Goal: Task Accomplishment & Management: Use online tool/utility

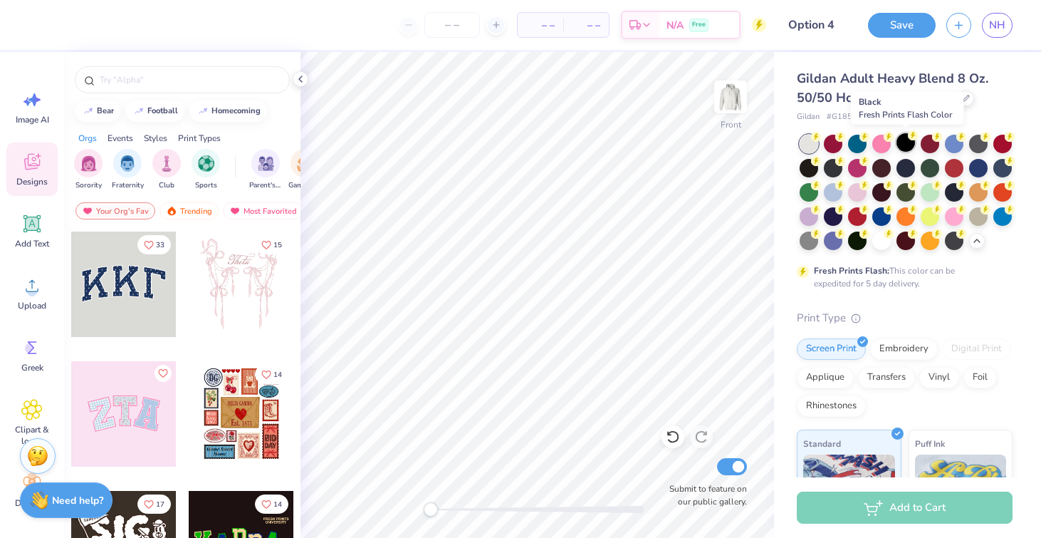
click at [908, 140] on div at bounding box center [905, 142] width 19 height 19
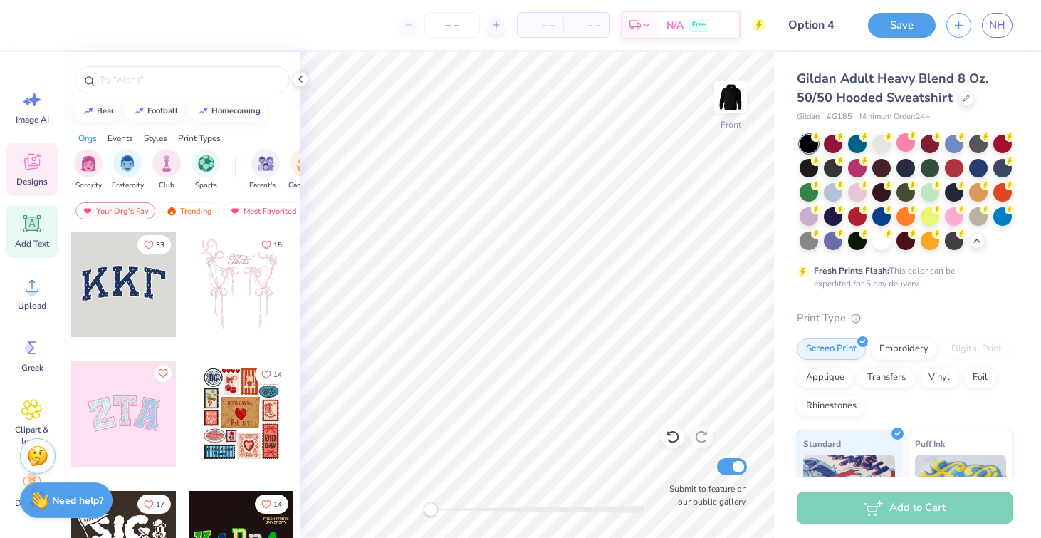
click at [39, 234] on icon at bounding box center [31, 223] width 21 height 21
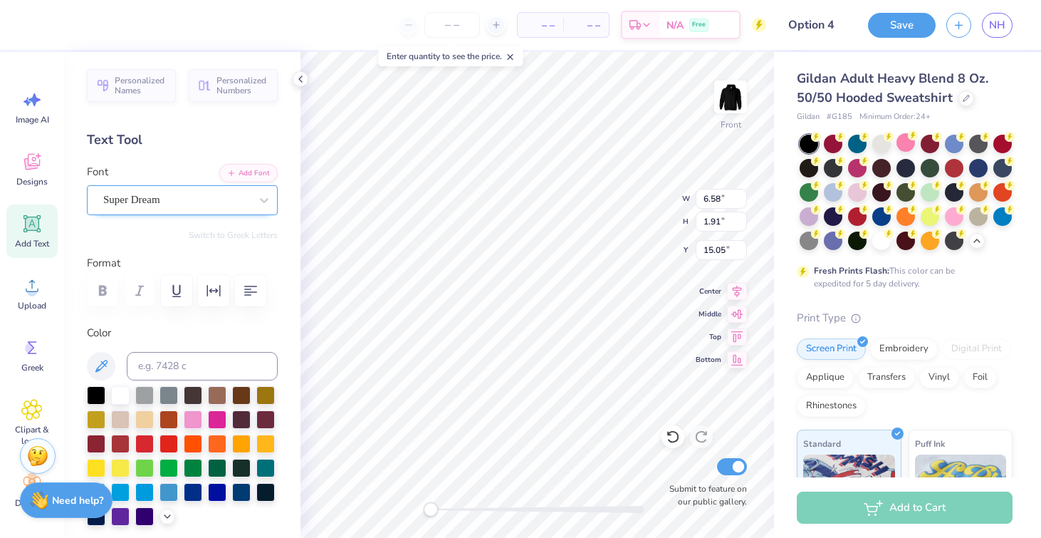
scroll to position [0, 3]
type textarea "PHI SIGMA PI"
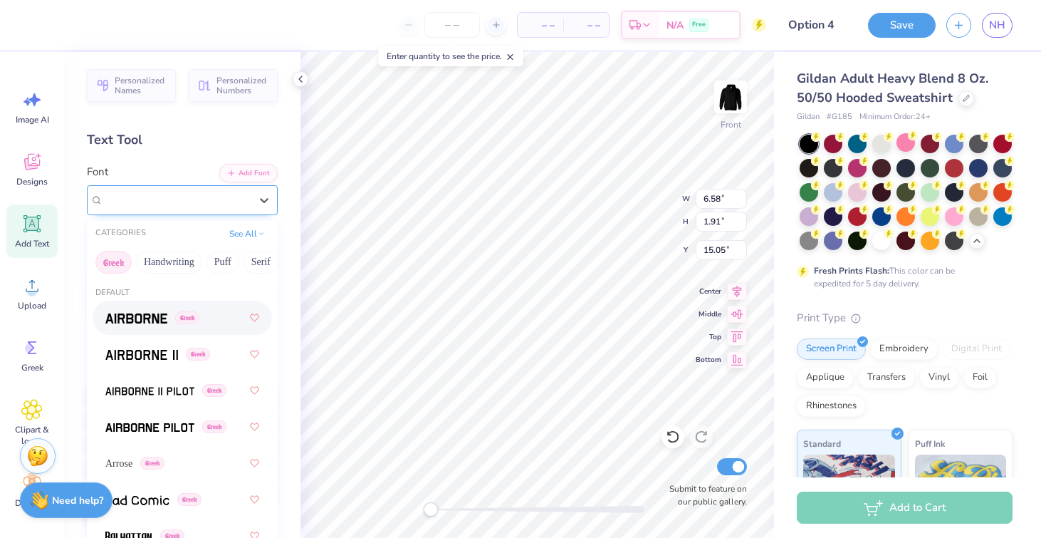
click at [159, 203] on div "Super Dream" at bounding box center [177, 200] width 150 height 22
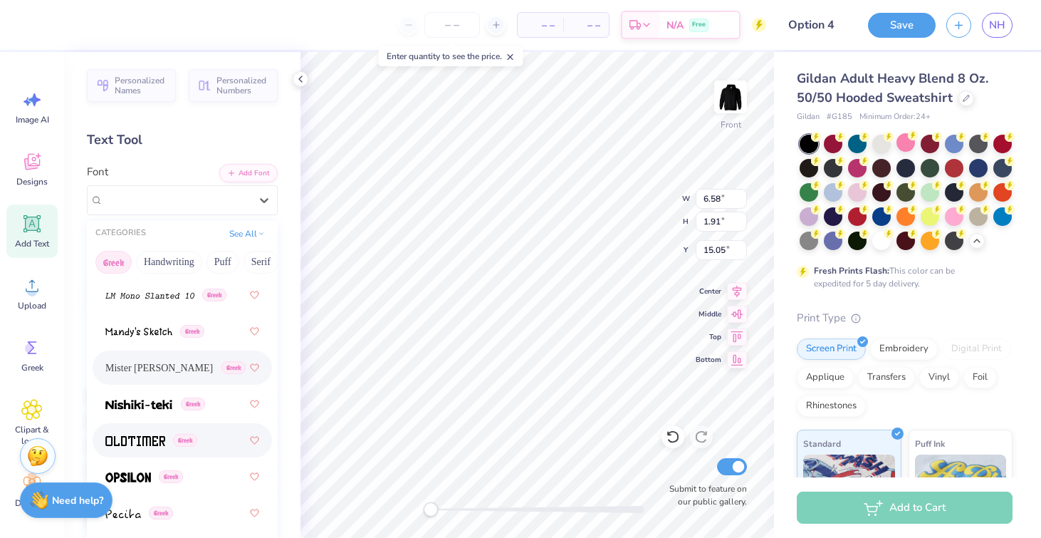
scroll to position [1020, 0]
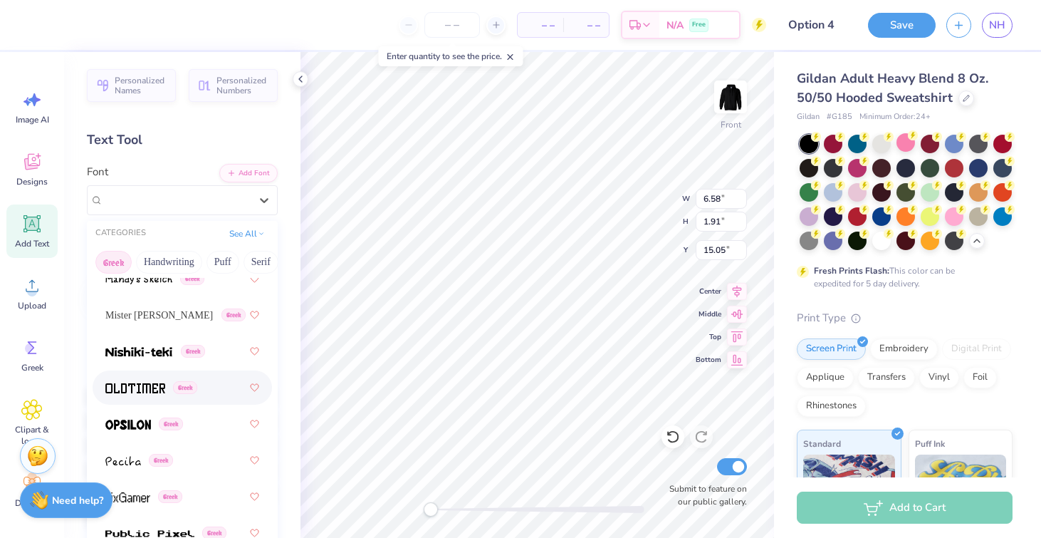
click at [148, 384] on img at bounding box center [135, 388] width 60 height 10
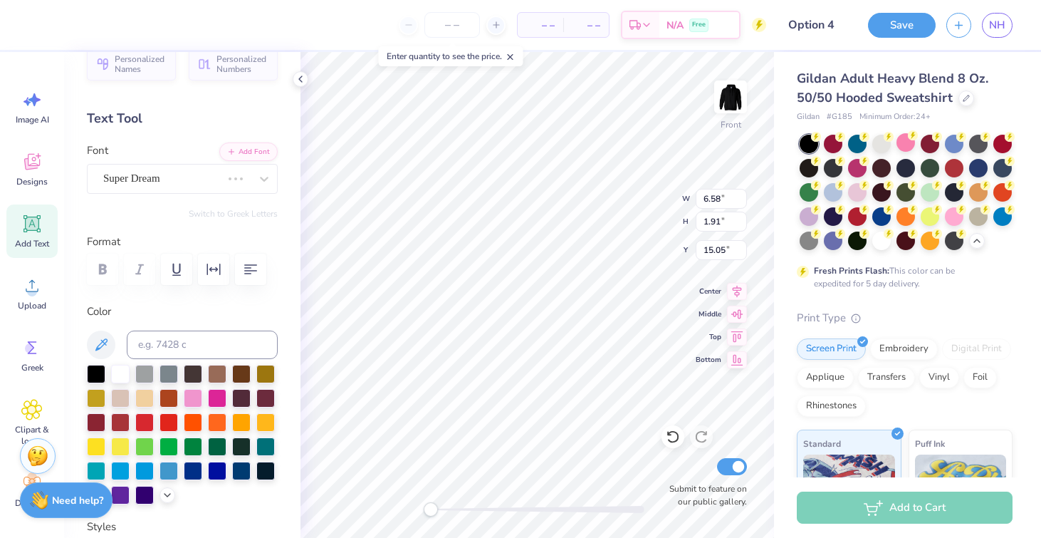
scroll to position [0, 0]
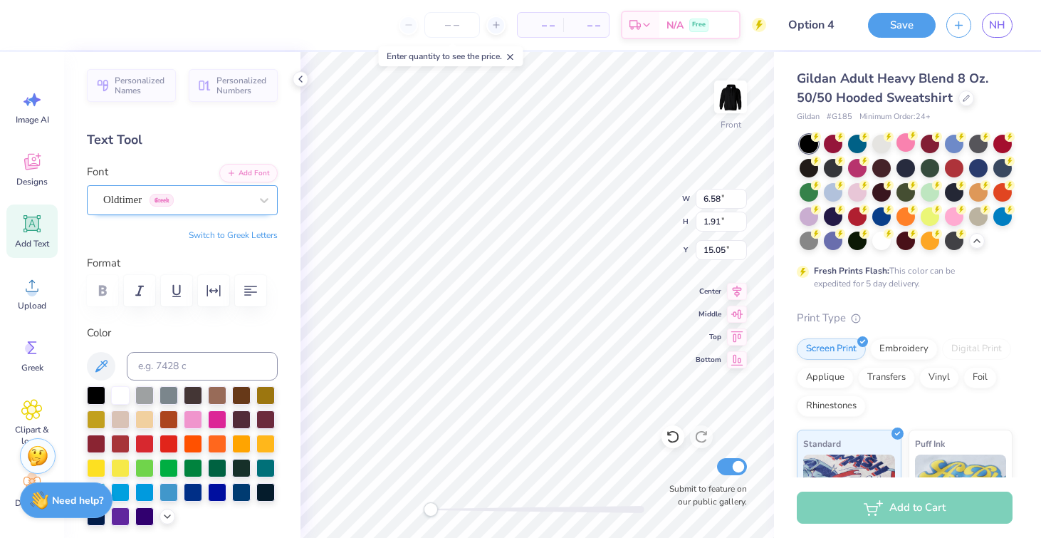
click at [214, 203] on div "Oldtimer Greek" at bounding box center [177, 200] width 150 height 22
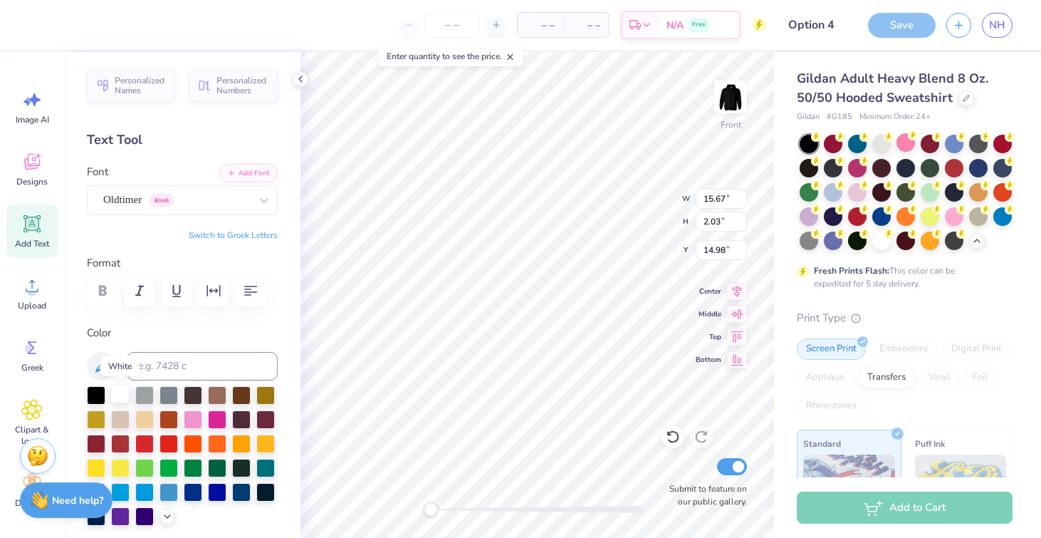
click at [123, 392] on div at bounding box center [120, 393] width 19 height 19
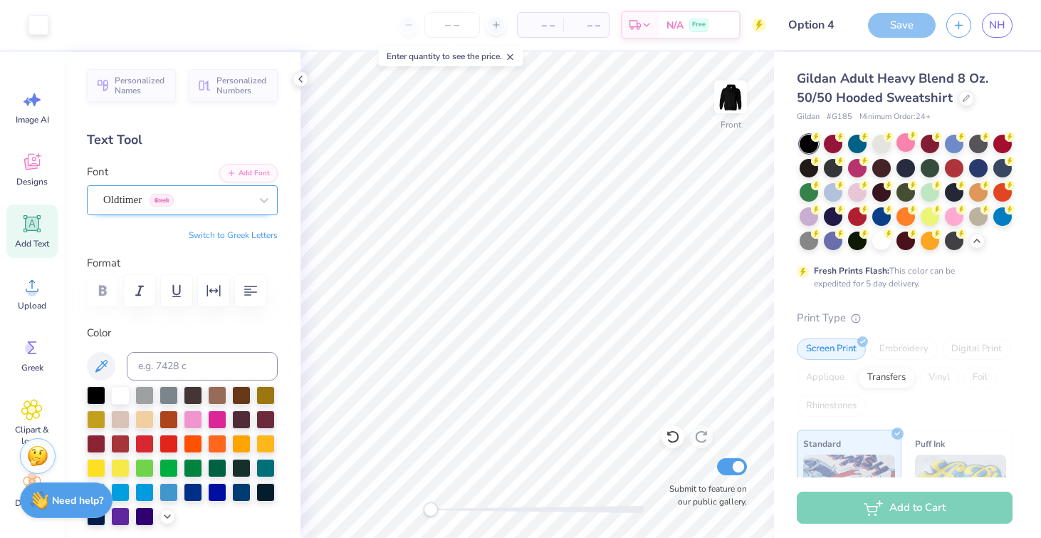
click at [200, 198] on div "Oldtimer Greek" at bounding box center [177, 200] width 150 height 22
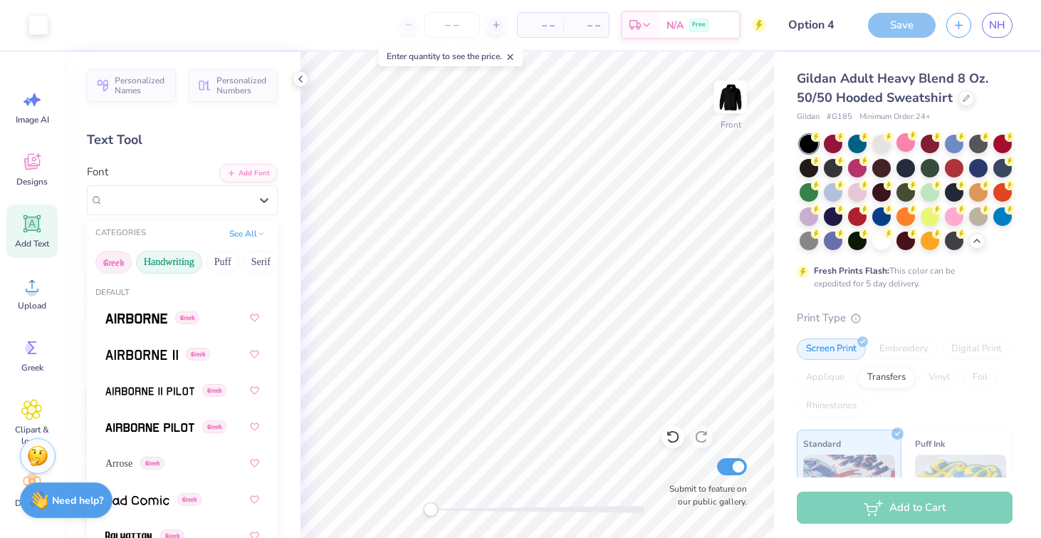
click at [179, 252] on button "Handwriting" at bounding box center [169, 262] width 66 height 23
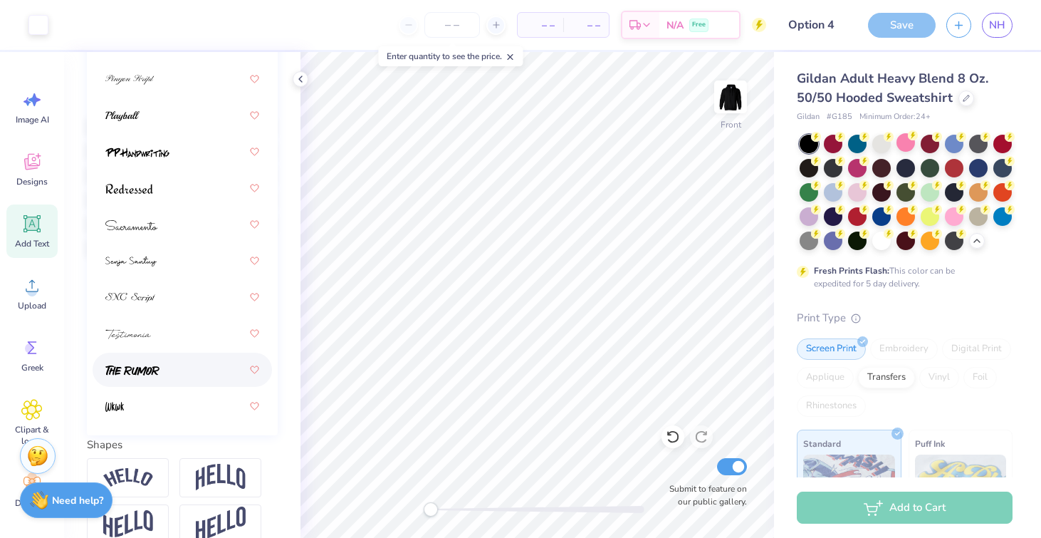
scroll to position [603, 0]
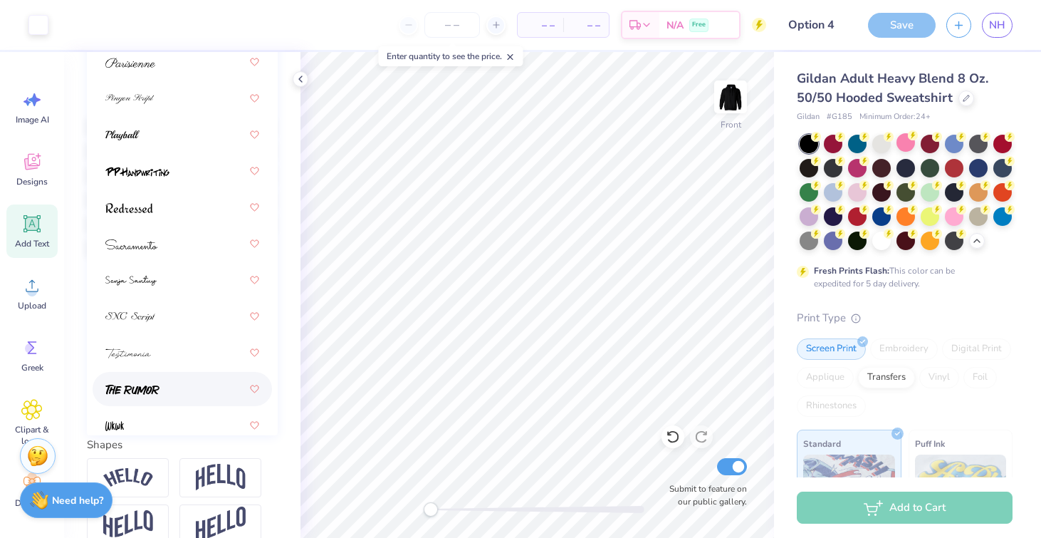
click at [189, 384] on div at bounding box center [182, 389] width 154 height 26
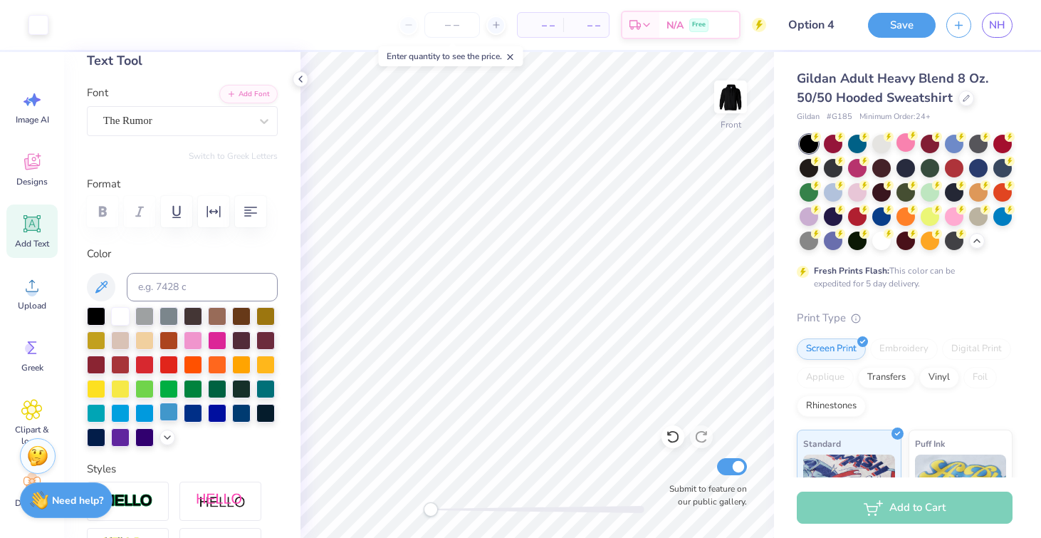
scroll to position [0, 0]
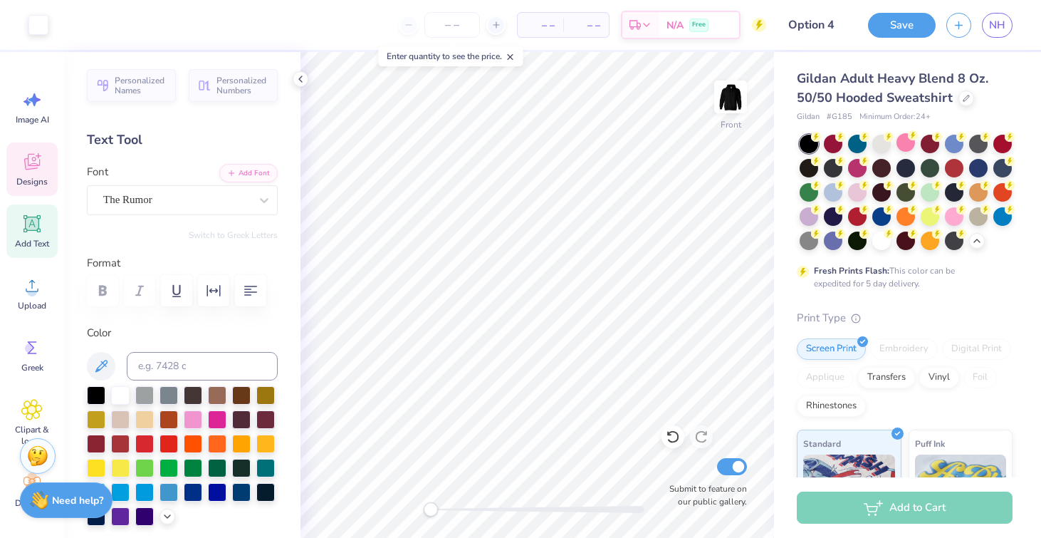
click at [41, 176] on span "Designs" at bounding box center [31, 181] width 31 height 11
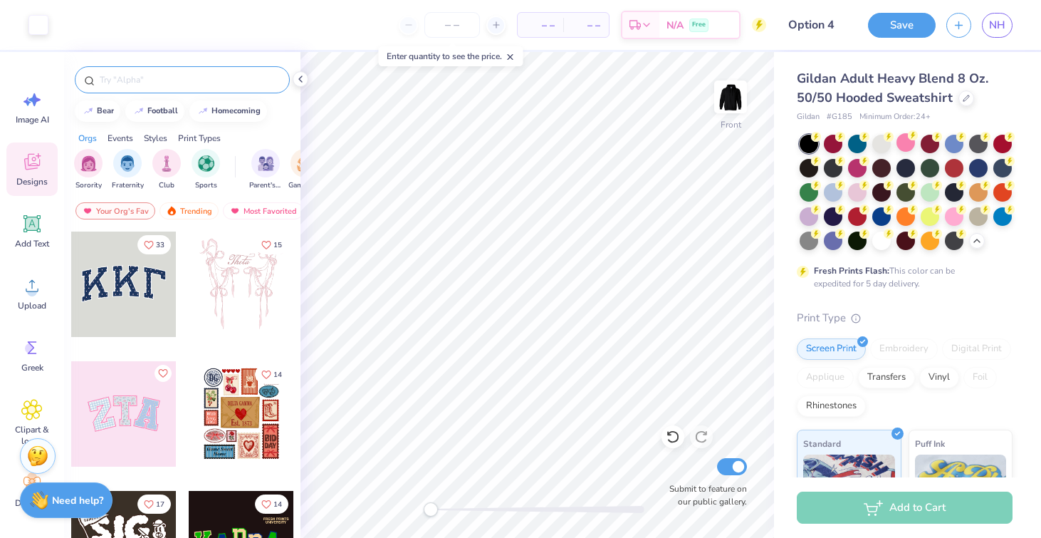
click at [150, 80] on input "text" at bounding box center [189, 80] width 182 height 14
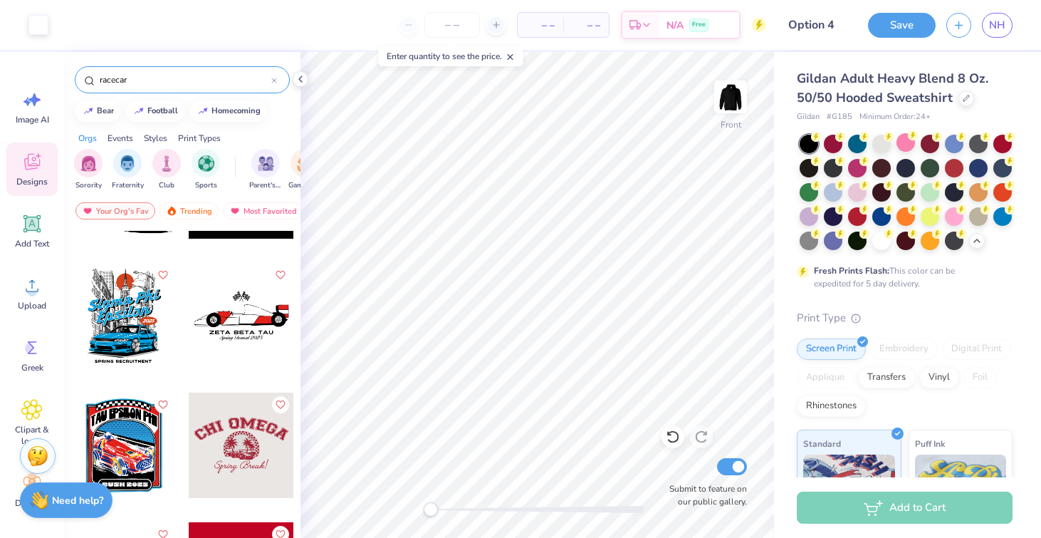
scroll to position [505, 0]
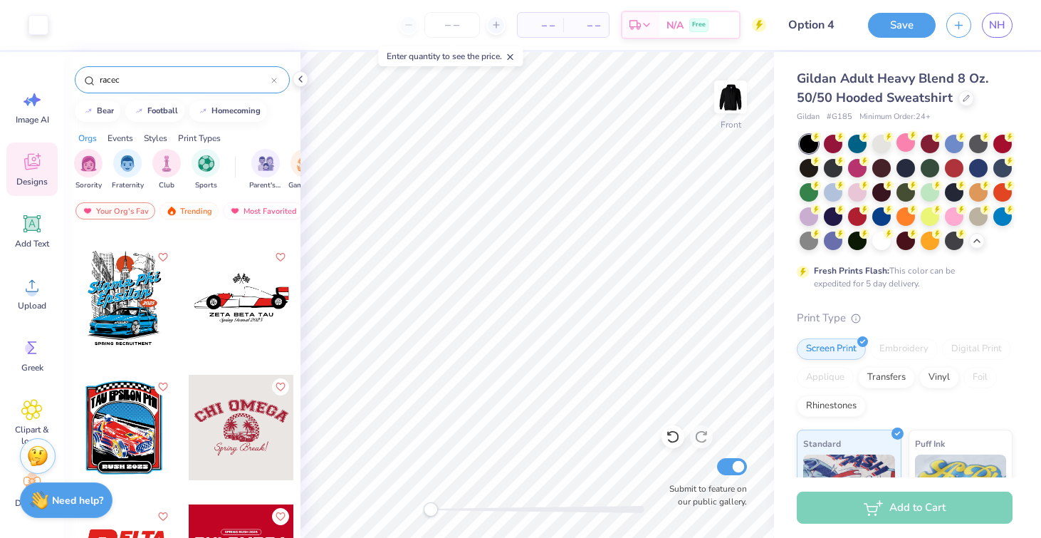
type input "race"
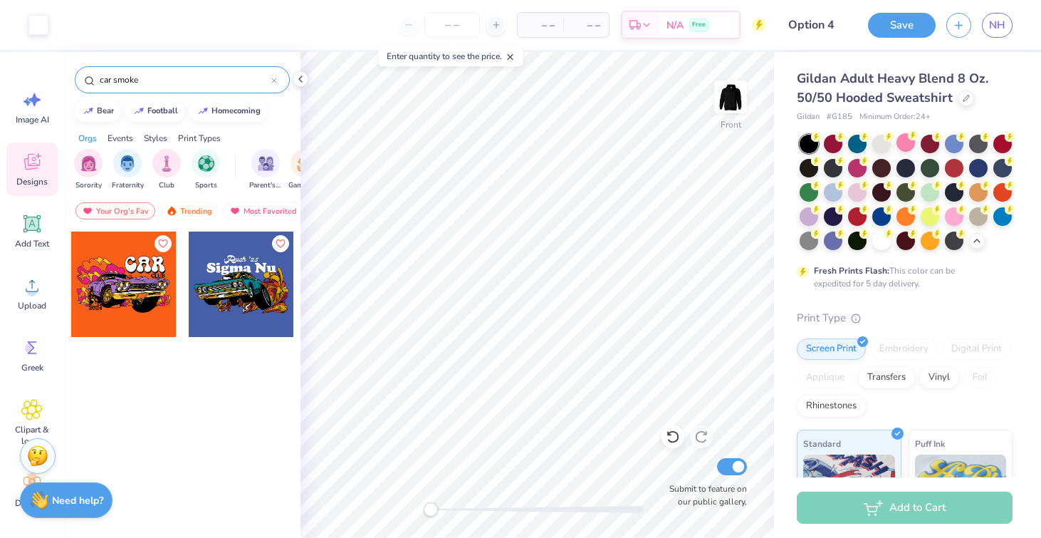
click at [127, 78] on input "car smoke" at bounding box center [184, 80] width 173 height 14
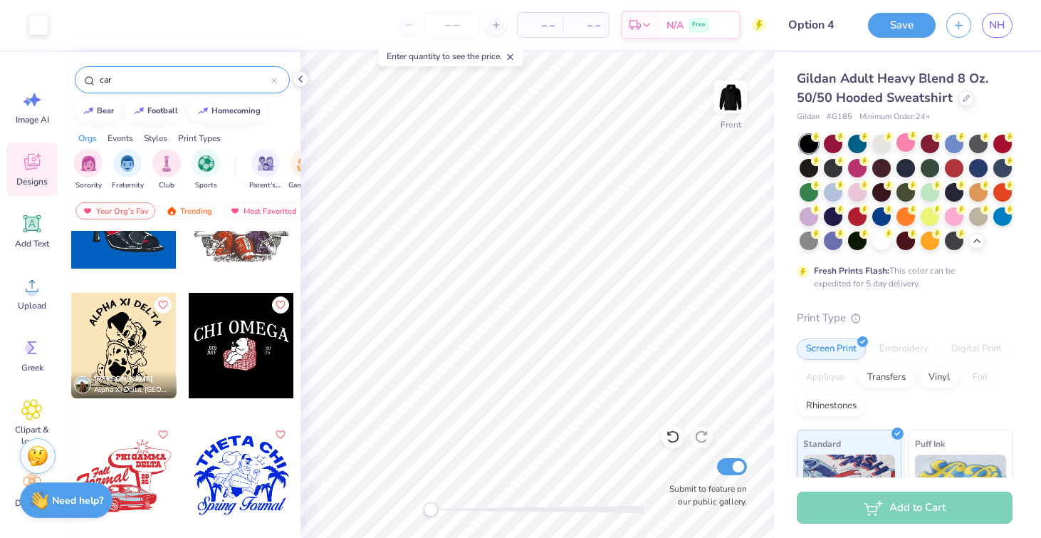
scroll to position [73, 0]
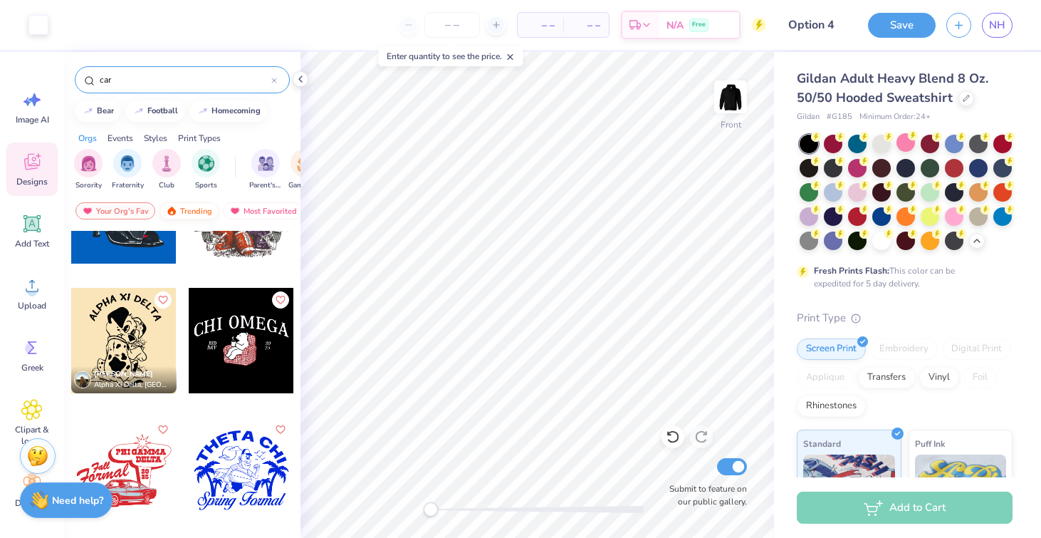
click at [187, 206] on div "Trending" at bounding box center [188, 210] width 59 height 17
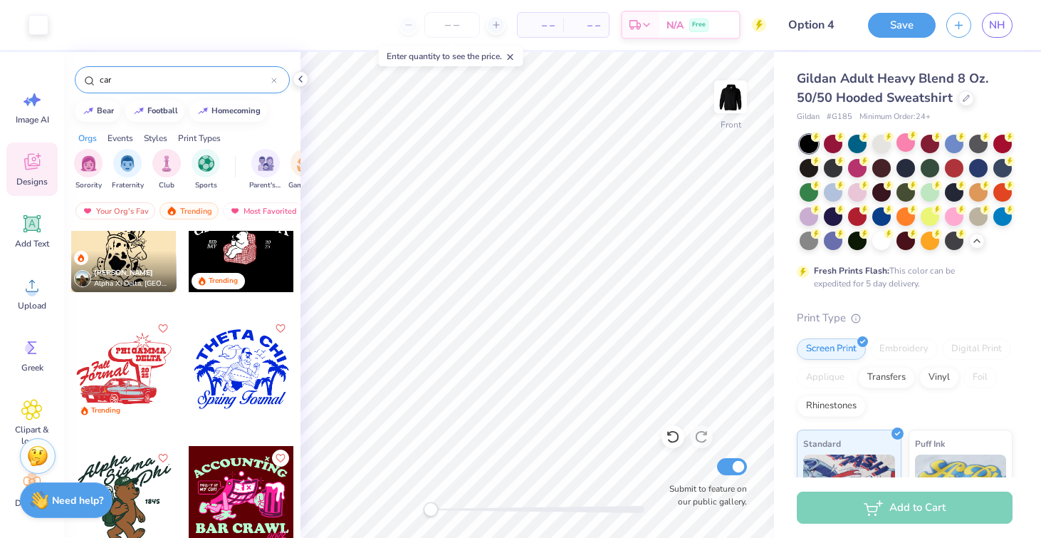
scroll to position [305, 0]
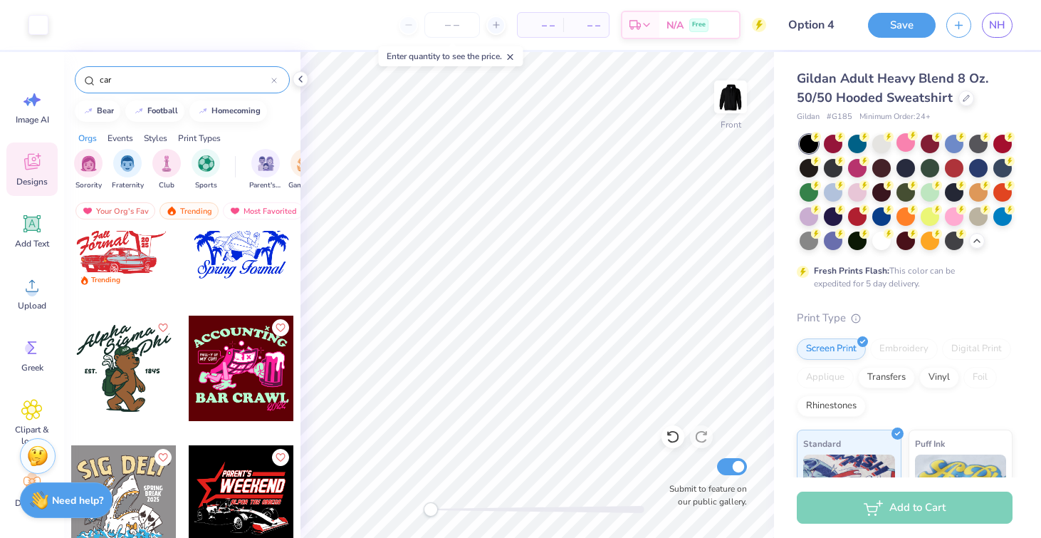
drag, startPoint x: 146, startPoint y: 76, endPoint x: 66, endPoint y: 76, distance: 79.7
click at [67, 76] on div "car" at bounding box center [182, 76] width 236 height 48
type input "race car"
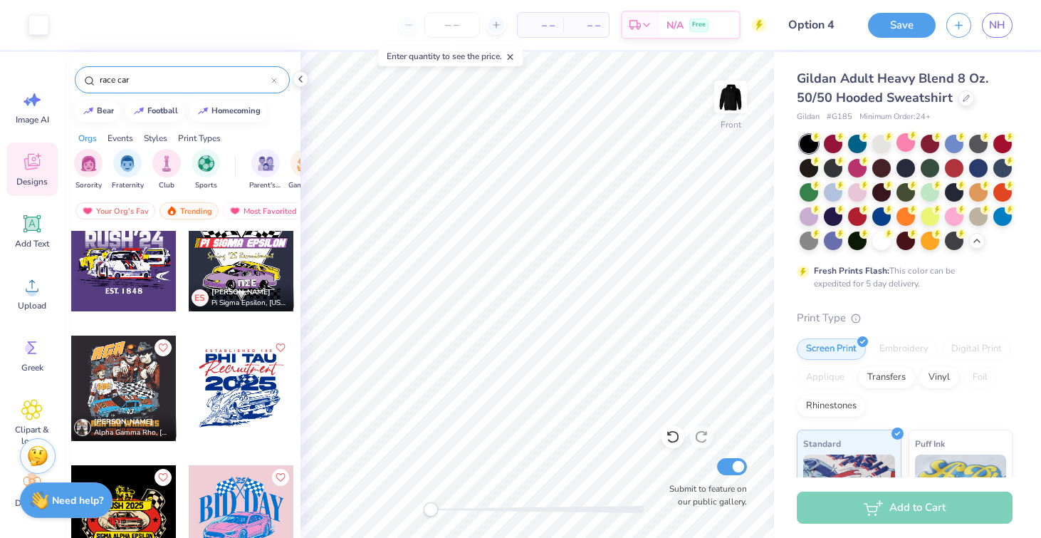
scroll to position [816, 0]
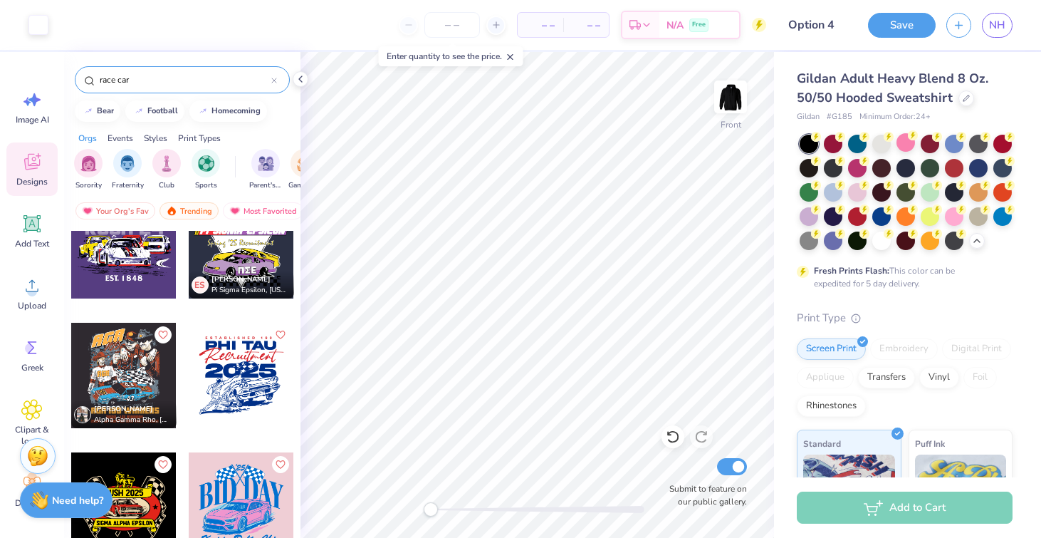
click at [140, 272] on div at bounding box center [123, 245] width 105 height 105
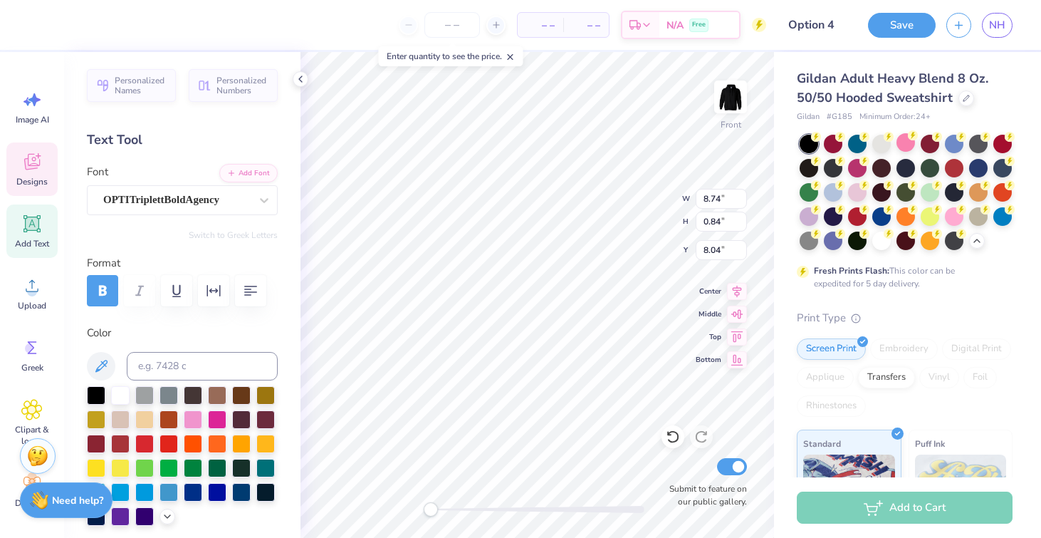
scroll to position [0, 1]
type textarea "PHI SIGMA PI"
type input "11.18"
type input "2.60"
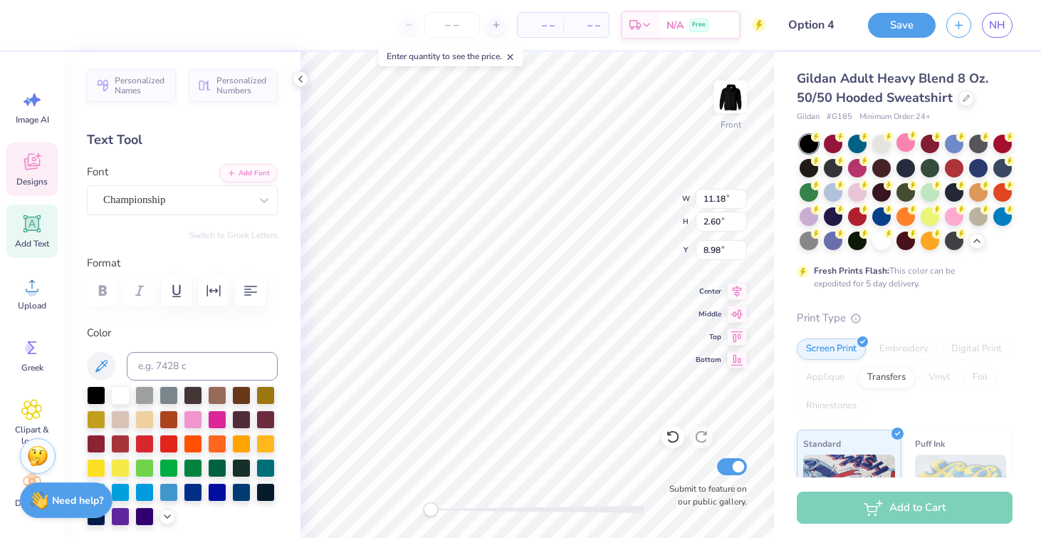
type input "8.98"
type input "11.14"
type input "2.68"
type input "9.30"
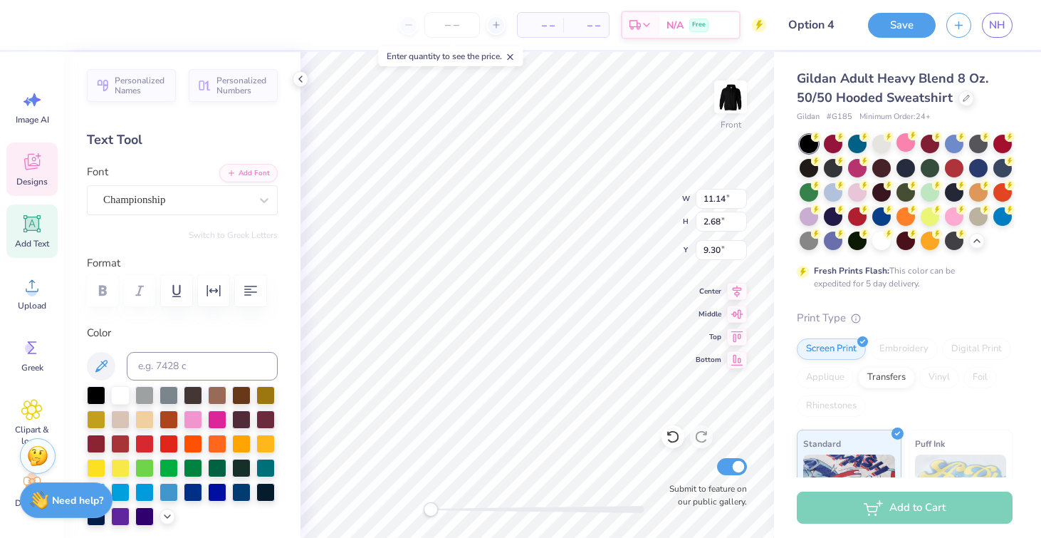
type textarea "D"
type textarea "del"
click at [513, 56] on line at bounding box center [510, 57] width 5 height 5
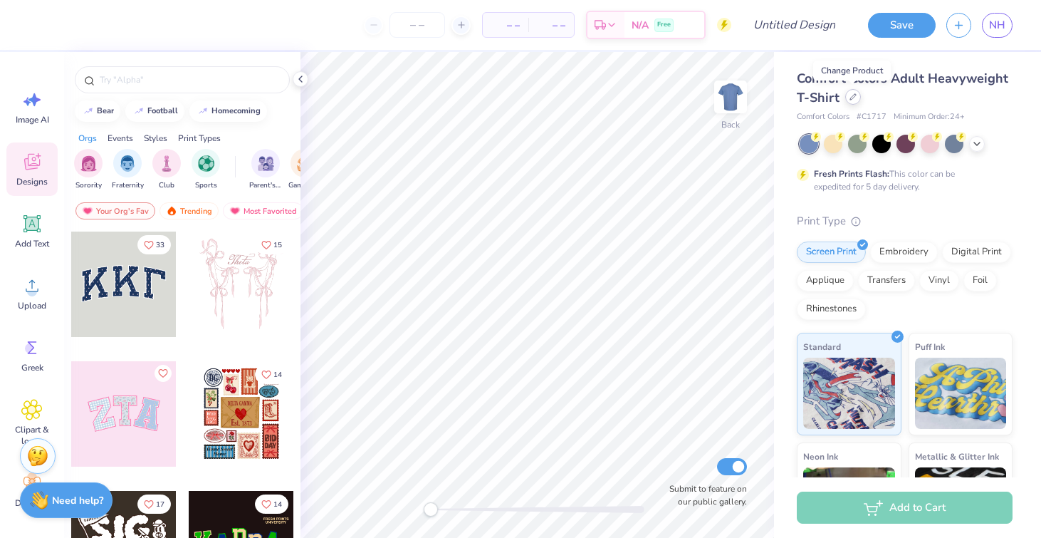
click at [849, 95] on icon at bounding box center [852, 96] width 7 height 7
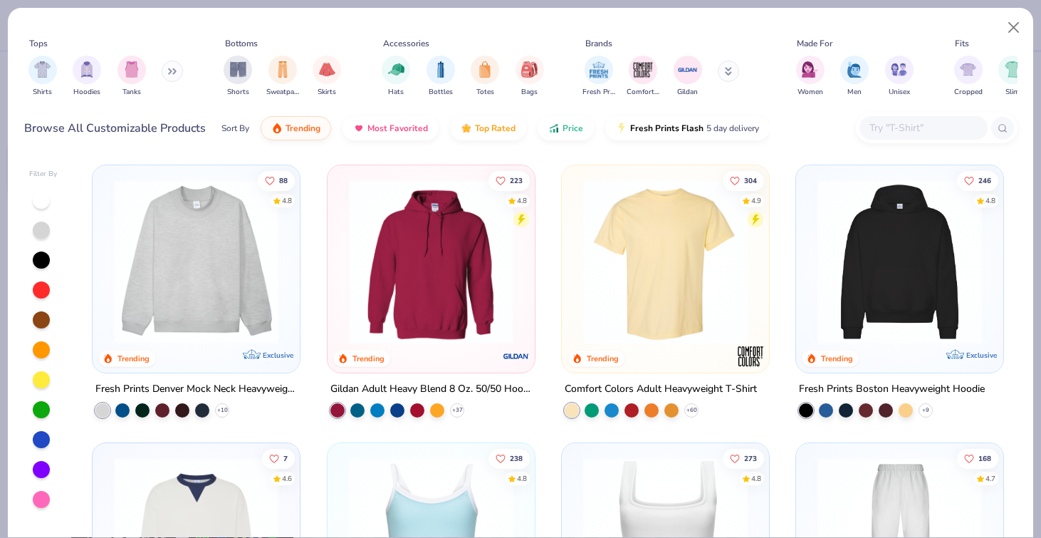
click at [439, 241] on img at bounding box center [431, 261] width 179 height 164
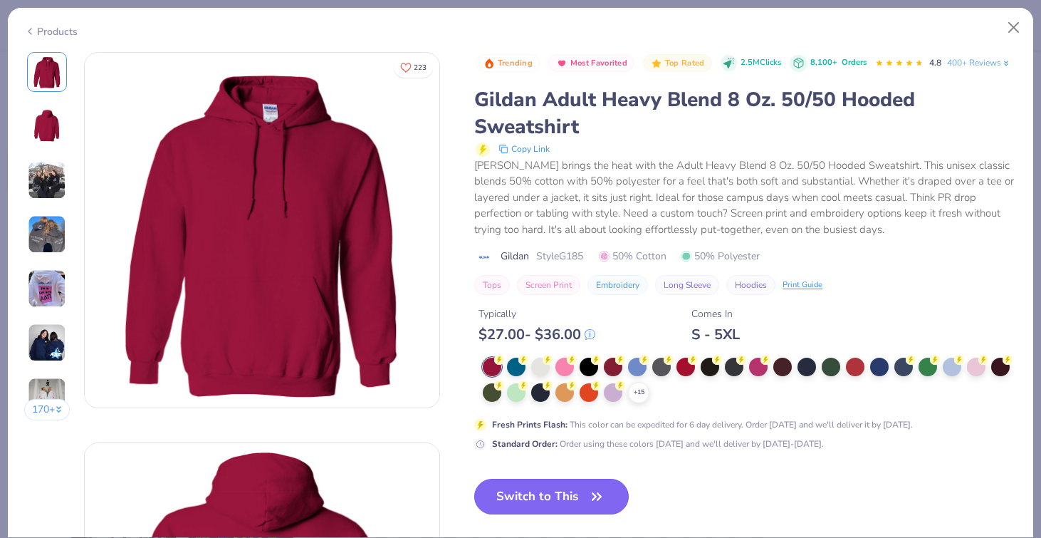
click at [585, 497] on button "Switch to This" at bounding box center [551, 496] width 155 height 36
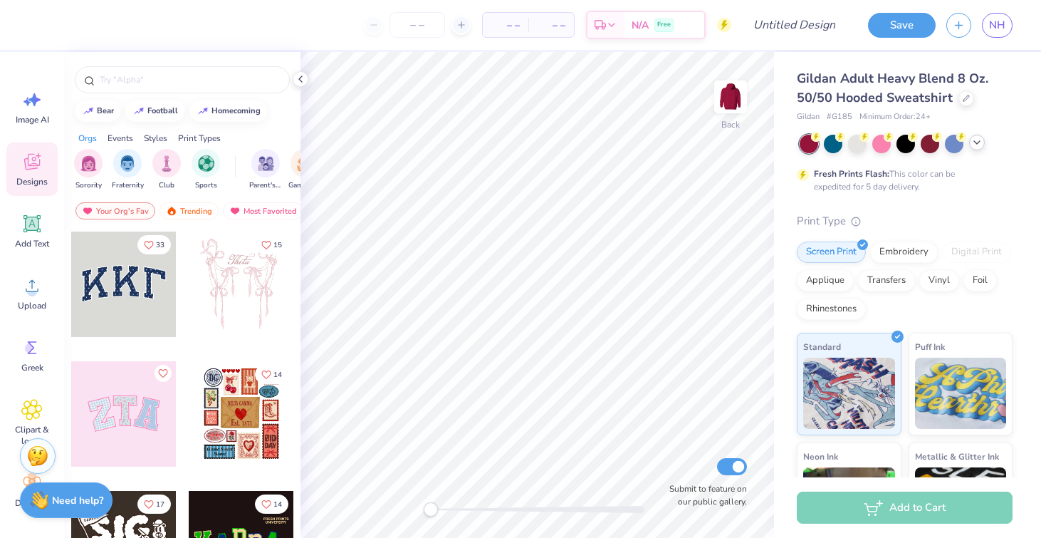
click at [974, 143] on icon at bounding box center [976, 142] width 11 height 11
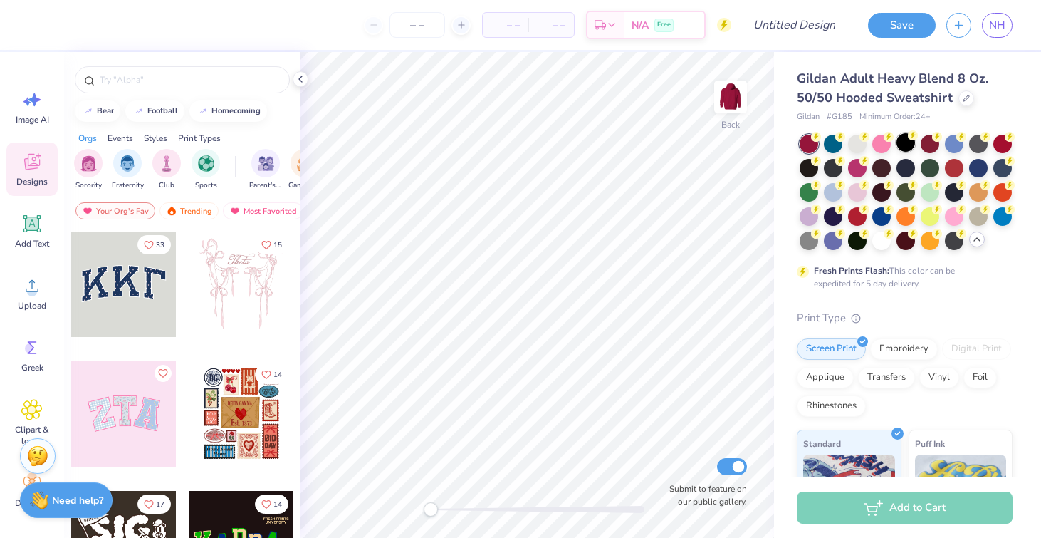
click at [906, 143] on div at bounding box center [905, 142] width 19 height 19
click at [729, 103] on img at bounding box center [730, 96] width 57 height 57
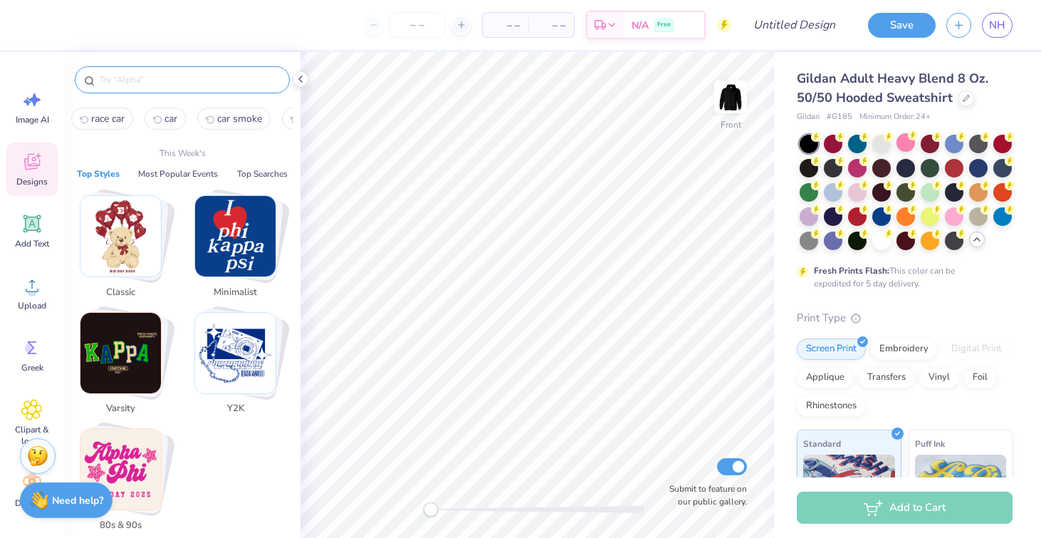
click at [146, 84] on input "text" at bounding box center [189, 80] width 182 height 14
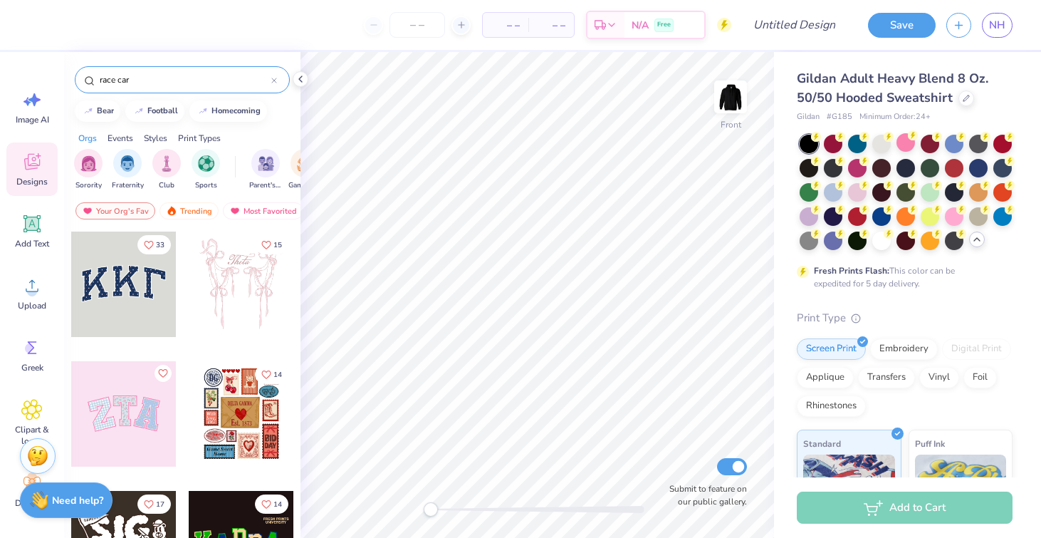
type input "race car"
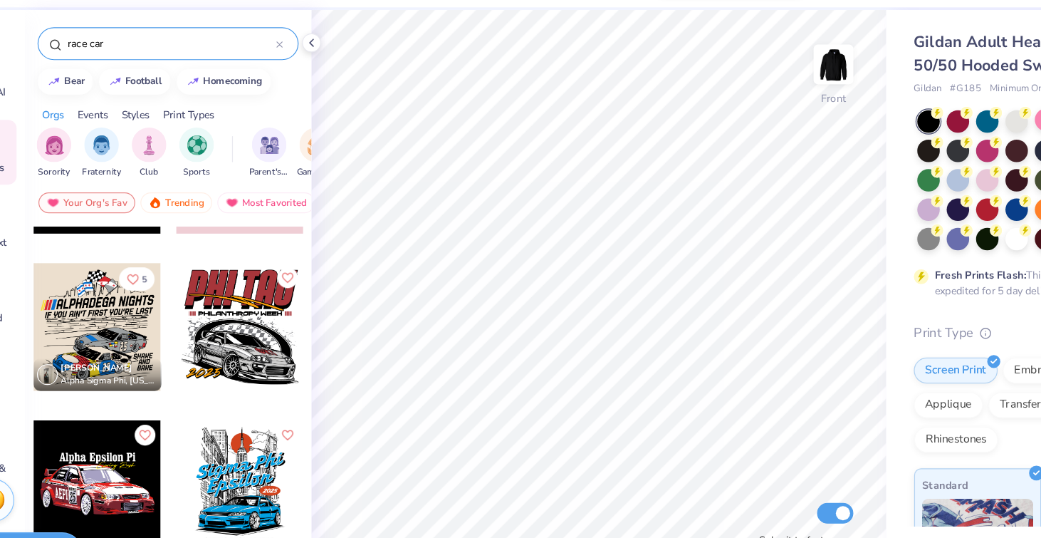
scroll to position [1128, 0]
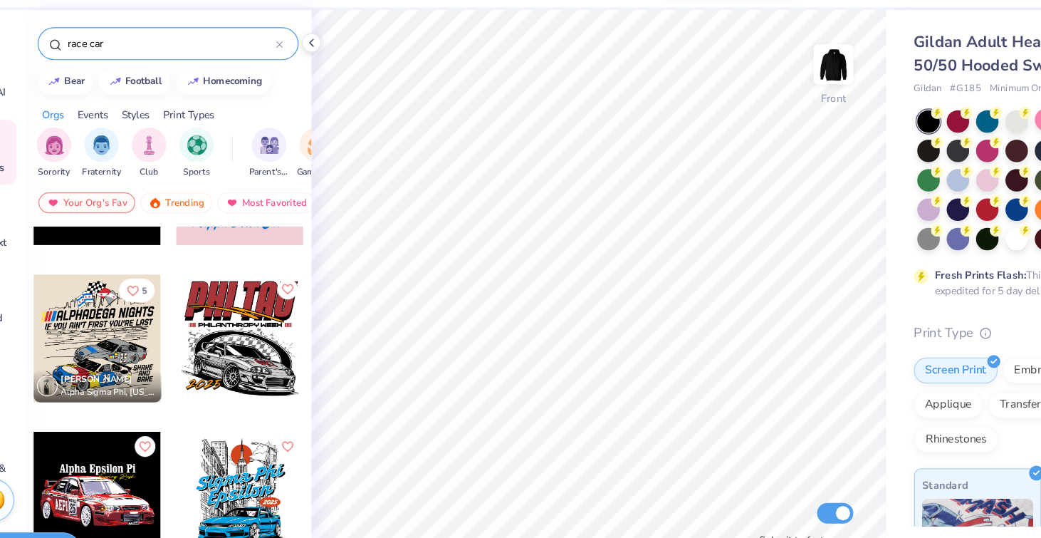
click at [237, 336] on div at bounding box center [241, 322] width 105 height 105
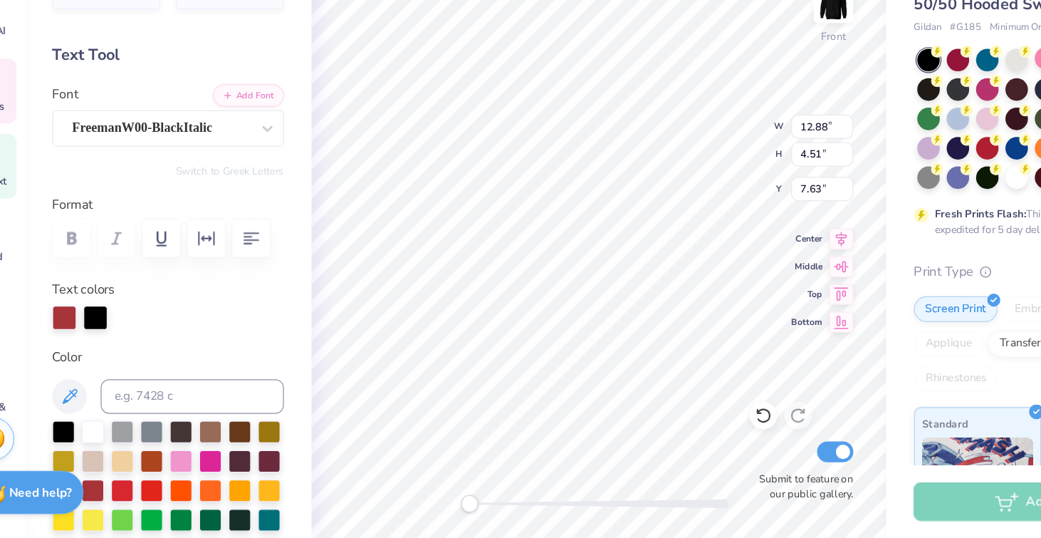
type textarea "p"
type textarea "PHI SIGMA PI"
click at [248, 293] on icon "button" at bounding box center [250, 290] width 17 height 17
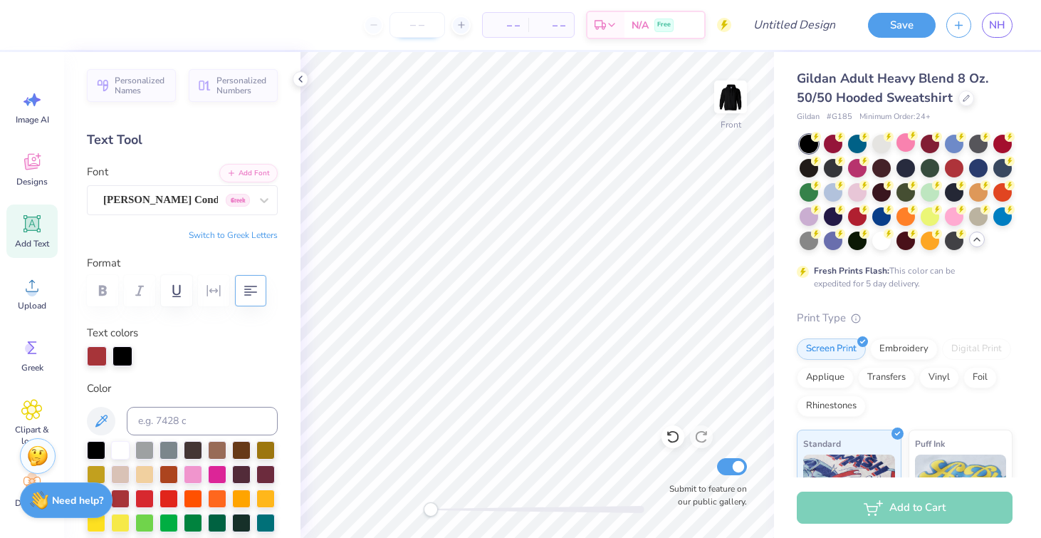
click at [416, 22] on input "number" at bounding box center [417, 25] width 56 height 26
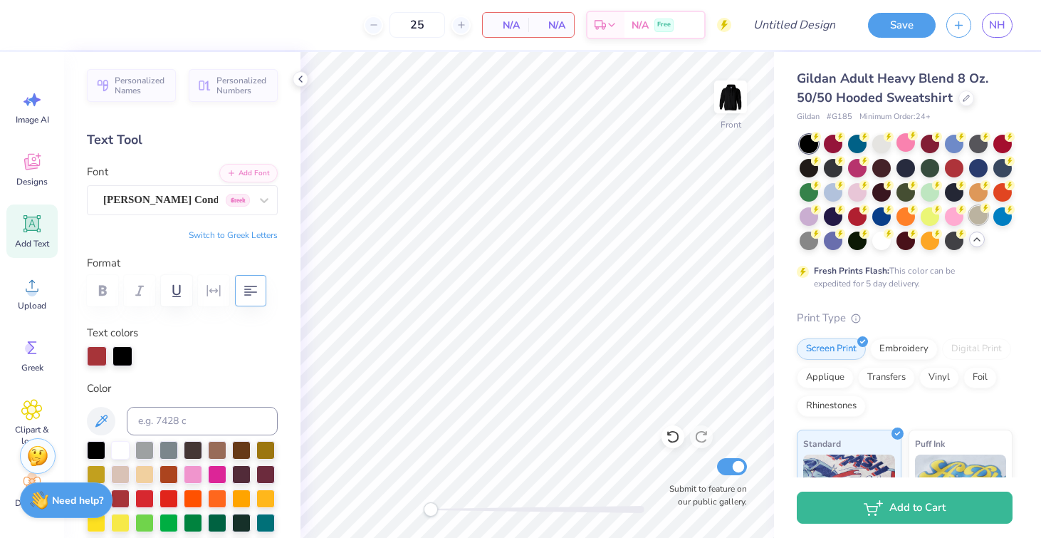
type input "25"
click at [973, 211] on div at bounding box center [978, 215] width 19 height 19
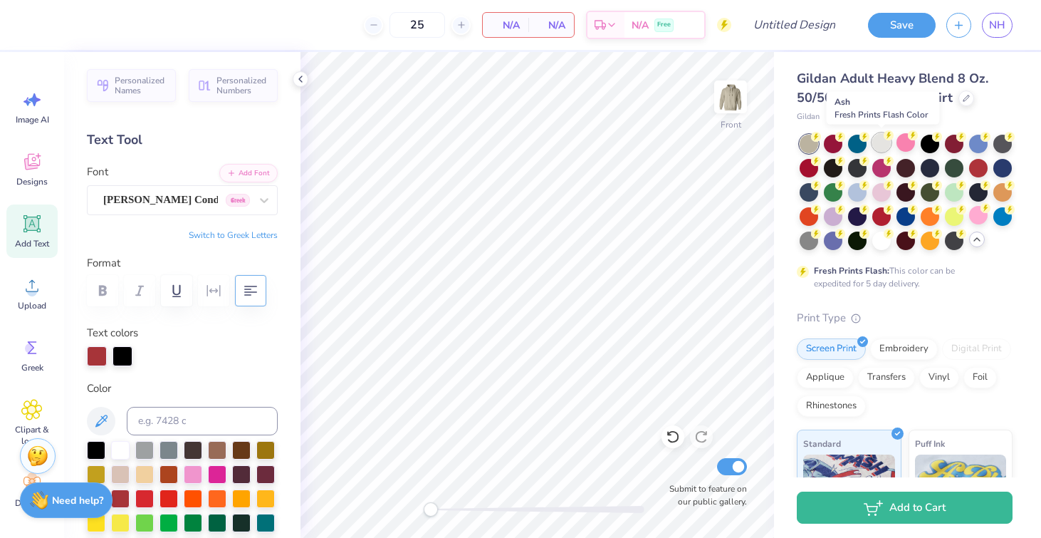
click at [884, 147] on div at bounding box center [881, 142] width 19 height 19
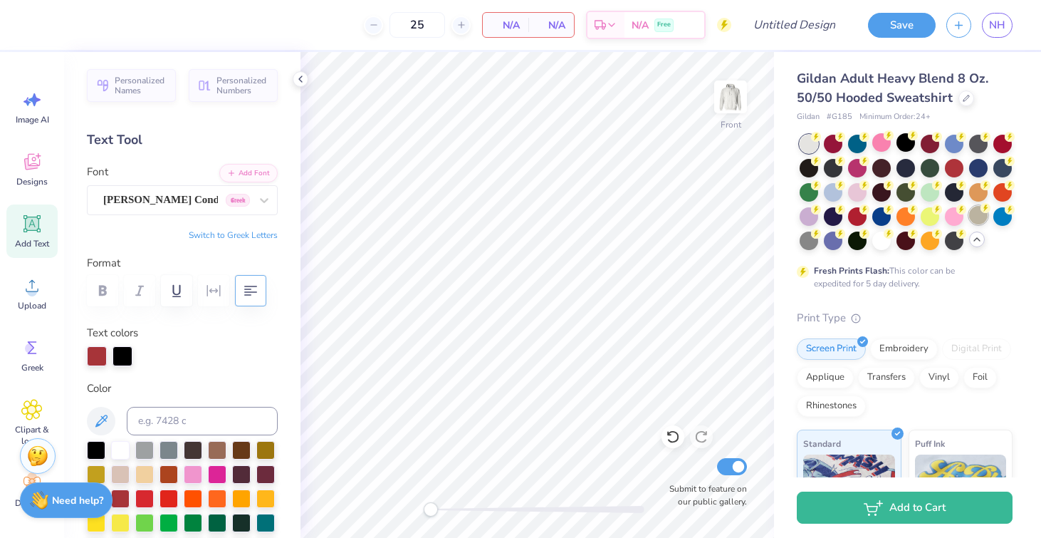
click at [977, 219] on div at bounding box center [978, 215] width 19 height 19
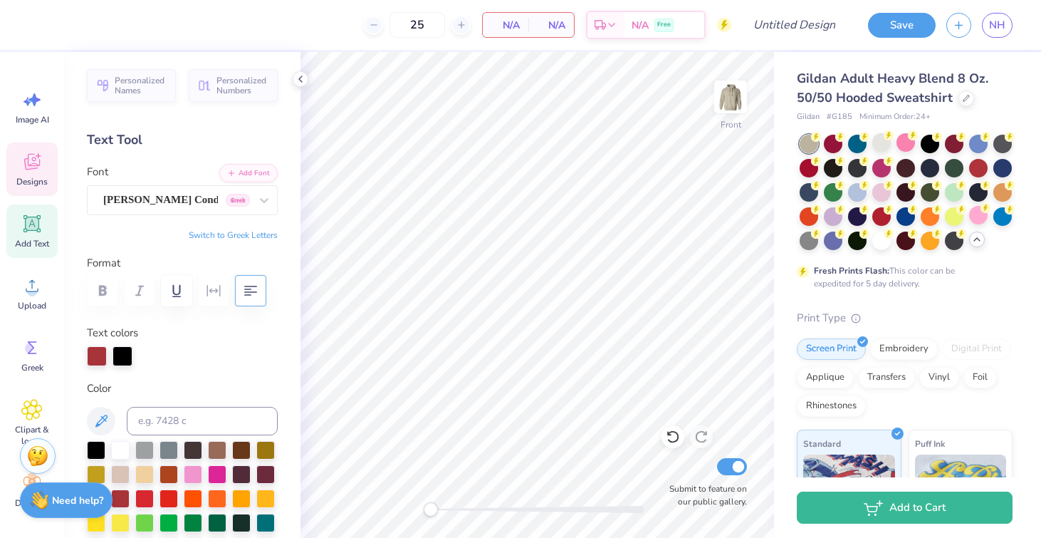
click at [38, 162] on icon at bounding box center [31, 161] width 21 height 21
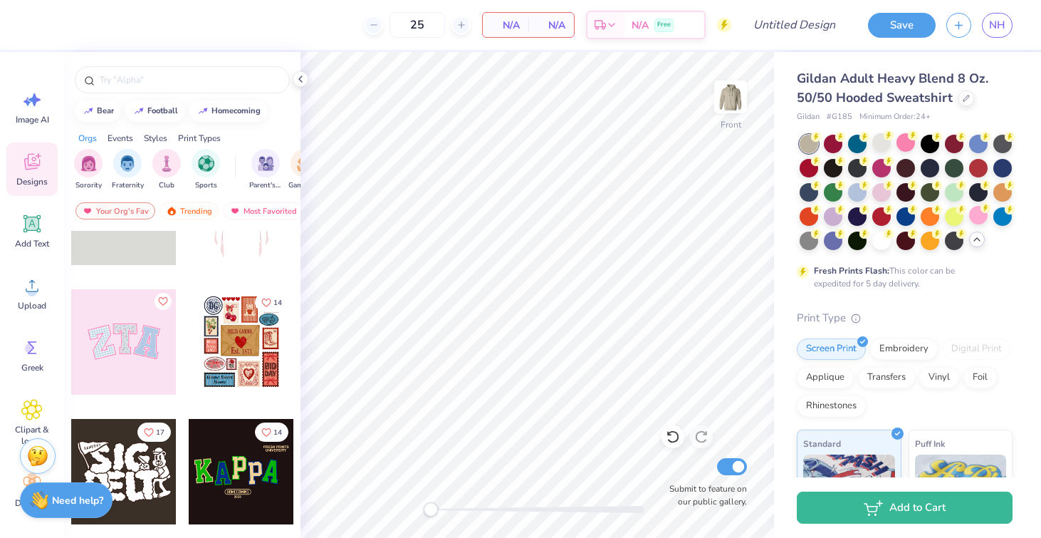
scroll to position [76, 0]
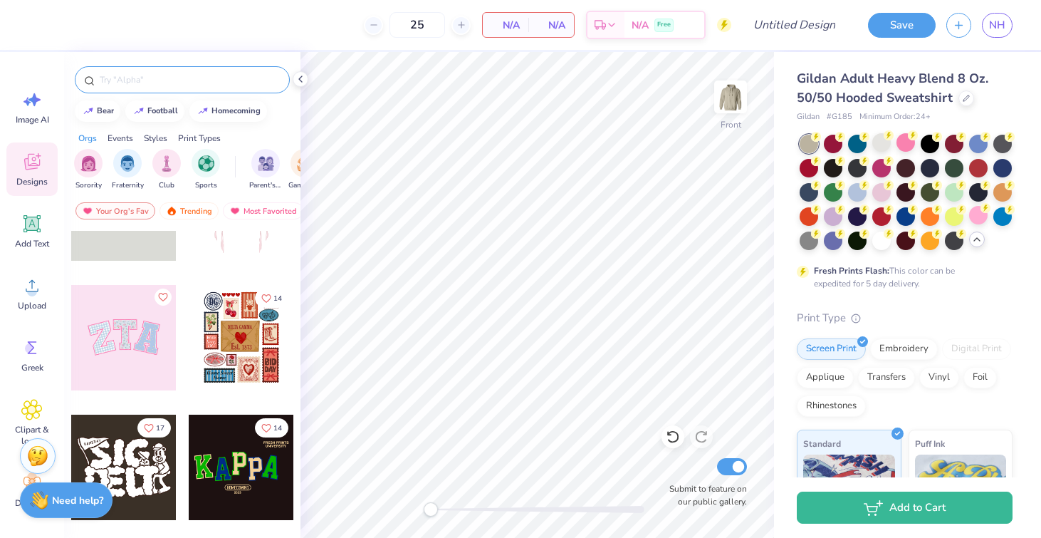
click at [168, 80] on input "text" at bounding box center [189, 80] width 182 height 14
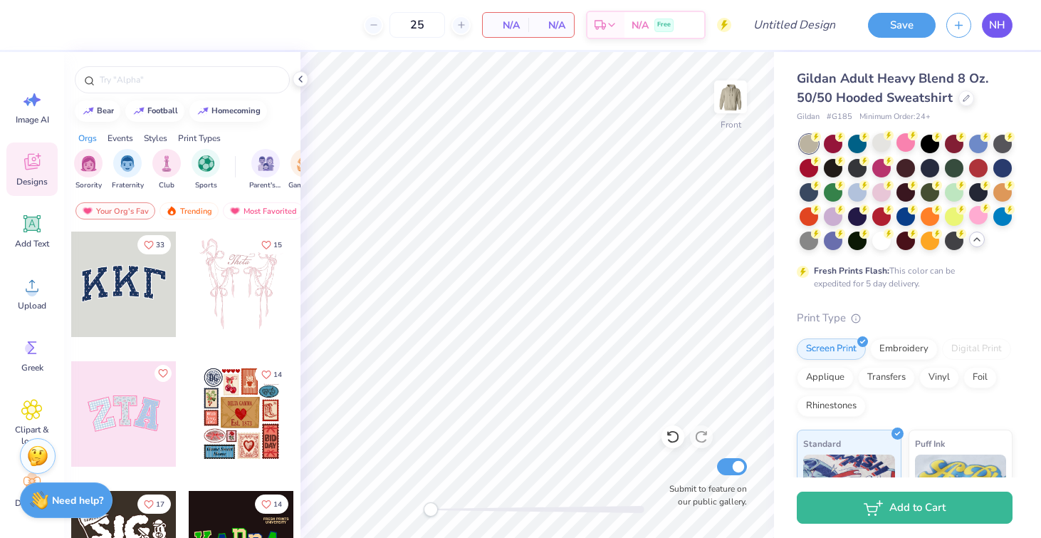
click at [992, 34] on link "NH" at bounding box center [997, 25] width 31 height 25
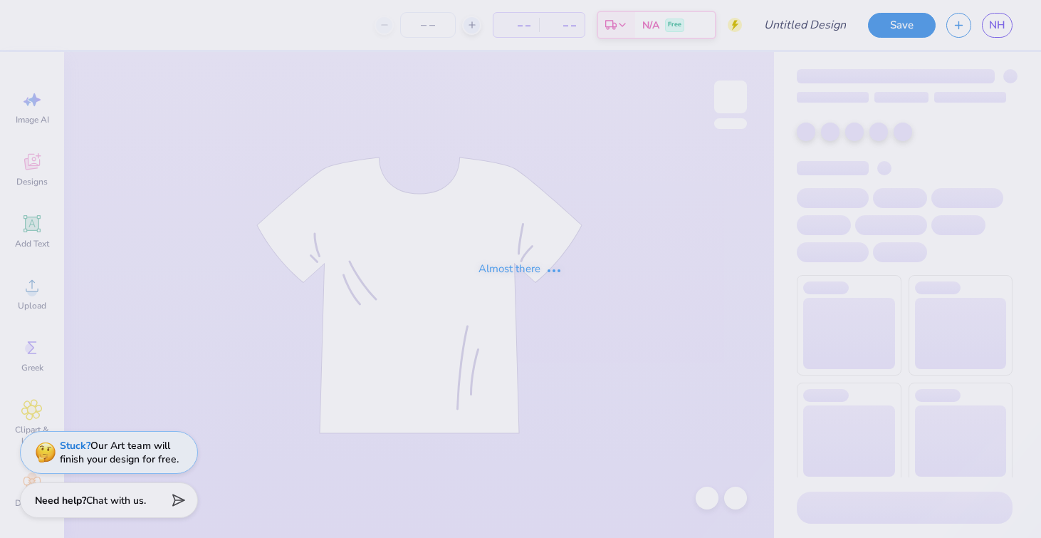
type input "Option 3"
type input "25"
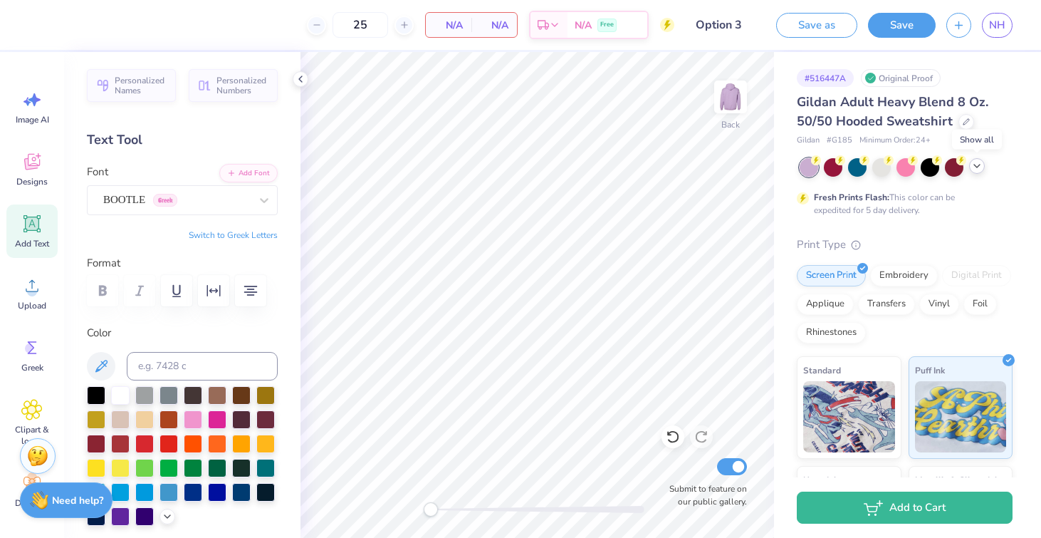
click at [974, 164] on polyline at bounding box center [977, 165] width 6 height 3
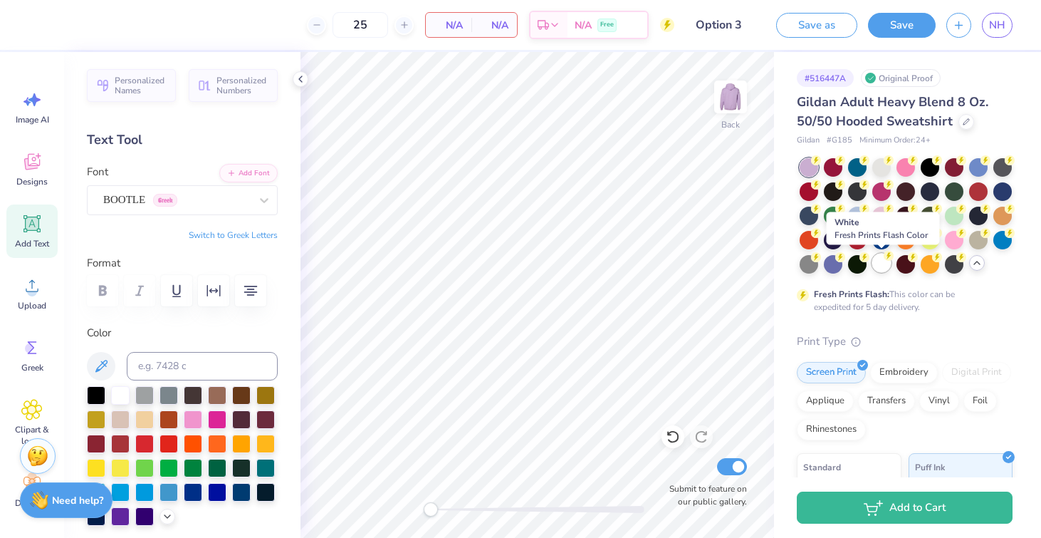
click at [876, 263] on div at bounding box center [881, 262] width 19 height 19
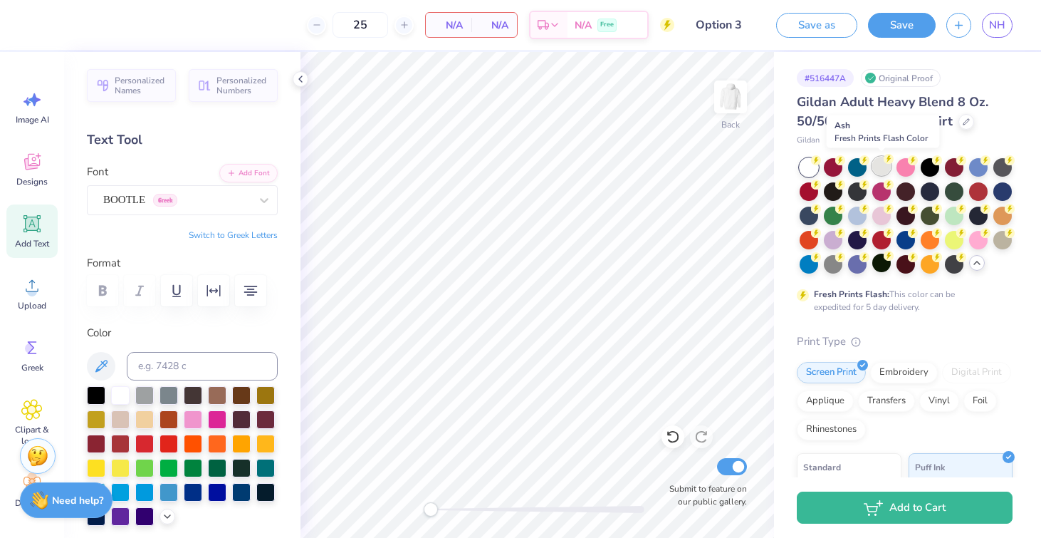
click at [884, 162] on icon at bounding box center [889, 159] width 10 height 10
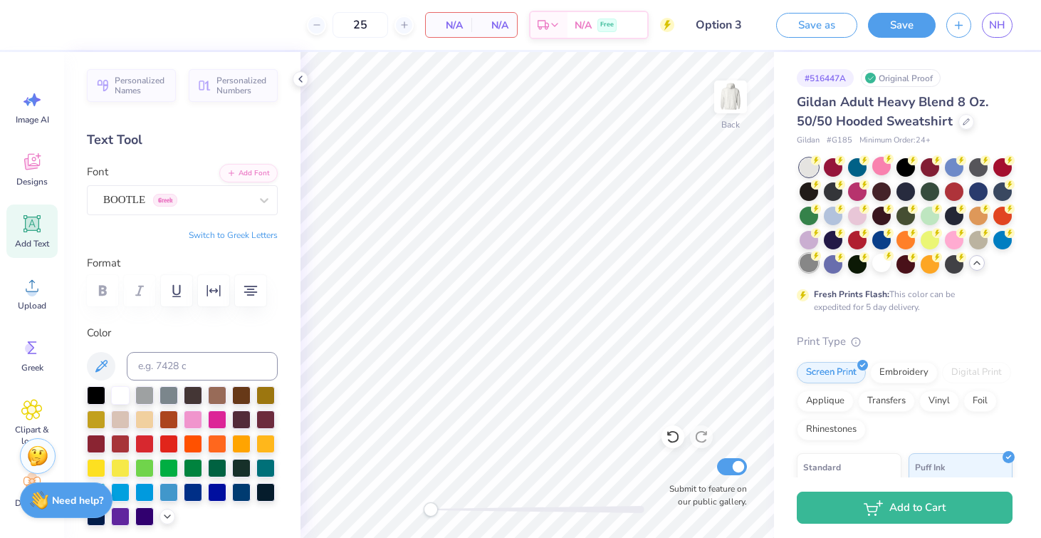
click at [809, 266] on div at bounding box center [809, 262] width 19 height 19
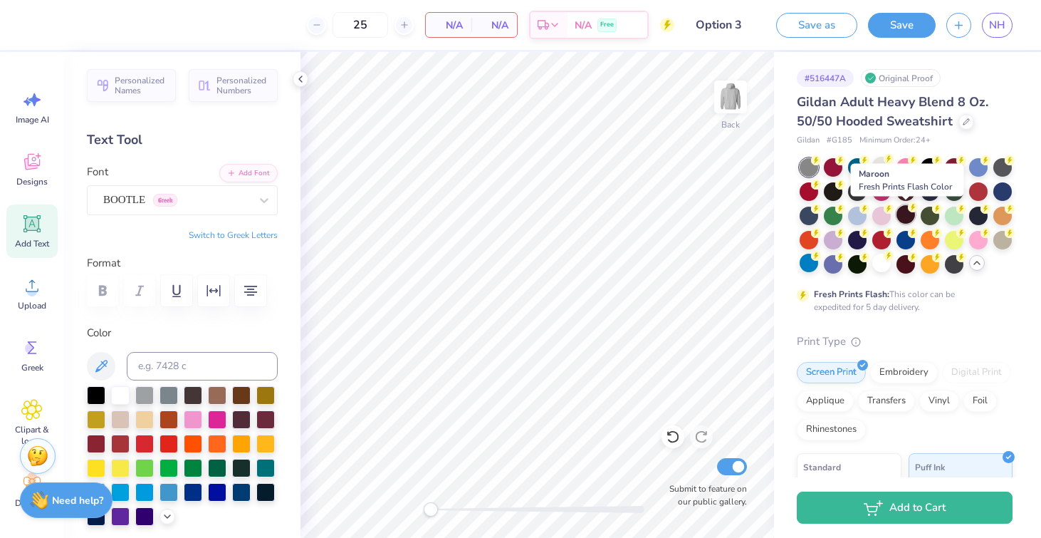
click at [906, 212] on div at bounding box center [905, 214] width 19 height 19
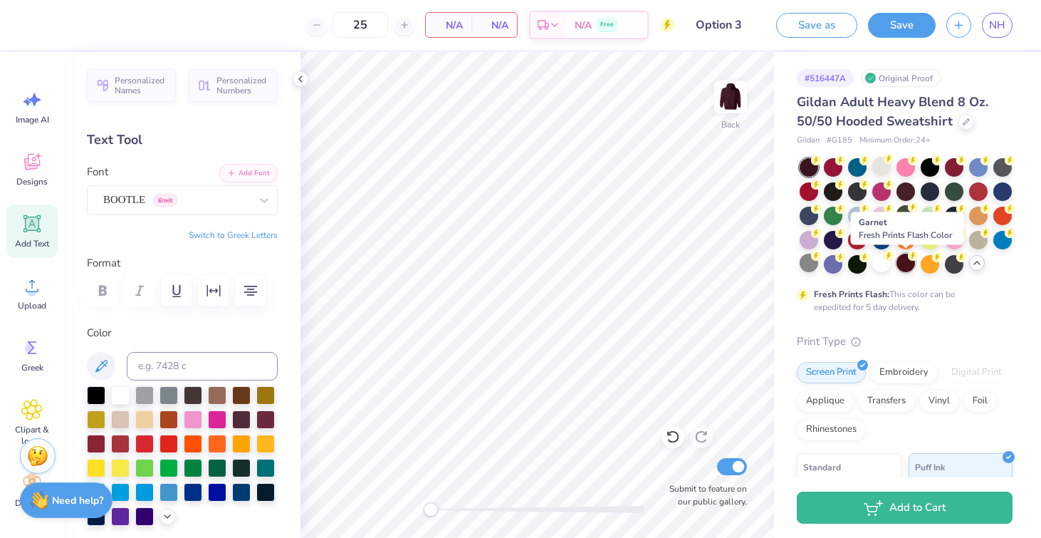
click at [908, 266] on div at bounding box center [905, 262] width 19 height 19
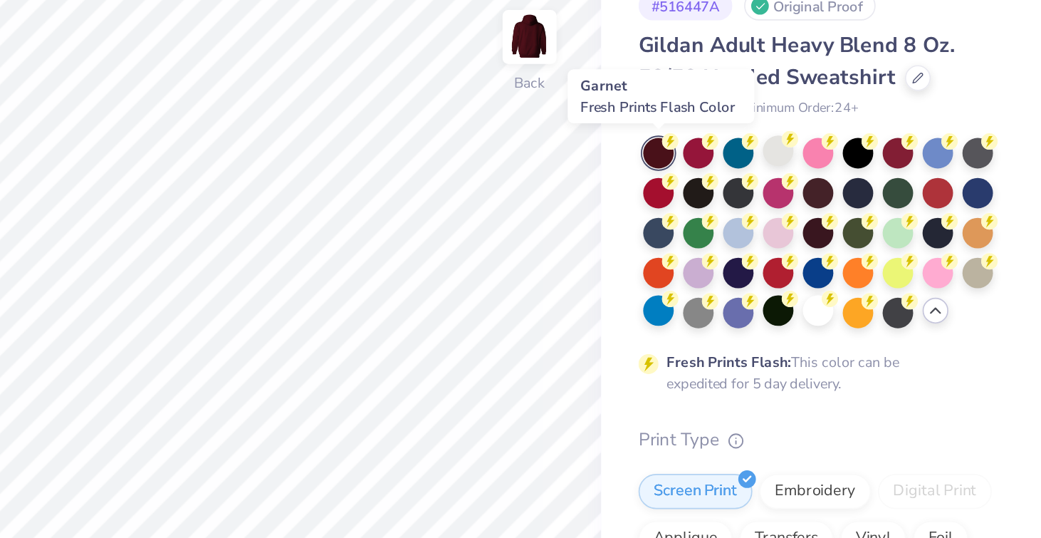
click at [815, 170] on div at bounding box center [809, 167] width 19 height 19
click at [838, 189] on div at bounding box center [833, 190] width 19 height 19
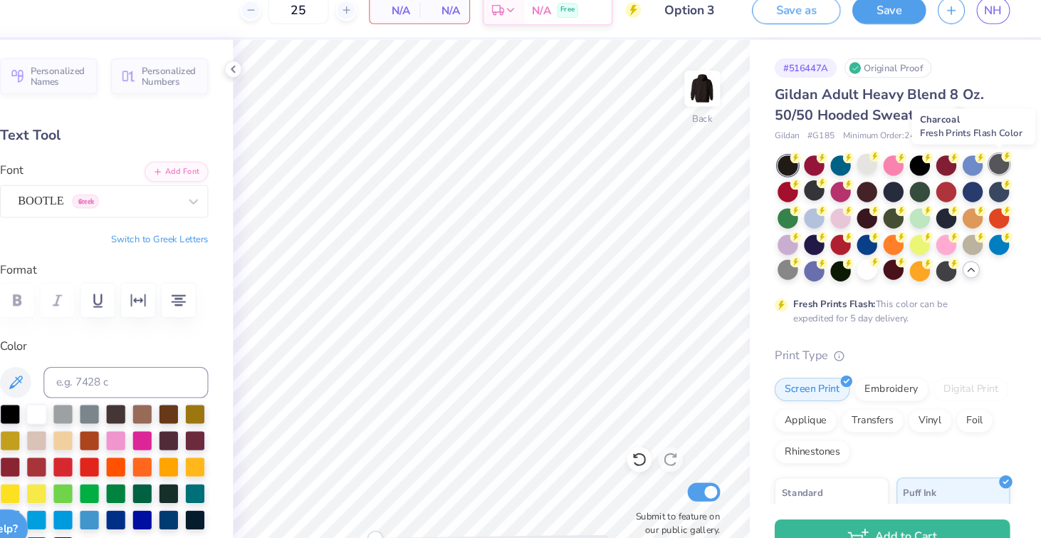
click at [1001, 168] on div at bounding box center [1002, 166] width 19 height 19
click at [731, 98] on img at bounding box center [730, 96] width 57 height 57
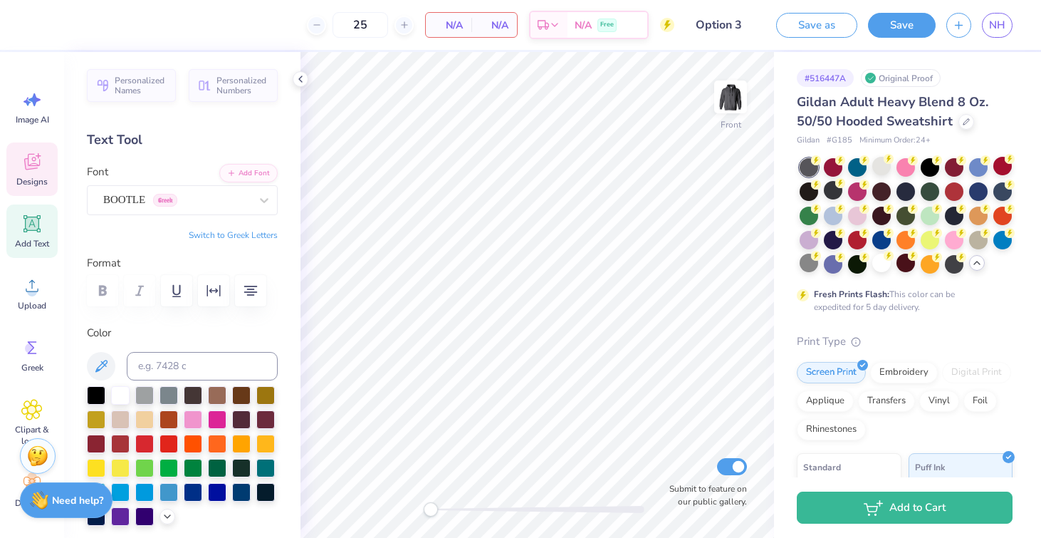
click at [23, 160] on icon at bounding box center [31, 161] width 21 height 21
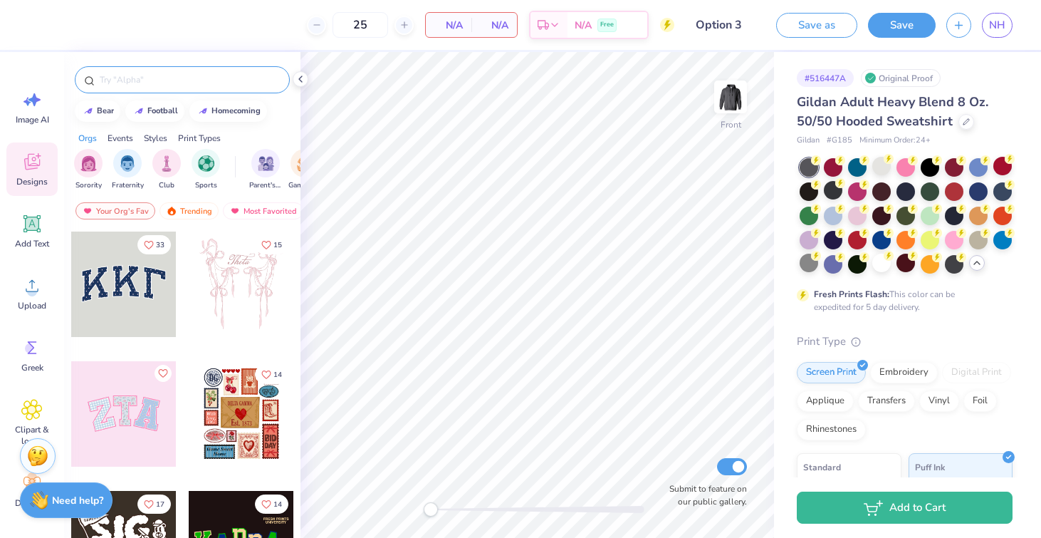
click at [145, 76] on input "text" at bounding box center [189, 80] width 182 height 14
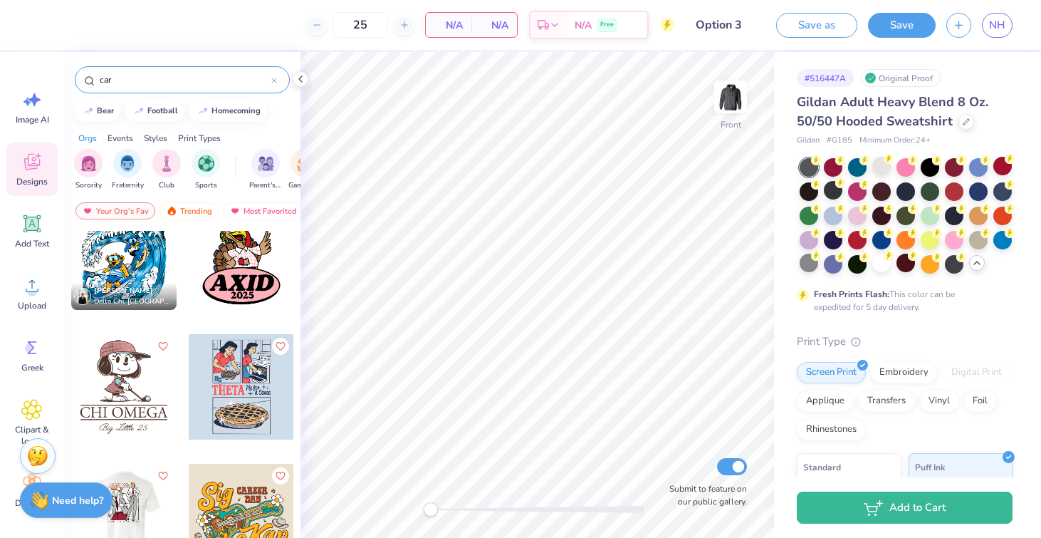
scroll to position [1114, 0]
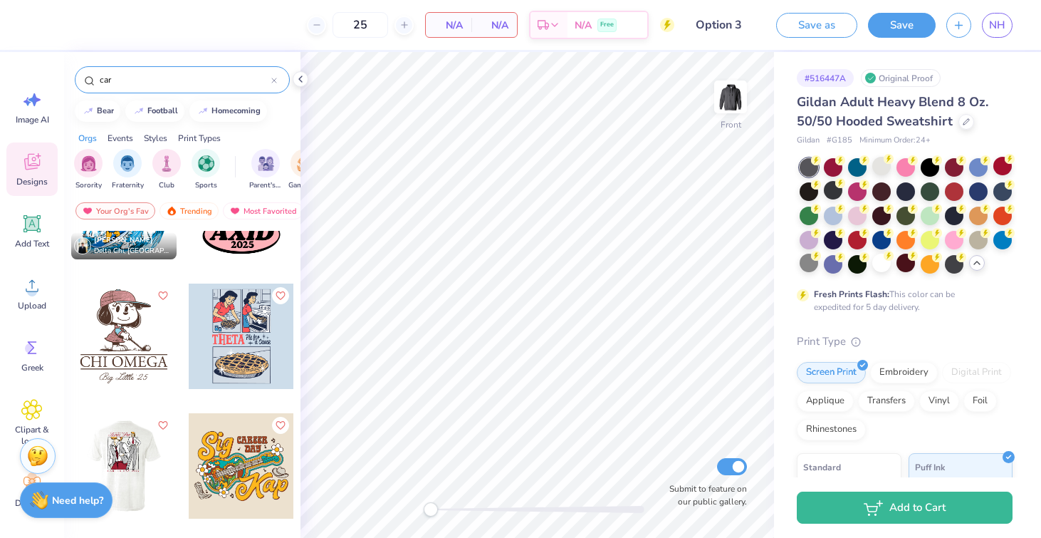
drag, startPoint x: 168, startPoint y: 79, endPoint x: 37, endPoint y: 79, distance: 131.0
click at [37, 79] on div "25 N/A Per Item N/A Total Est. Delivery N/A Free Design Title Option 3 Save as …" at bounding box center [520, 269] width 1041 height 538
type input "race car"
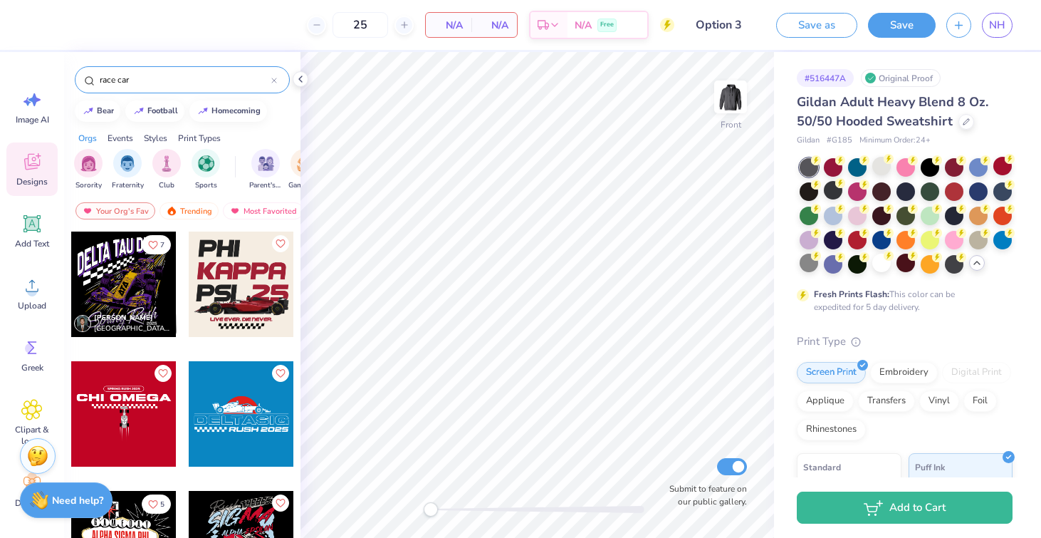
click at [242, 276] on div at bounding box center [241, 283] width 105 height 105
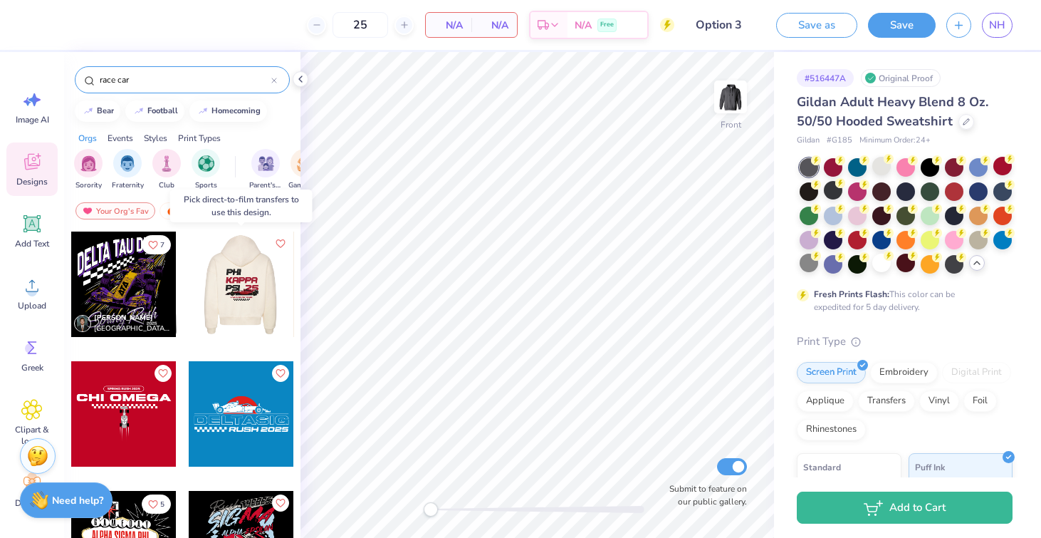
click at [249, 271] on div at bounding box center [240, 283] width 105 height 105
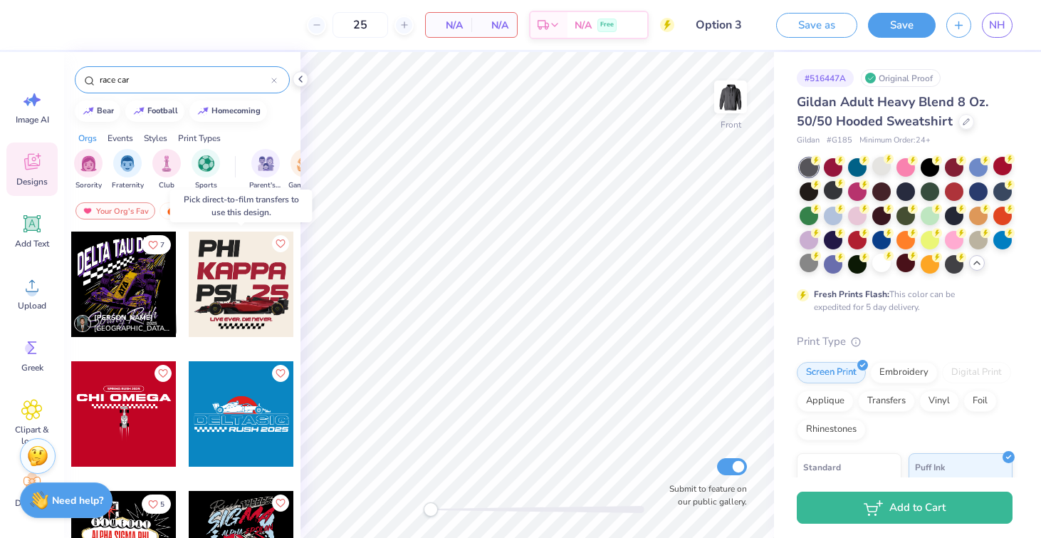
click at [233, 299] on div at bounding box center [241, 283] width 105 height 105
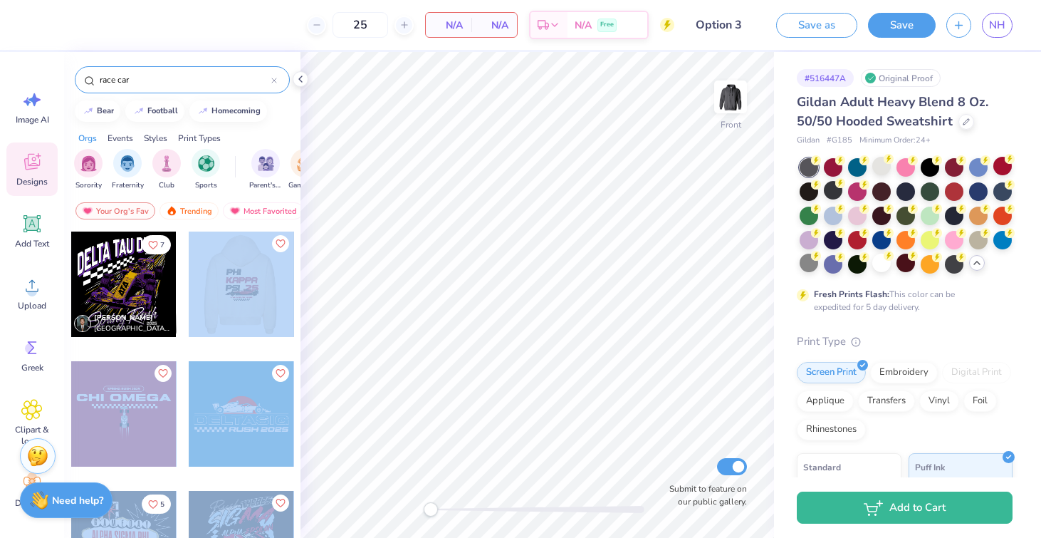
click at [550, 313] on div "25 N/A Per Item N/A Total Est. Delivery N/A Free Design Title Option 3 Save as …" at bounding box center [520, 269] width 1041 height 538
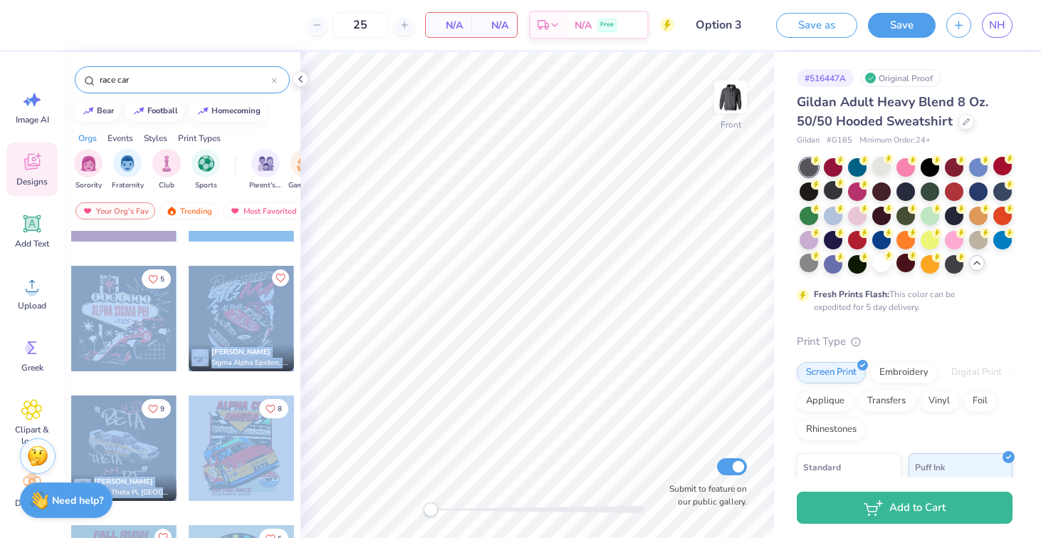
scroll to position [244, 0]
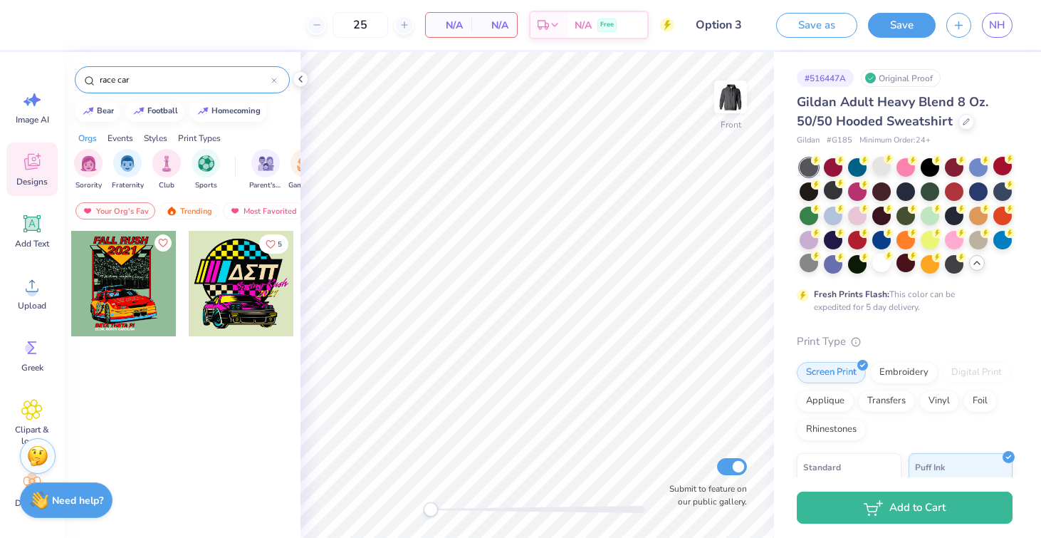
scroll to position [0, 0]
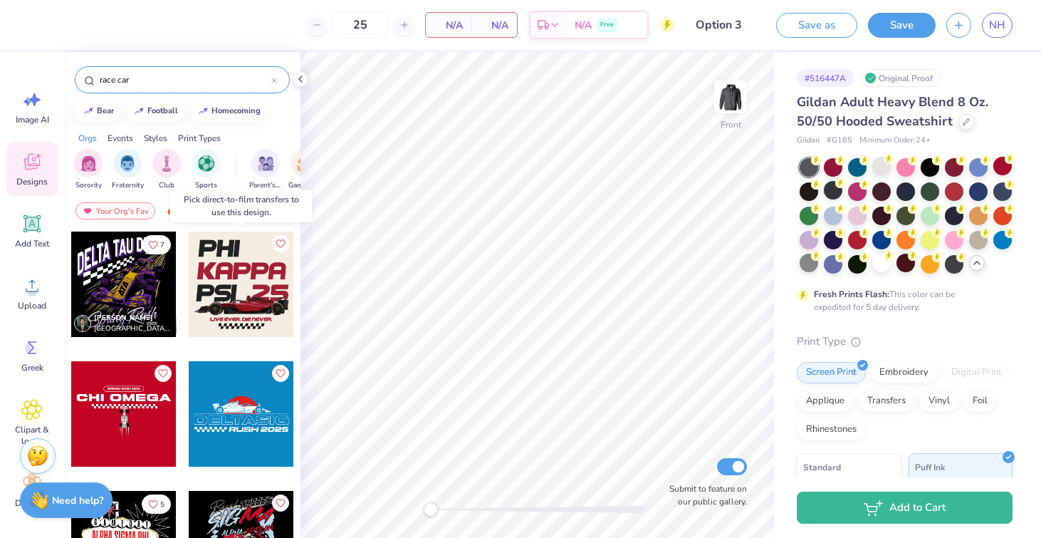
click at [229, 282] on div at bounding box center [241, 283] width 105 height 105
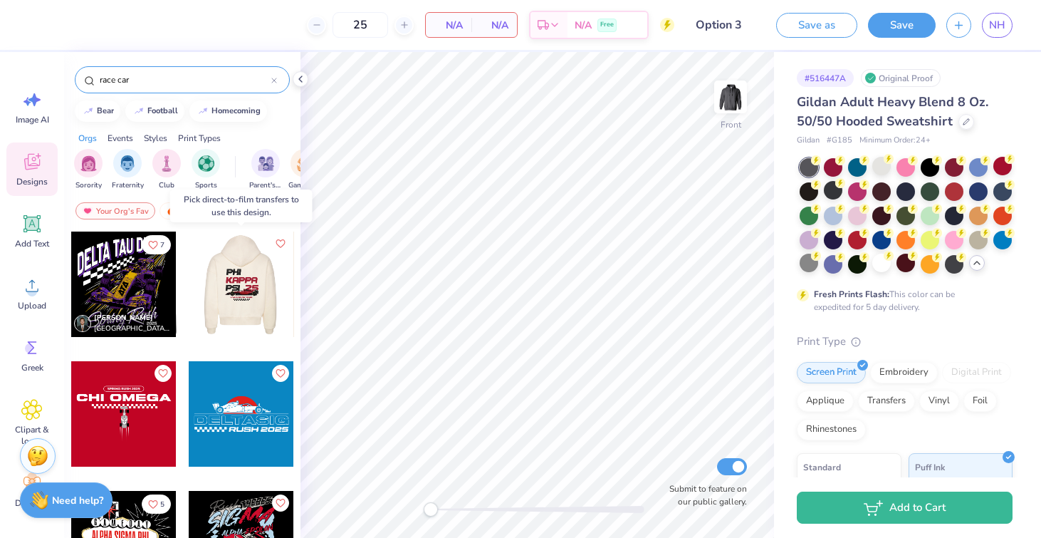
click at [237, 290] on div at bounding box center [240, 283] width 105 height 105
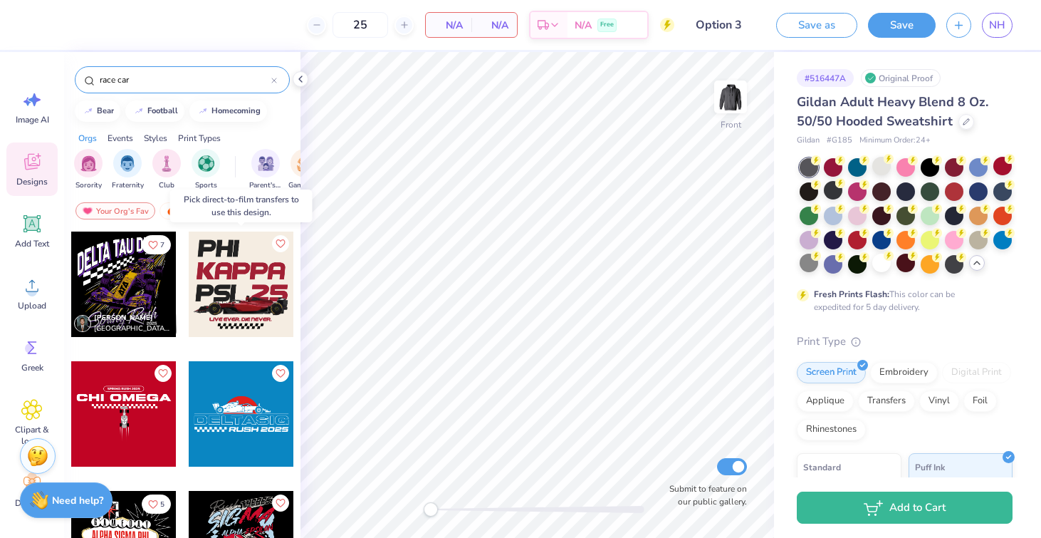
click at [188, 290] on div at bounding box center [135, 283] width 105 height 105
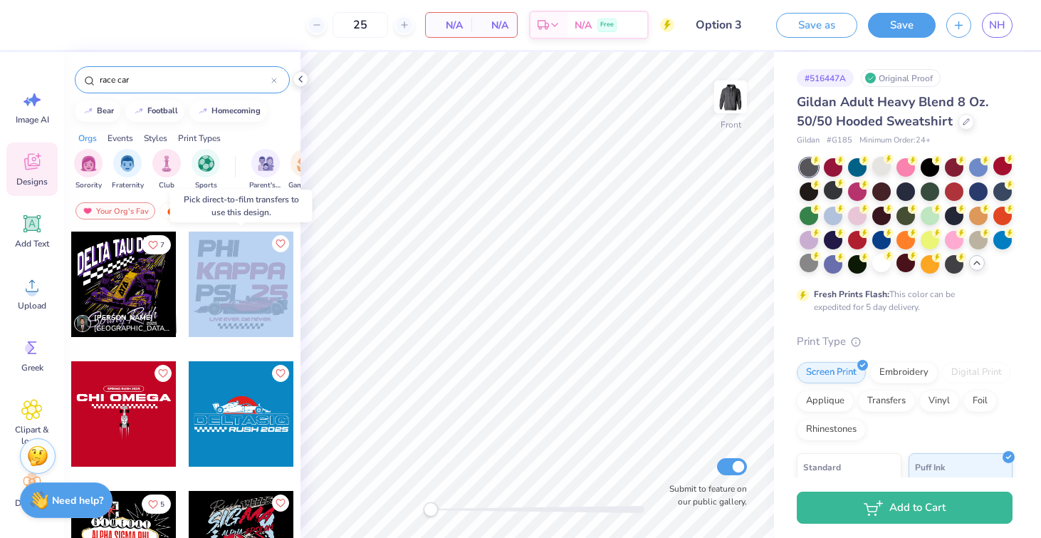
click at [237, 290] on div at bounding box center [135, 283] width 316 height 105
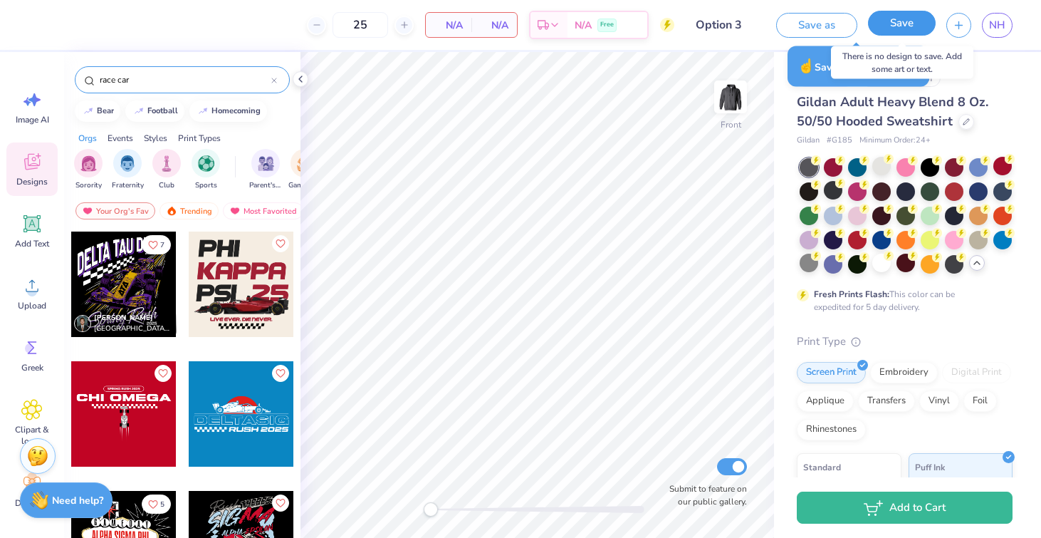
click at [891, 31] on button "Save" at bounding box center [902, 23] width 68 height 25
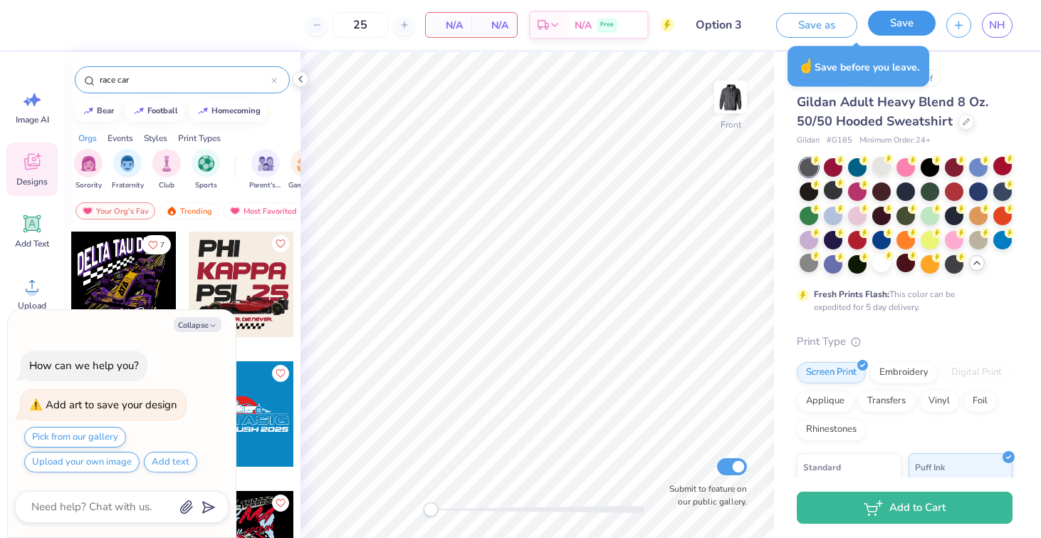
click at [891, 21] on button "Save" at bounding box center [902, 23] width 68 height 25
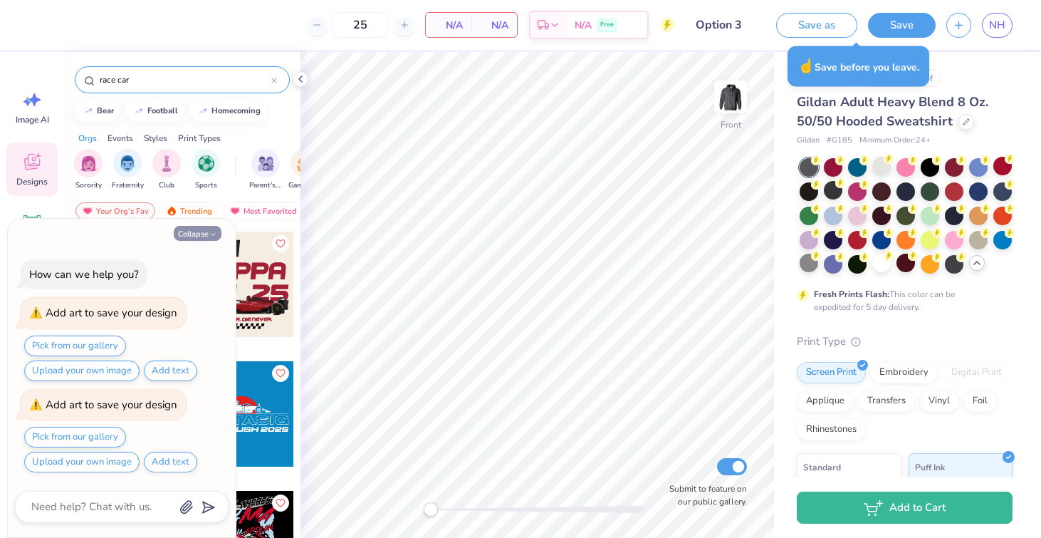
click at [206, 230] on button "Collapse" at bounding box center [198, 233] width 48 height 15
type textarea "x"
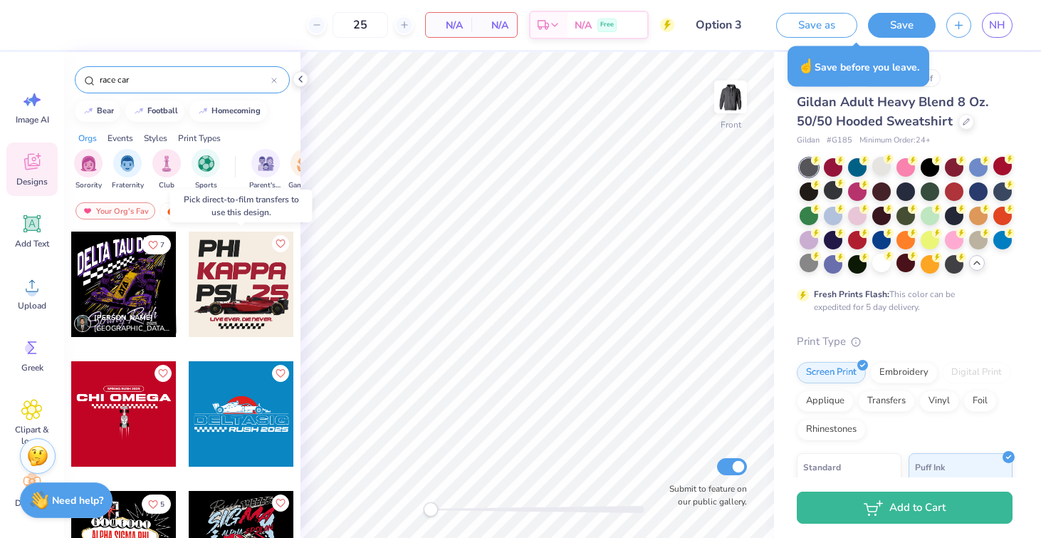
click at [251, 257] on div at bounding box center [241, 283] width 105 height 105
click at [282, 244] on icon "Like" at bounding box center [280, 242] width 10 height 10
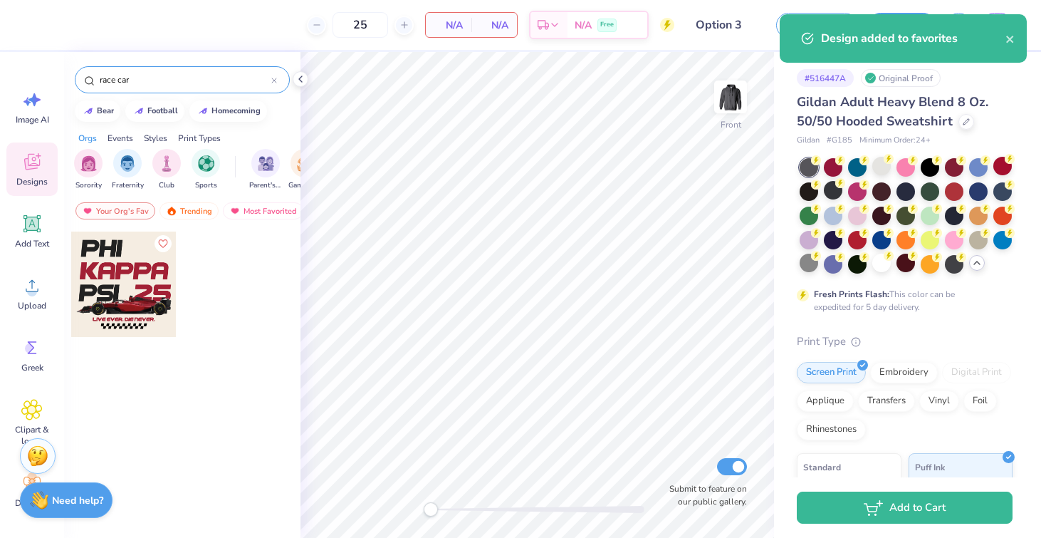
click at [103, 280] on div at bounding box center [123, 283] width 105 height 105
click at [119, 279] on div at bounding box center [123, 283] width 105 height 105
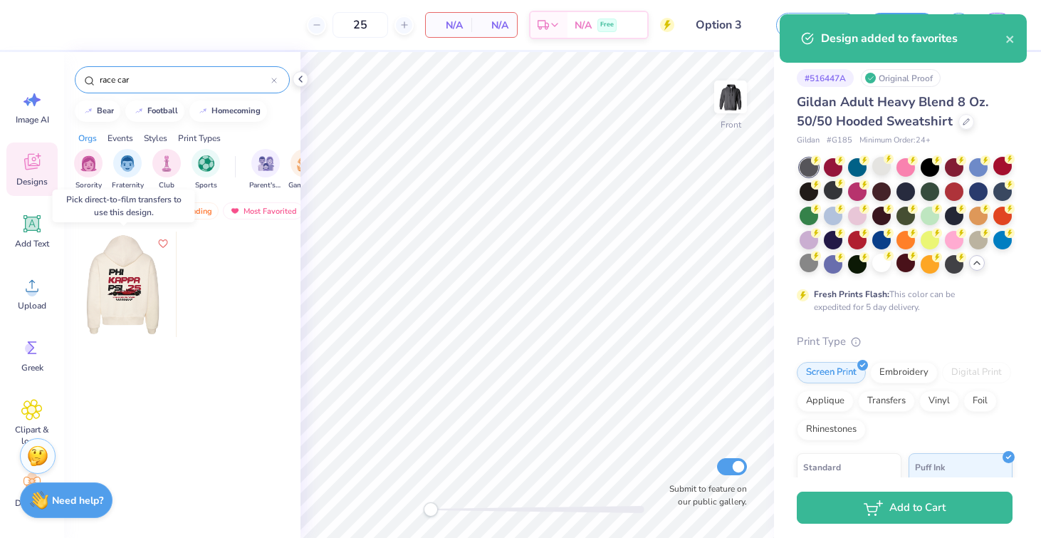
click at [71, 279] on div at bounding box center [18, 283] width 105 height 105
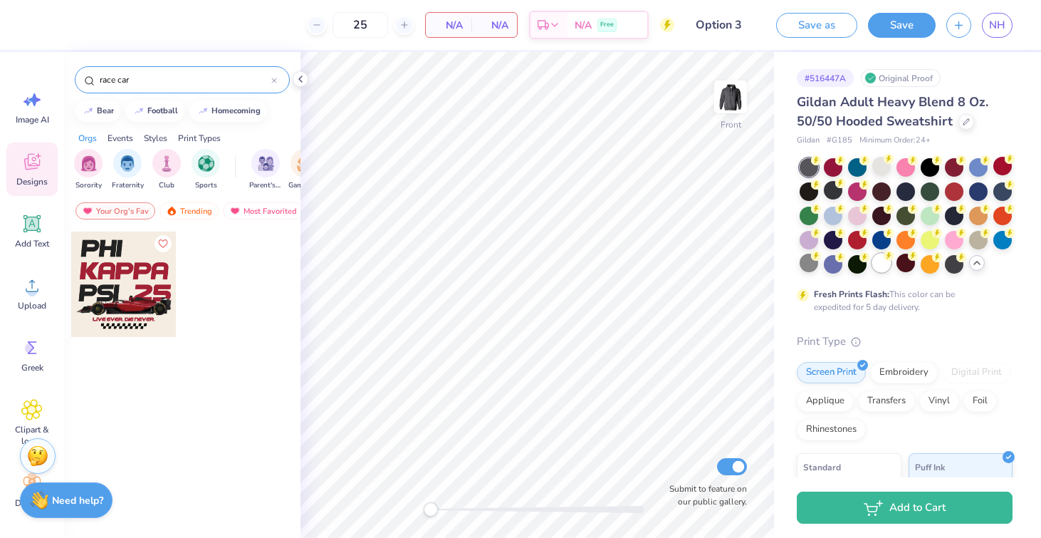
click at [878, 262] on div at bounding box center [881, 262] width 19 height 19
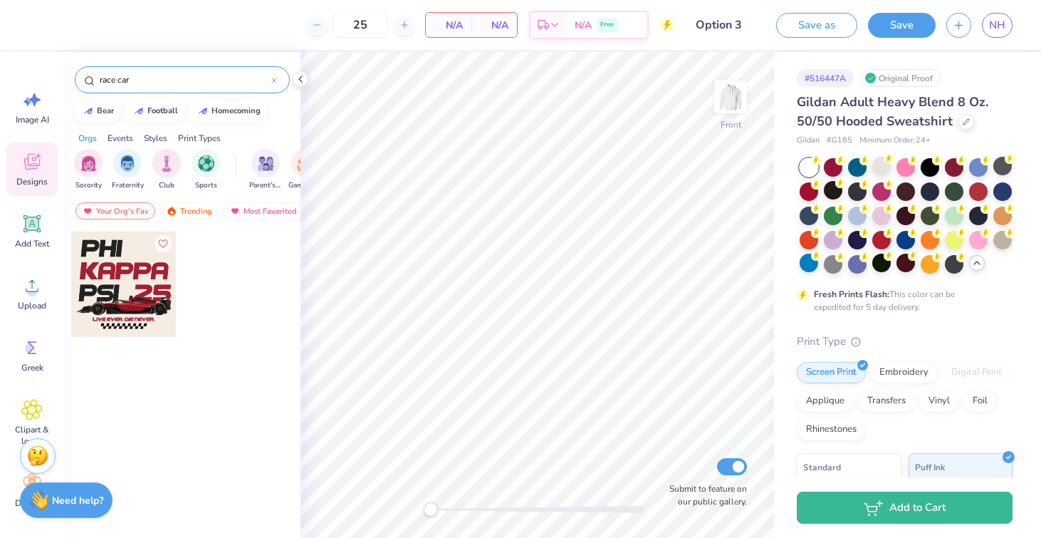
click at [142, 291] on div at bounding box center [123, 283] width 105 height 105
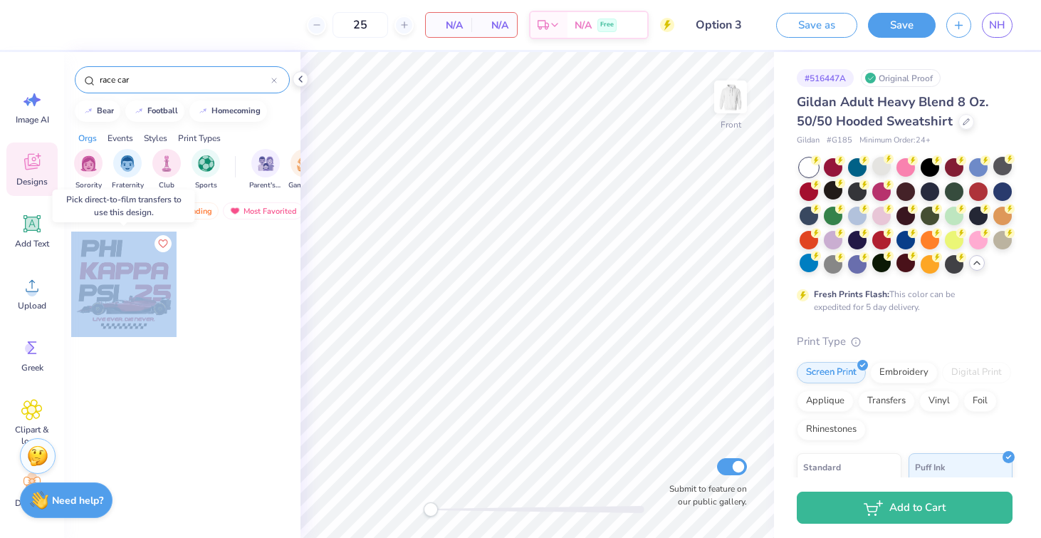
click at [142, 291] on div at bounding box center [123, 283] width 105 height 105
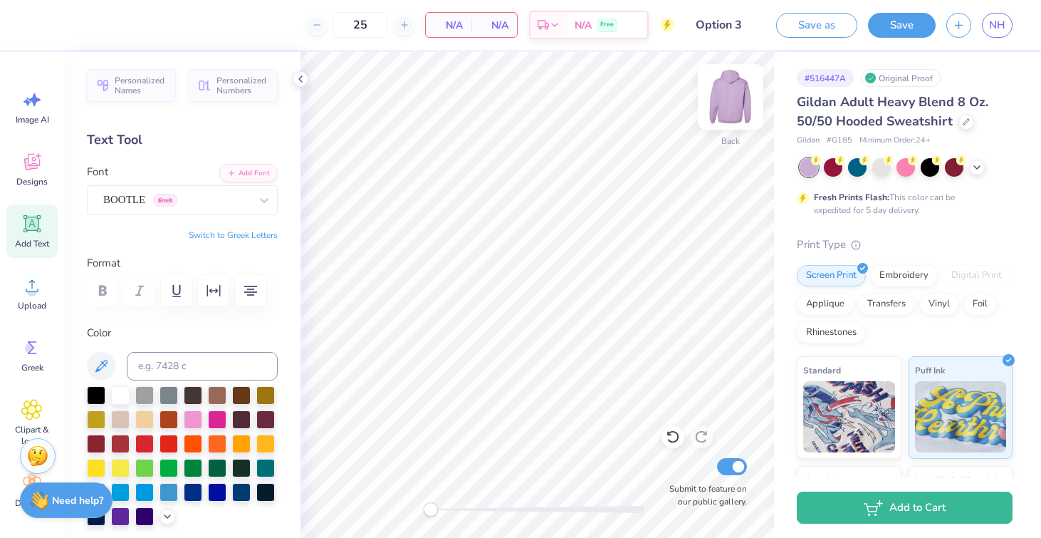
click at [728, 99] on img at bounding box center [730, 96] width 57 height 57
click at [978, 167] on icon at bounding box center [976, 165] width 11 height 11
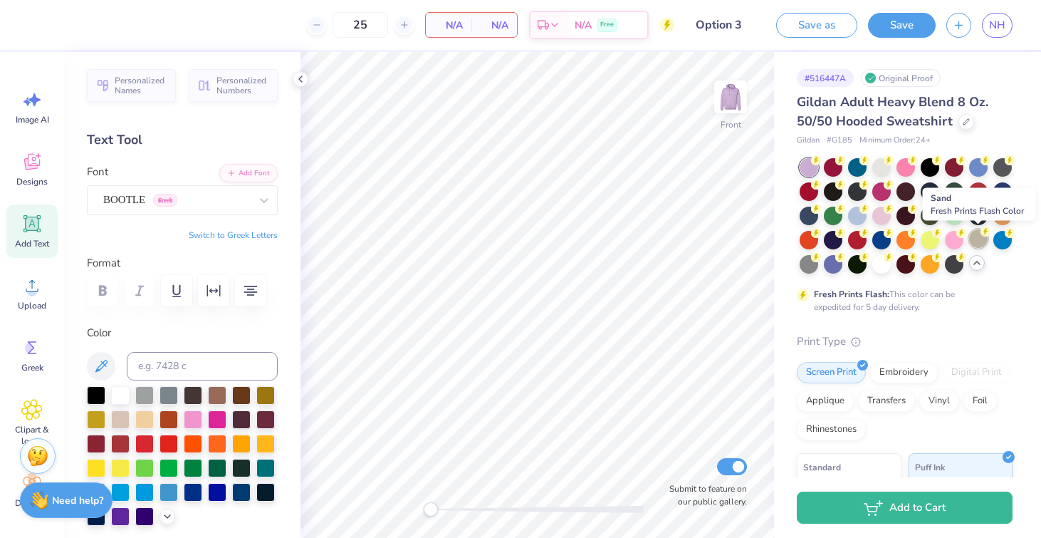
click at [978, 244] on div at bounding box center [978, 238] width 19 height 19
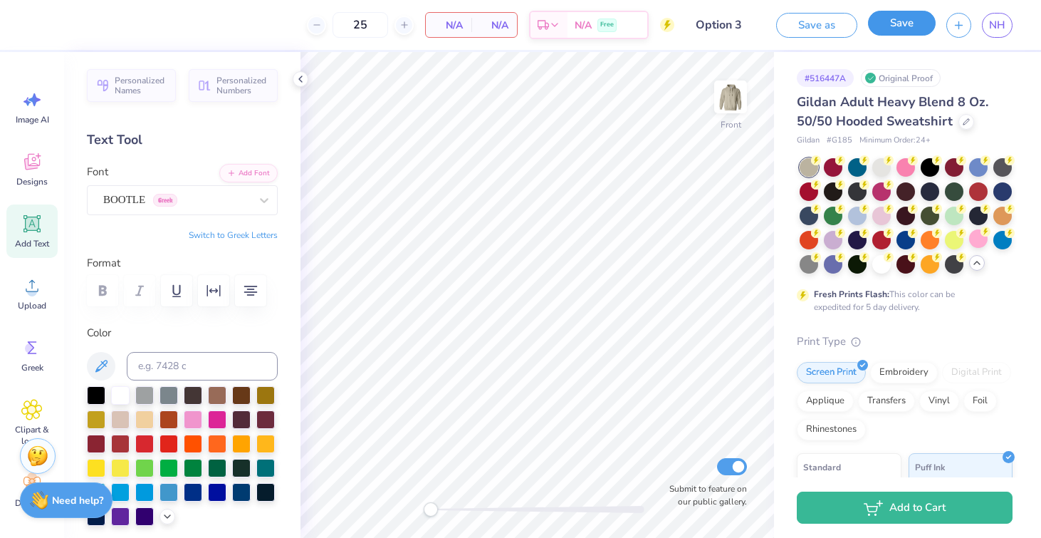
click at [882, 33] on button "Save" at bounding box center [902, 23] width 68 height 25
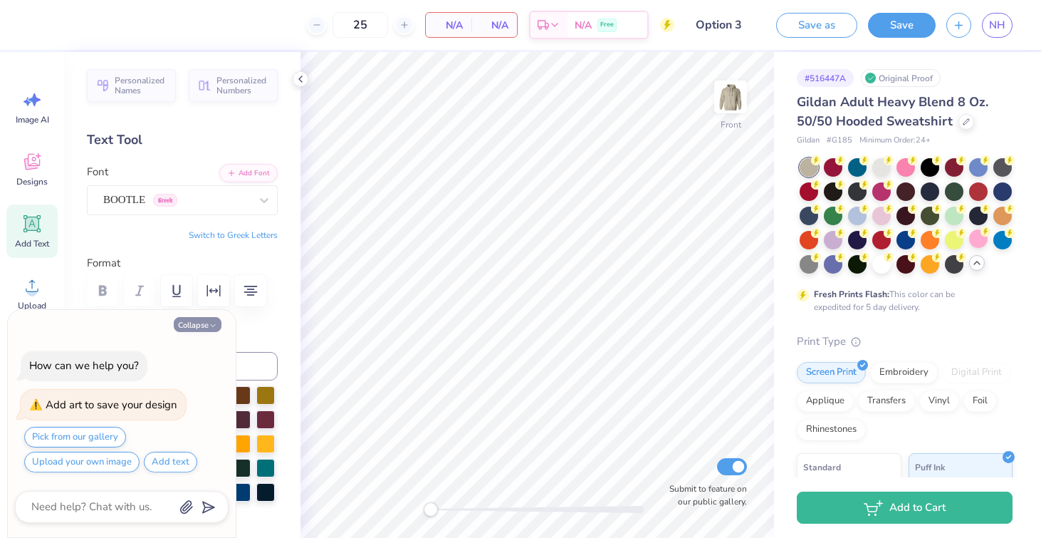
click at [195, 330] on button "Collapse" at bounding box center [198, 324] width 48 height 15
type textarea "x"
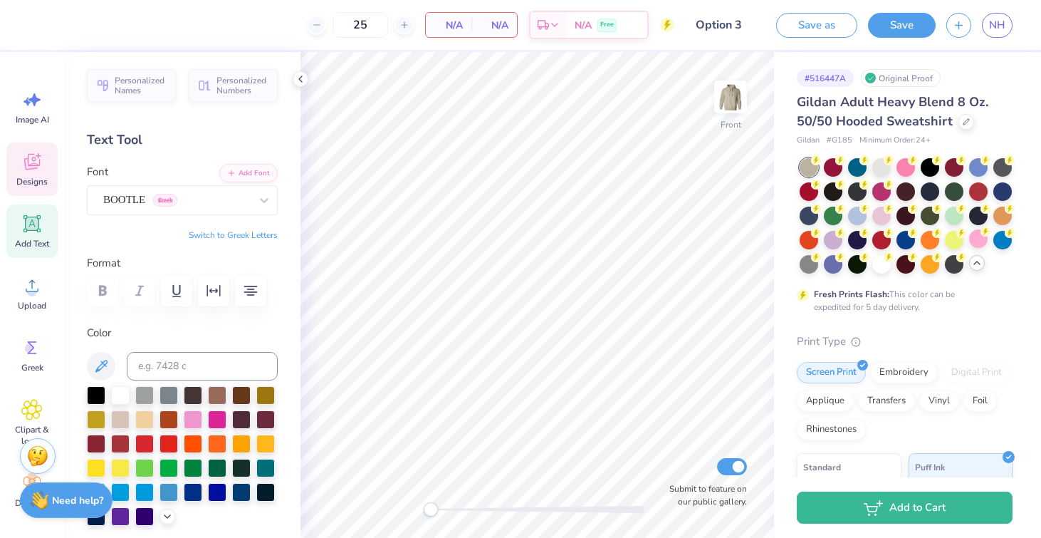
click at [36, 156] on icon at bounding box center [31, 161] width 21 height 21
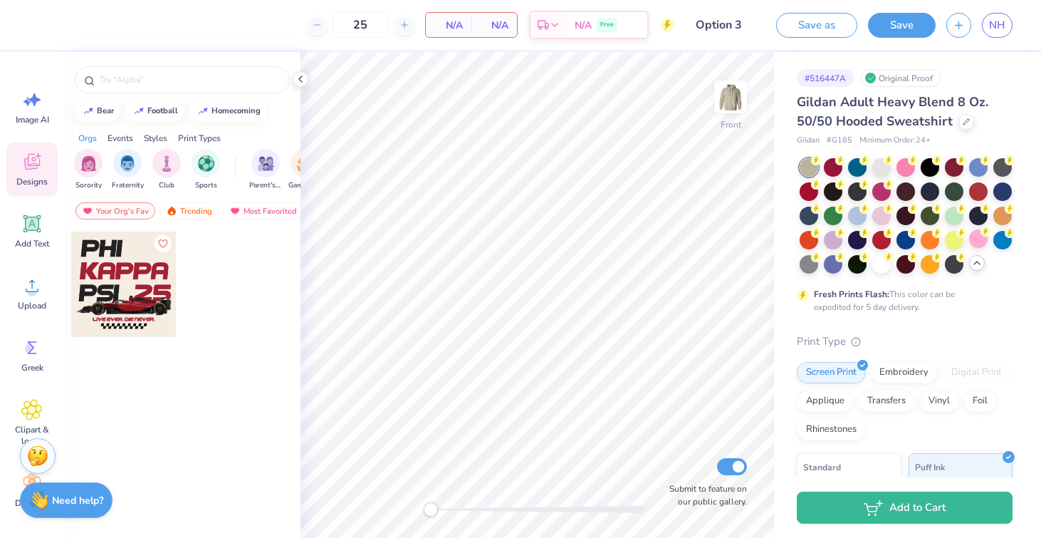
click at [145, 273] on div at bounding box center [123, 283] width 105 height 105
click at [133, 288] on div at bounding box center [123, 283] width 105 height 105
click at [1001, 21] on span "NH" at bounding box center [997, 25] width 16 height 16
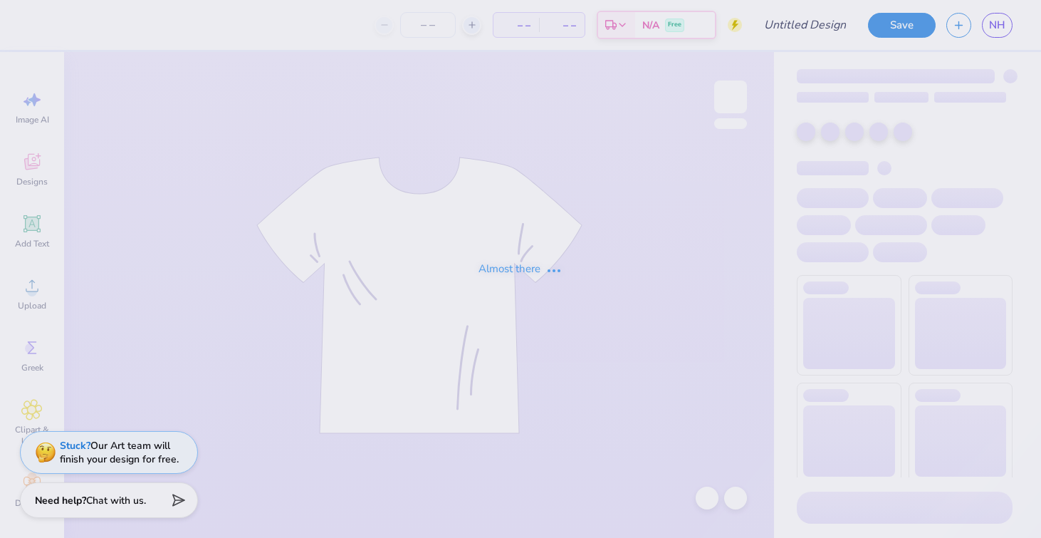
type input "Option 3"
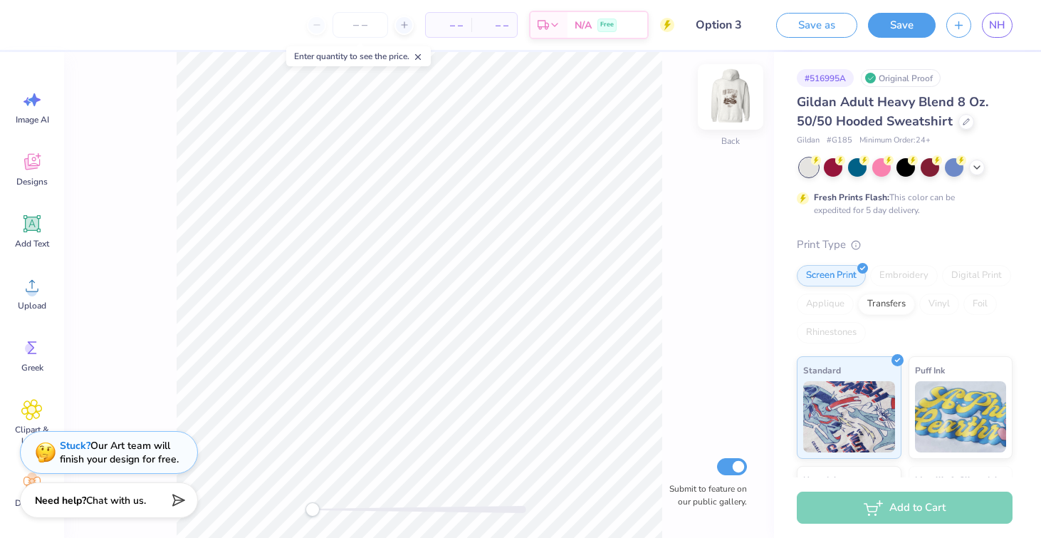
click at [732, 97] on img at bounding box center [730, 96] width 57 height 57
click at [355, 27] on input "number" at bounding box center [361, 25] width 56 height 26
type input "25"
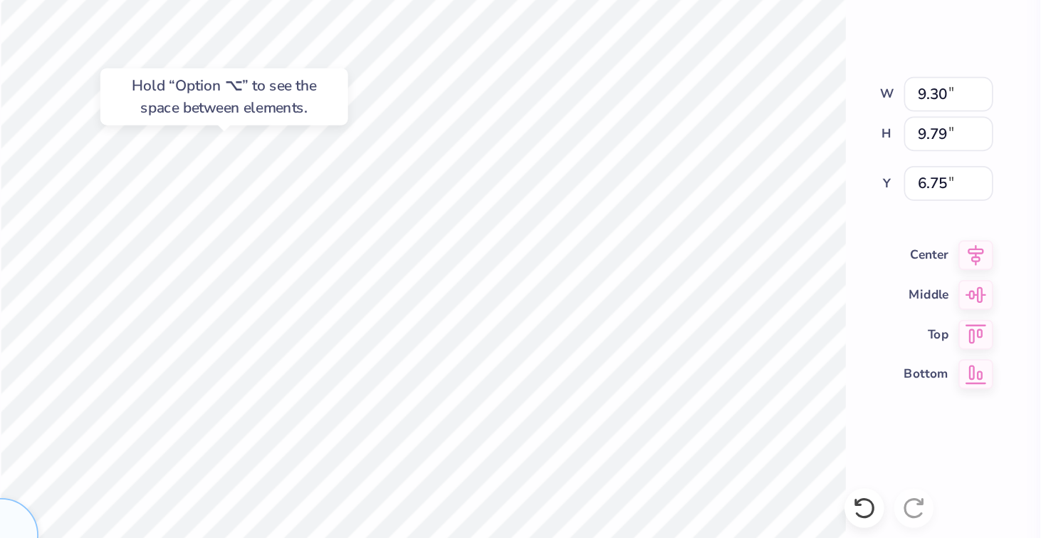
type input "3.16"
type input "1.31"
type input "16.96"
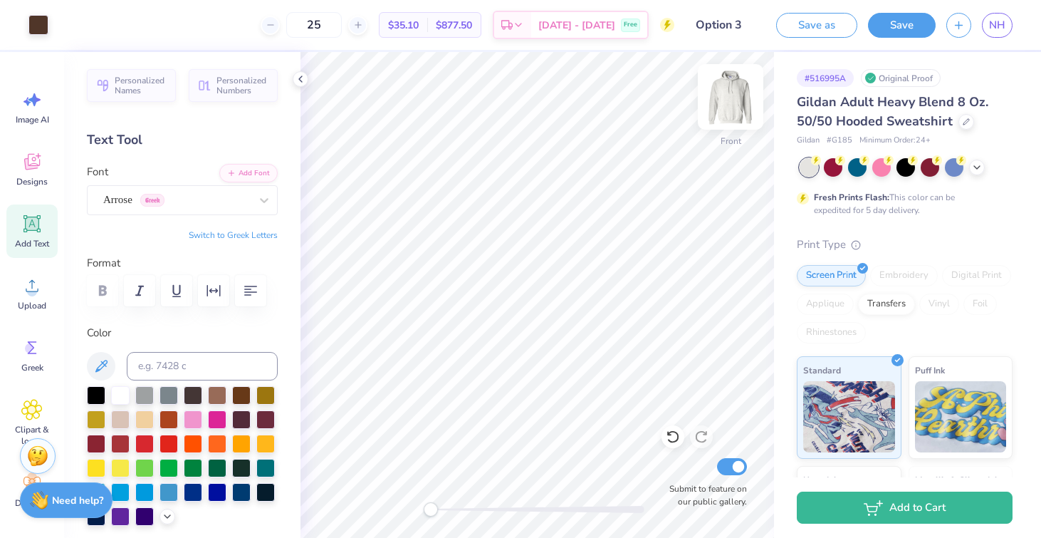
click at [726, 101] on img at bounding box center [730, 96] width 57 height 57
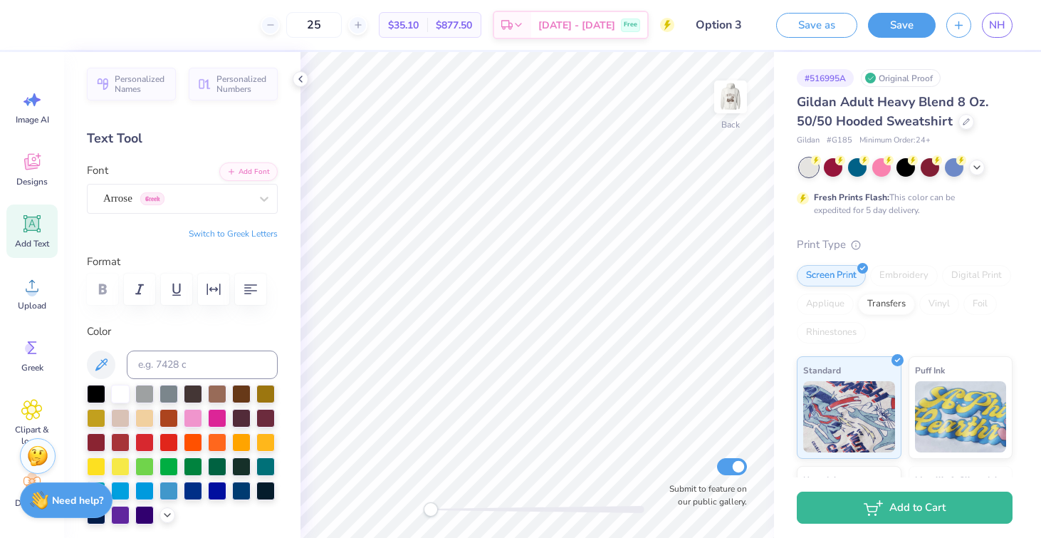
click at [36, 229] on icon at bounding box center [33, 224] width 14 height 14
type textarea "p"
click at [728, 99] on img at bounding box center [730, 96] width 57 height 57
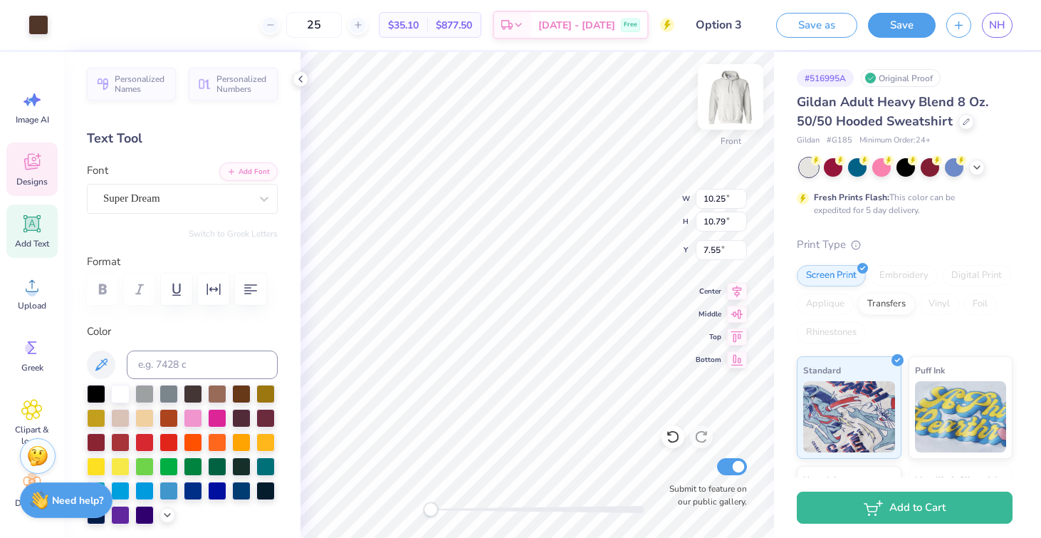
type input "3.51"
type input "1.46"
type input "18.79"
type input "10.25"
type input "10.79"
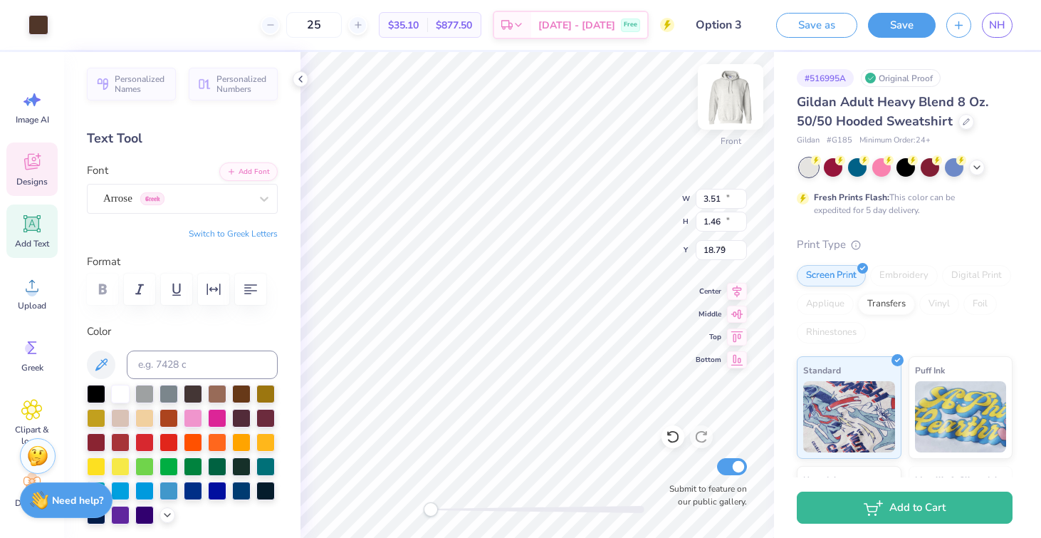
type input "7.01"
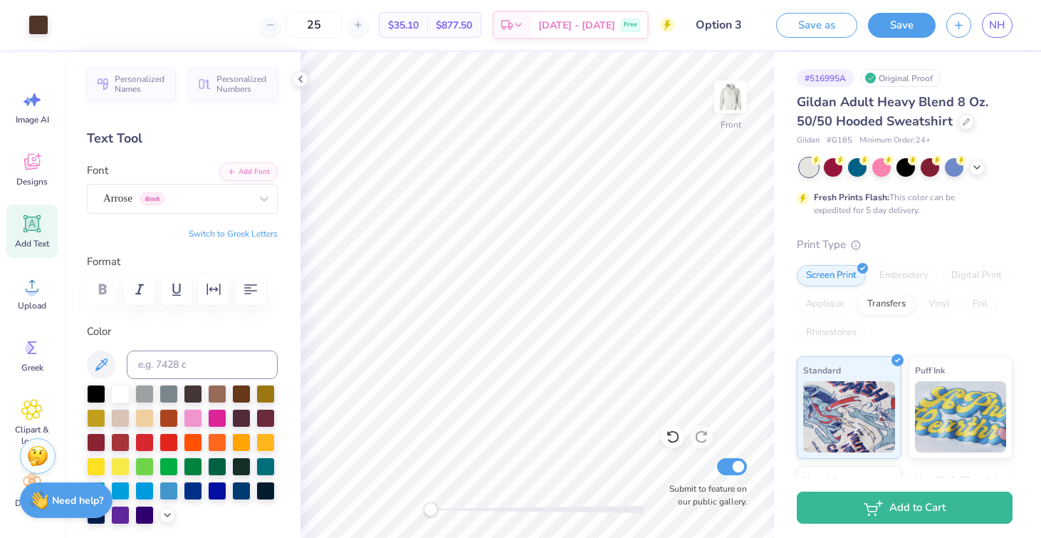
click at [427, 15] on div "$35.10 Per Item" at bounding box center [403, 25] width 48 height 24
click at [419, 23] on span "$35.10" at bounding box center [403, 25] width 31 height 15
click at [910, 15] on button "Save" at bounding box center [902, 23] width 68 height 25
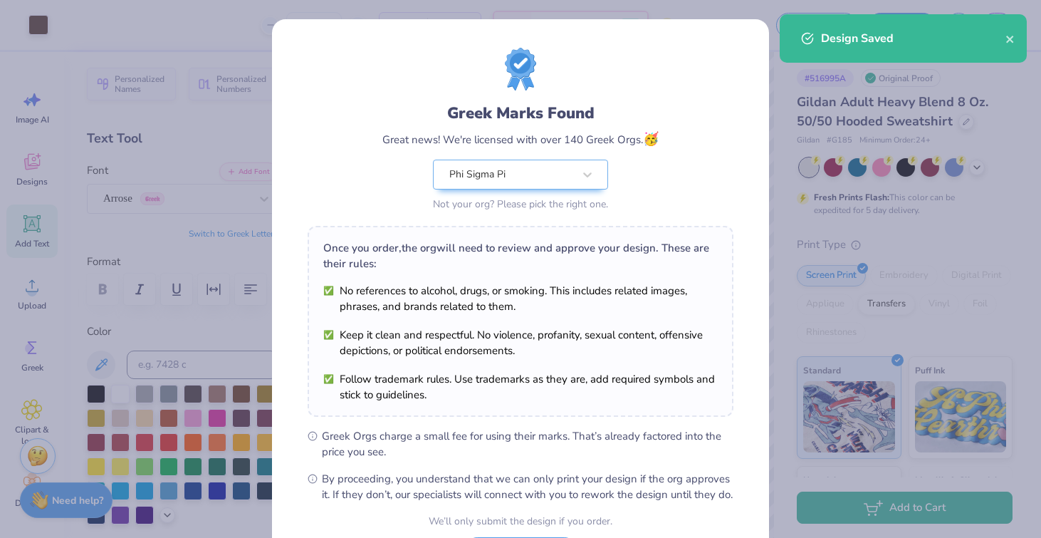
scroll to position [129, 0]
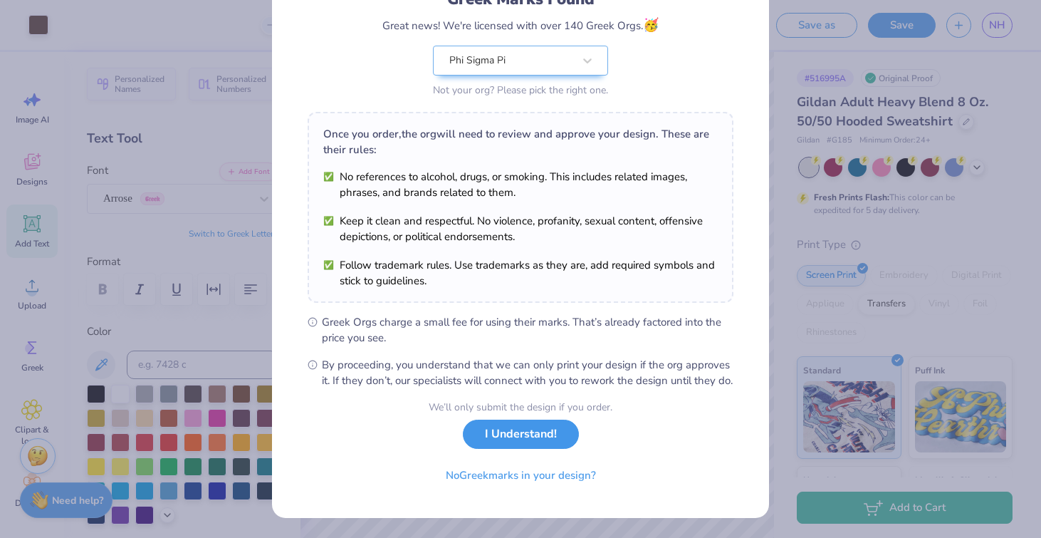
click at [511, 436] on button "I Understand!" at bounding box center [521, 433] width 116 height 29
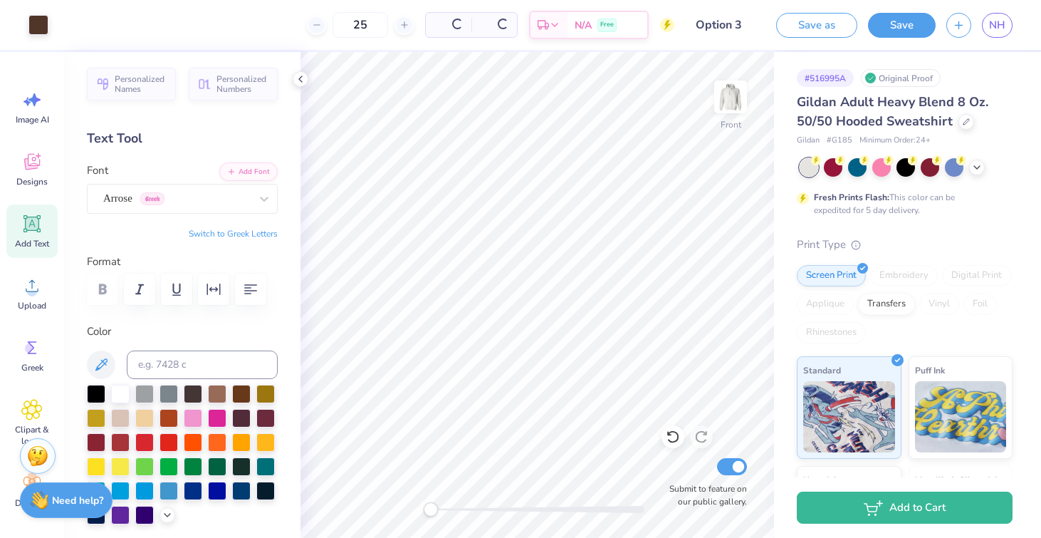
scroll to position [0, 0]
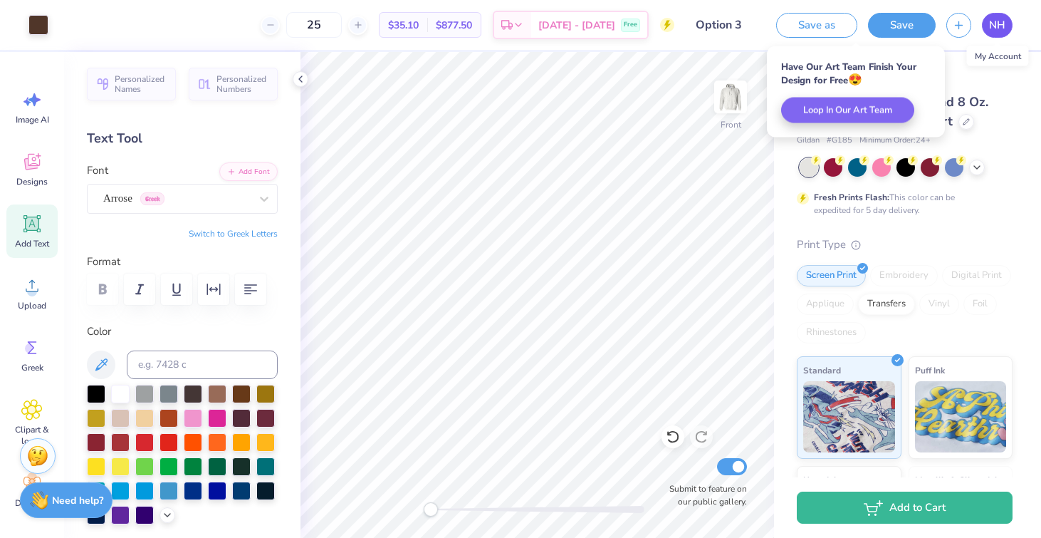
click at [995, 28] on span "NH" at bounding box center [997, 25] width 16 height 16
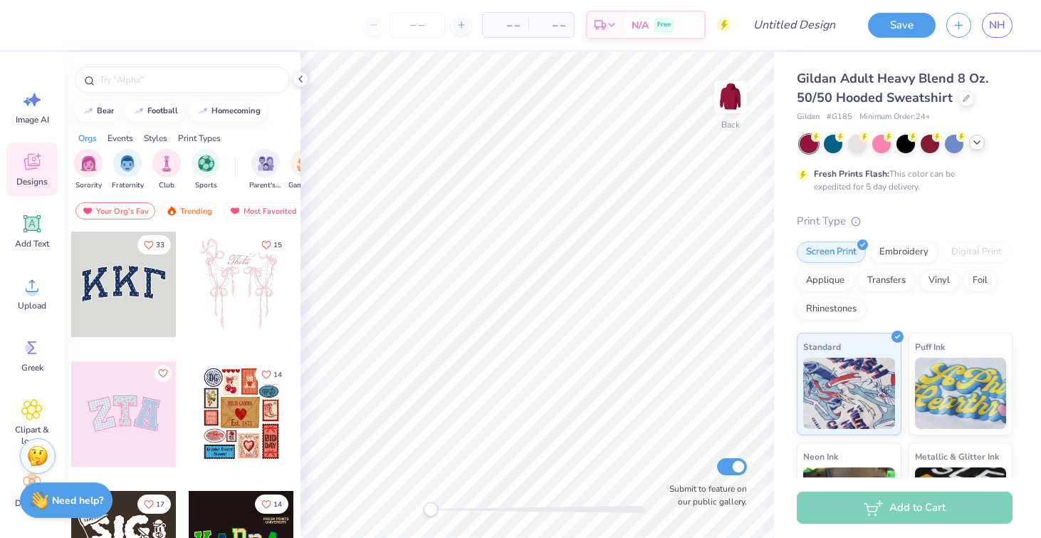
click at [978, 142] on icon at bounding box center [976, 142] width 11 height 11
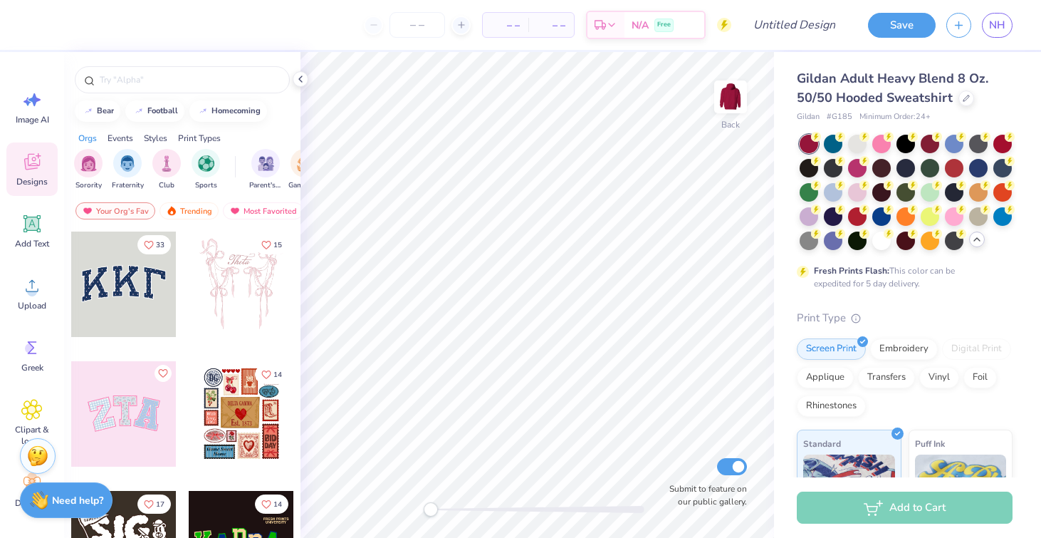
click at [941, 197] on div at bounding box center [906, 192] width 213 height 115
click at [879, 236] on div at bounding box center [881, 239] width 19 height 19
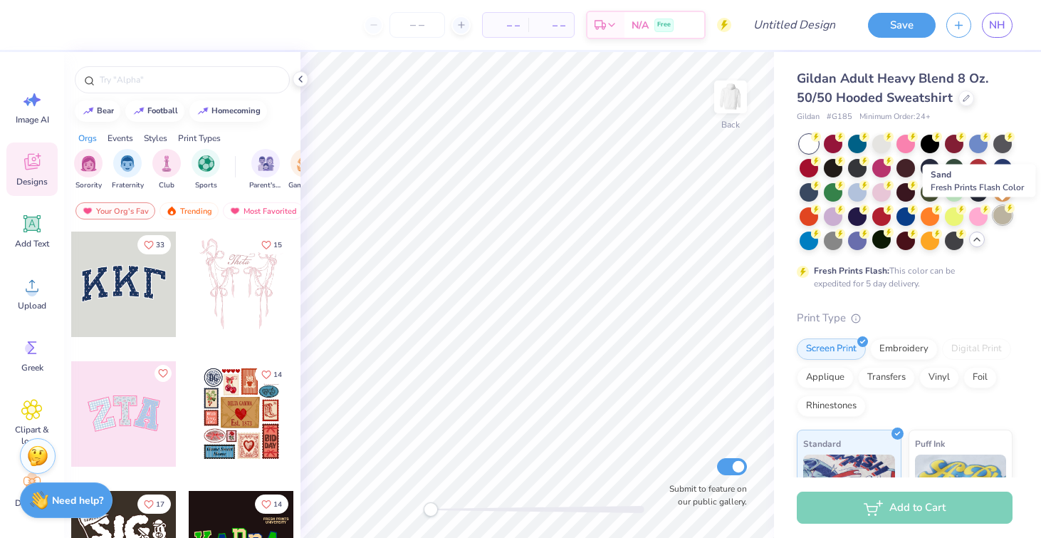
click at [1006, 219] on div at bounding box center [1002, 215] width 19 height 19
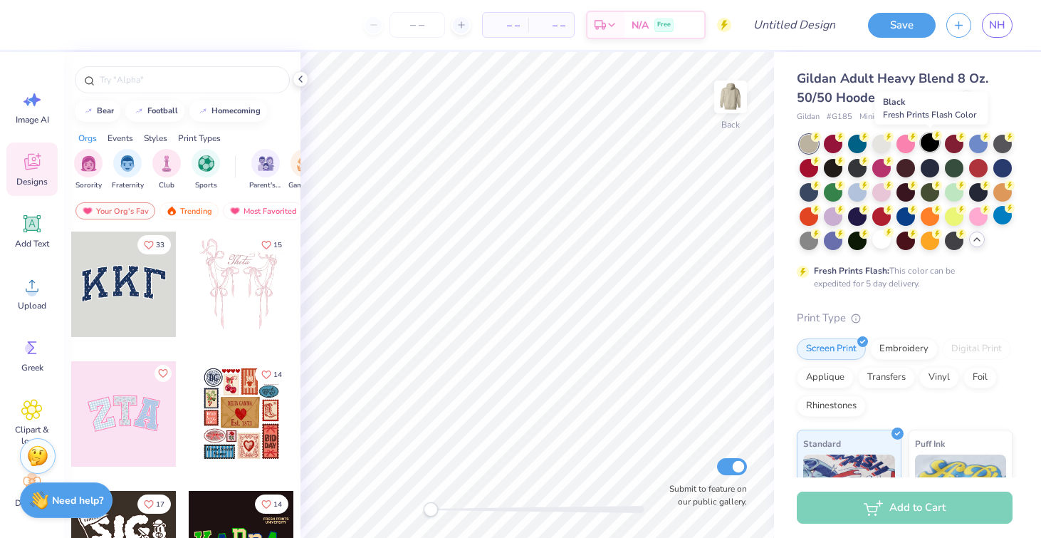
click at [927, 150] on div at bounding box center [930, 142] width 19 height 19
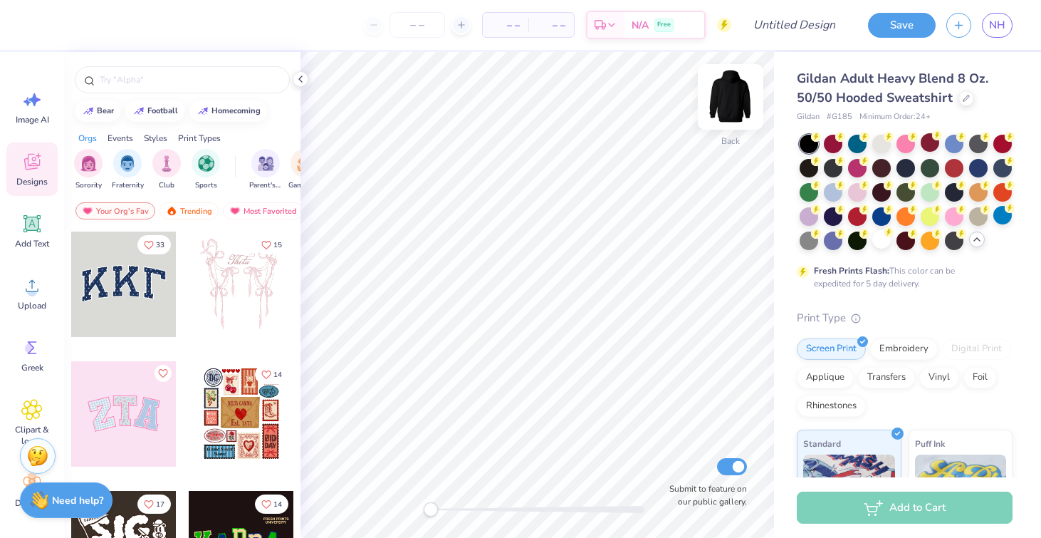
click at [743, 90] on img at bounding box center [730, 96] width 57 height 57
click at [977, 218] on div at bounding box center [978, 215] width 19 height 19
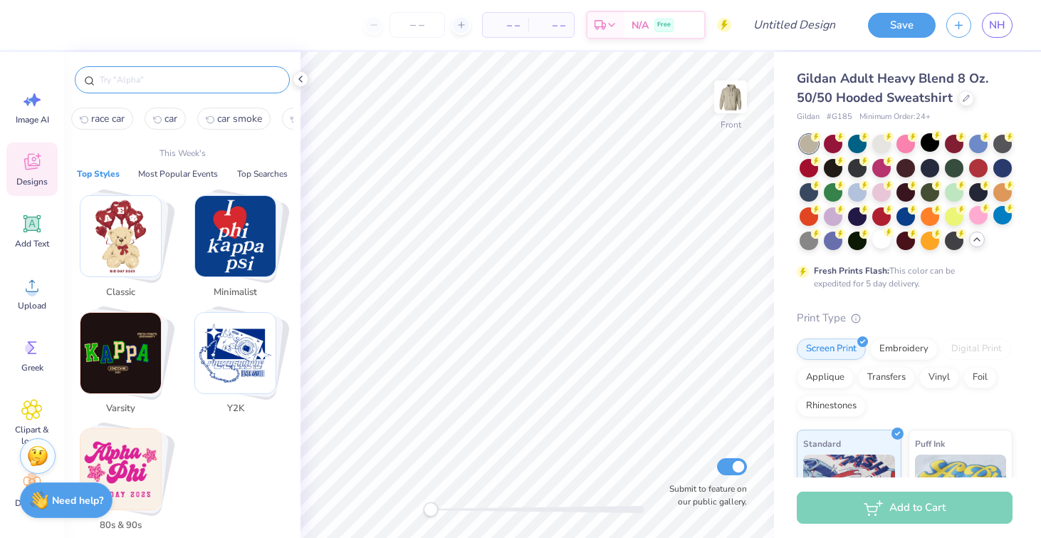
click at [147, 80] on input "text" at bounding box center [189, 80] width 182 height 14
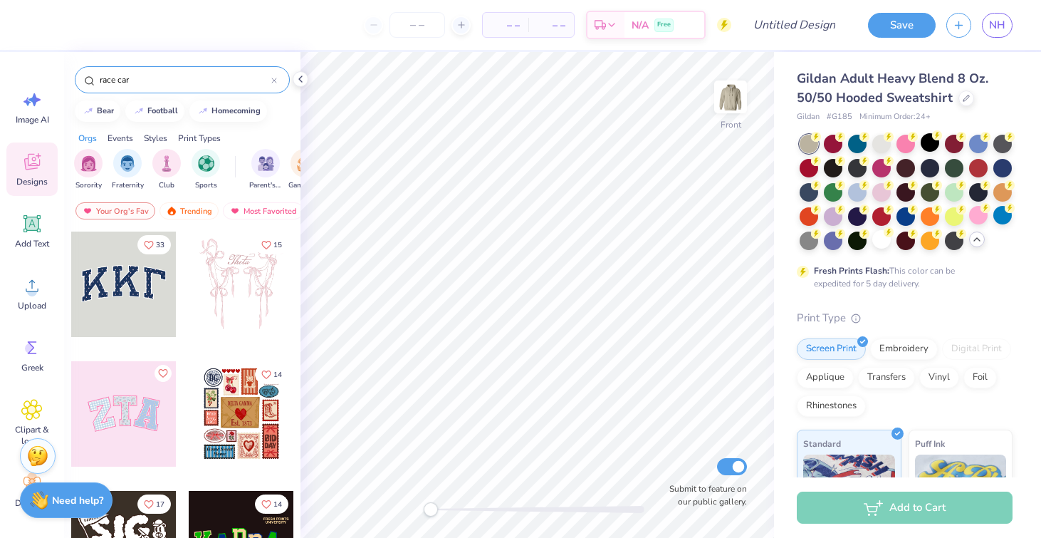
type input "race car"
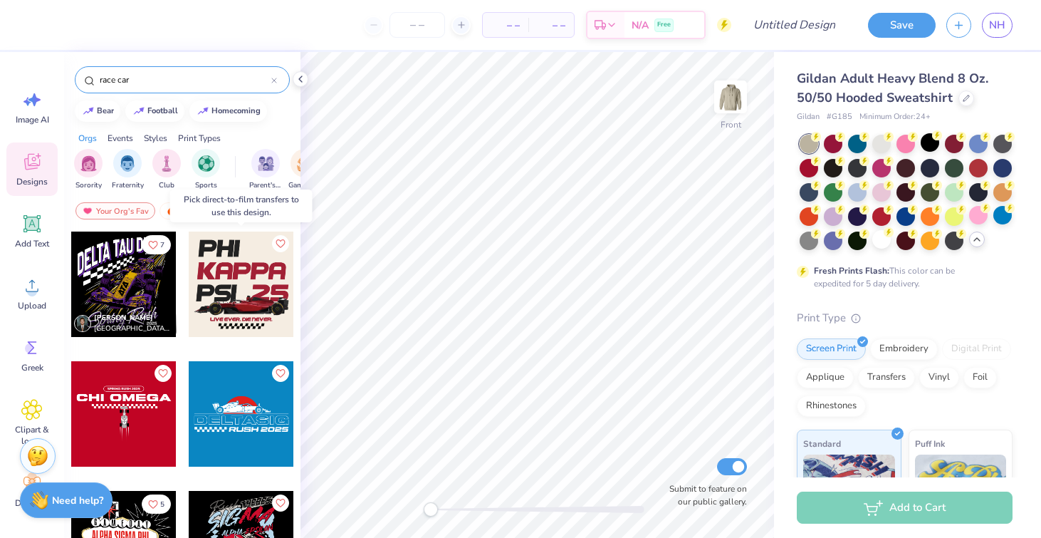
click at [256, 285] on div at bounding box center [241, 283] width 105 height 105
click at [251, 271] on div at bounding box center [241, 283] width 105 height 105
click at [104, 300] on div at bounding box center [123, 283] width 105 height 105
click at [248, 276] on div at bounding box center [241, 283] width 105 height 105
click at [241, 321] on div at bounding box center [241, 283] width 105 height 105
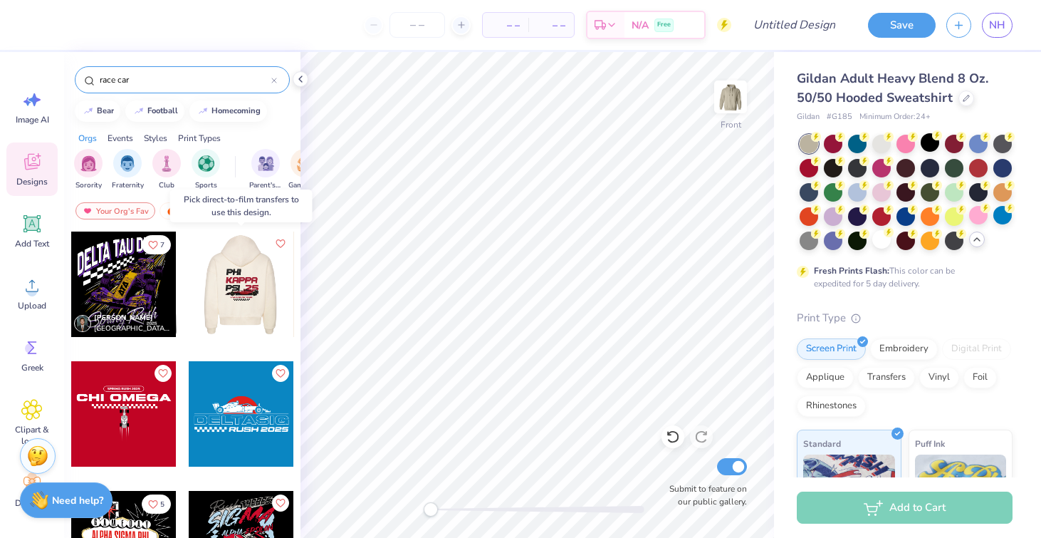
click at [241, 321] on div at bounding box center [241, 283] width 316 height 105
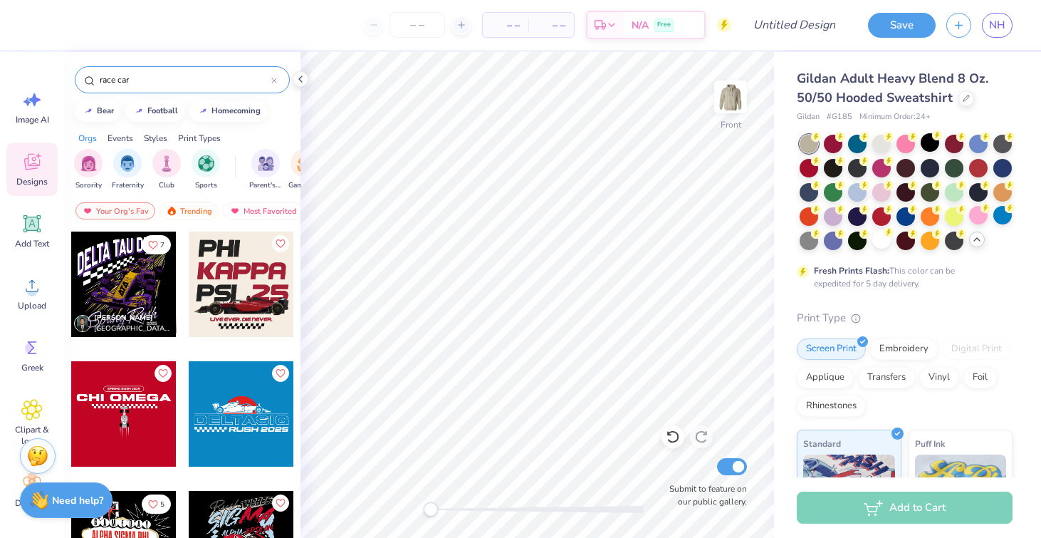
click at [211, 293] on div at bounding box center [241, 283] width 105 height 105
click at [281, 239] on icon "Like" at bounding box center [280, 242] width 10 height 10
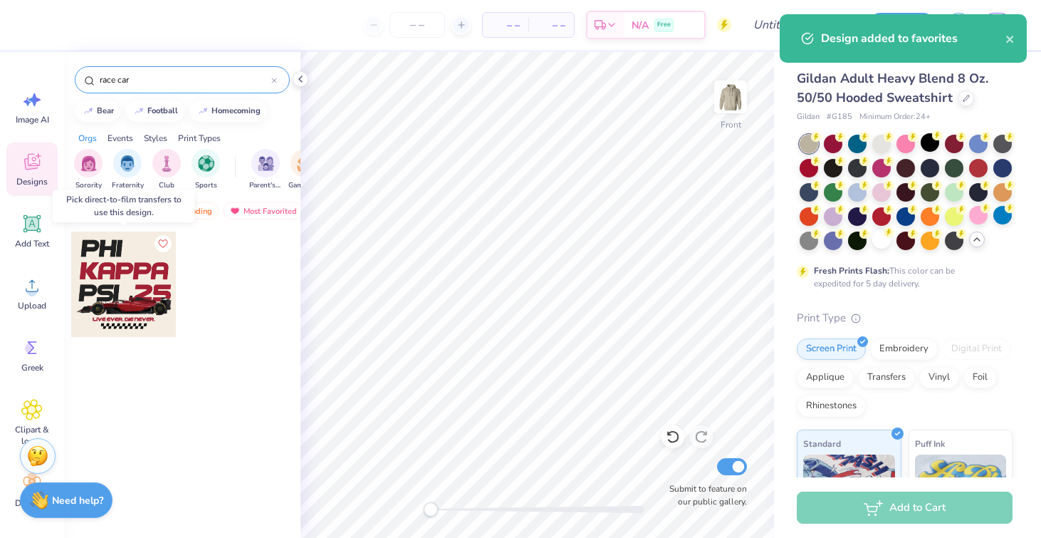
click at [120, 271] on div at bounding box center [123, 283] width 105 height 105
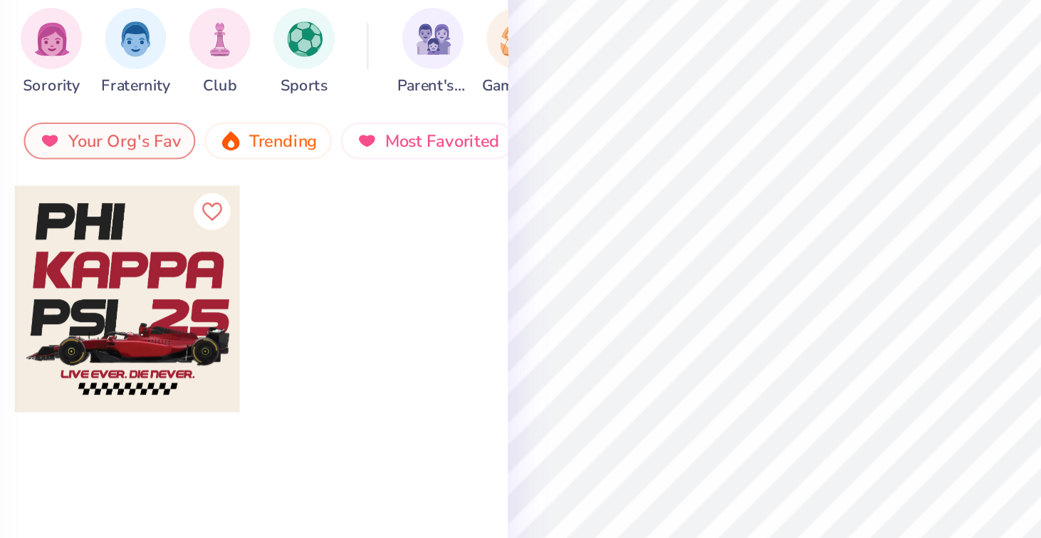
click at [127, 284] on div at bounding box center [123, 283] width 105 height 105
click at [224, 279] on div at bounding box center [241, 295] width 107 height 129
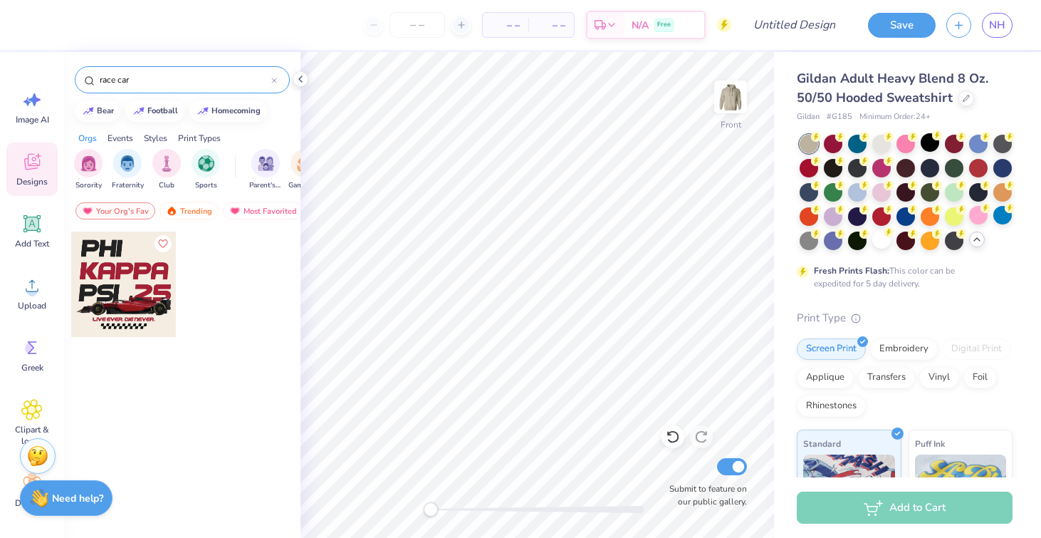
click at [66, 496] on strong "Need help?" at bounding box center [77, 498] width 51 height 14
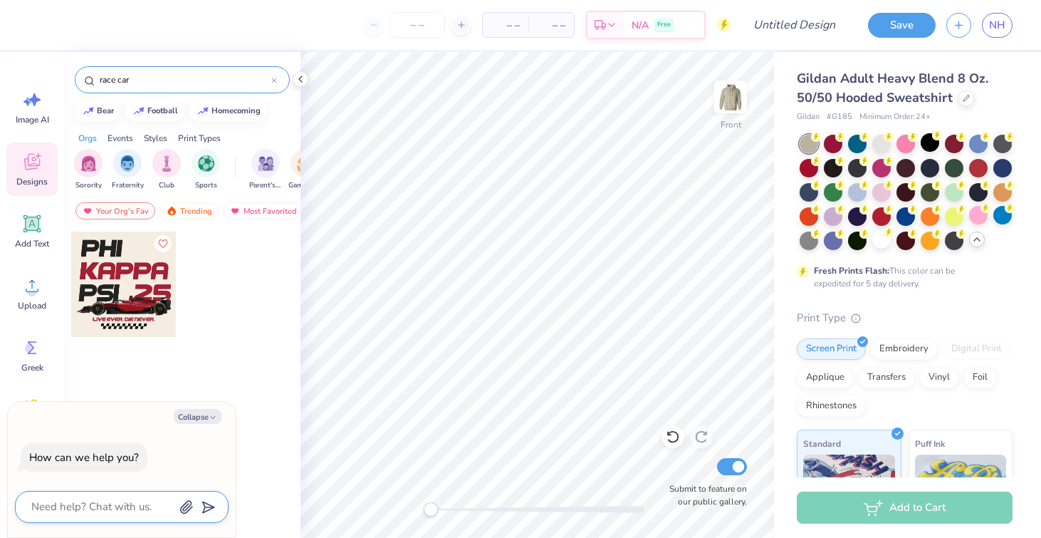
click at [112, 500] on textarea at bounding box center [102, 506] width 145 height 19
click at [229, 412] on div "Collapse How can we help you?" at bounding box center [122, 470] width 228 height 136
click at [211, 413] on icon "button" at bounding box center [213, 417] width 9 height 9
type textarea "x"
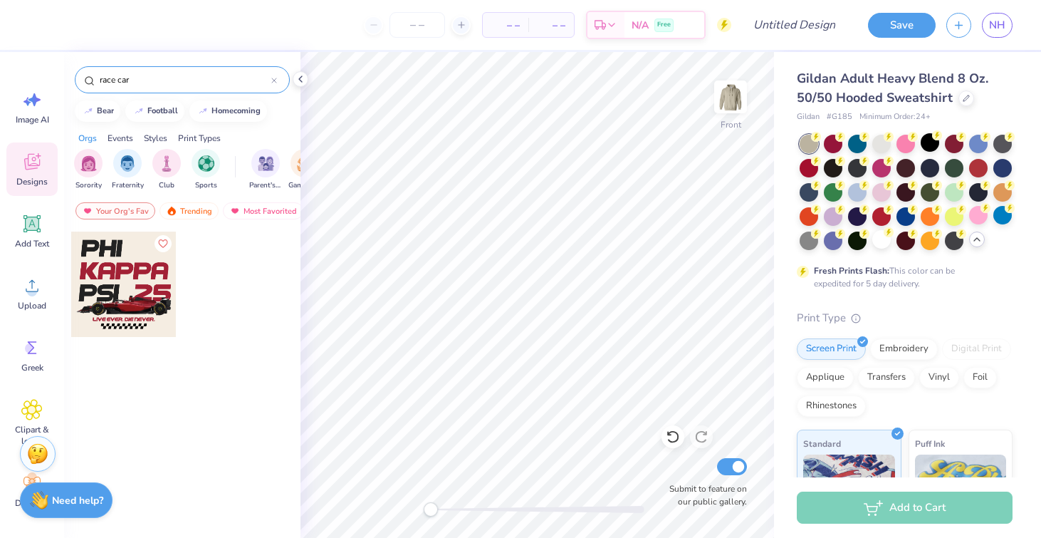
click at [44, 453] on img at bounding box center [37, 453] width 21 height 21
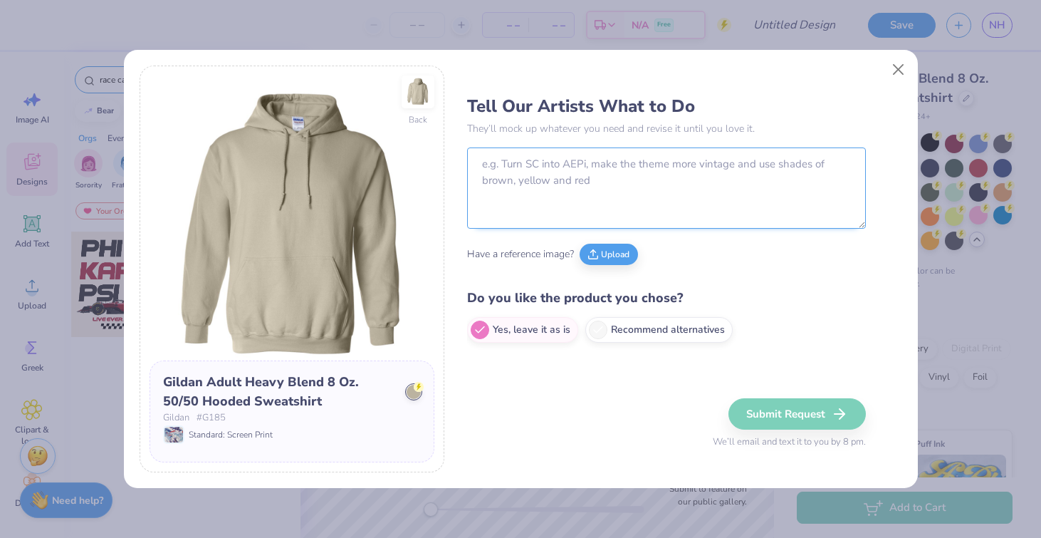
click at [577, 174] on textarea at bounding box center [666, 187] width 399 height 81
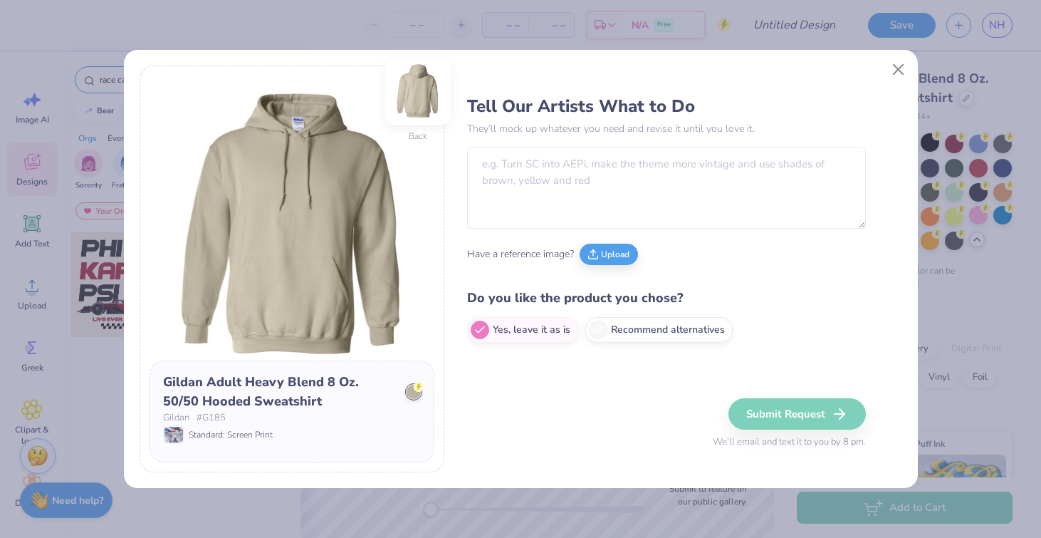
click at [410, 101] on img at bounding box center [417, 91] width 57 height 57
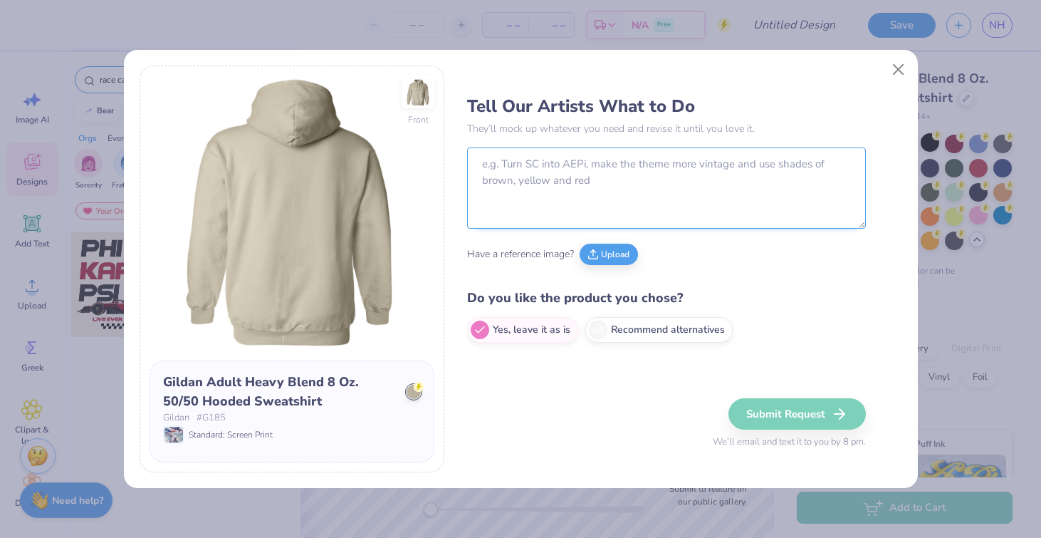
click at [517, 159] on textarea at bounding box center [666, 187] width 399 height 81
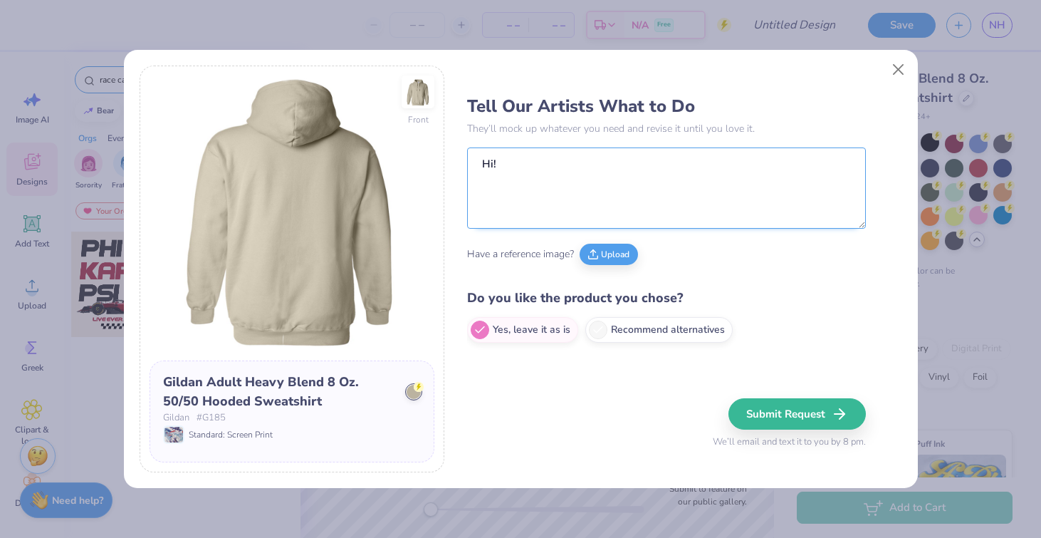
click at [555, 211] on textarea "Hi!" at bounding box center [666, 187] width 399 height 81
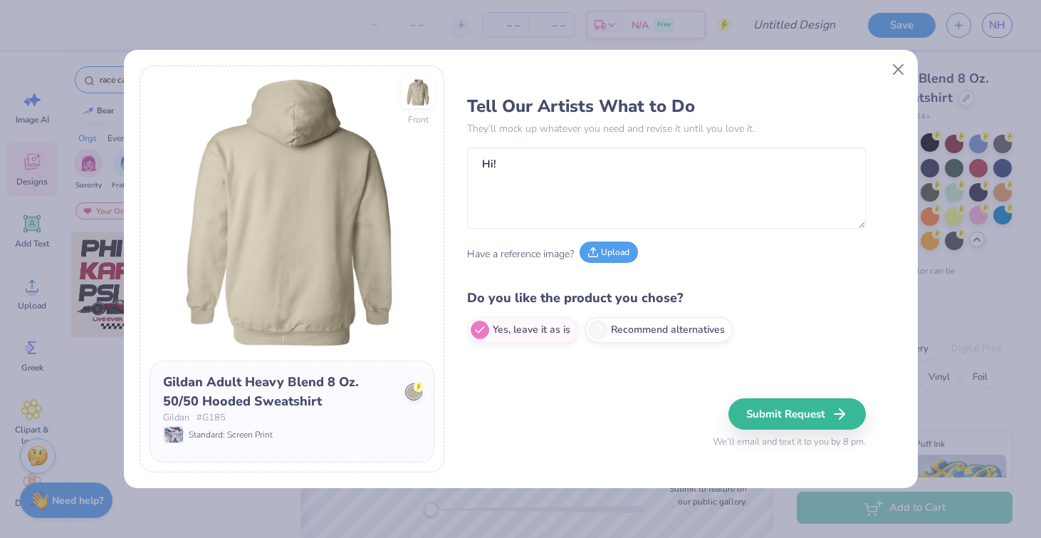
click at [608, 256] on button "Upload" at bounding box center [609, 251] width 58 height 21
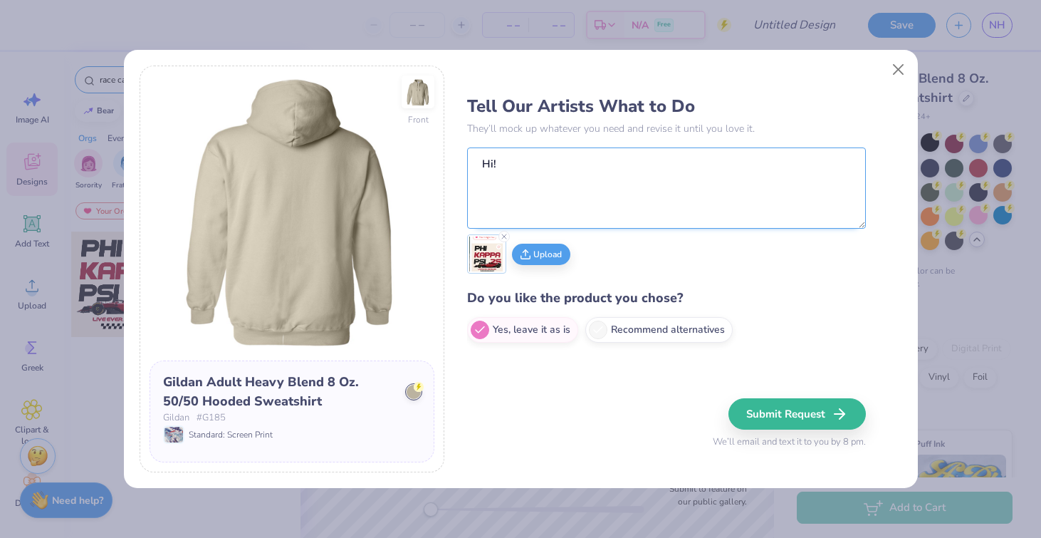
click at [634, 169] on textarea "Hi!" at bounding box center [666, 187] width 399 height 81
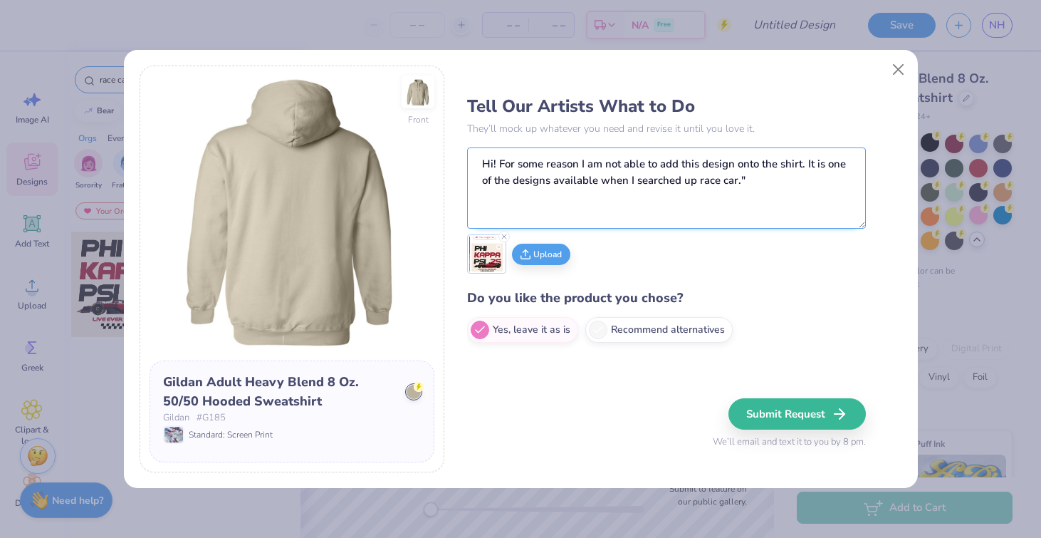
click at [699, 185] on textarea "Hi! For some reason I am not able to add this design onto the shirt. It is one …" at bounding box center [666, 187] width 399 height 81
click at [775, 177] on textarea "Hi! For some reason I am not able to add this design onto the shirt. It is one …" at bounding box center [666, 187] width 399 height 81
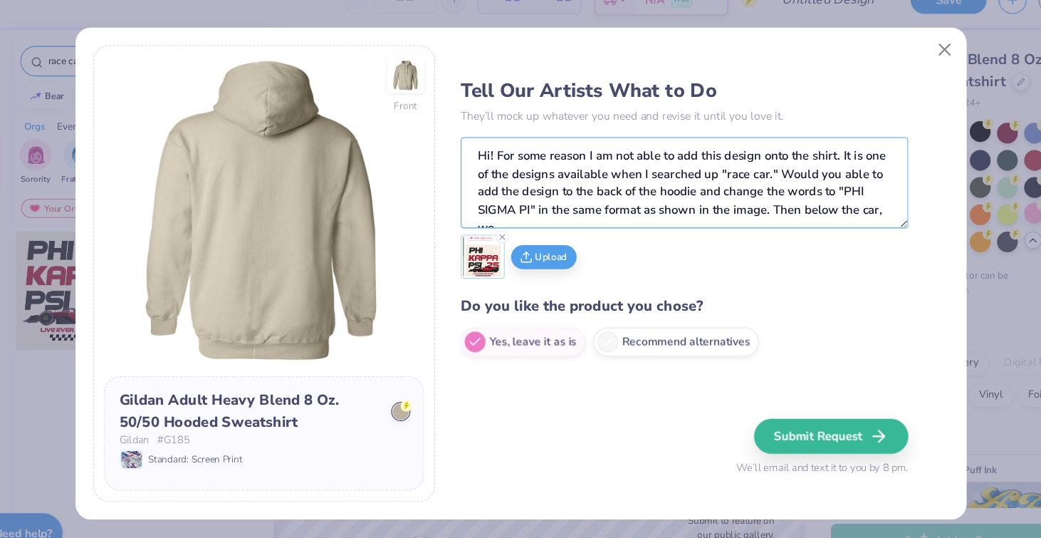
scroll to position [8, 0]
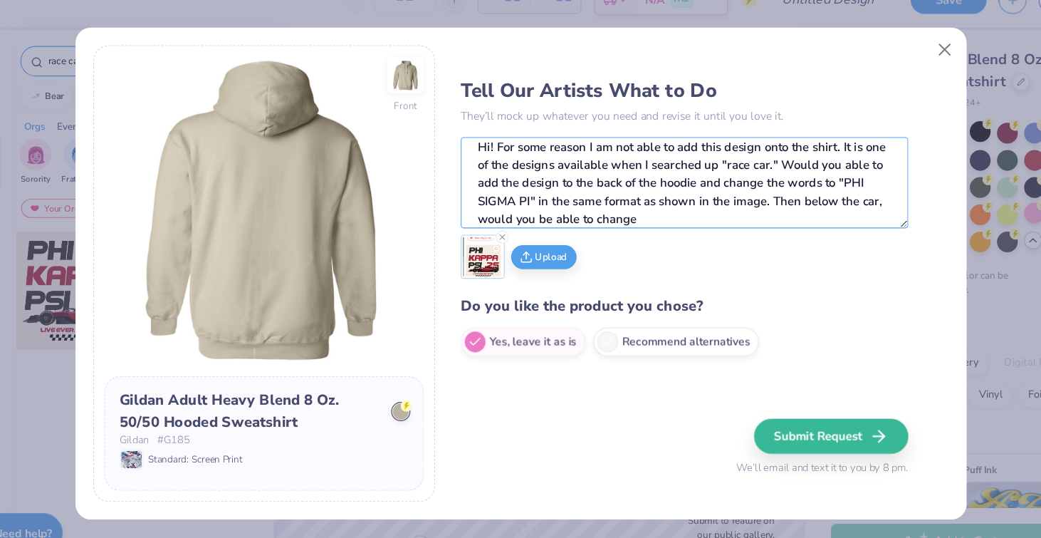
type textarea "Hi! For some reason I am not able to add this design onto the shirt. It is one …"
click at [901, 65] on button "Close" at bounding box center [897, 69] width 27 height 27
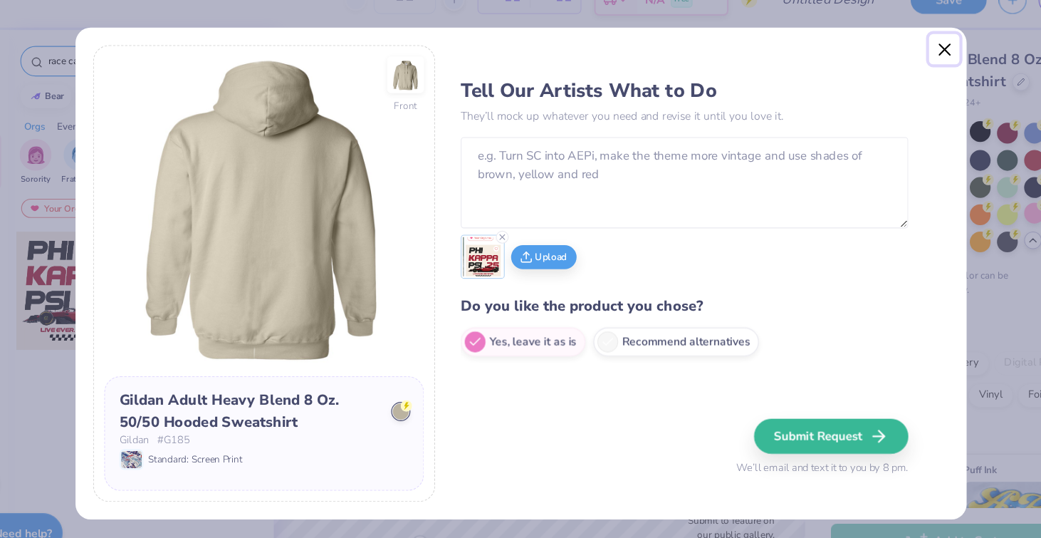
scroll to position [0, 0]
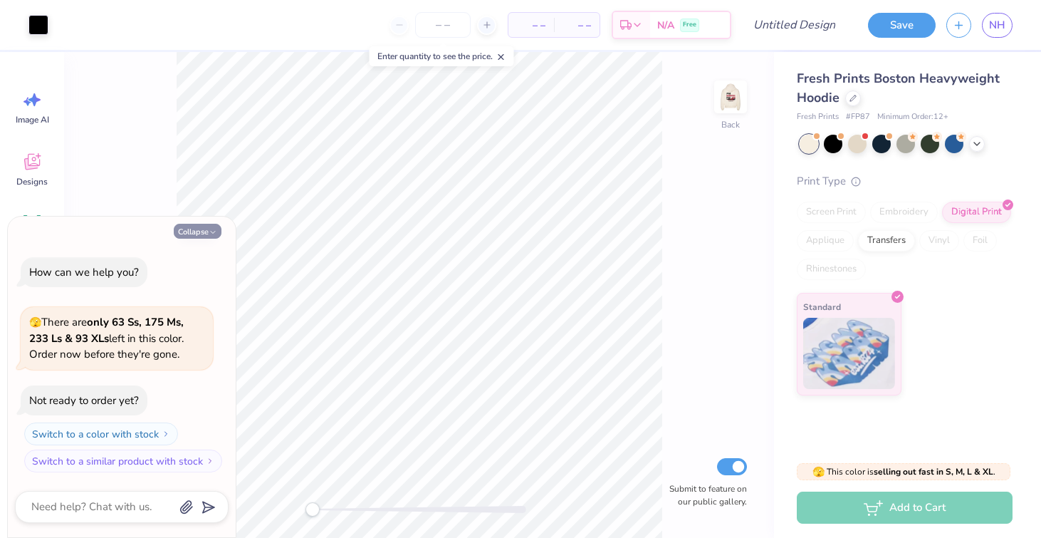
click at [195, 236] on button "Collapse" at bounding box center [198, 231] width 48 height 15
type textarea "x"
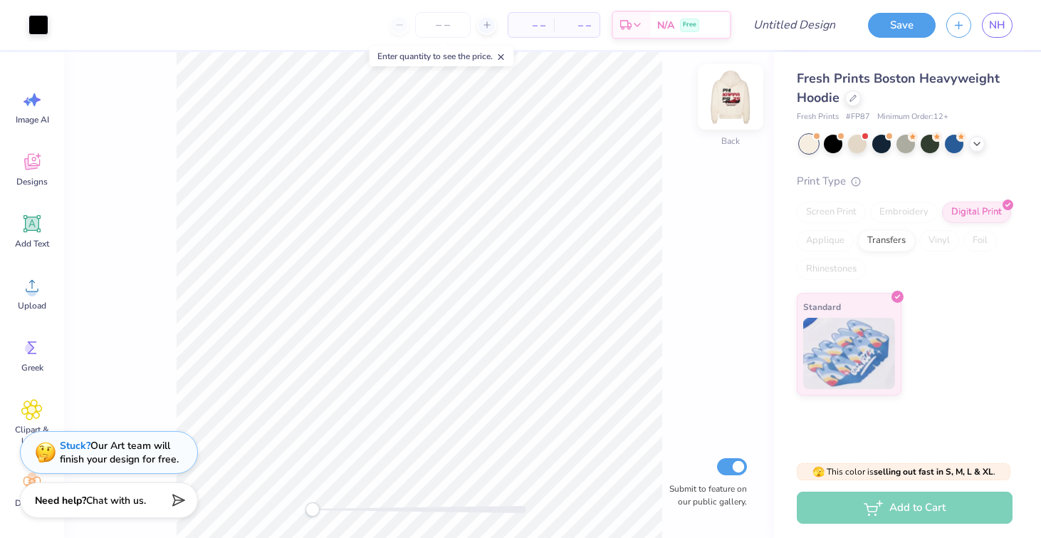
click at [733, 93] on img at bounding box center [730, 96] width 57 height 57
click at [849, 98] on icon at bounding box center [852, 96] width 7 height 7
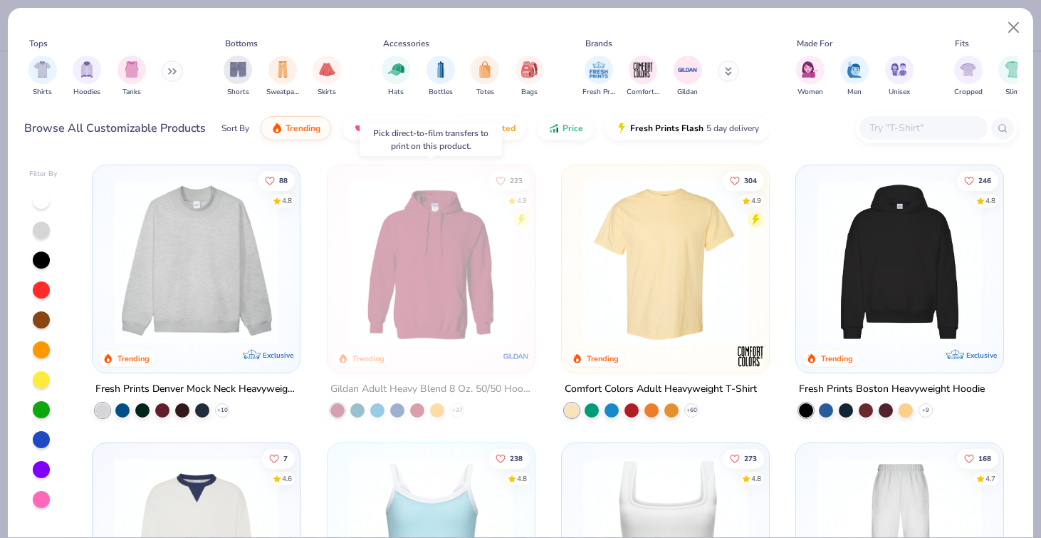
click at [395, 283] on img at bounding box center [431, 261] width 179 height 164
click at [1013, 21] on button "Close" at bounding box center [1013, 27] width 27 height 27
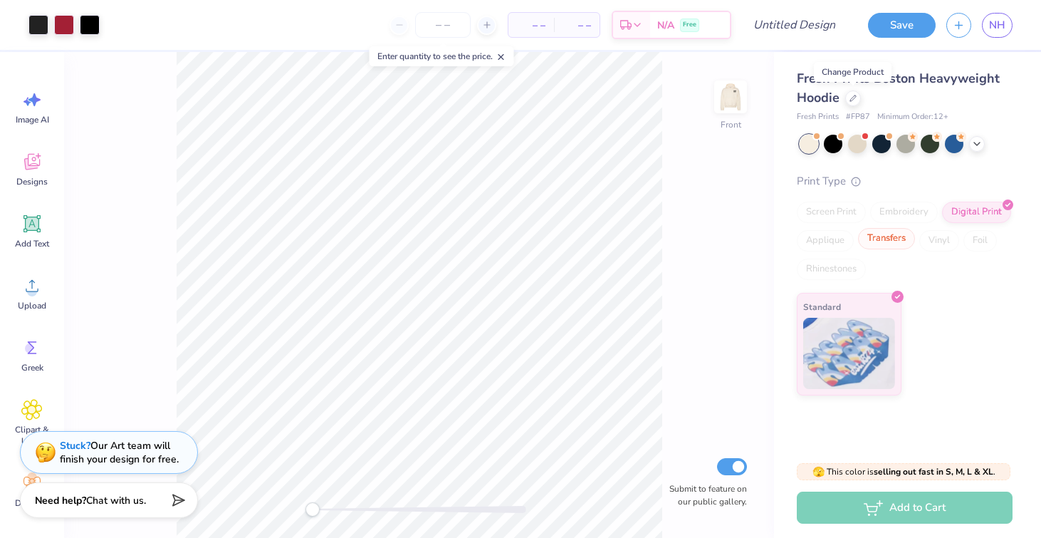
click at [881, 241] on div "Transfers" at bounding box center [886, 238] width 57 height 21
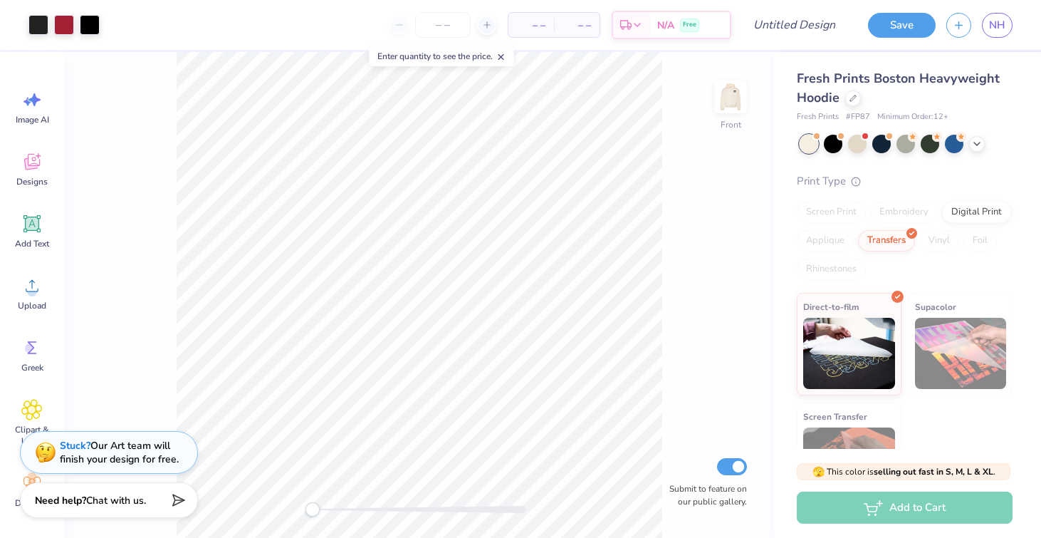
click at [867, 93] on div "Fresh Prints Boston Heavyweight Hoodie" at bounding box center [905, 88] width 216 height 38
click at [857, 93] on div at bounding box center [853, 97] width 16 height 16
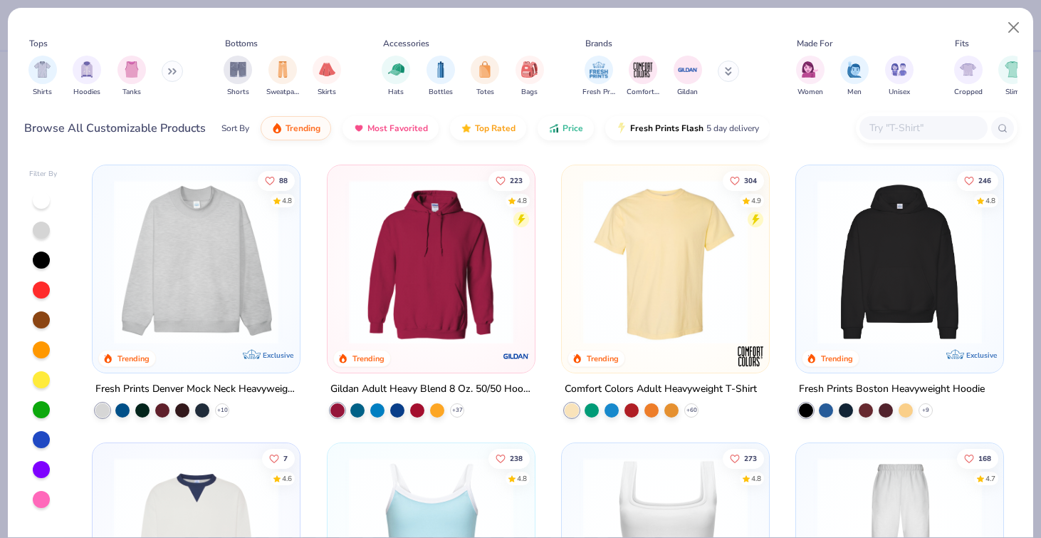
click at [400, 317] on img at bounding box center [431, 261] width 179 height 164
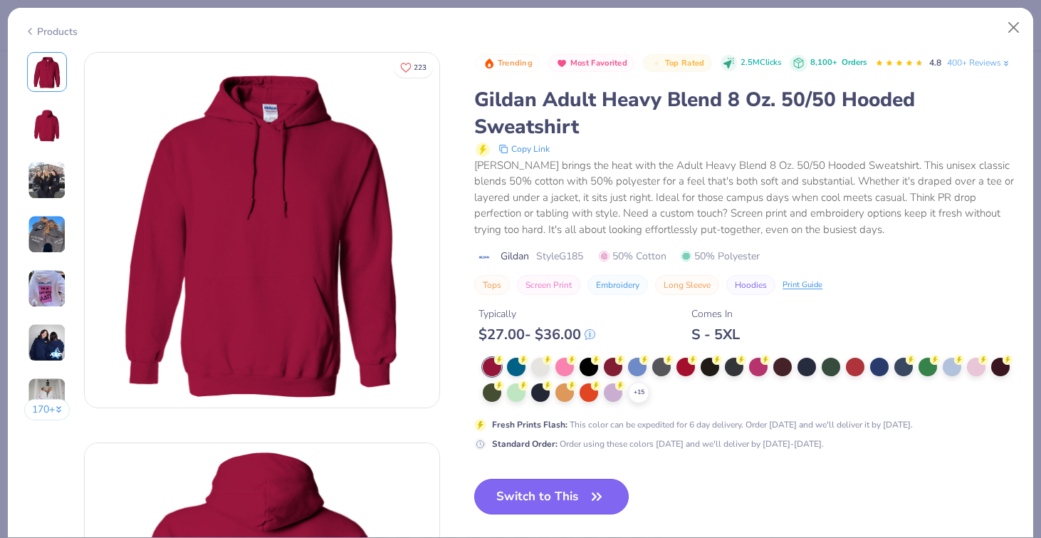
click at [567, 488] on button "Switch to This" at bounding box center [551, 496] width 155 height 36
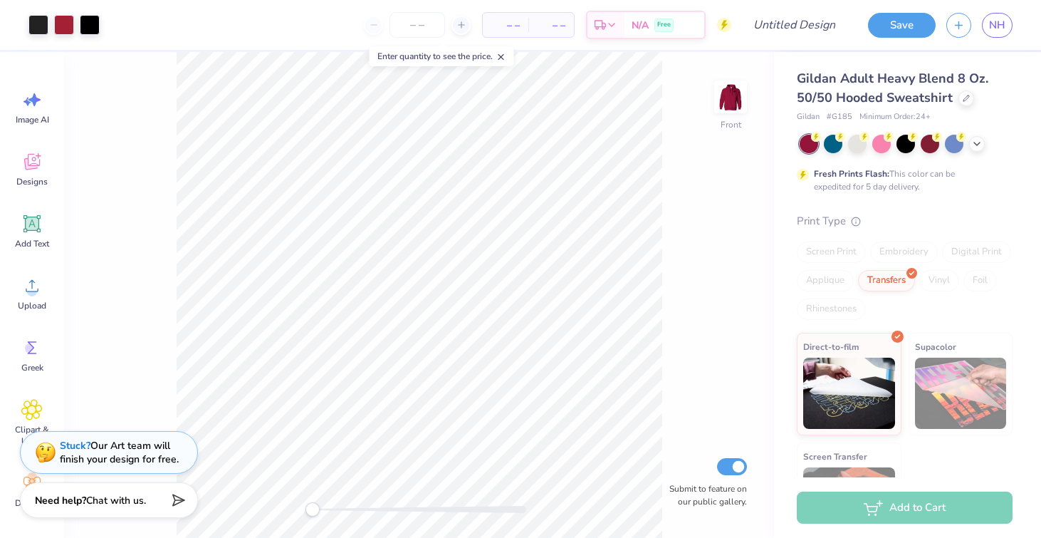
click at [968, 142] on div at bounding box center [906, 144] width 213 height 19
click at [977, 142] on icon at bounding box center [976, 142] width 11 height 11
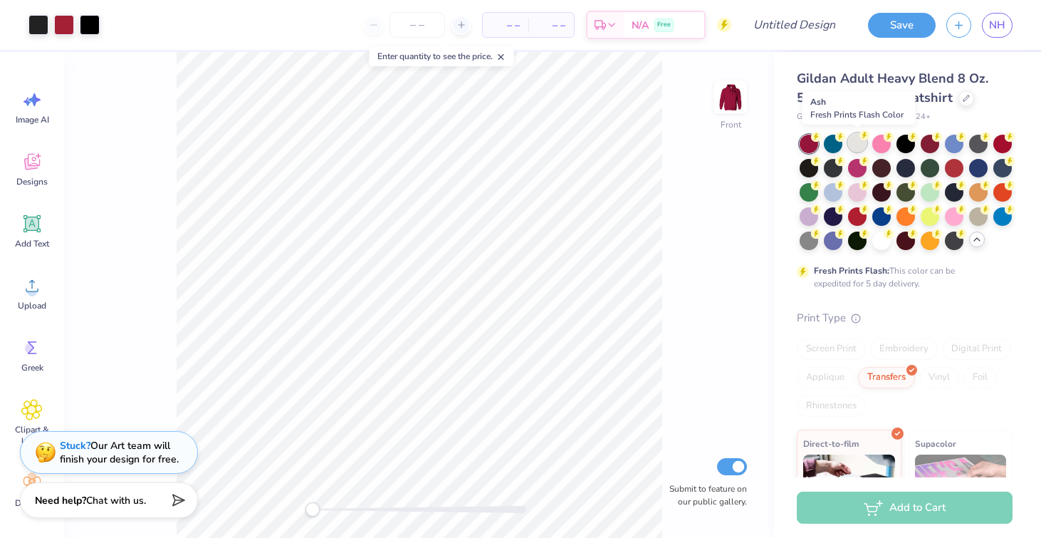
click at [849, 145] on div at bounding box center [857, 142] width 19 height 19
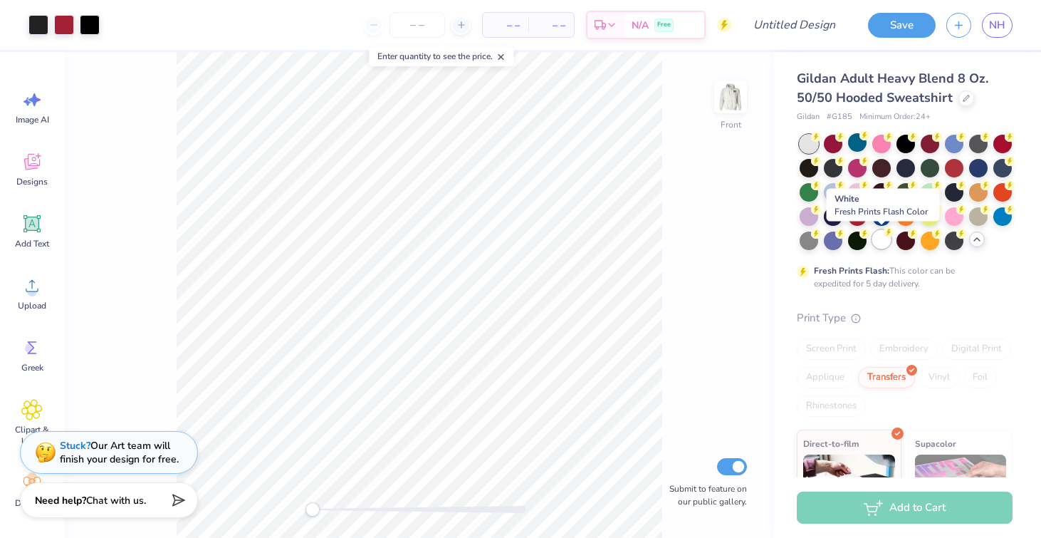
click at [880, 244] on div at bounding box center [881, 239] width 19 height 19
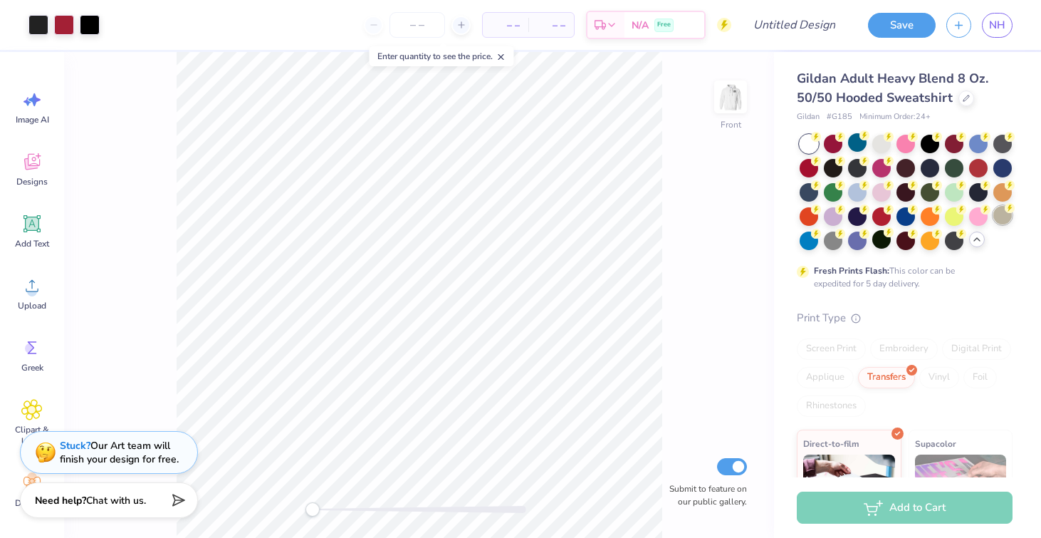
click at [1006, 214] on div at bounding box center [1002, 215] width 19 height 19
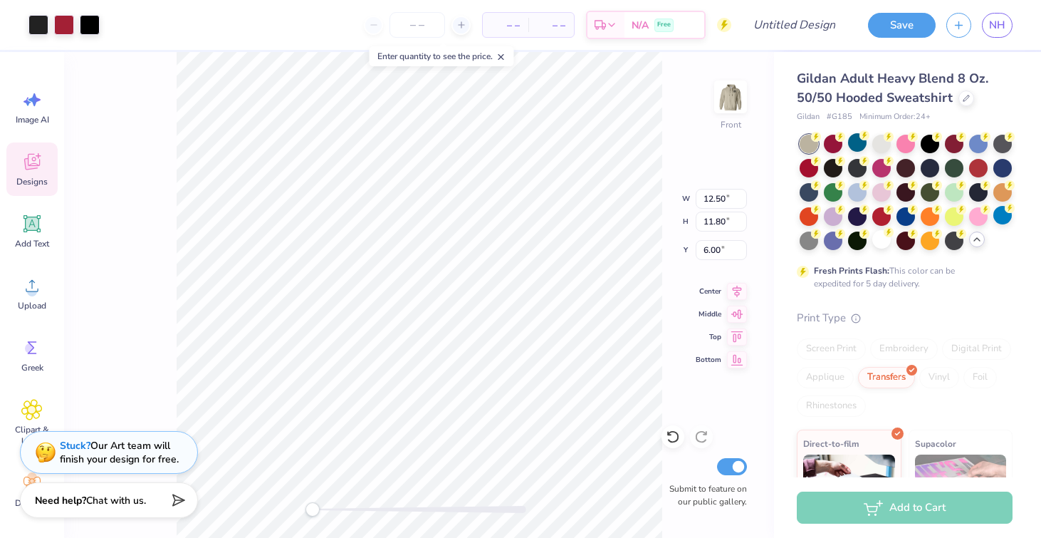
type input "6.00"
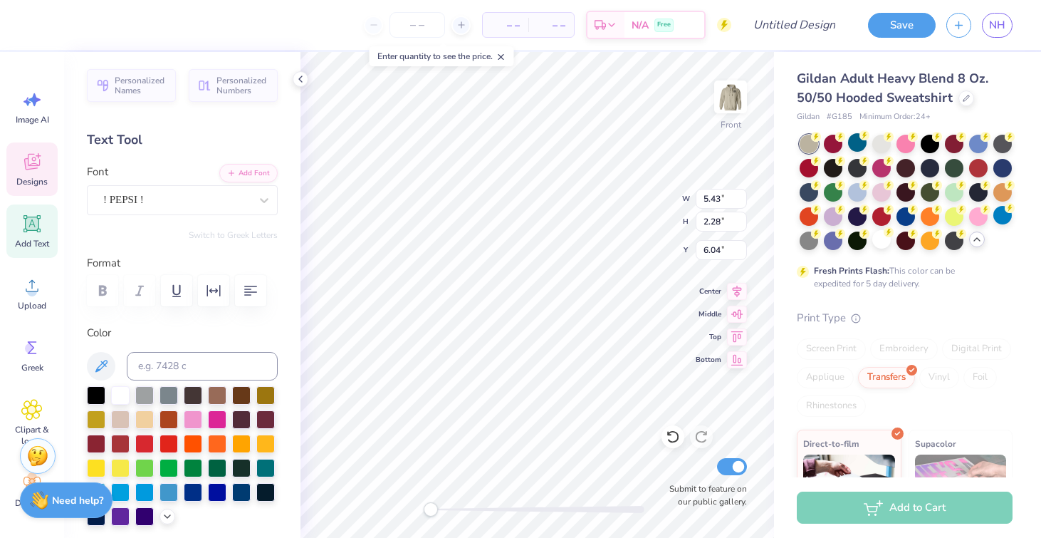
type textarea "PHI"
type input "11.69"
type input "2.27"
type input "8.99"
type textarea "SIGMA"
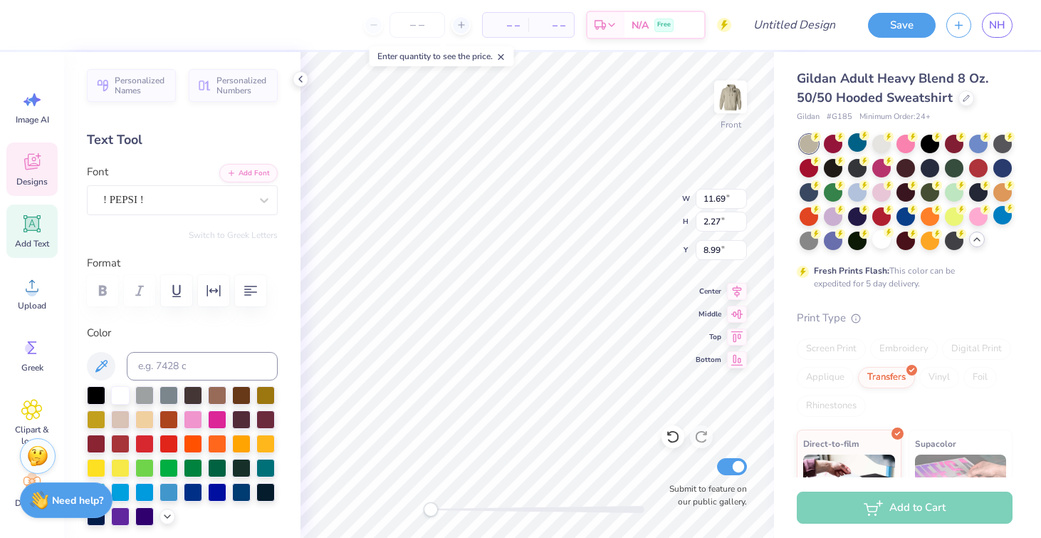
scroll to position [0, 1]
type input "5.28"
type input "11.92"
type input "12.50"
type input "2.62"
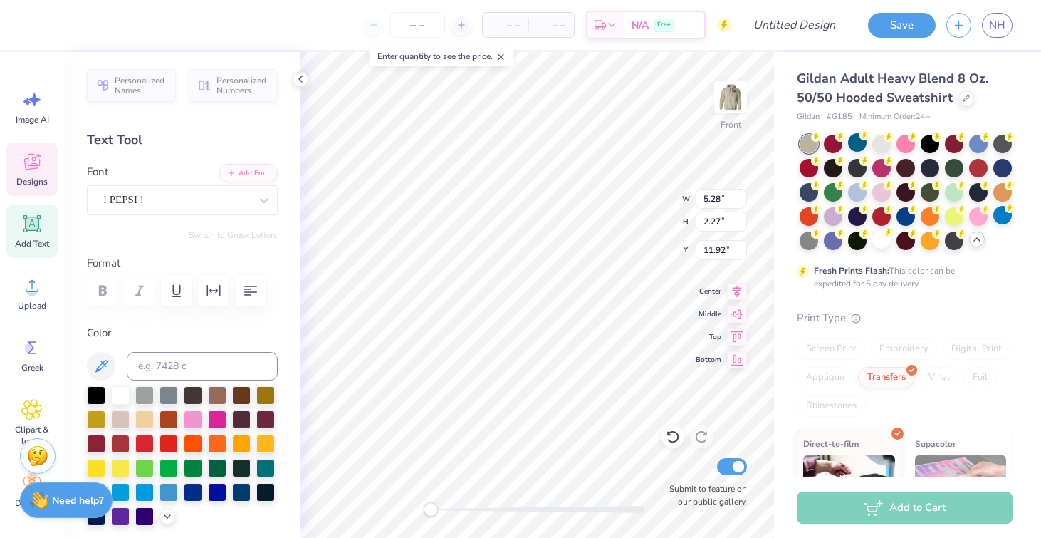
type input "13.39"
type input "5.28"
type input "2.27"
type input "11.92"
type input "11.69"
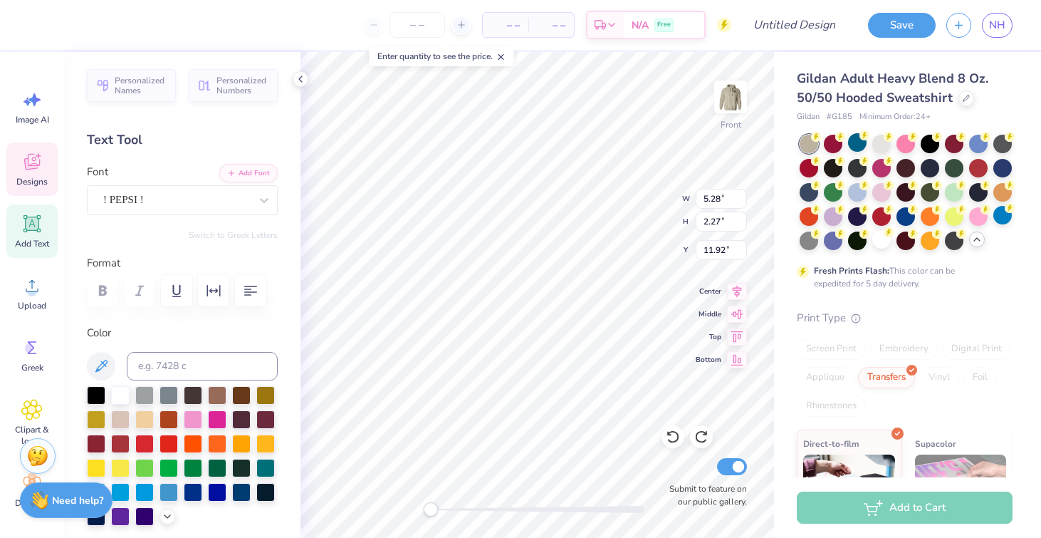
type input "8.99"
type textarea "SIGMA"
type input "5.28"
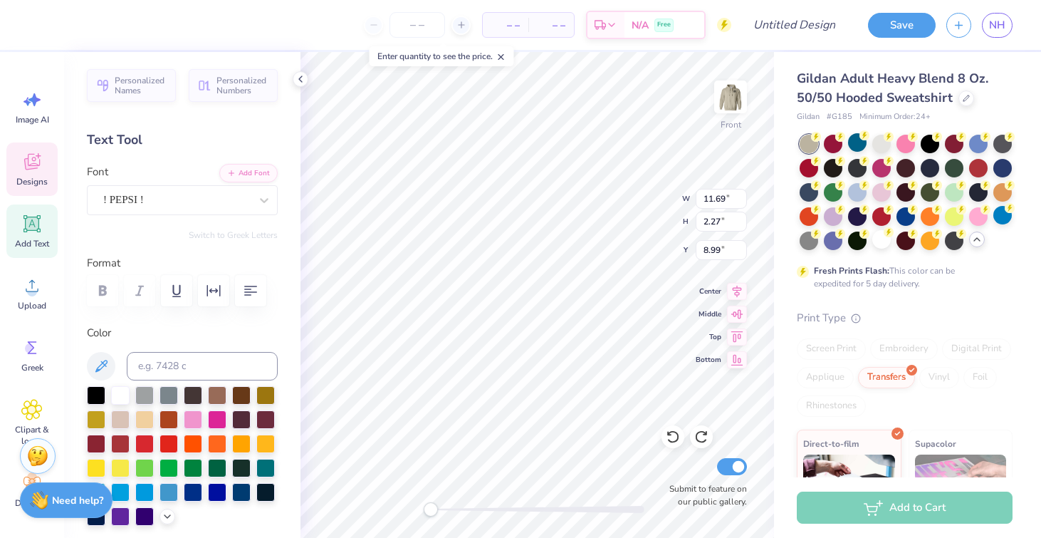
type input "11.92"
type textarea "PI"
type input "12.50"
type input "2.62"
type input "13.39"
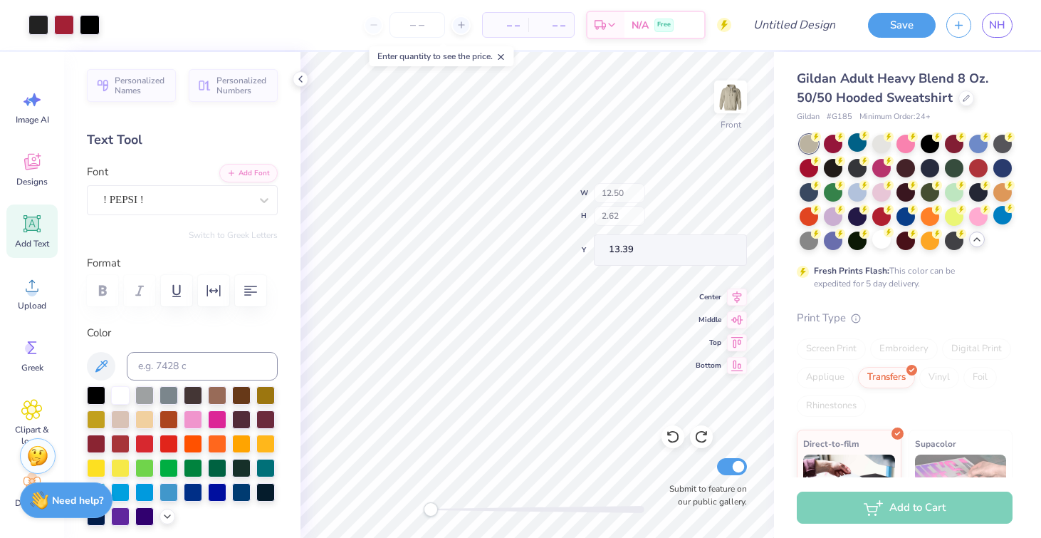
click at [625, 221] on div "Front W 12.50 H 2.62 Y 13.39 Center Middle Top Bottom Submit to feature on our …" at bounding box center [536, 295] width 473 height 486
type textarea "SIGMA"
type input "5.28"
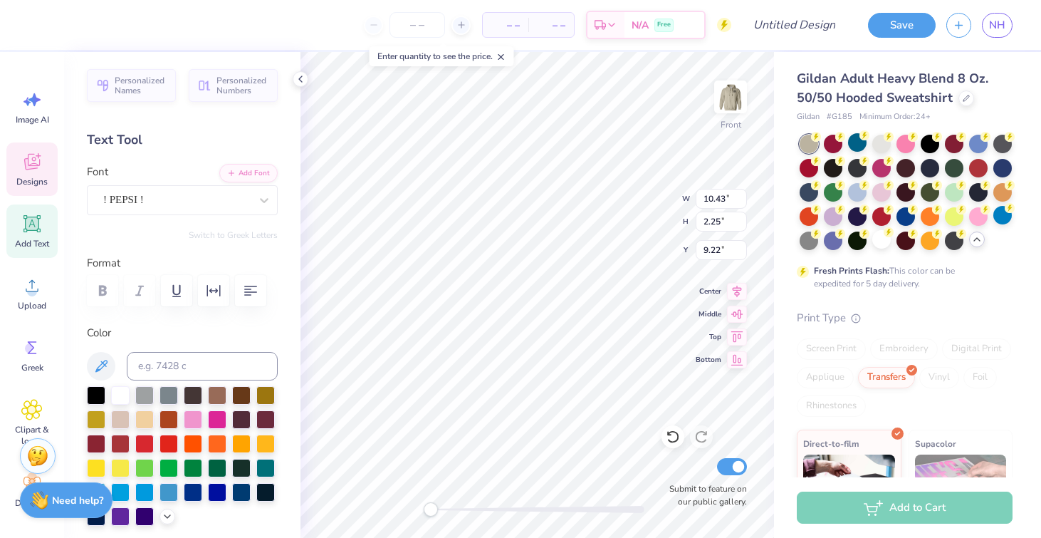
type input "2.27"
type input "11.92"
type textarea "Pi"
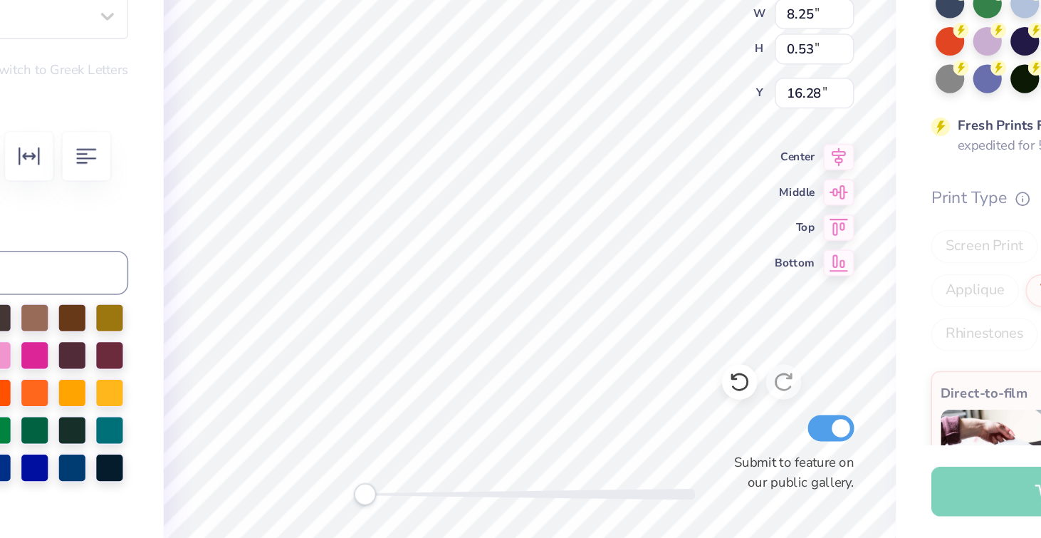
scroll to position [0, 4]
type textarea "ESTABLISH 1916"
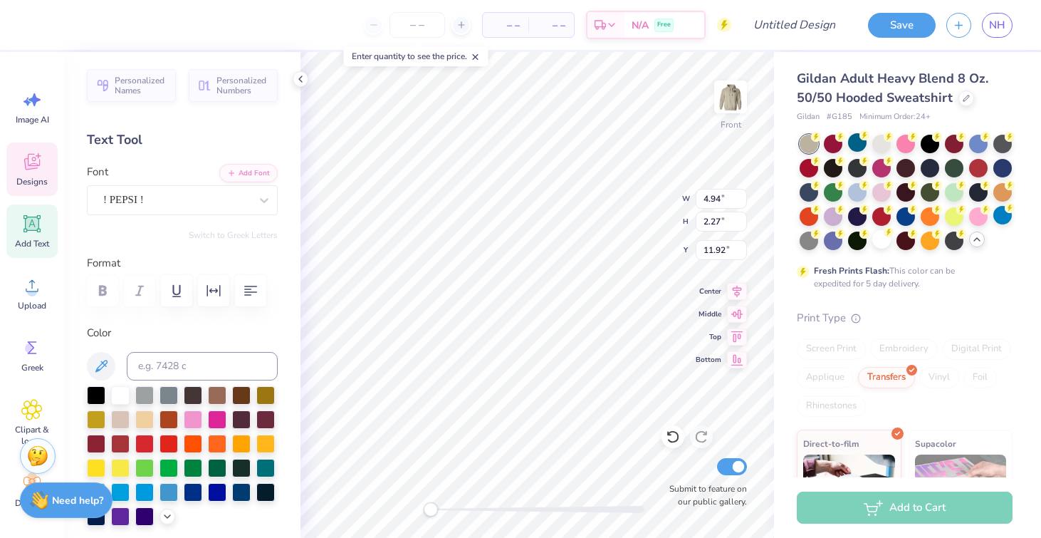
scroll to position [1, 1]
type textarea "DELTA CHI"
click at [414, 21] on input "number" at bounding box center [417, 25] width 56 height 26
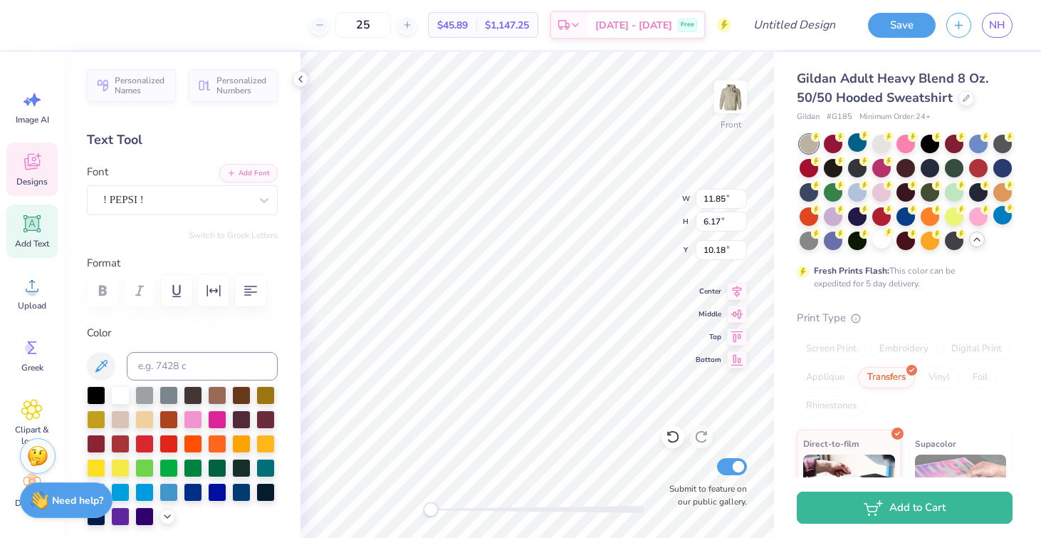
type input "25"
click at [194, 202] on div "! PEPSI !" at bounding box center [177, 200] width 150 height 22
type input "11.85"
type input "6.17"
type input "18.49"
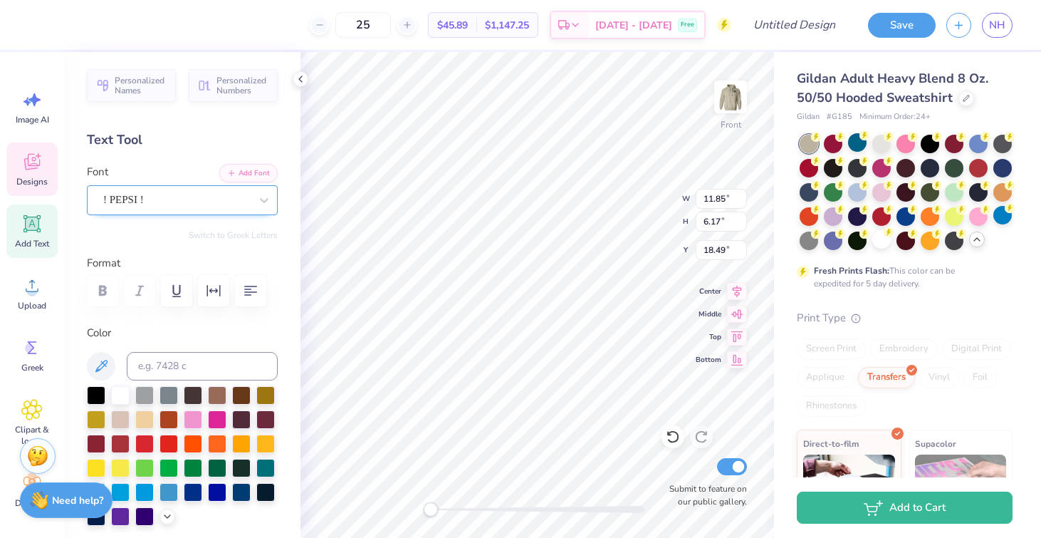
click at [172, 209] on div "! PEPSI !" at bounding box center [177, 200] width 150 height 22
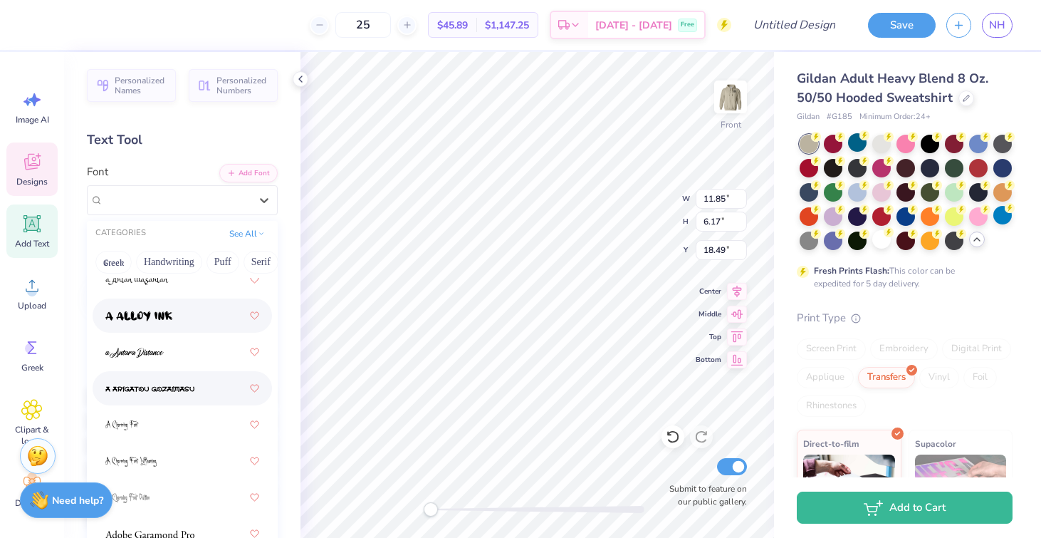
scroll to position [92, 0]
click at [155, 308] on span at bounding box center [138, 313] width 67 height 15
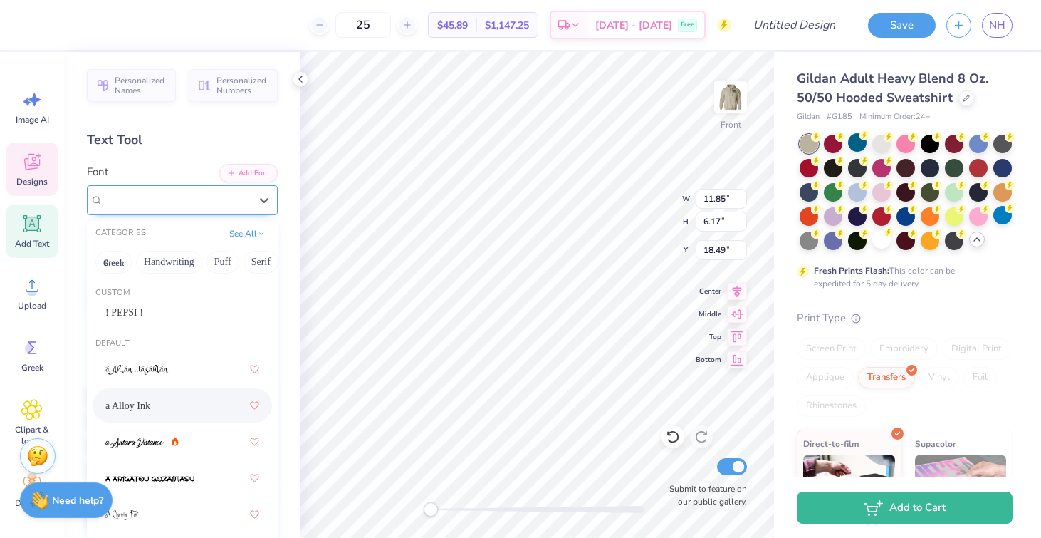
click at [209, 201] on div "a Alloy Ink" at bounding box center [177, 200] width 150 height 22
click at [253, 263] on button "Serif" at bounding box center [261, 262] width 35 height 23
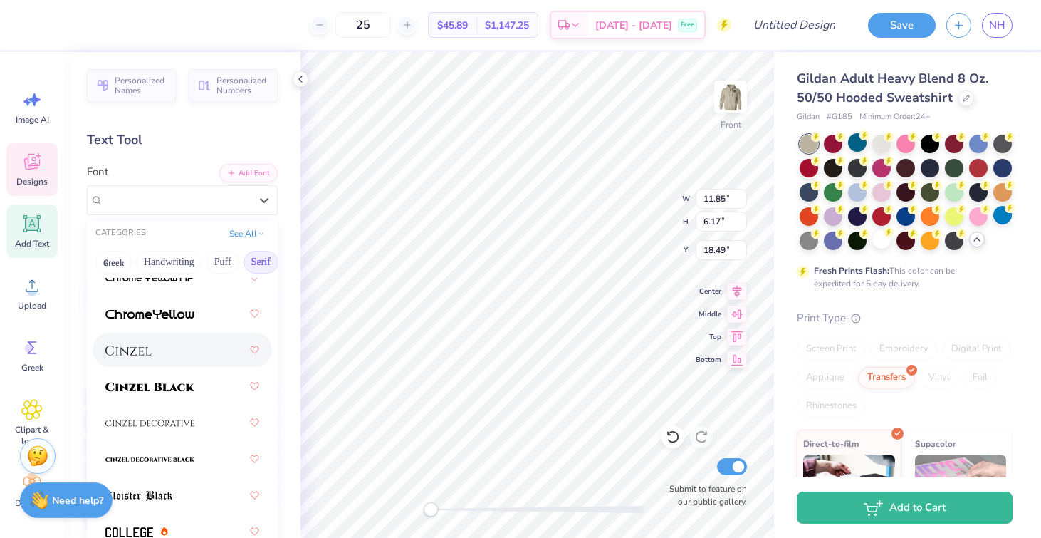
scroll to position [31, 0]
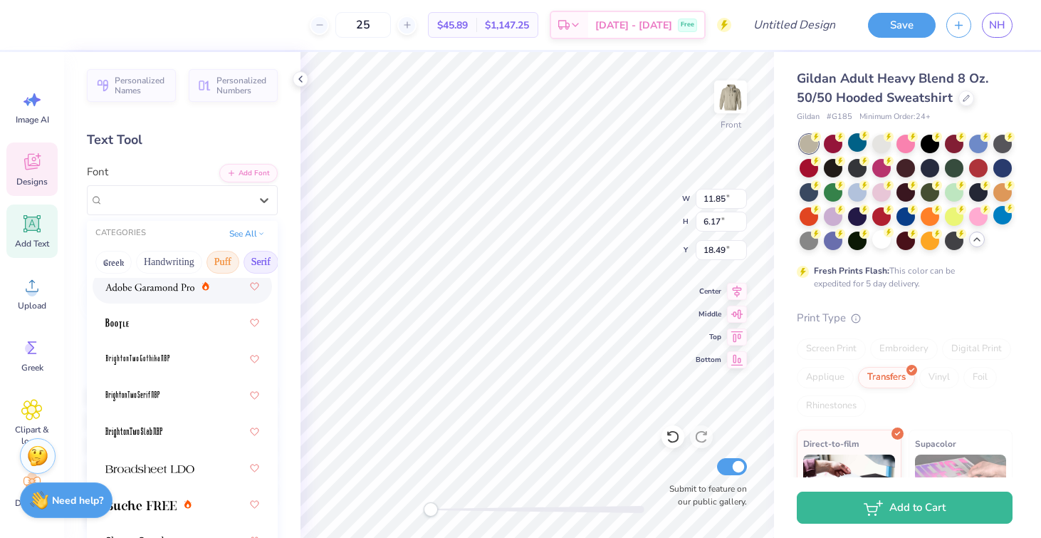
click at [224, 261] on button "Puff" at bounding box center [222, 262] width 33 height 23
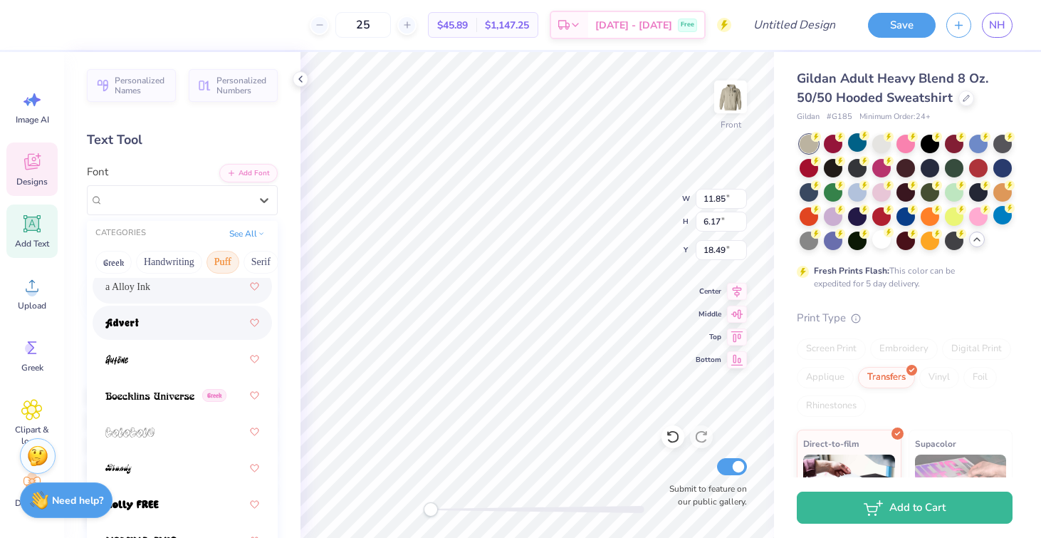
click at [177, 325] on div at bounding box center [182, 323] width 154 height 26
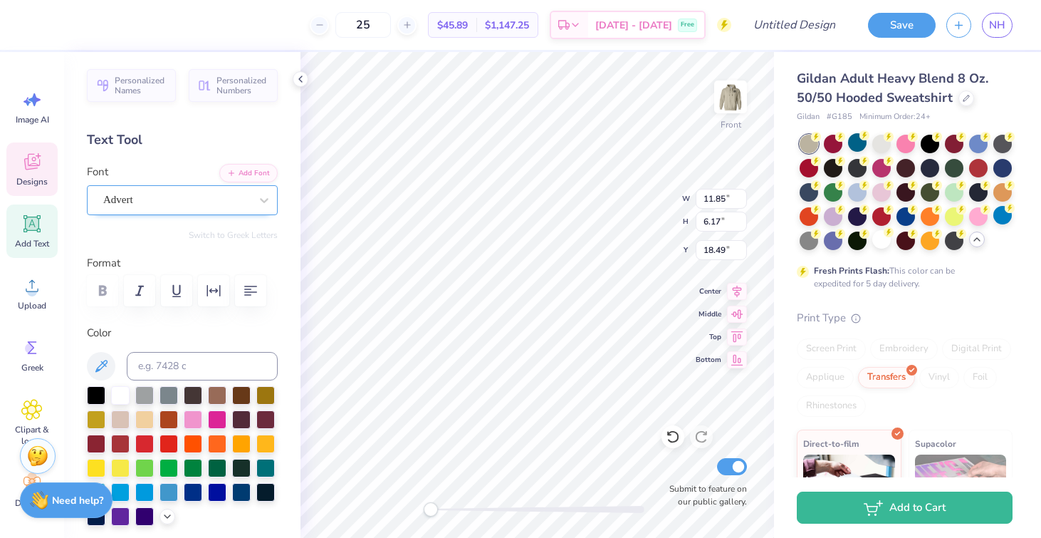
click at [206, 192] on div "Advert" at bounding box center [177, 200] width 150 height 22
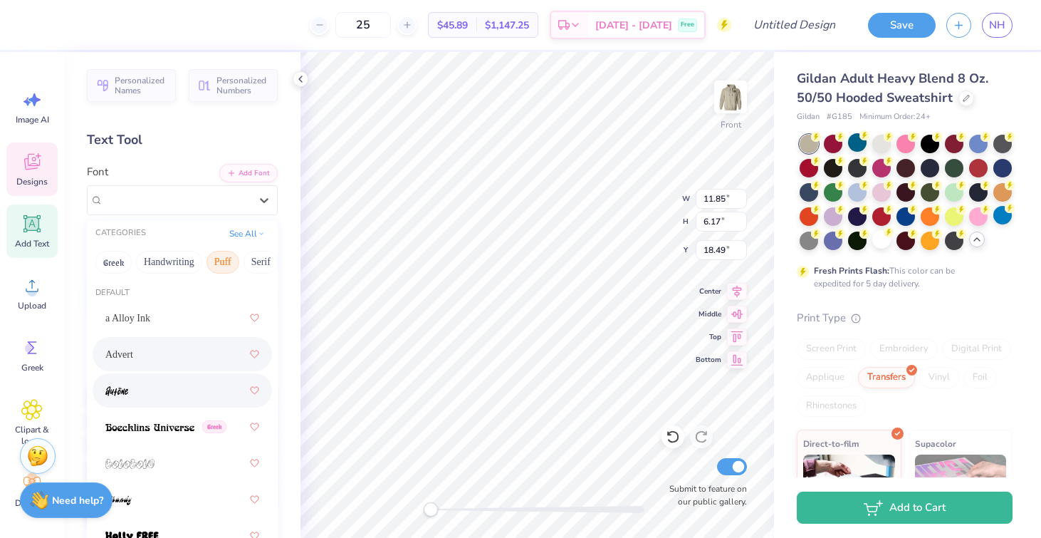
click at [163, 396] on div at bounding box center [182, 390] width 154 height 26
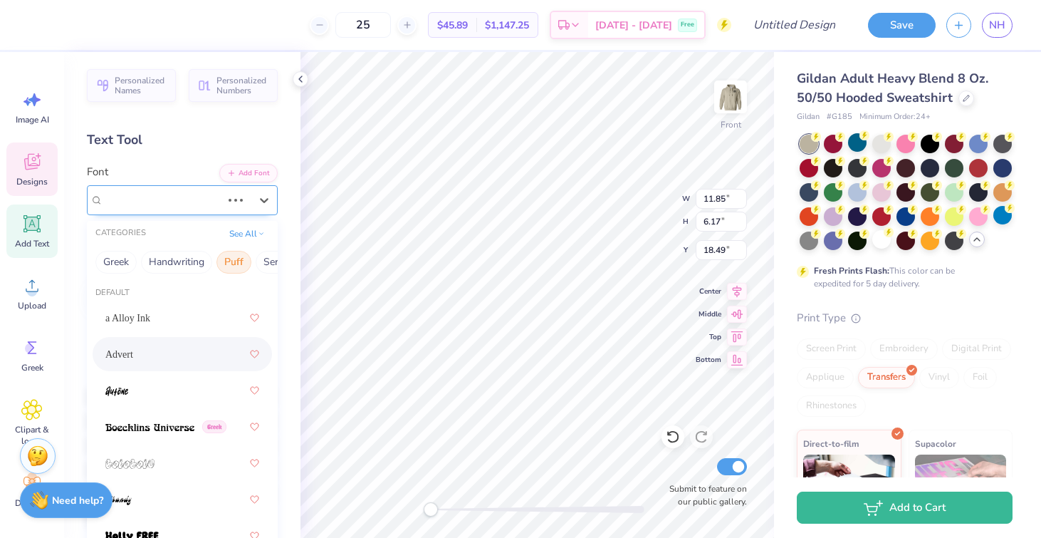
click at [177, 206] on div "Advert" at bounding box center [162, 200] width 121 height 22
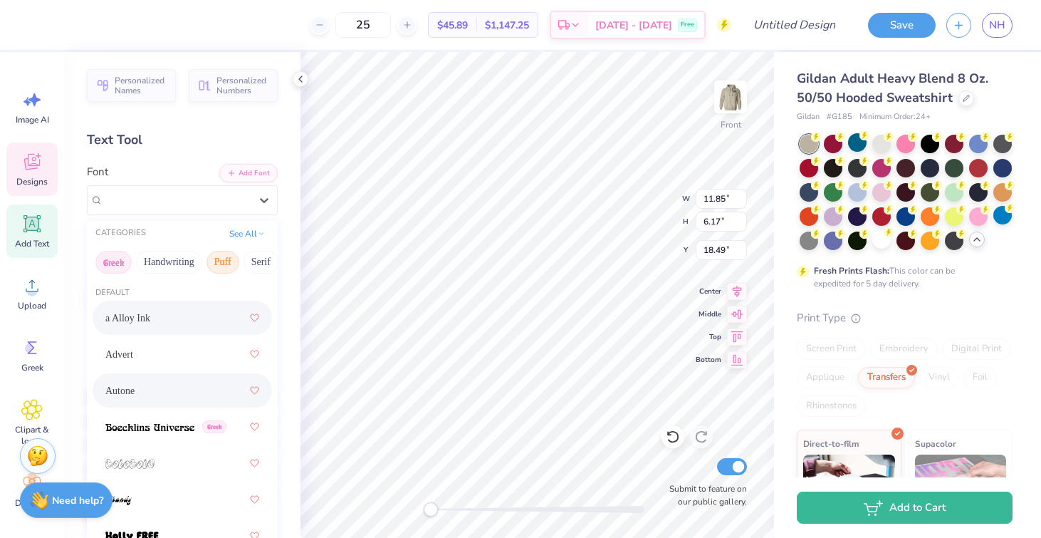
click at [115, 258] on button "Greek" at bounding box center [113, 262] width 36 height 23
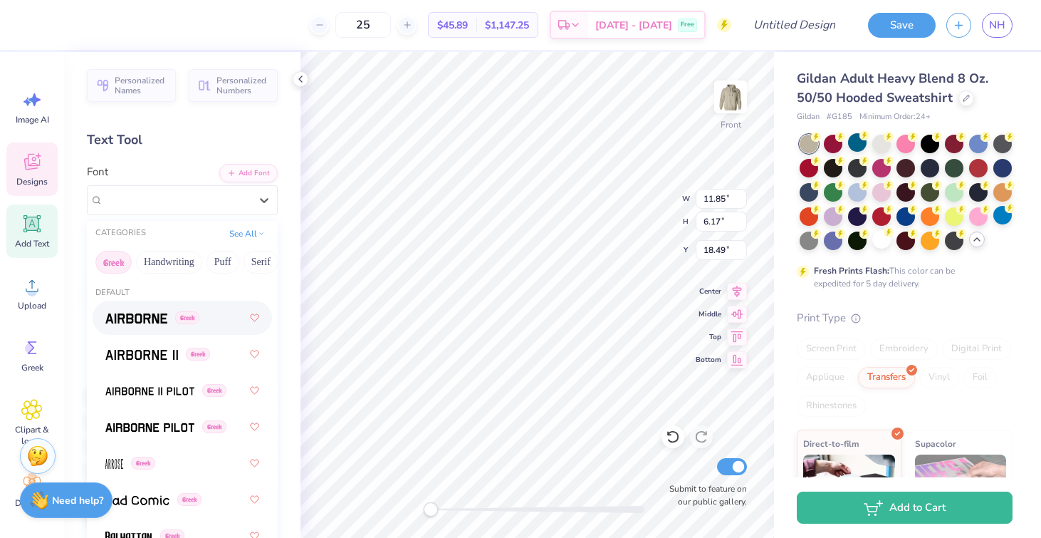
click at [157, 325] on div "Greek" at bounding box center [182, 318] width 154 height 26
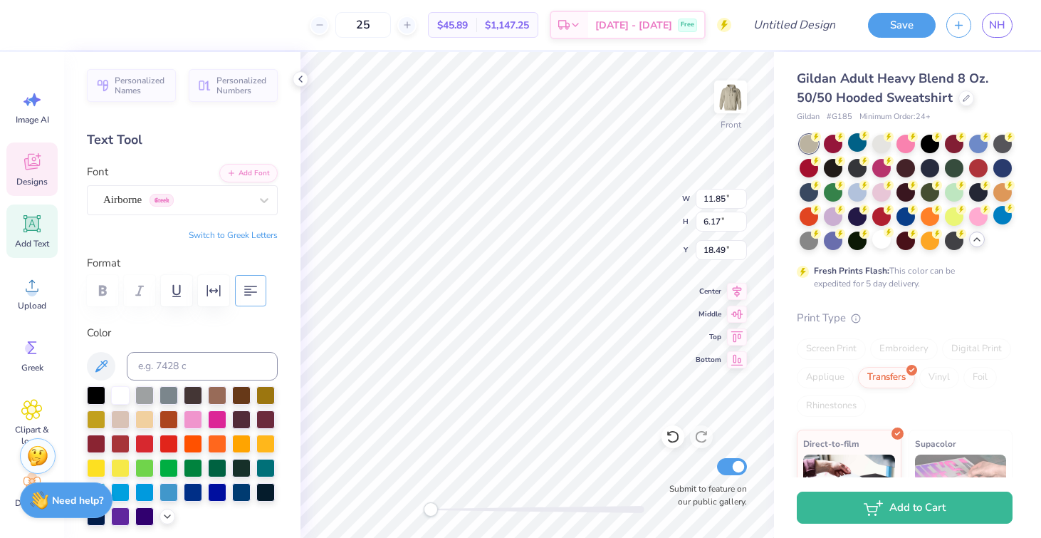
click at [246, 292] on icon "button" at bounding box center [250, 291] width 13 height 10
click at [187, 198] on div "Airborne Greek" at bounding box center [177, 200] width 150 height 22
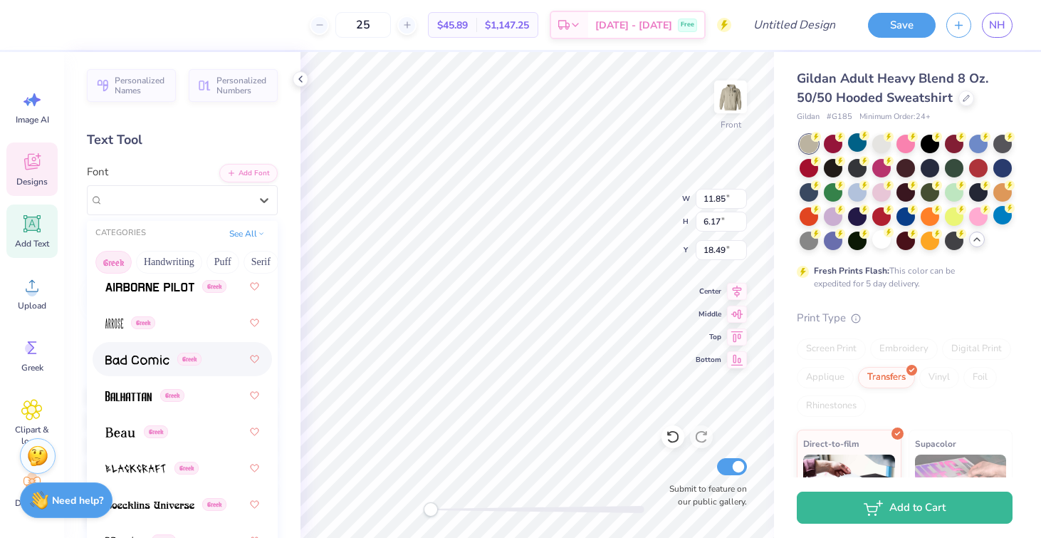
scroll to position [142, 0]
click at [210, 396] on div "Greek" at bounding box center [182, 394] width 154 height 26
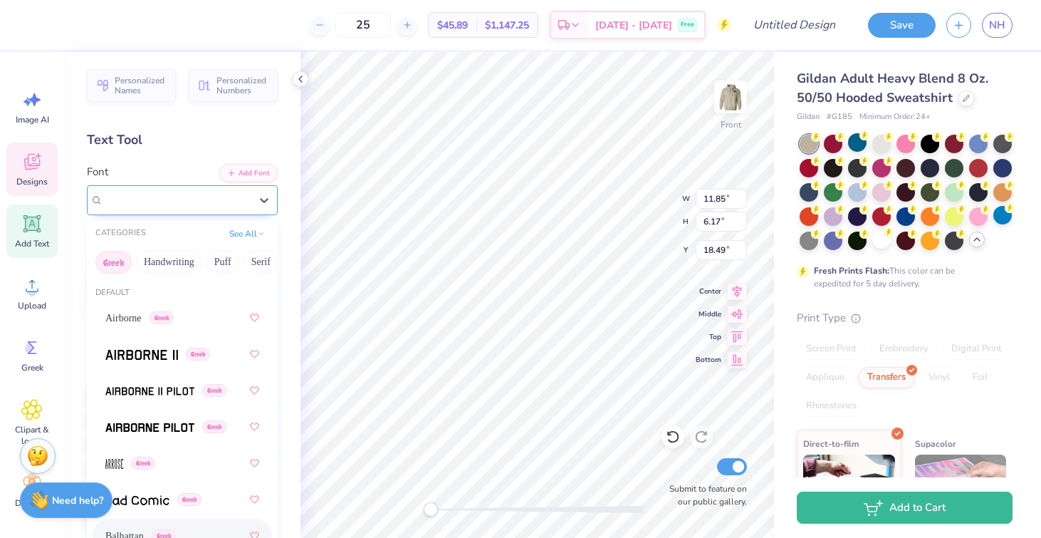
click at [205, 194] on div "Balhattan Greek" at bounding box center [177, 200] width 150 height 22
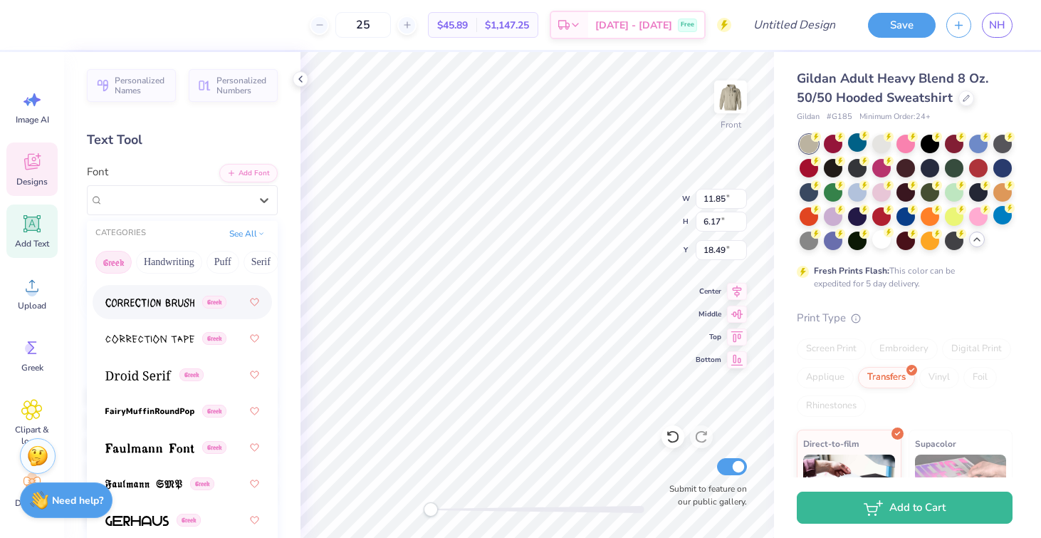
scroll to position [528, 0]
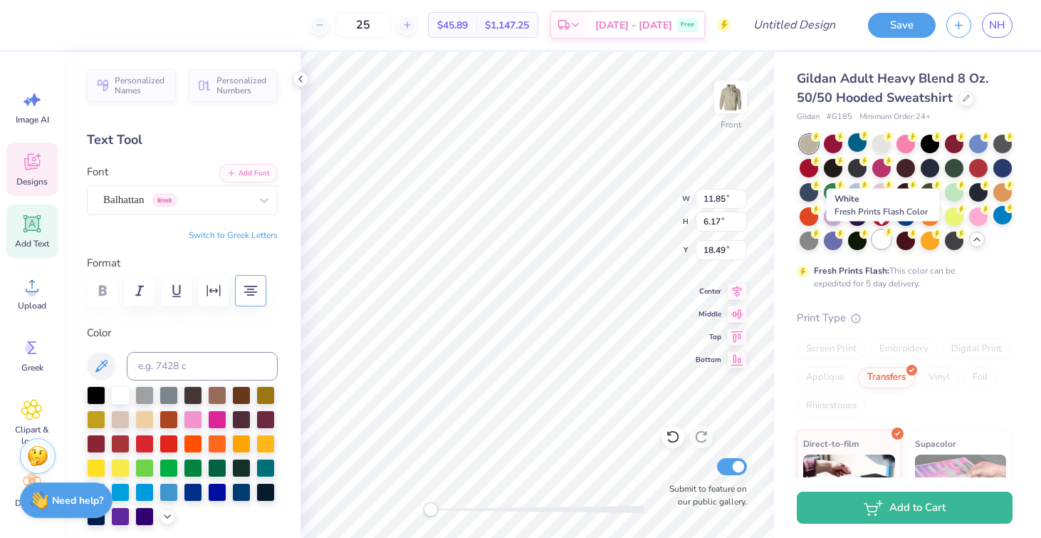
click at [879, 234] on div at bounding box center [881, 239] width 19 height 19
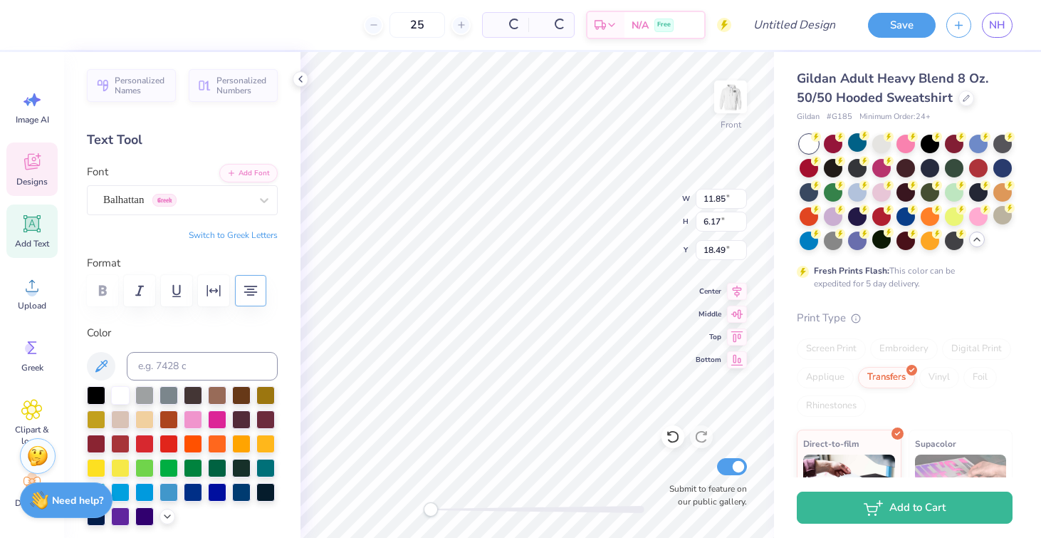
type input "2.47"
type input "2.49"
type input "18.29"
click at [810, 242] on div at bounding box center [809, 239] width 19 height 19
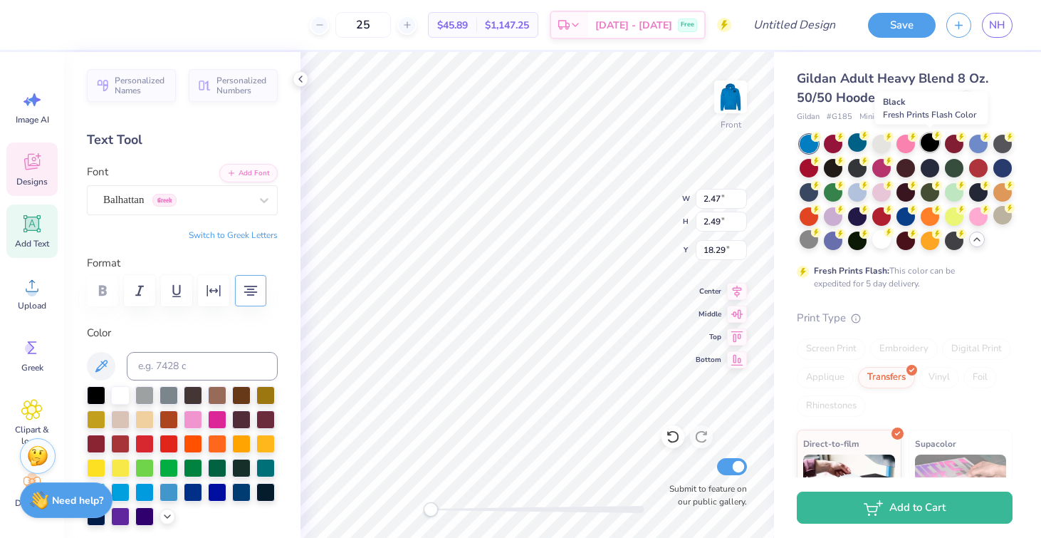
click at [933, 141] on div at bounding box center [930, 142] width 19 height 19
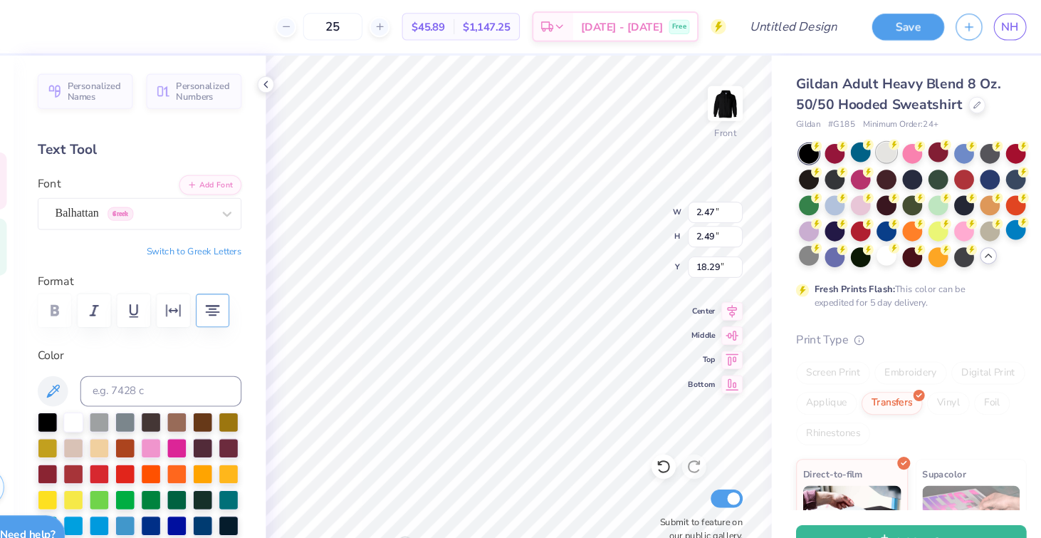
click at [879, 142] on div at bounding box center [881, 142] width 19 height 19
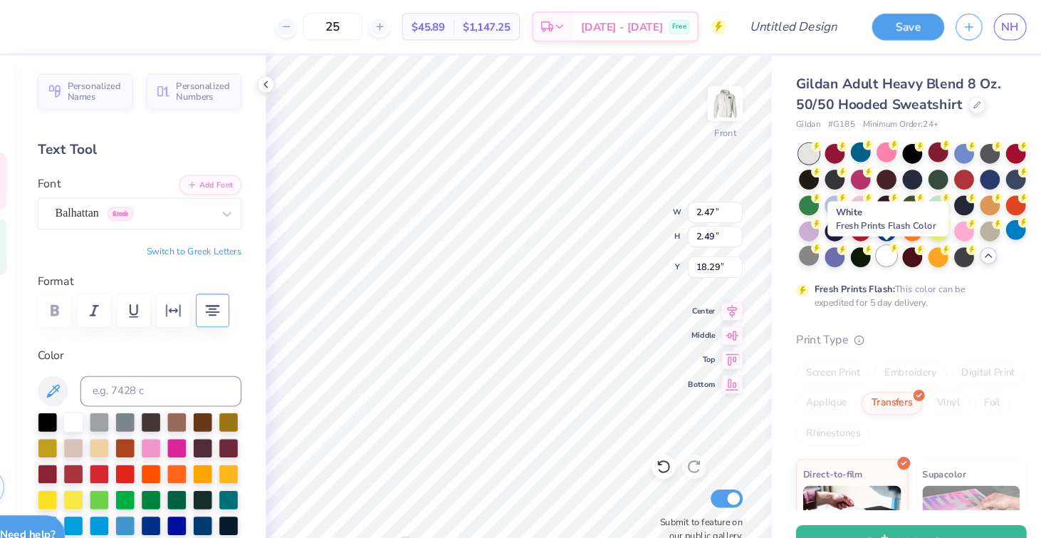
click at [879, 243] on div at bounding box center [881, 239] width 19 height 19
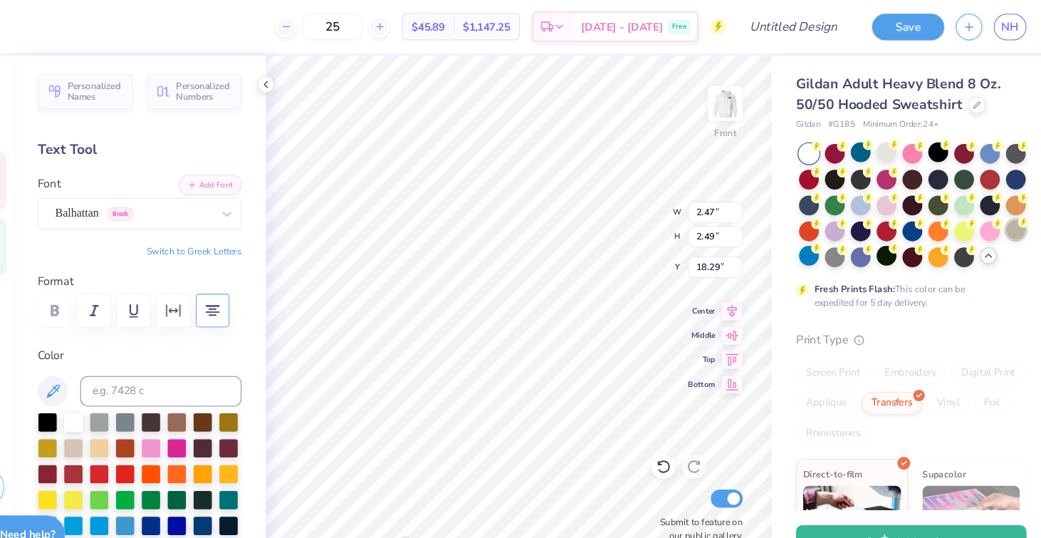
click at [1002, 218] on div at bounding box center [1002, 215] width 19 height 19
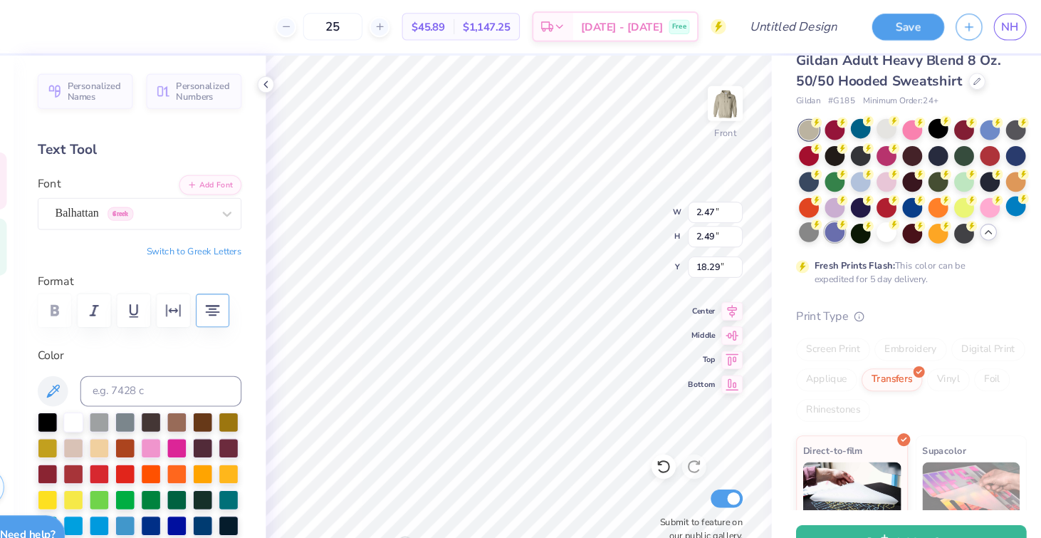
scroll to position [24, 0]
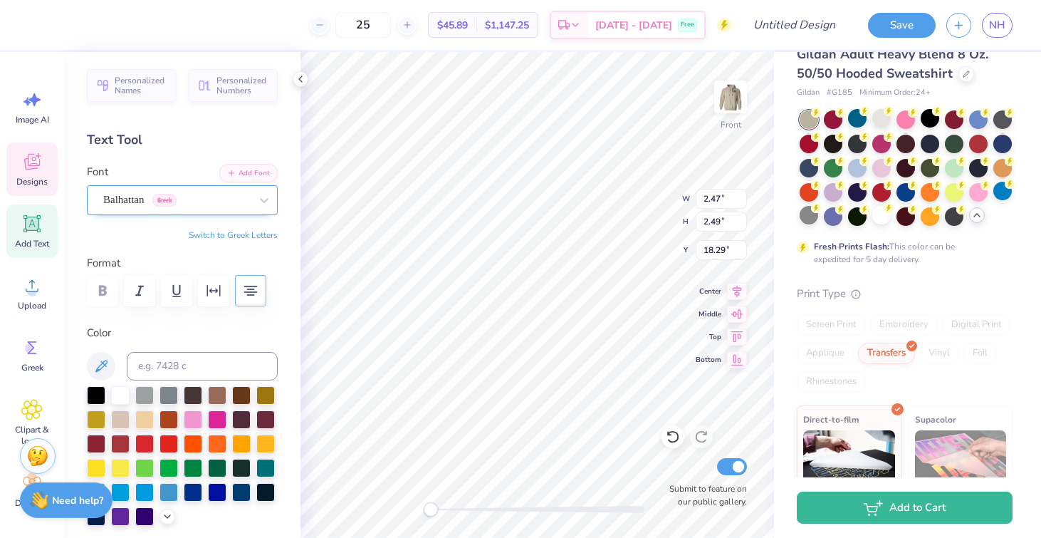
click at [211, 195] on div "Balhattan Greek" at bounding box center [177, 200] width 150 height 22
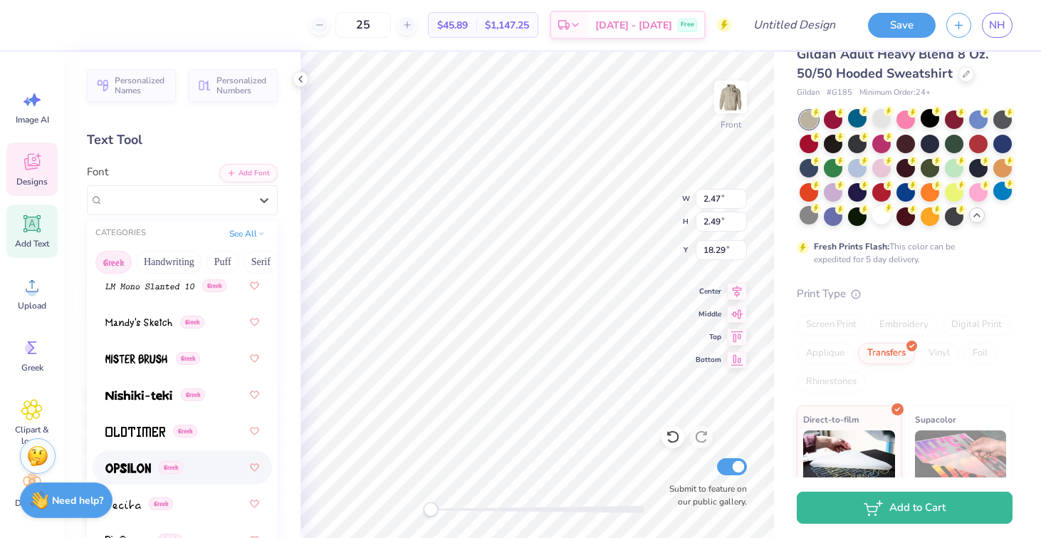
scroll to position [977, 0]
click at [140, 351] on span at bounding box center [136, 357] width 62 height 15
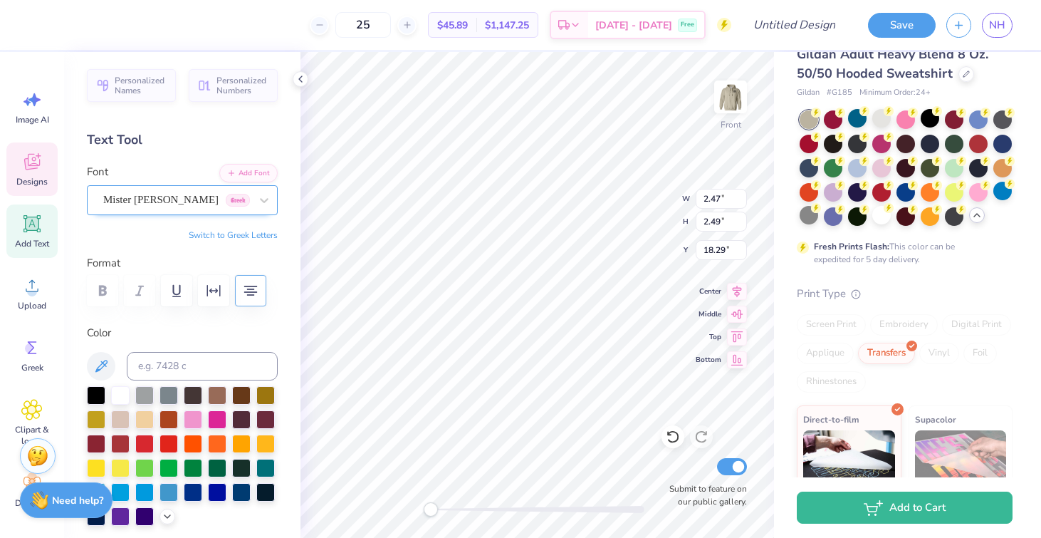
click at [184, 201] on div "Mister Brush Greek" at bounding box center [177, 200] width 150 height 22
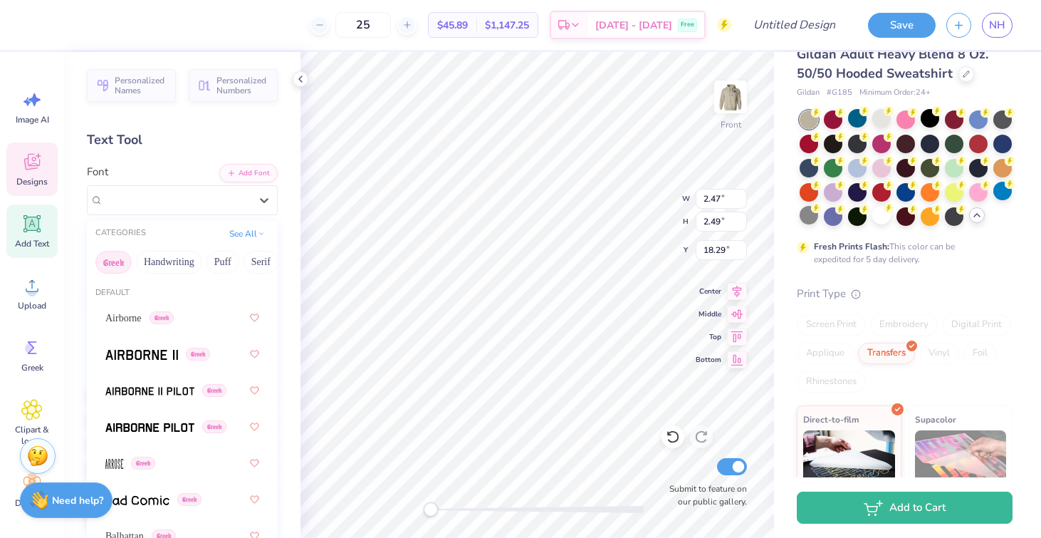
type input "10.43"
type input "2.25"
type input "9.04"
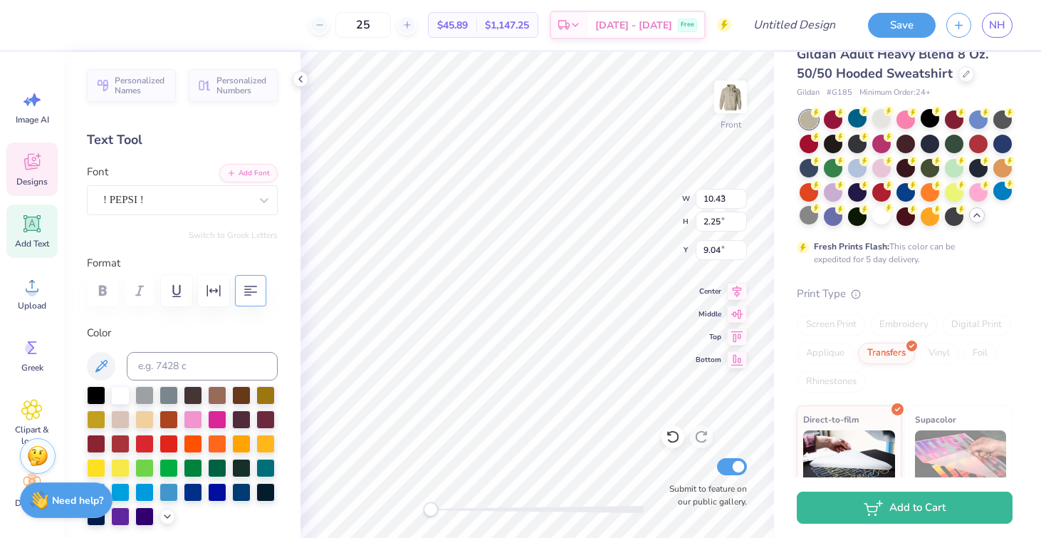
type input "5.54"
type input "6.27"
type input "2.93"
type input "2.48"
type input "18.30"
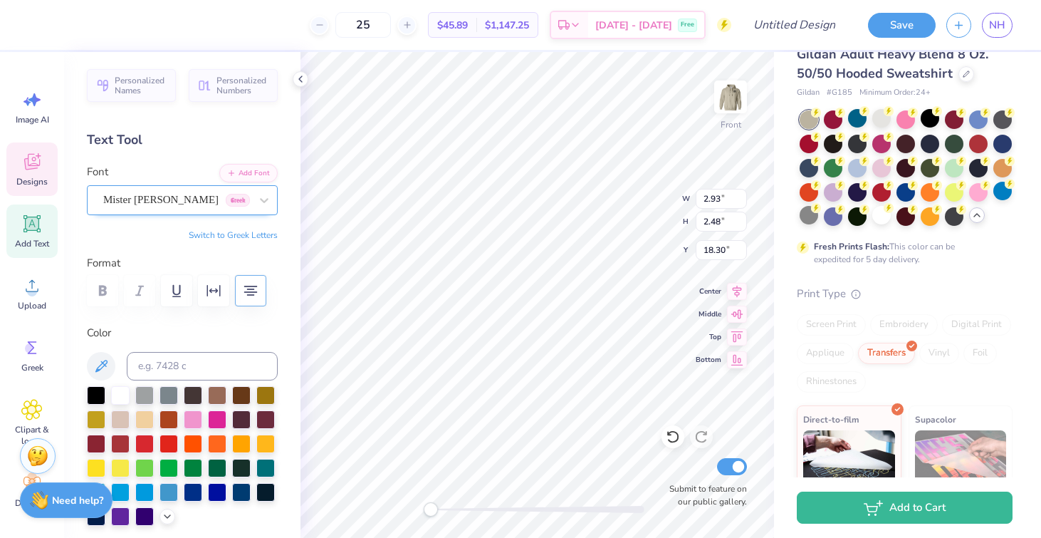
click at [204, 208] on div at bounding box center [176, 199] width 147 height 19
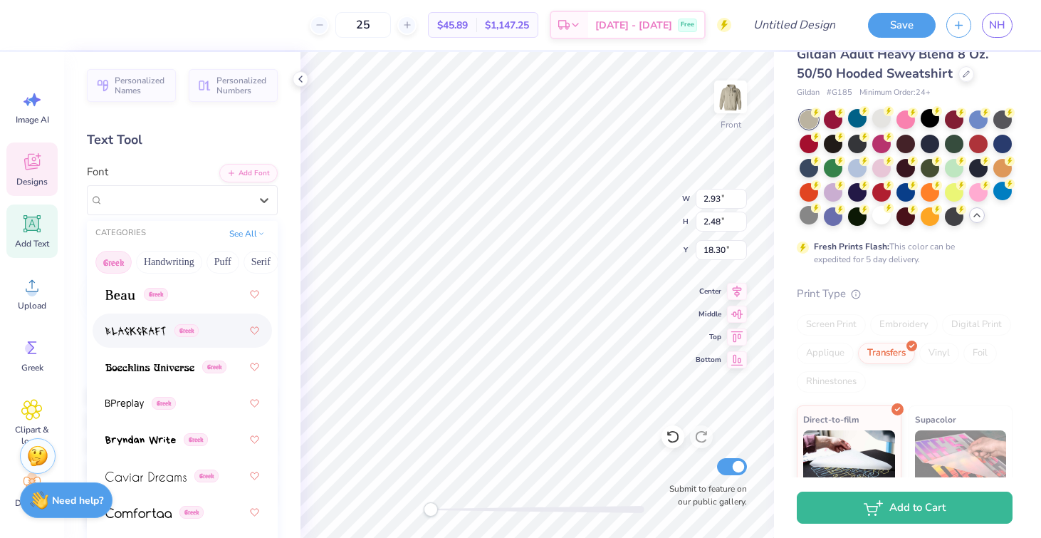
scroll to position [279, 0]
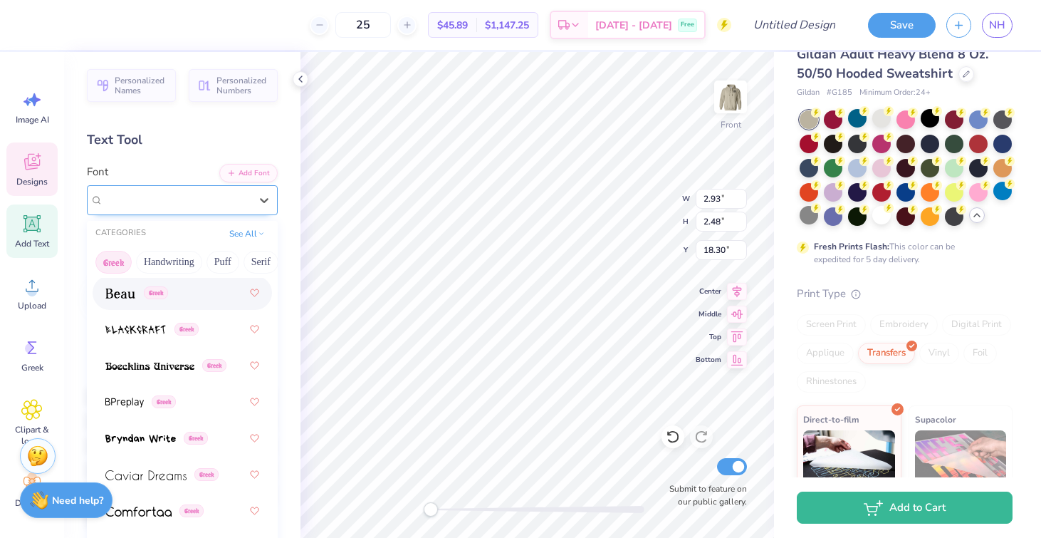
click at [226, 194] on span "Greek" at bounding box center [238, 200] width 24 height 13
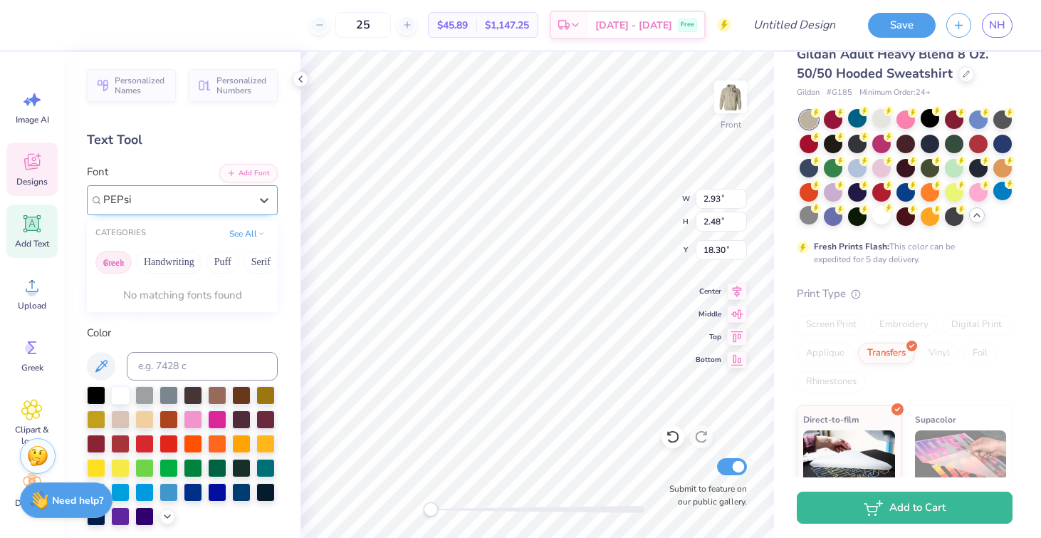
type input "PEPsi"
drag, startPoint x: 149, startPoint y: 199, endPoint x: 87, endPoint y: 199, distance: 61.9
click at [87, 199] on div "Mister Brush Greek" at bounding box center [182, 200] width 191 height 30
type input "p"
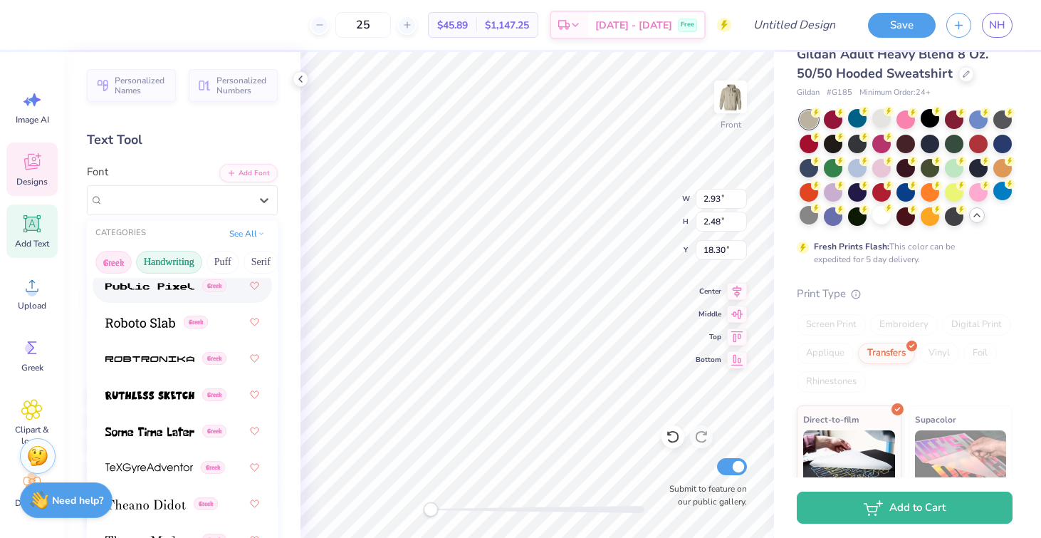
click at [176, 263] on button "Handwriting" at bounding box center [169, 262] width 66 height 23
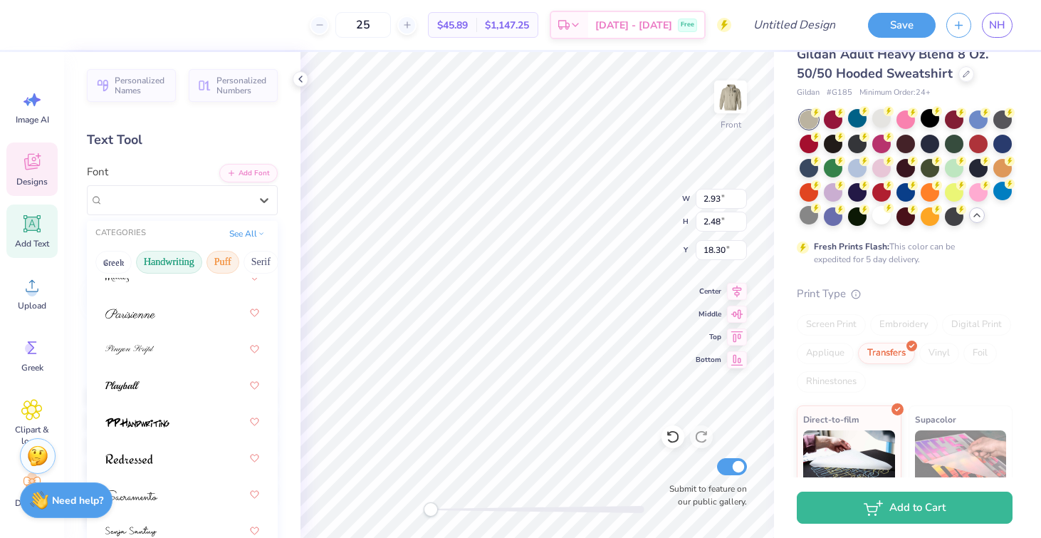
click at [222, 260] on button "Puff" at bounding box center [222, 262] width 33 height 23
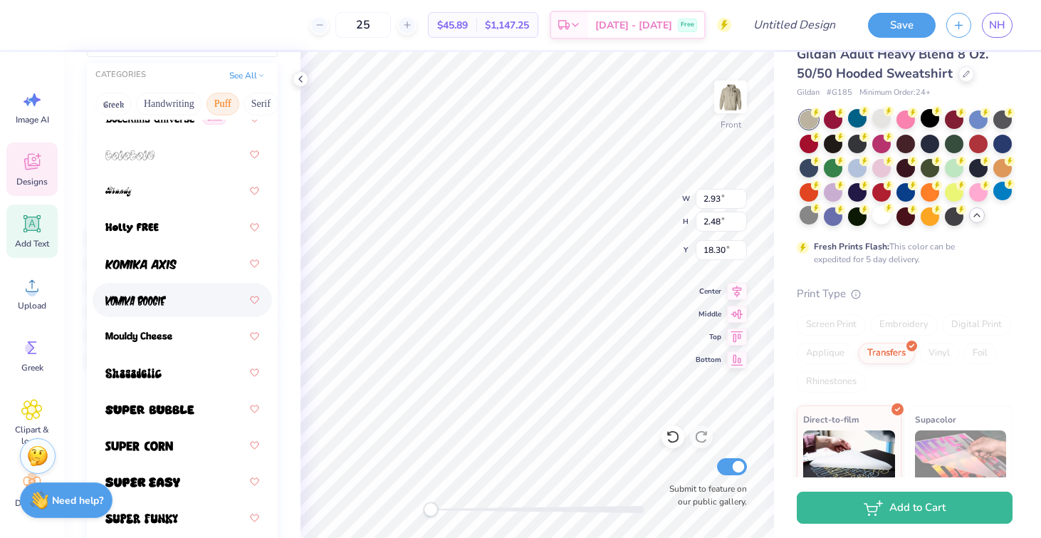
scroll to position [159, 0]
click at [199, 250] on div at bounding box center [182, 263] width 154 height 26
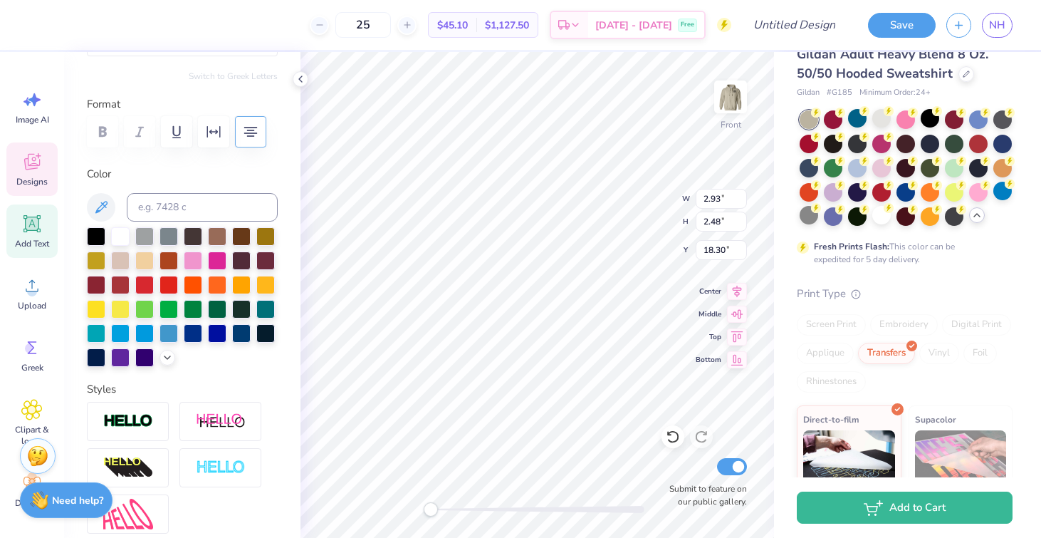
scroll to position [1, 0]
type textarea "DELTA CHI"
click at [619, 201] on div "Front W 5.78 5.78 " H 1.00 1.00 " Y 12.43 12.43 " Center Middle Top Bottom Subm…" at bounding box center [536, 295] width 473 height 486
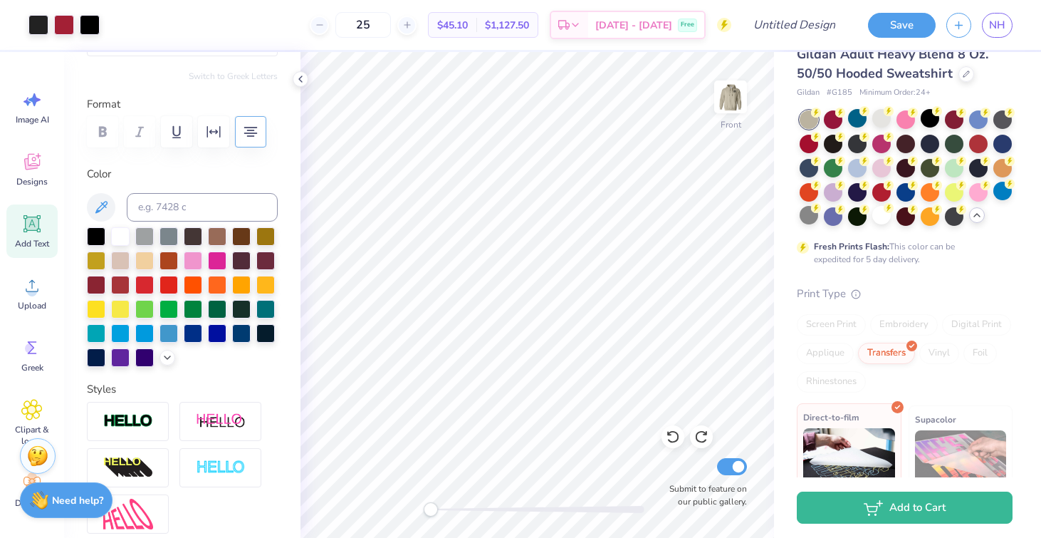
scroll to position [164, 0]
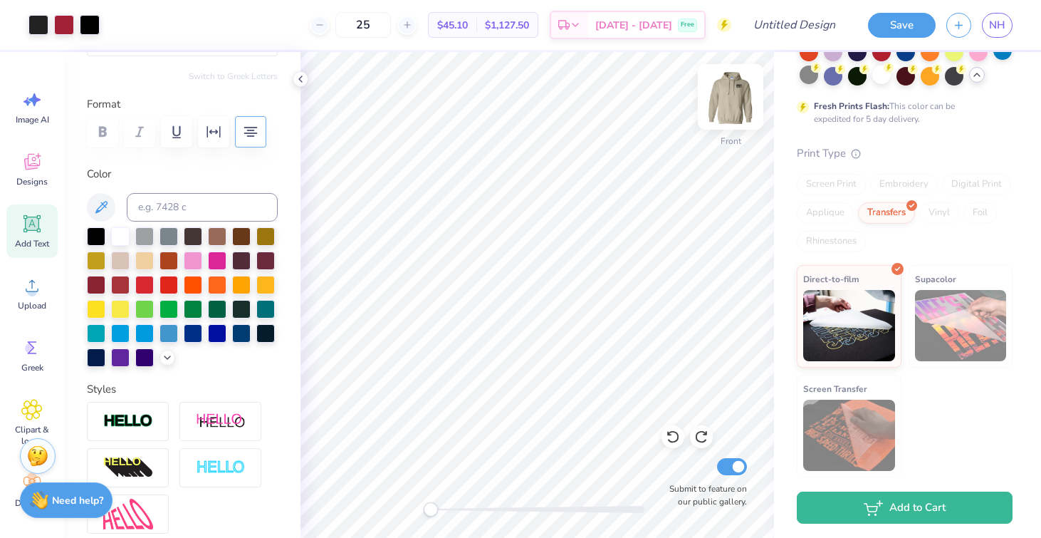
click at [735, 94] on img at bounding box center [730, 96] width 57 height 57
click at [735, 96] on img at bounding box center [730, 96] width 57 height 57
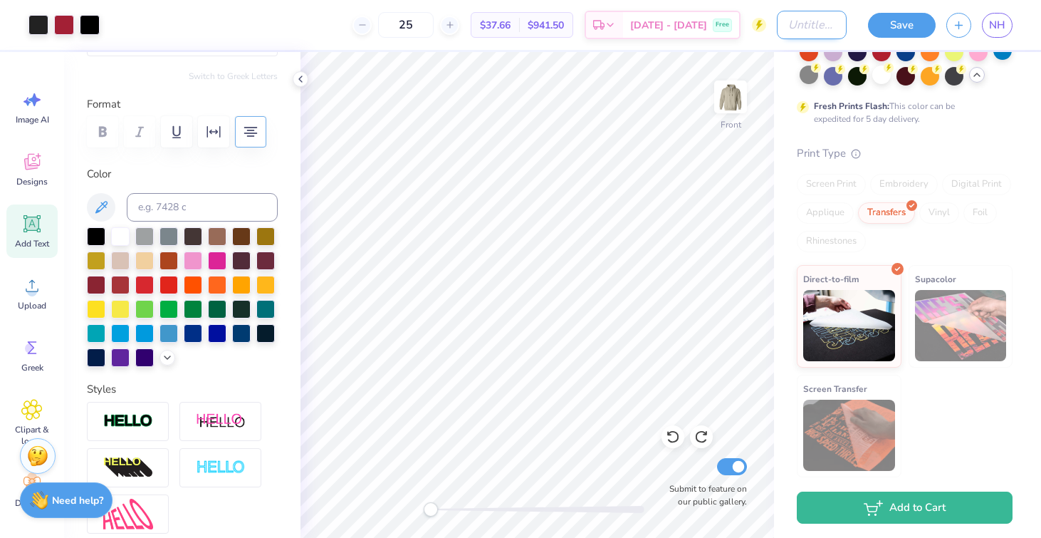
click at [780, 28] on input "Design Title" at bounding box center [812, 25] width 70 height 28
type input "Option 4"
click at [896, 21] on button "Save" at bounding box center [902, 23] width 68 height 25
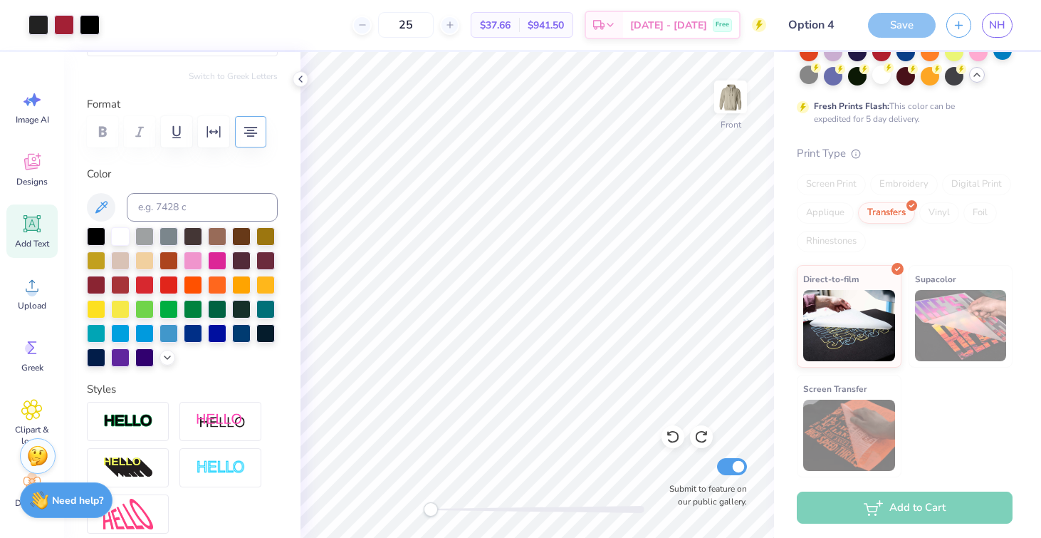
scroll to position [188, 0]
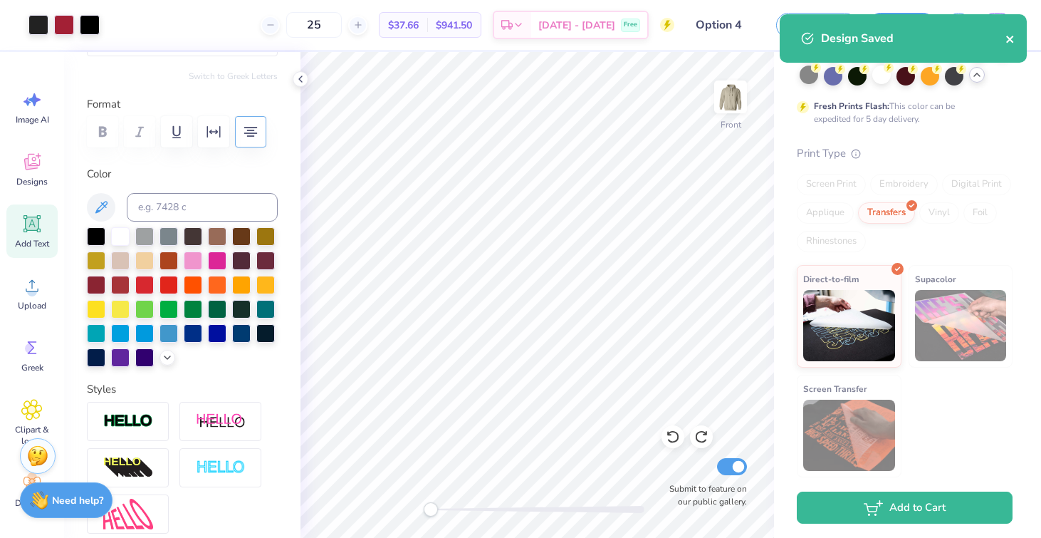
click at [1012, 34] on icon "close" at bounding box center [1010, 38] width 10 height 11
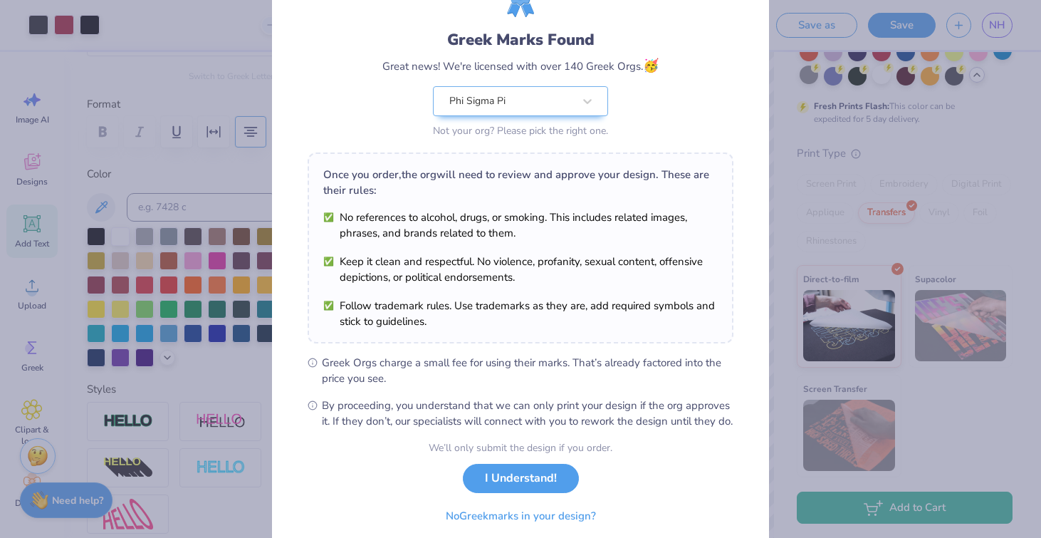
scroll to position [129, 0]
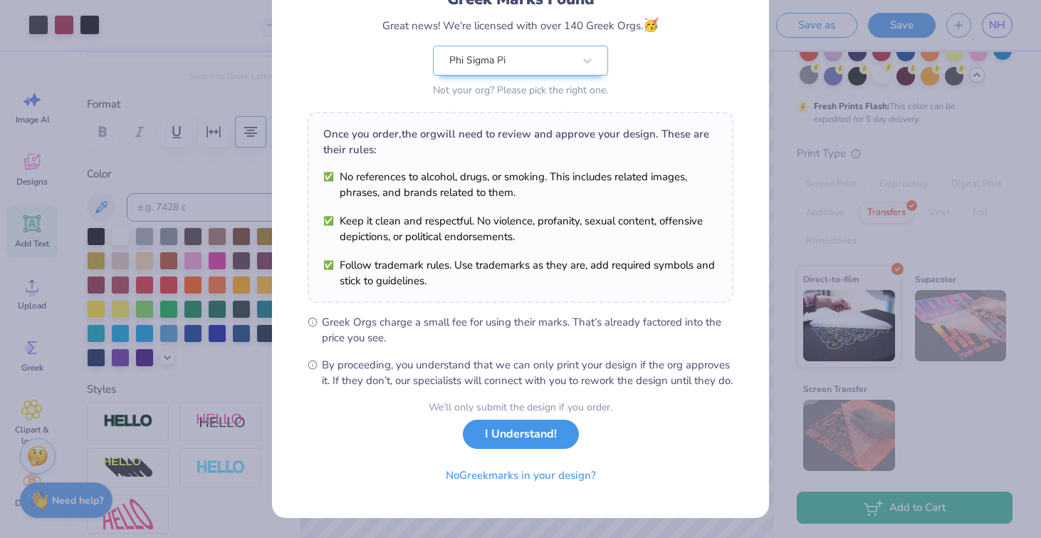
click at [483, 441] on button "I Understand!" at bounding box center [521, 433] width 116 height 29
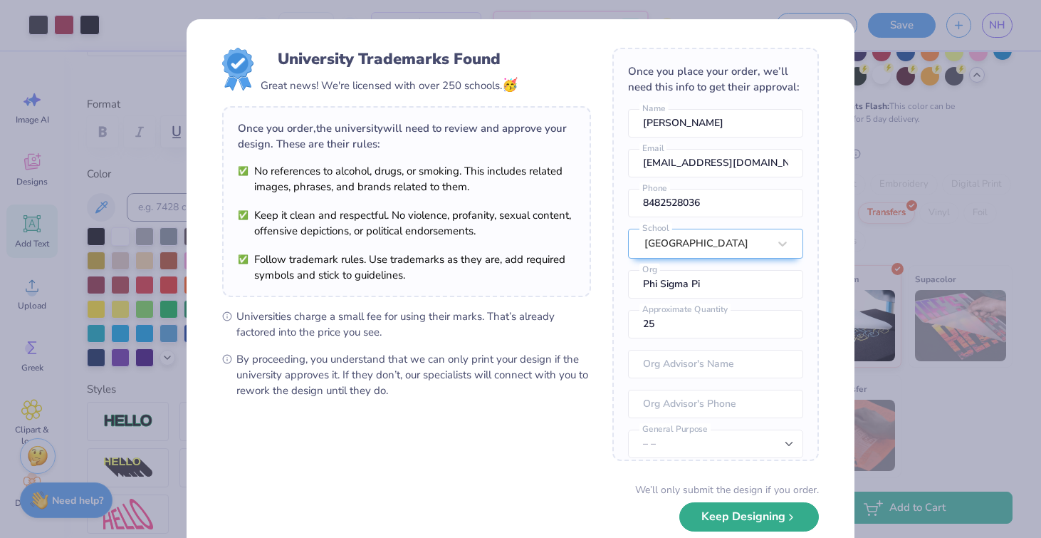
click at [707, 515] on button "Keep Designing" at bounding box center [749, 516] width 140 height 29
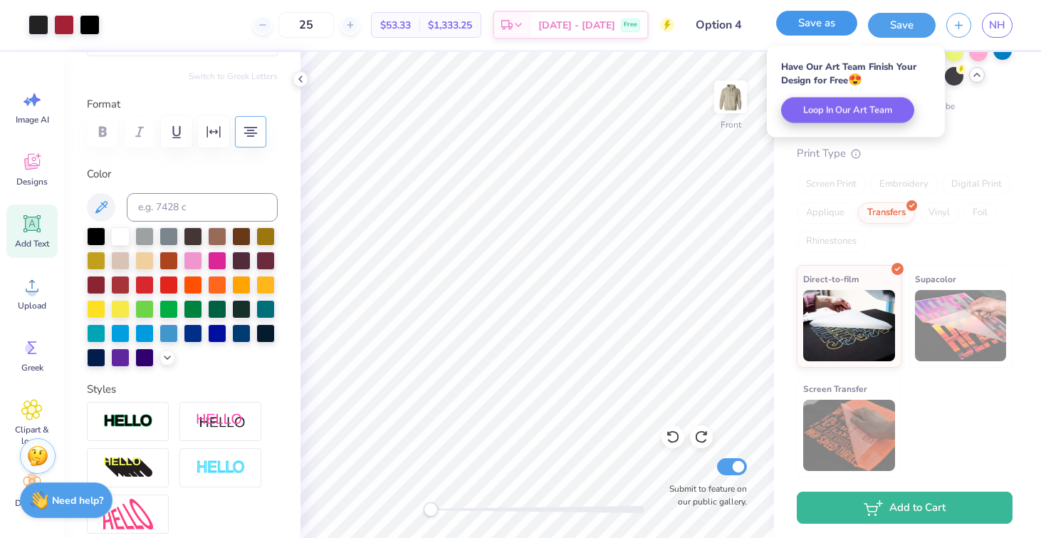
click at [826, 23] on button "Save as" at bounding box center [816, 23] width 81 height 25
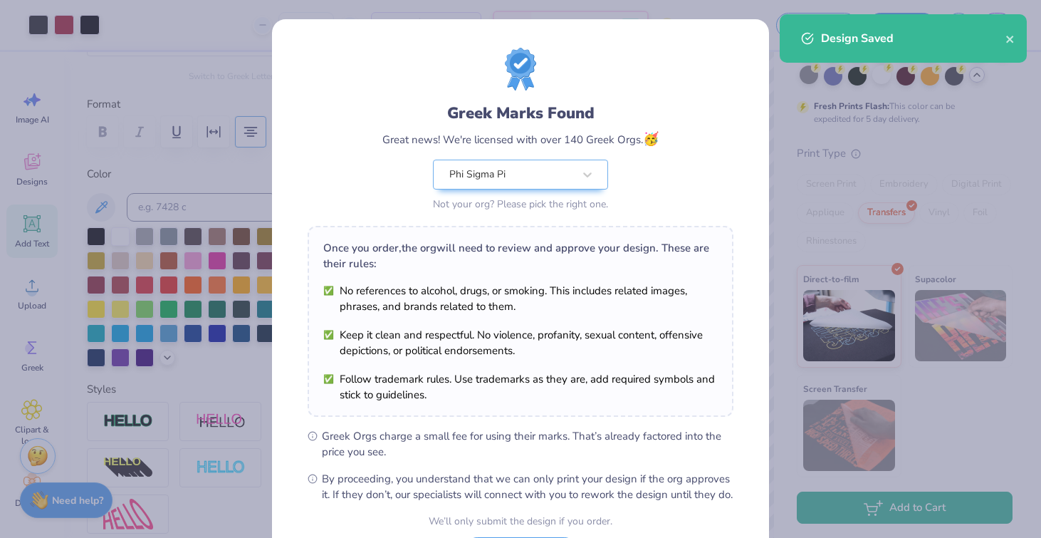
scroll to position [129, 0]
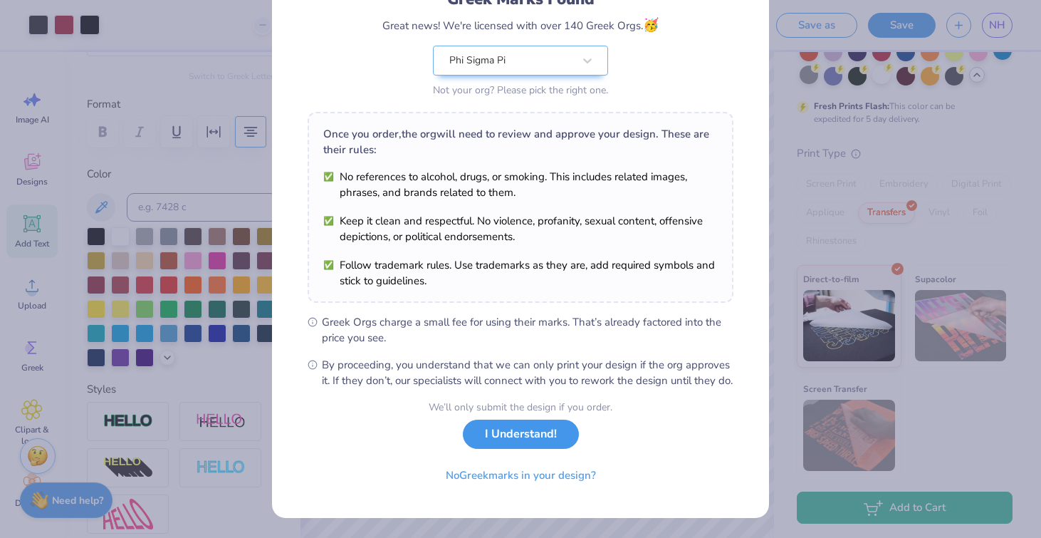
click at [493, 439] on button "I Understand!" at bounding box center [521, 433] width 116 height 29
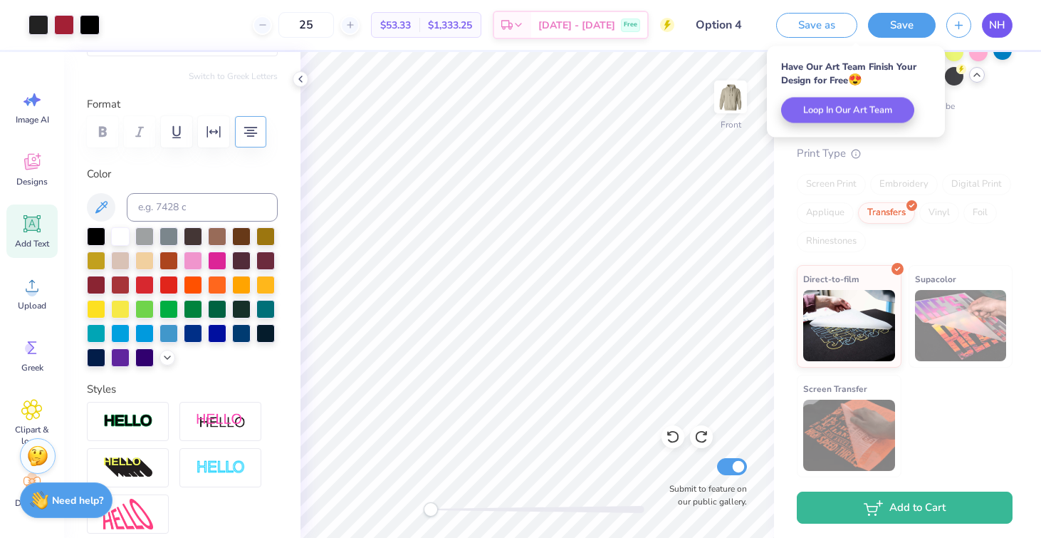
click at [1005, 26] on span "NH" at bounding box center [997, 25] width 16 height 16
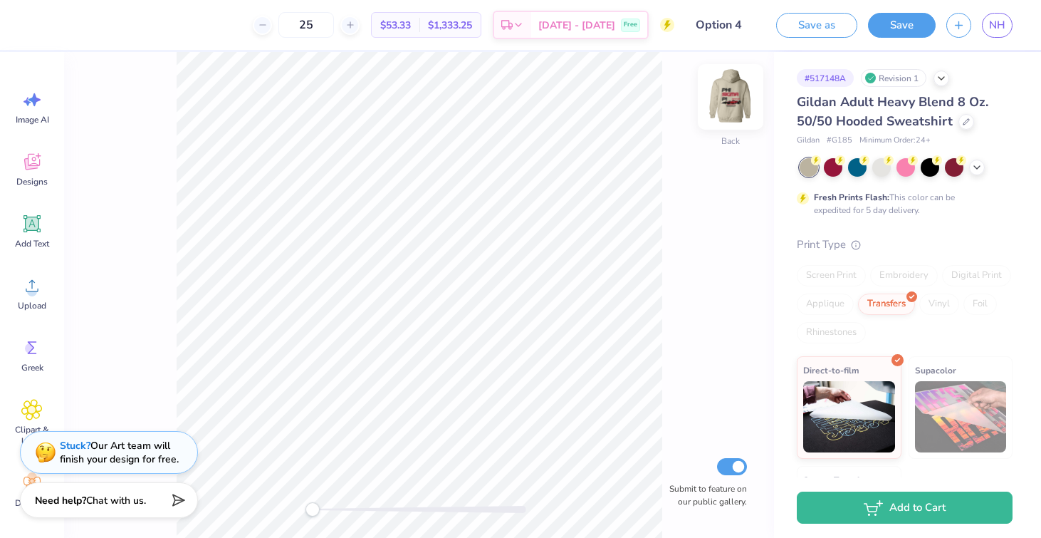
click at [733, 91] on img at bounding box center [730, 96] width 57 height 57
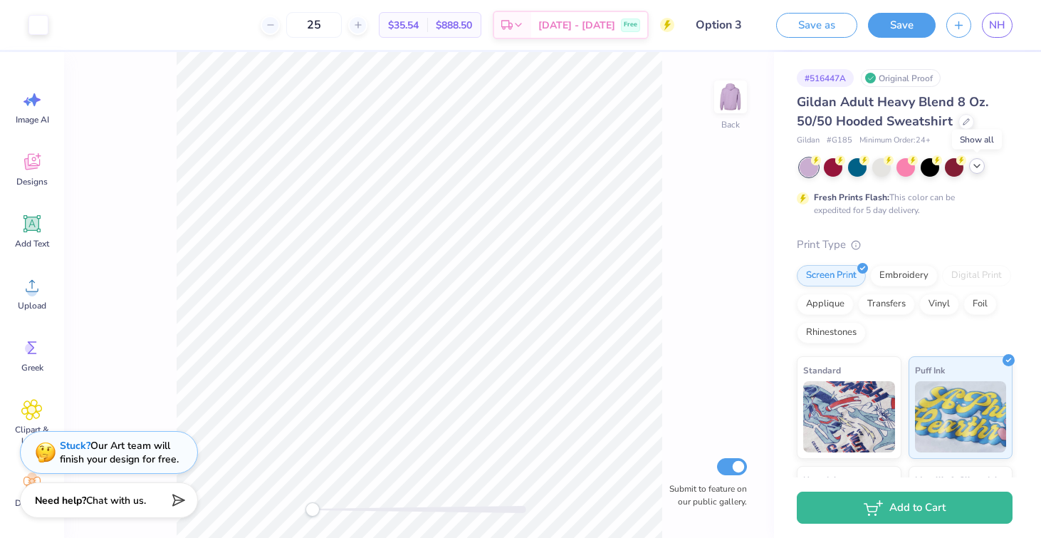
click at [977, 168] on icon at bounding box center [976, 165] width 11 height 11
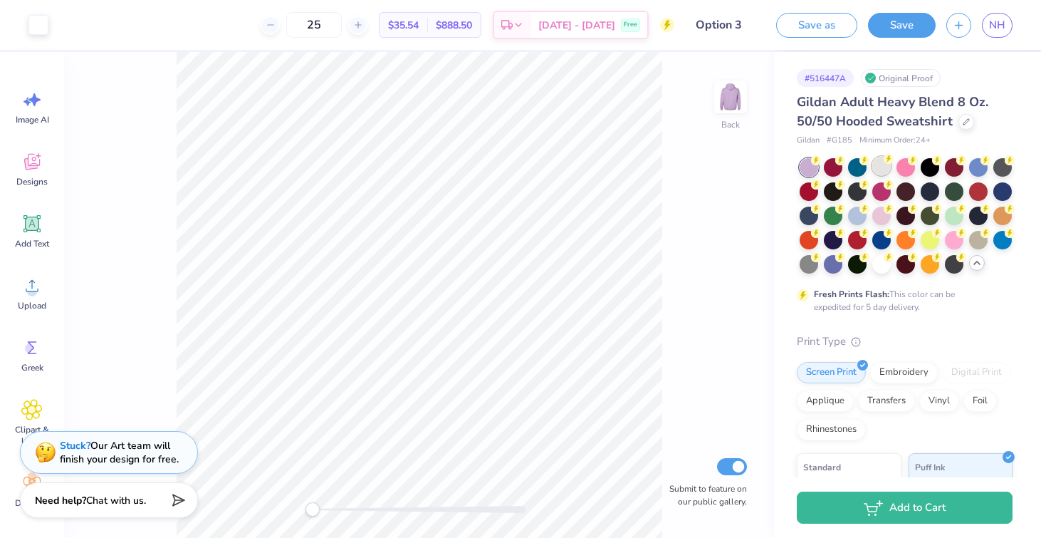
click at [884, 168] on div at bounding box center [881, 166] width 19 height 19
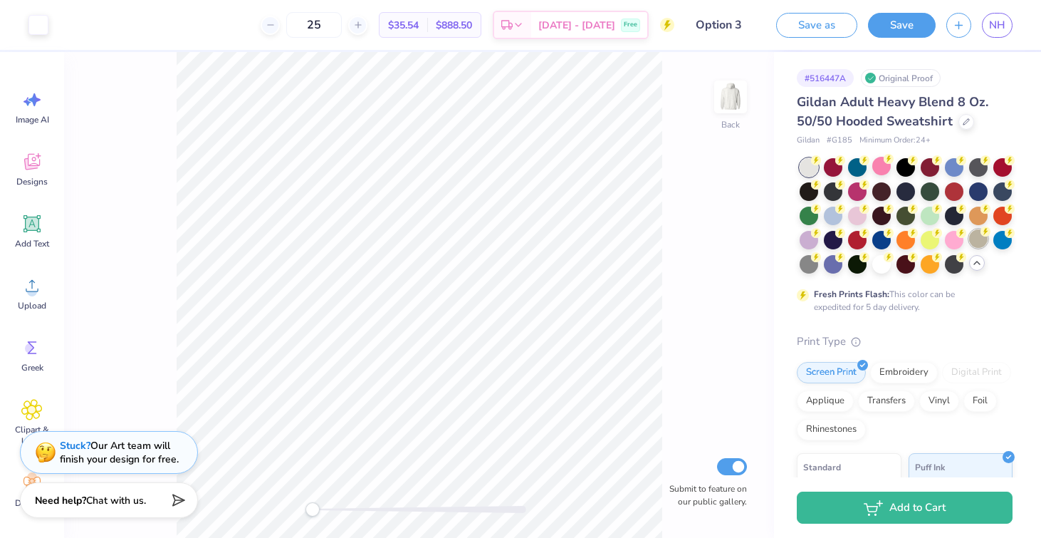
click at [977, 241] on div at bounding box center [978, 238] width 19 height 19
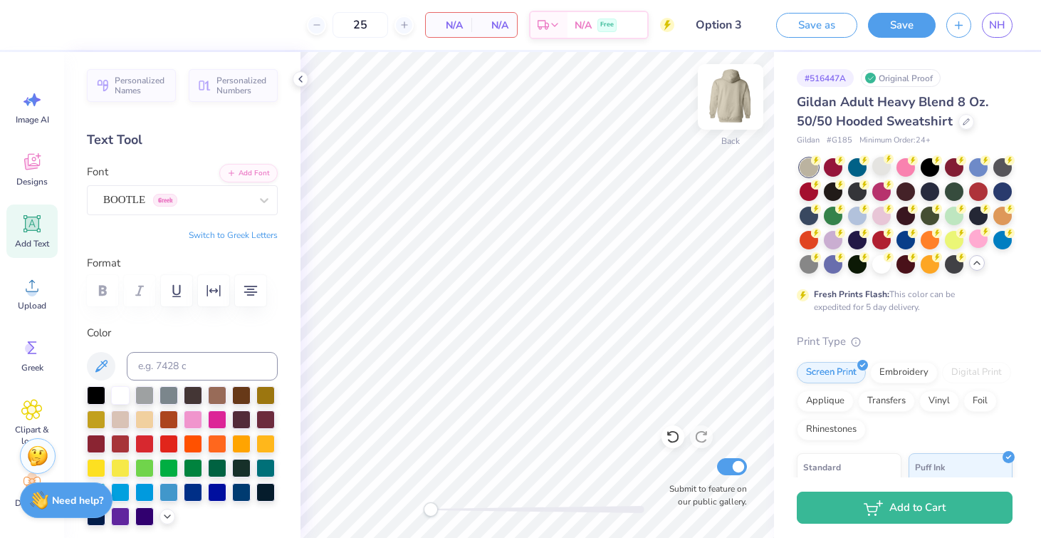
click at [733, 103] on img at bounding box center [730, 96] width 57 height 57
click at [31, 172] on div "Designs" at bounding box center [31, 168] width 51 height 53
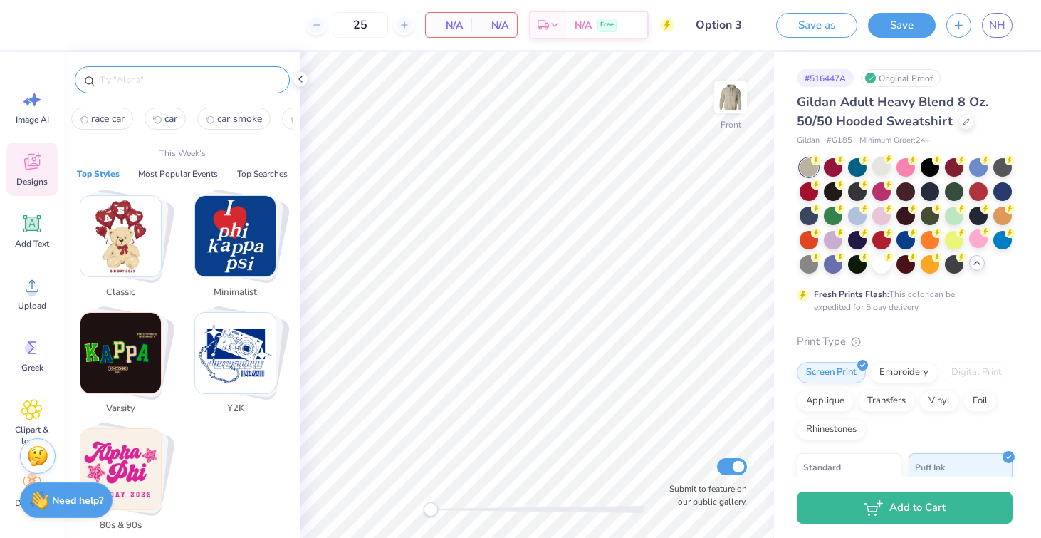
click at [156, 80] on input "text" at bounding box center [189, 80] width 182 height 14
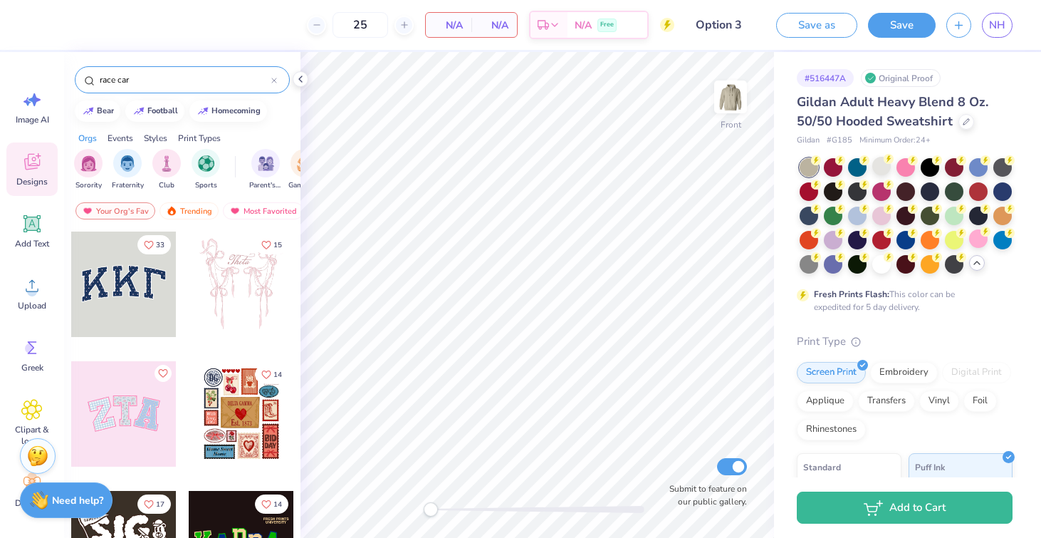
type input "race car"
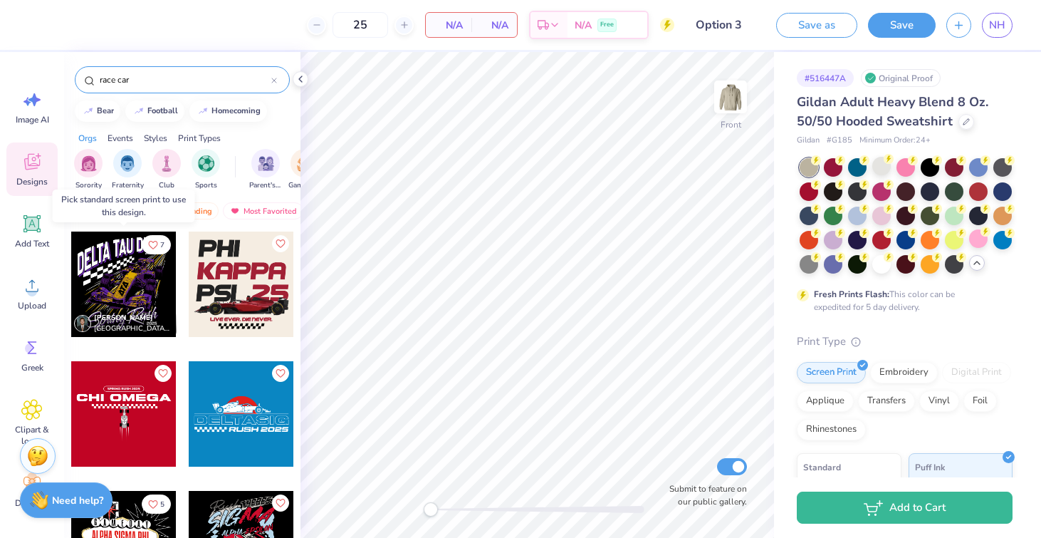
click at [151, 278] on div at bounding box center [123, 283] width 105 height 105
click at [127, 293] on div at bounding box center [123, 283] width 105 height 105
click at [846, 371] on div "Screen Print" at bounding box center [831, 370] width 69 height 21
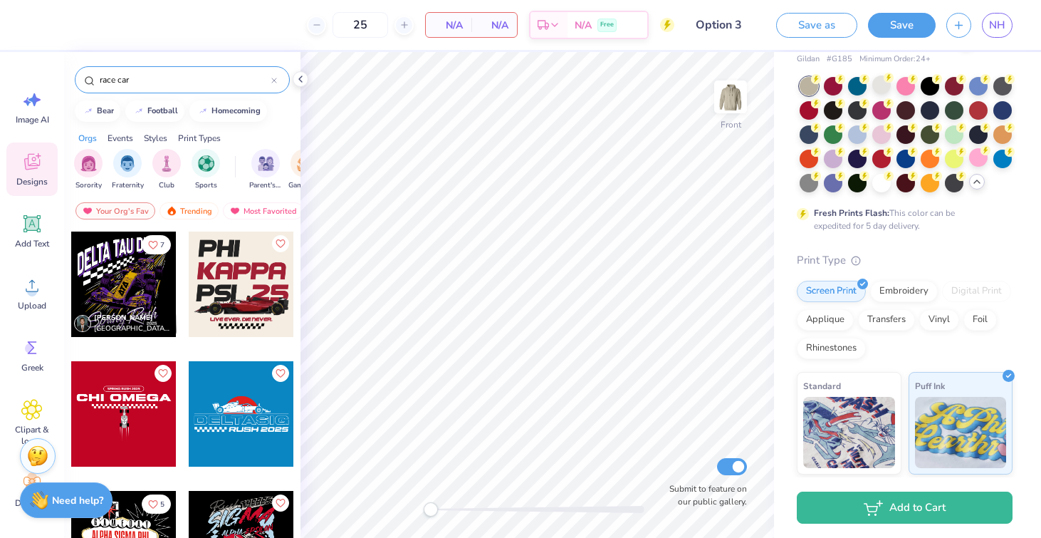
scroll to position [105, 0]
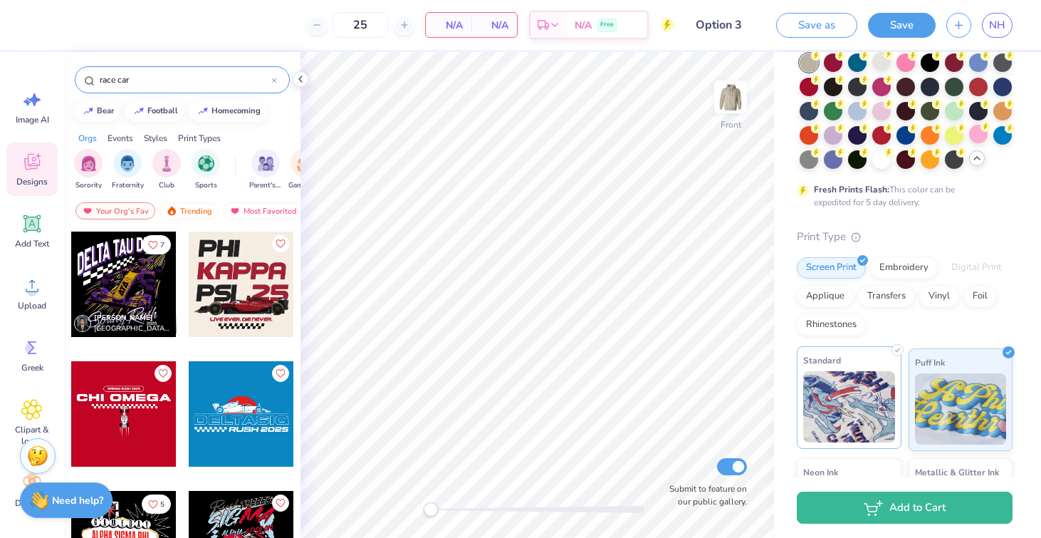
click at [840, 395] on img at bounding box center [849, 406] width 92 height 71
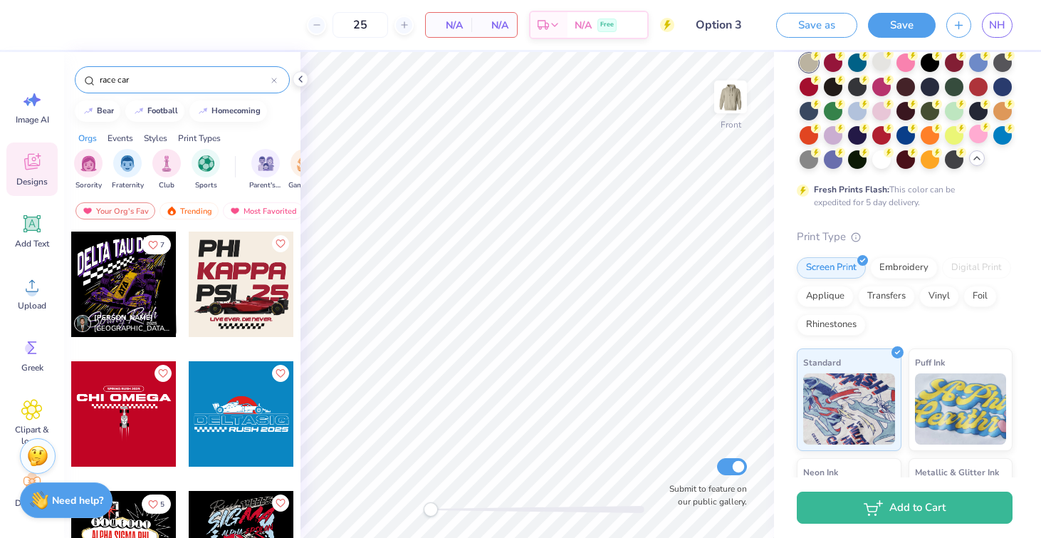
click at [151, 301] on div at bounding box center [123, 283] width 105 height 105
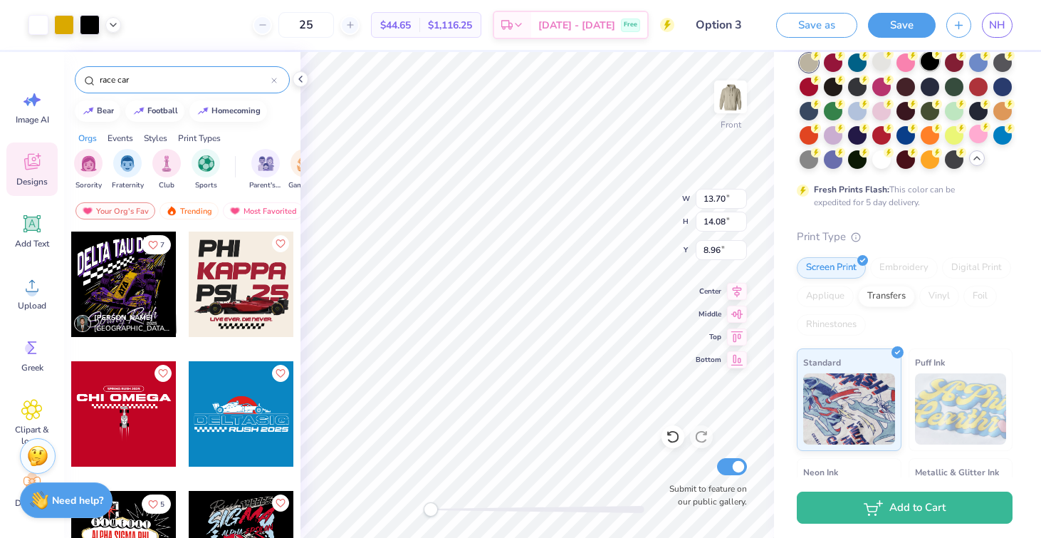
click at [931, 62] on div at bounding box center [930, 61] width 19 height 19
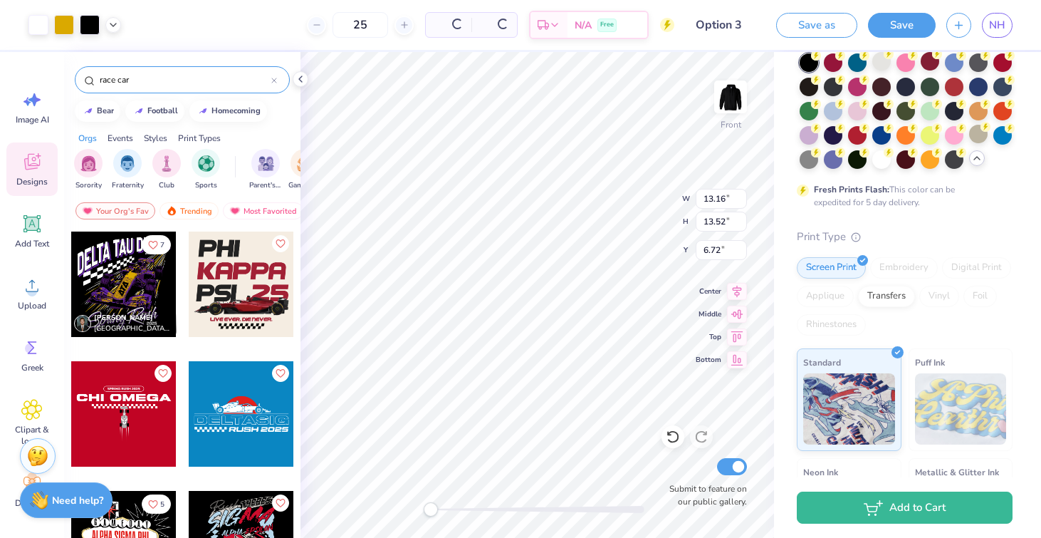
type input "13.16"
type input "13.52"
type input "6.72"
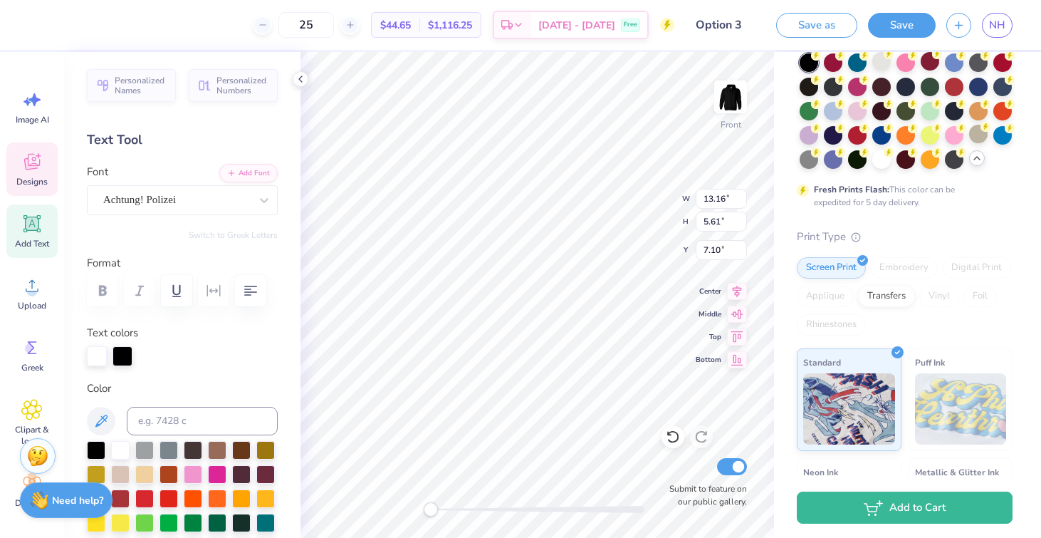
type textarea "phi sigma pi"
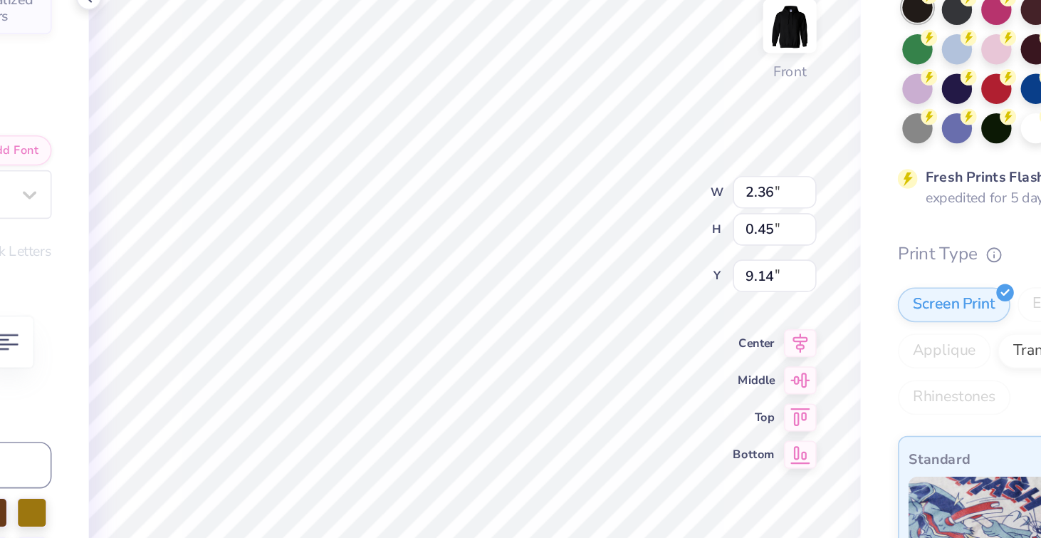
scroll to position [0, 0]
type textarea "delta chi"
click at [659, 194] on div "Front W 2.36 2.36 " H 0.45 0.45 " Y 9.14 9.14 " Center Middle Top Bottom Submit…" at bounding box center [536, 295] width 473 height 486
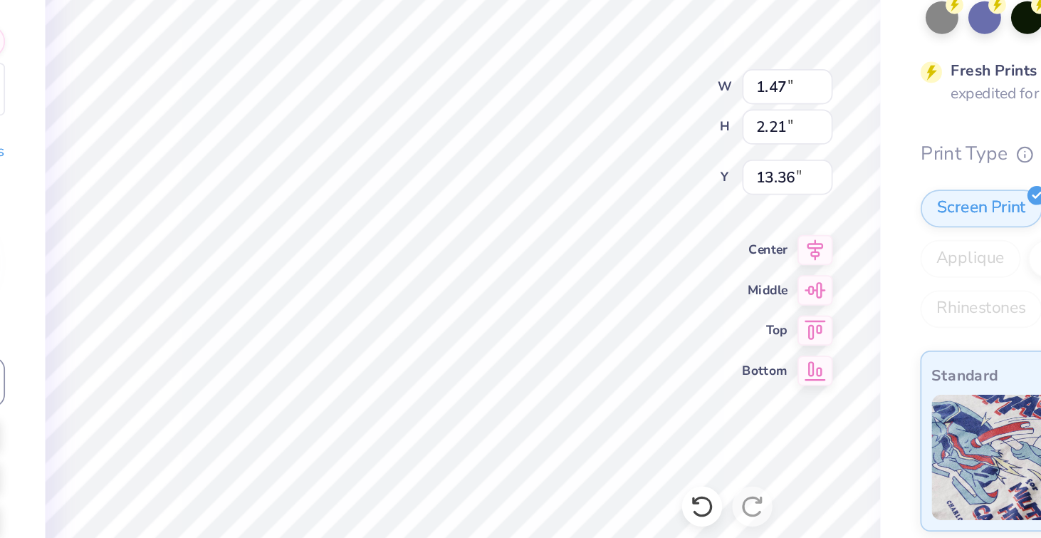
type textarea "p"
type textarea "PSP"
type input "5.68"
type input "2.93"
type input "17.69"
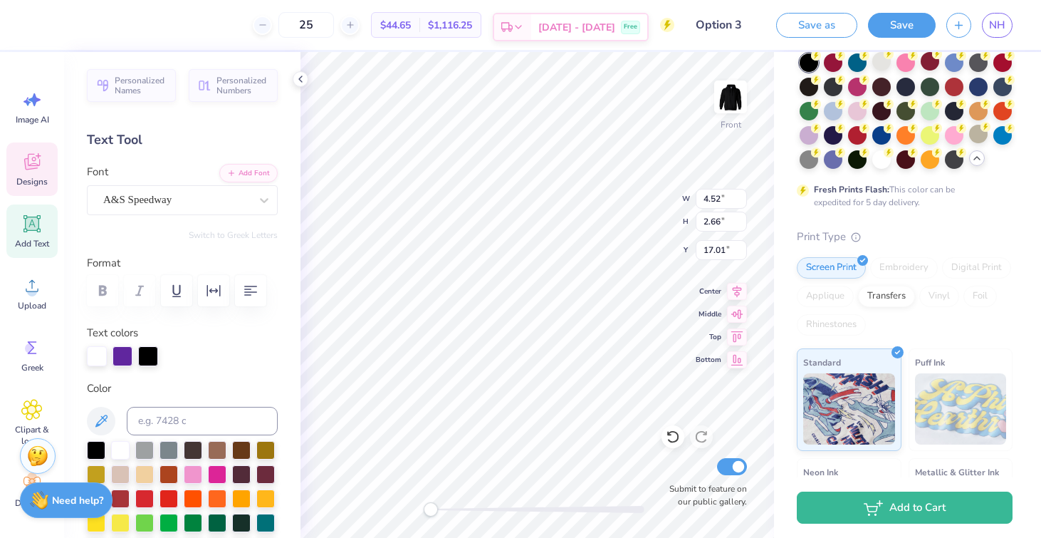
type textarea "d"
type textarea "Delta Chi"
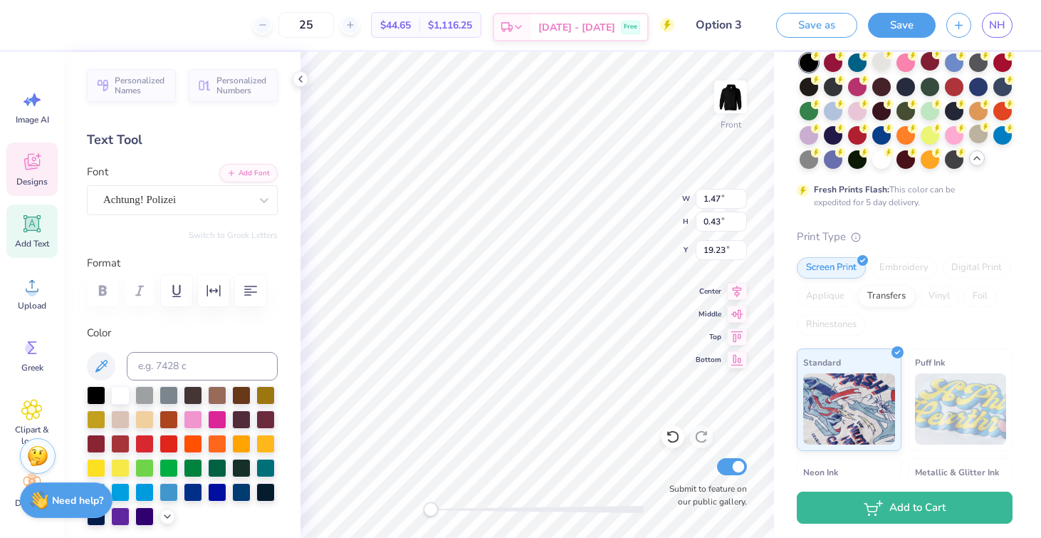
type textarea "e"
type textarea "EST. 1916"
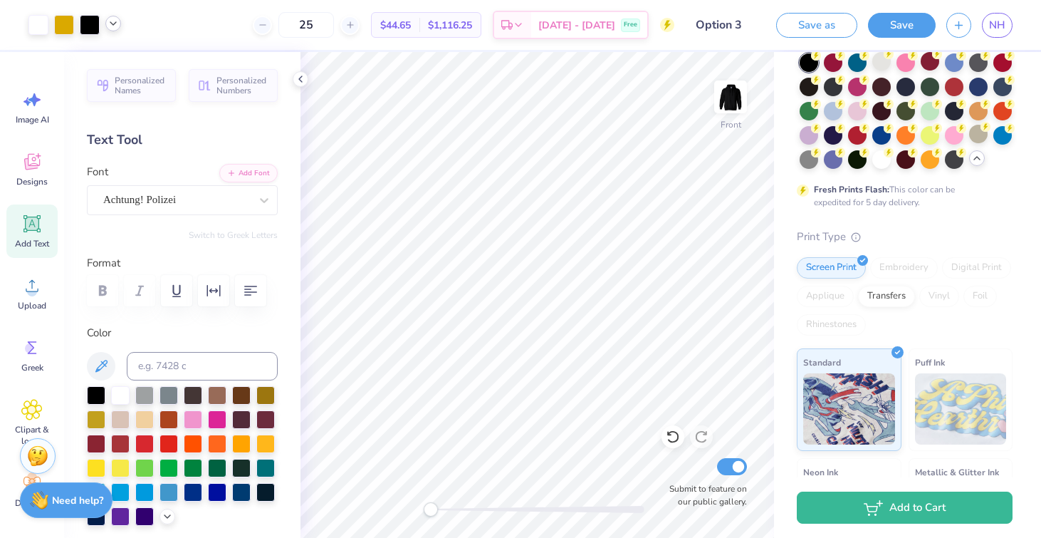
click at [116, 26] on icon at bounding box center [113, 23] width 11 height 11
click at [128, 65] on div at bounding box center [127, 61] width 20 height 20
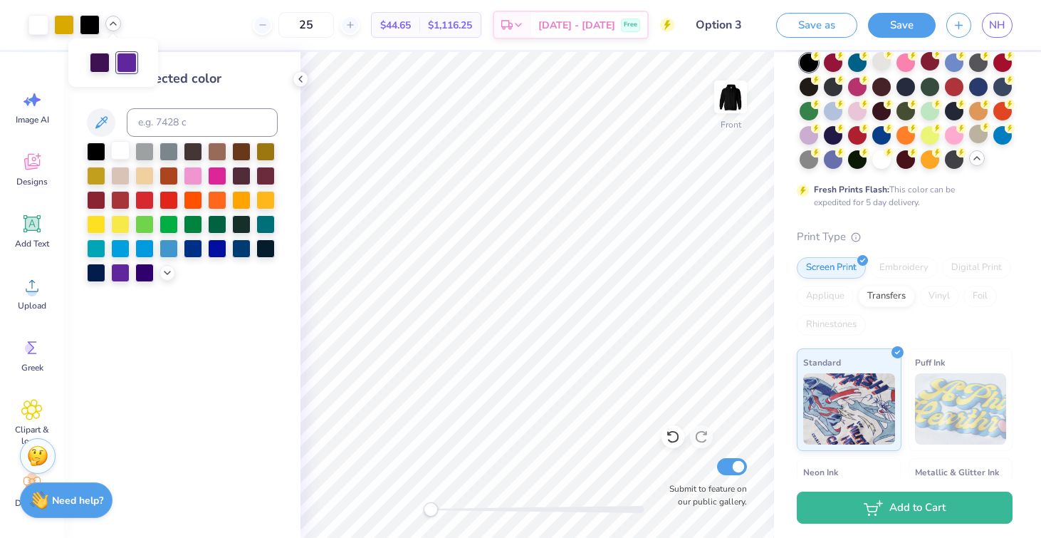
click at [122, 150] on div at bounding box center [120, 150] width 19 height 19
click at [125, 273] on div at bounding box center [120, 271] width 19 height 19
click at [123, 152] on div at bounding box center [120, 150] width 19 height 19
click at [341, 45] on div "25 $41.68 Per Item $1,042.00 Total Est. Delivery Sep 21 - 24 Free" at bounding box center [403, 25] width 543 height 50
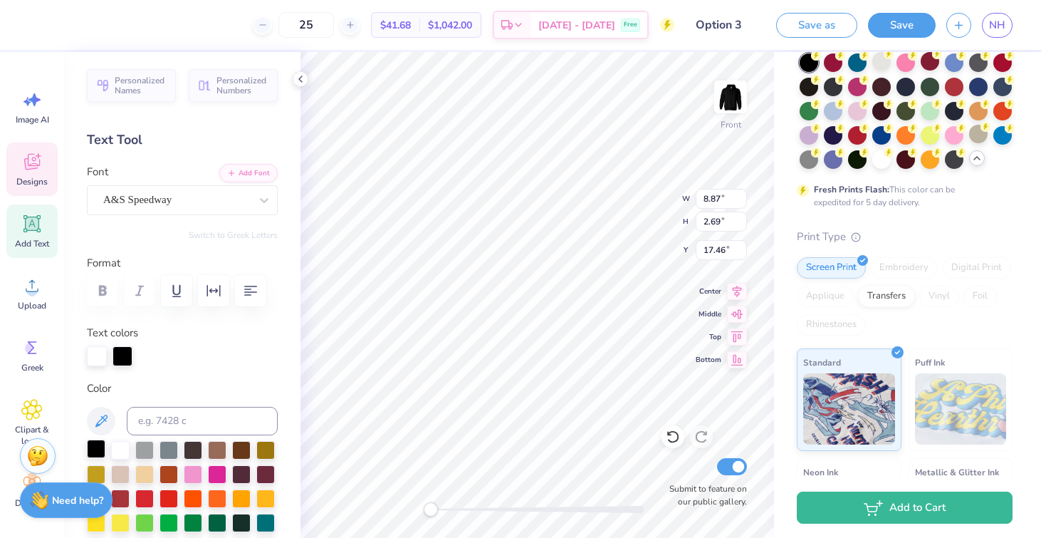
click at [99, 444] on div at bounding box center [96, 448] width 19 height 19
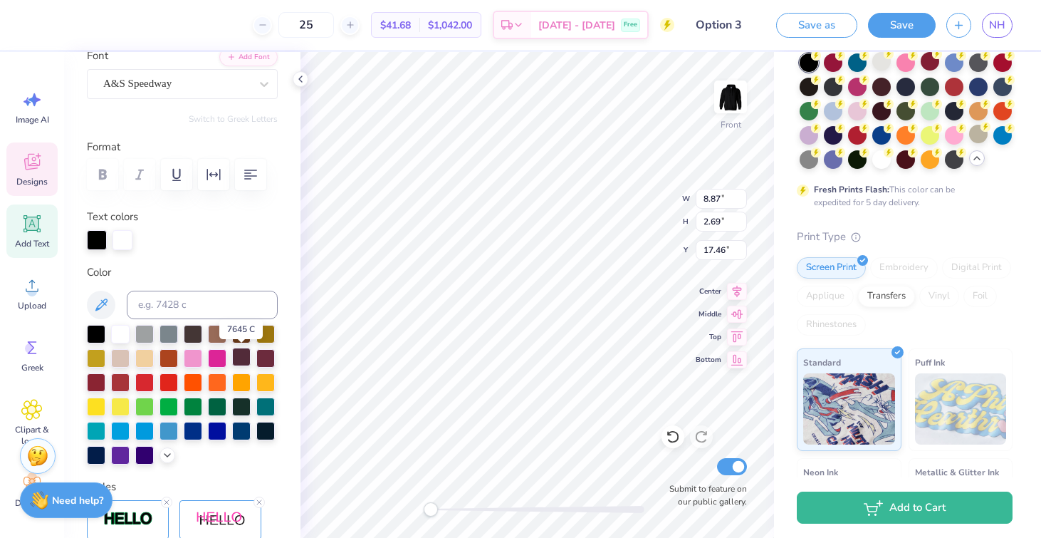
scroll to position [132, 0]
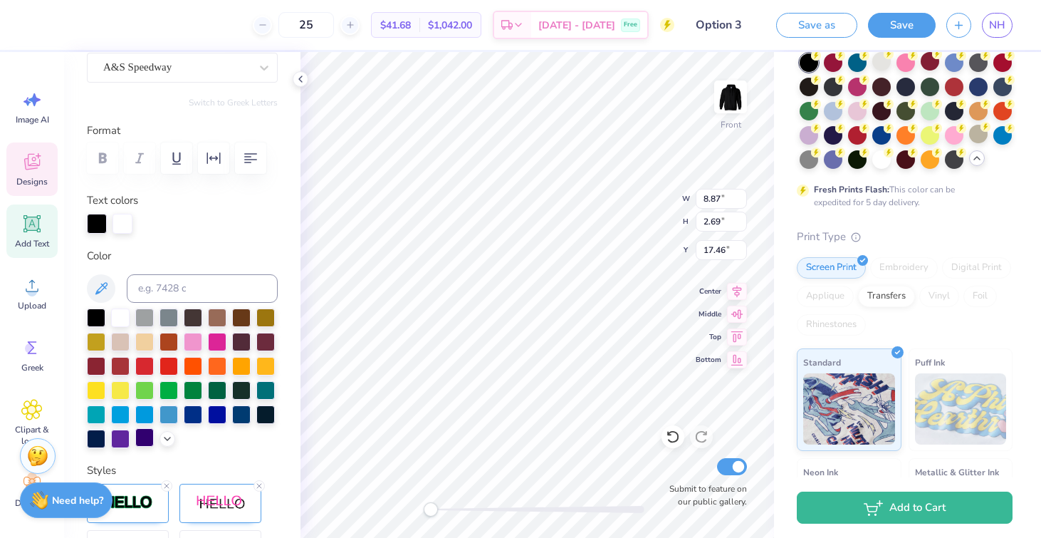
click at [147, 441] on div at bounding box center [144, 437] width 19 height 19
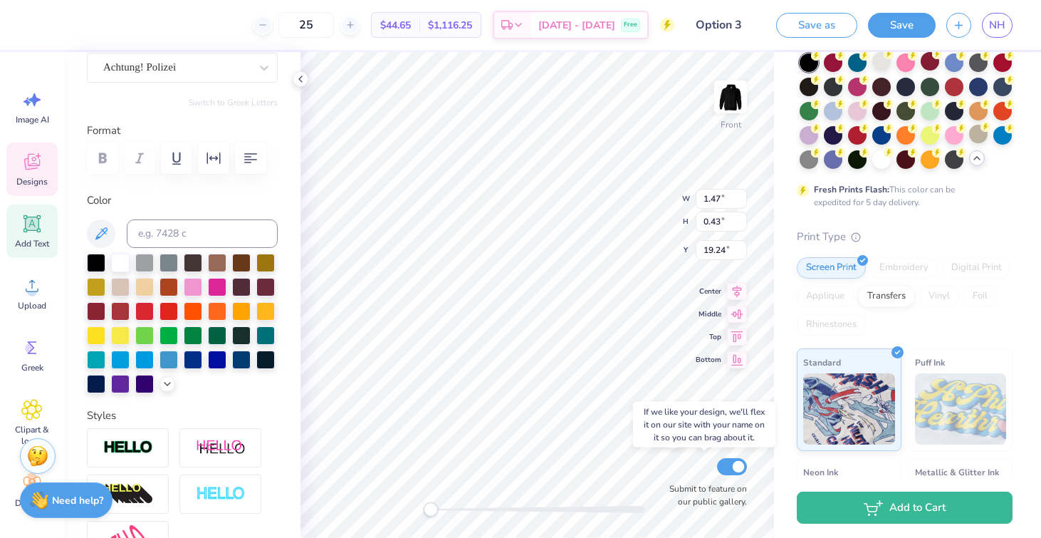
type textarea "EST. 1916"
type input "2.58"
type input "8.87"
type input "2.69"
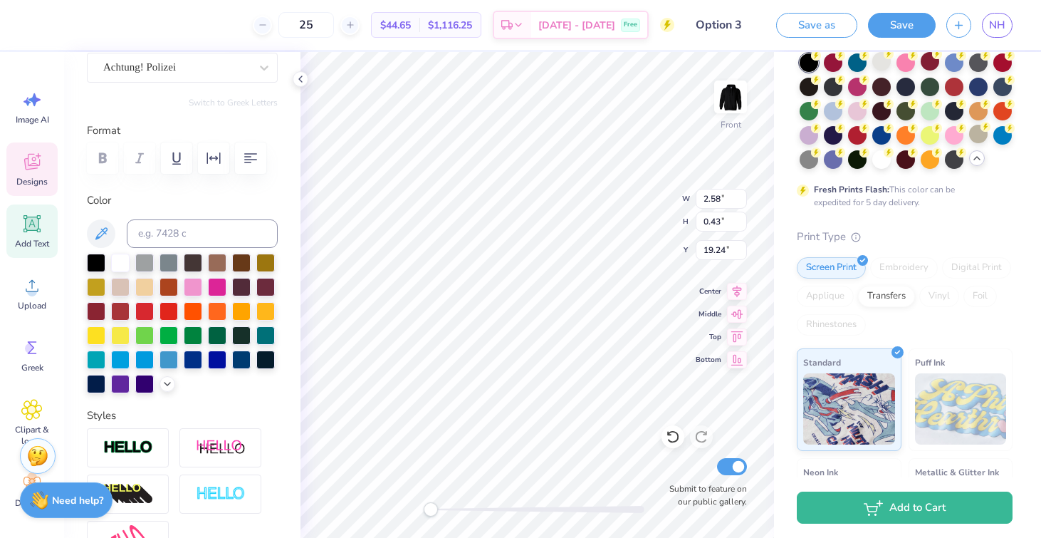
type input "17.46"
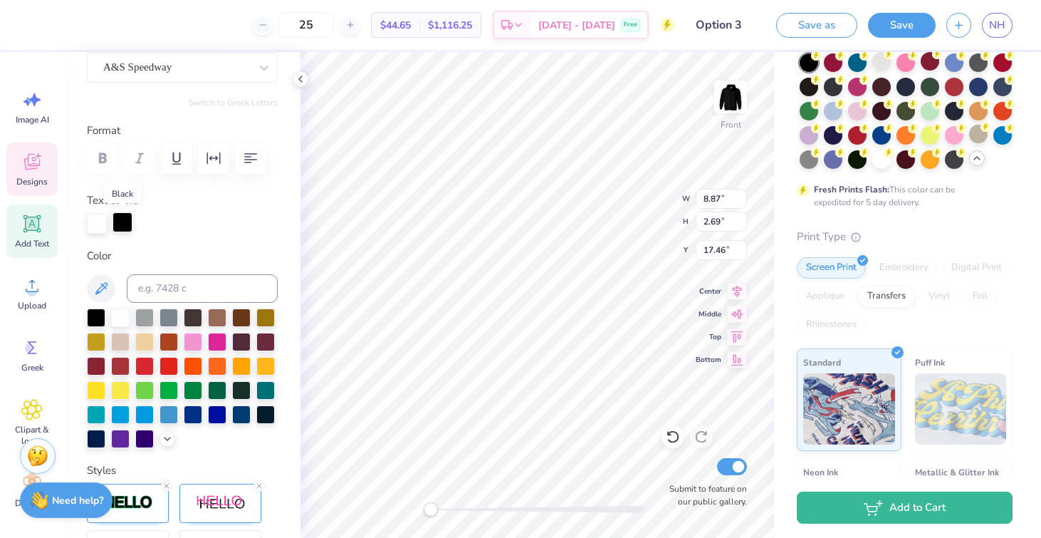
click at [120, 227] on div at bounding box center [122, 222] width 20 height 20
click at [119, 318] on div at bounding box center [120, 316] width 19 height 19
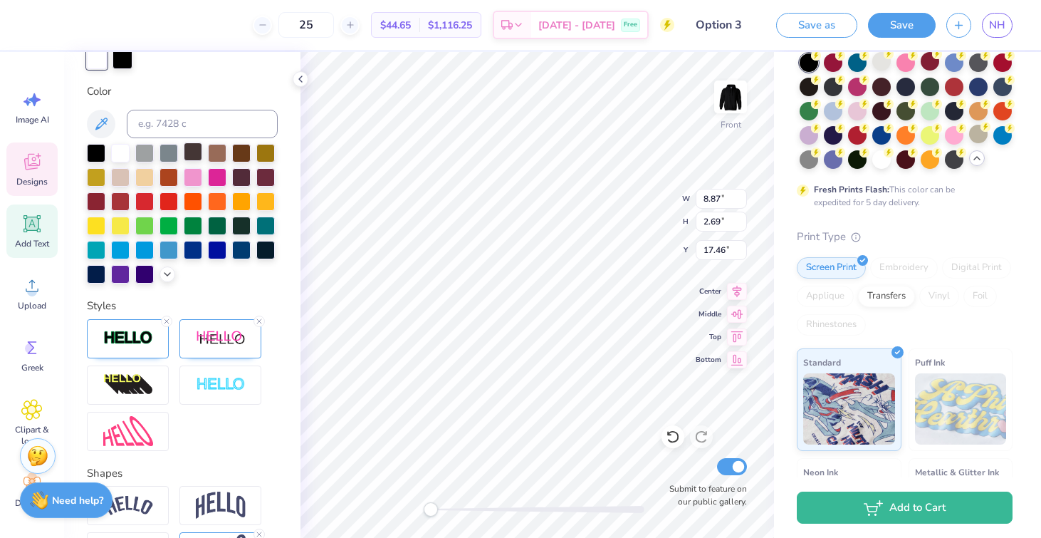
scroll to position [343, 0]
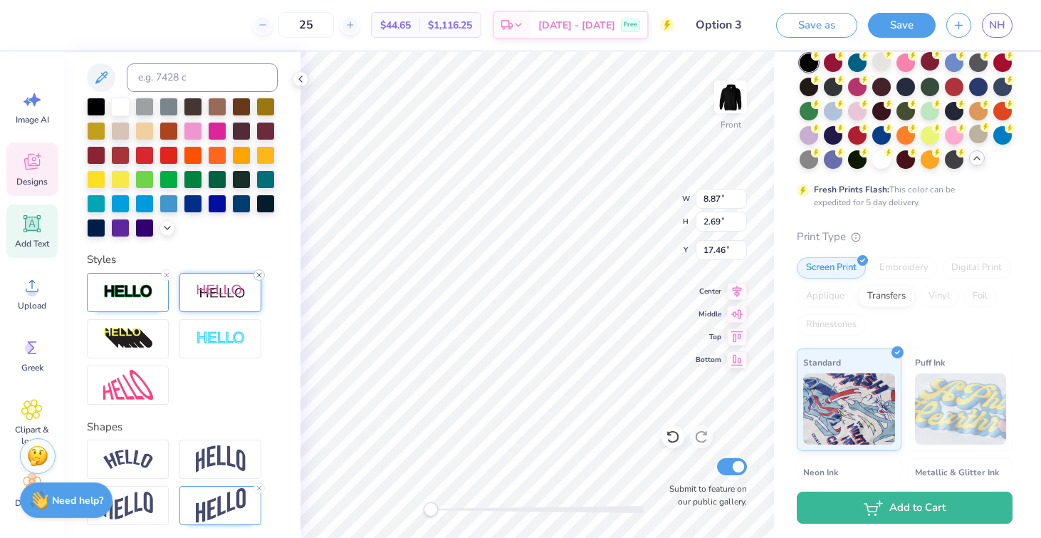
click at [257, 273] on icon at bounding box center [259, 275] width 9 height 9
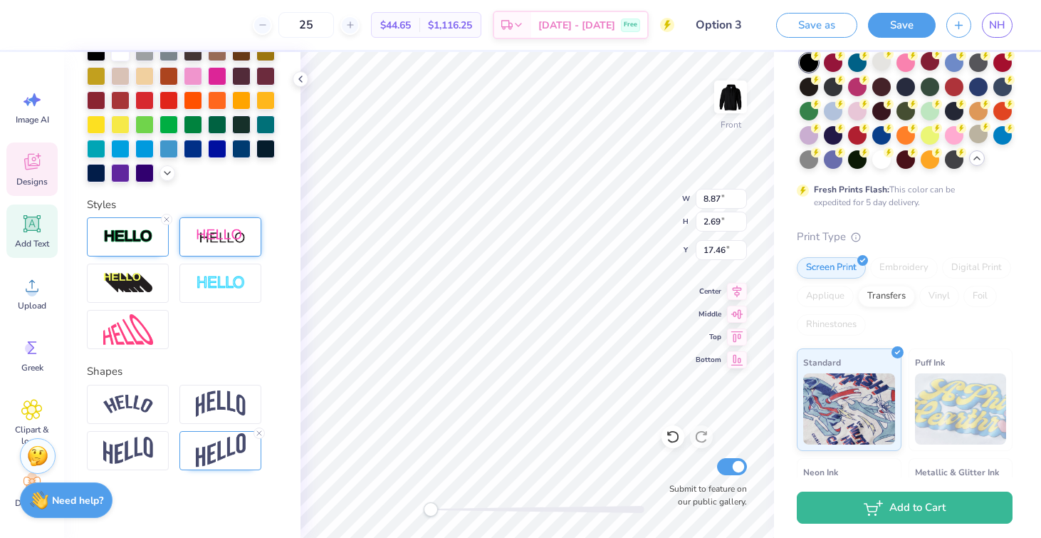
scroll to position [288, 0]
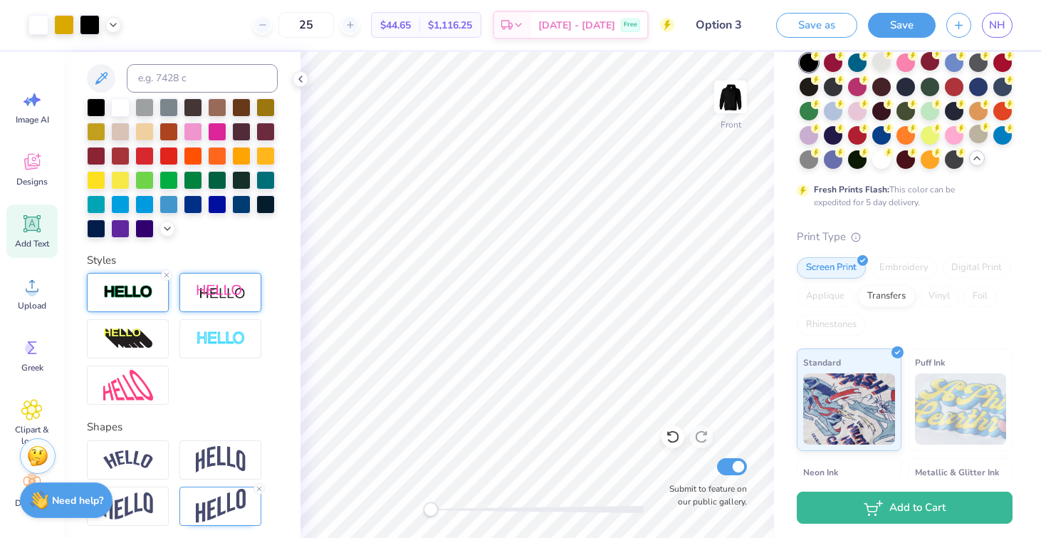
click at [130, 298] on img at bounding box center [128, 292] width 50 height 16
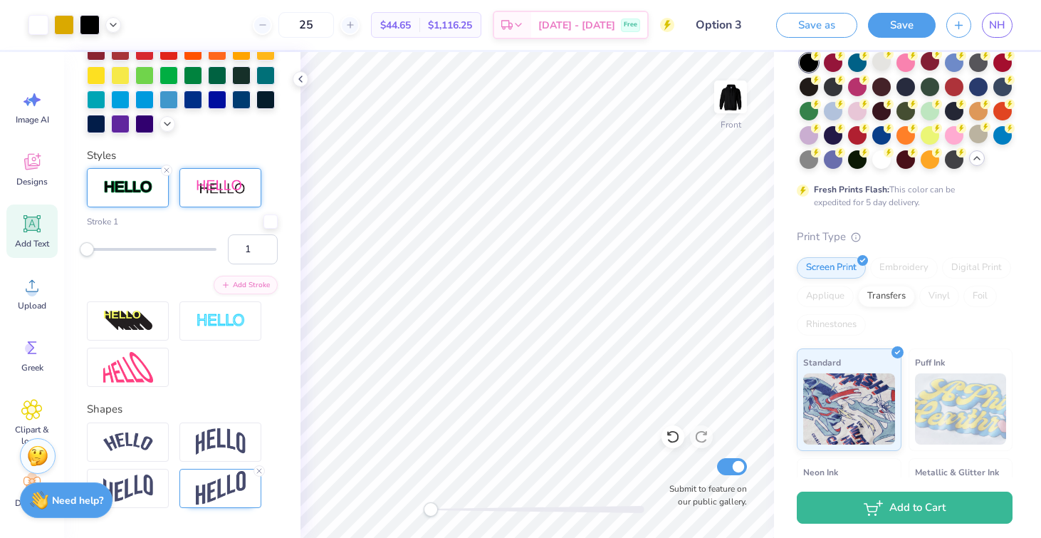
scroll to position [402, 0]
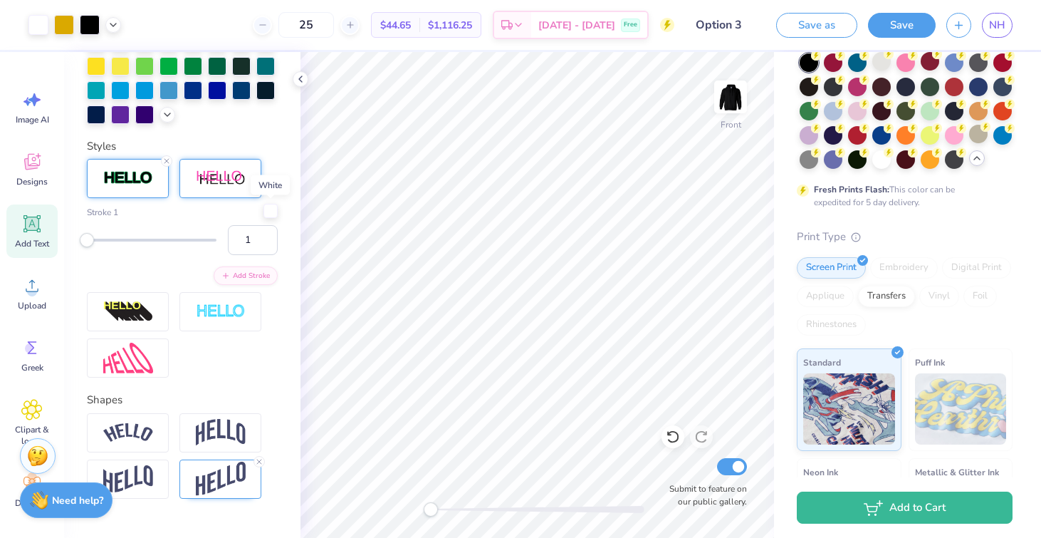
click at [271, 208] on div at bounding box center [270, 211] width 14 height 14
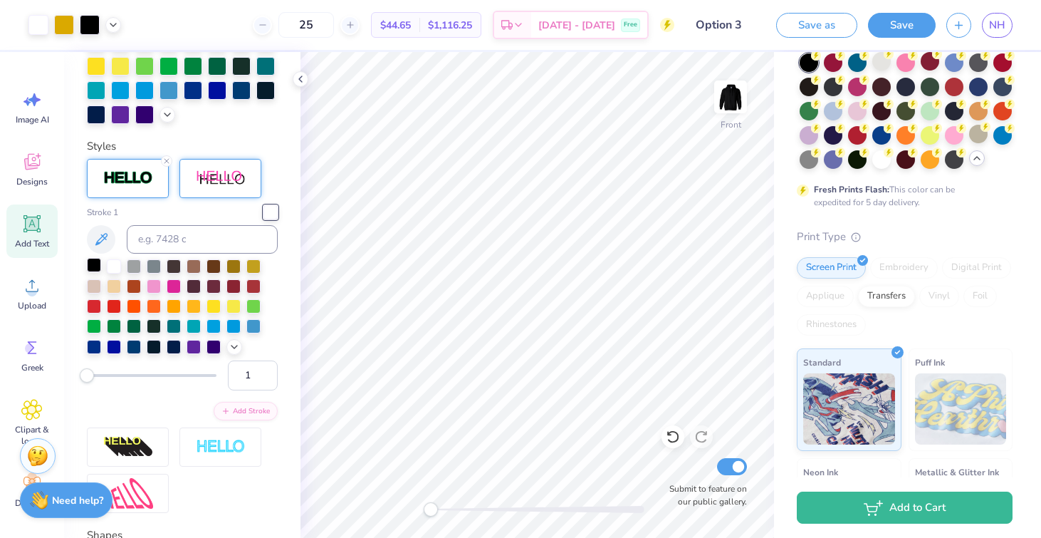
click at [91, 267] on div at bounding box center [94, 265] width 14 height 14
click at [303, 83] on icon at bounding box center [300, 78] width 11 height 11
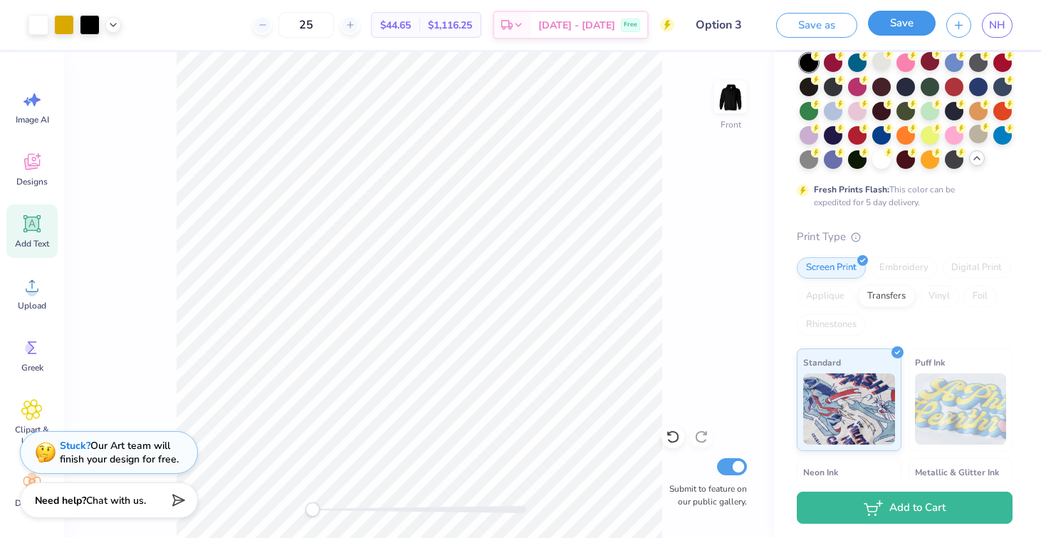
click at [918, 17] on button "Save" at bounding box center [902, 23] width 68 height 25
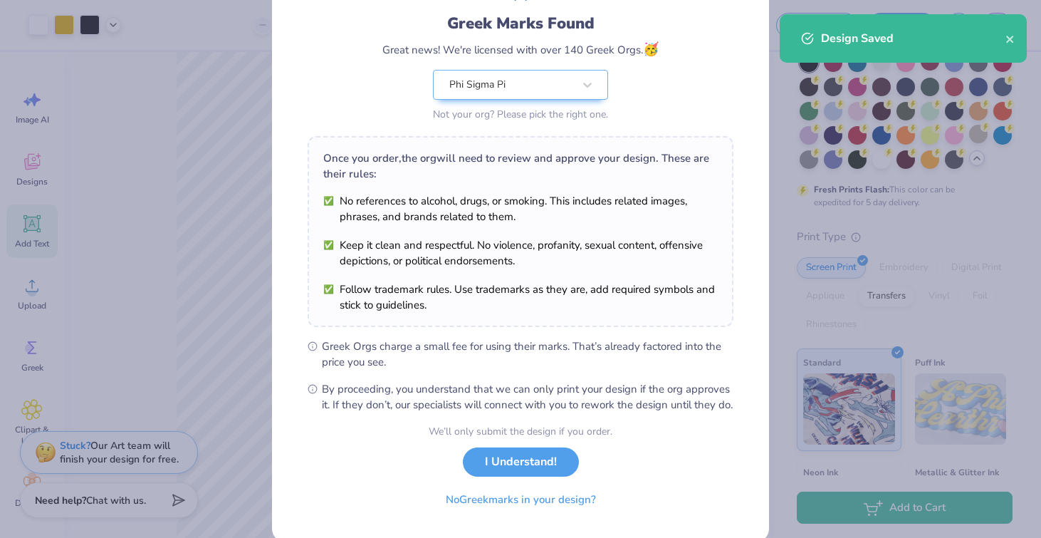
scroll to position [129, 0]
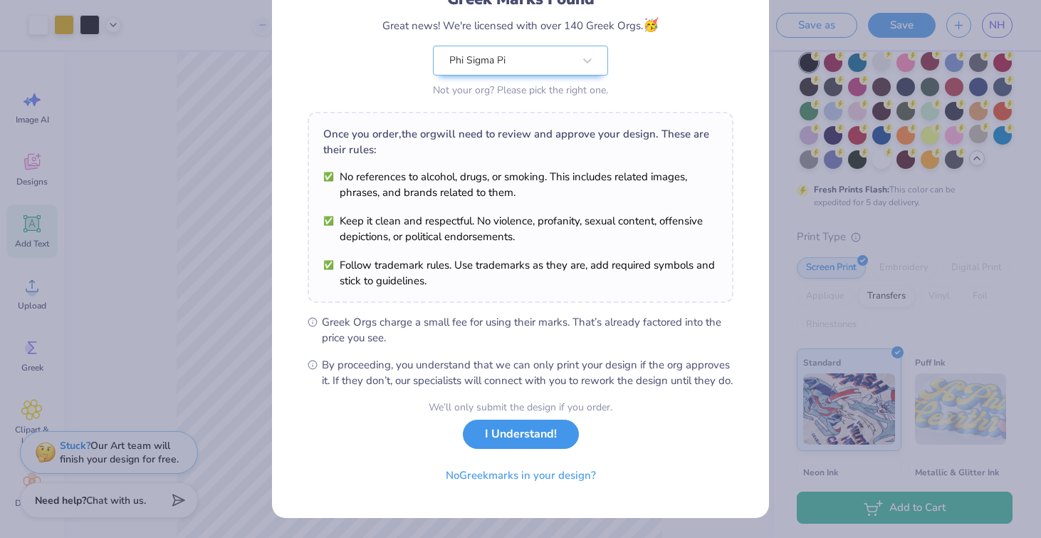
click at [531, 441] on button "I Understand!" at bounding box center [521, 433] width 116 height 29
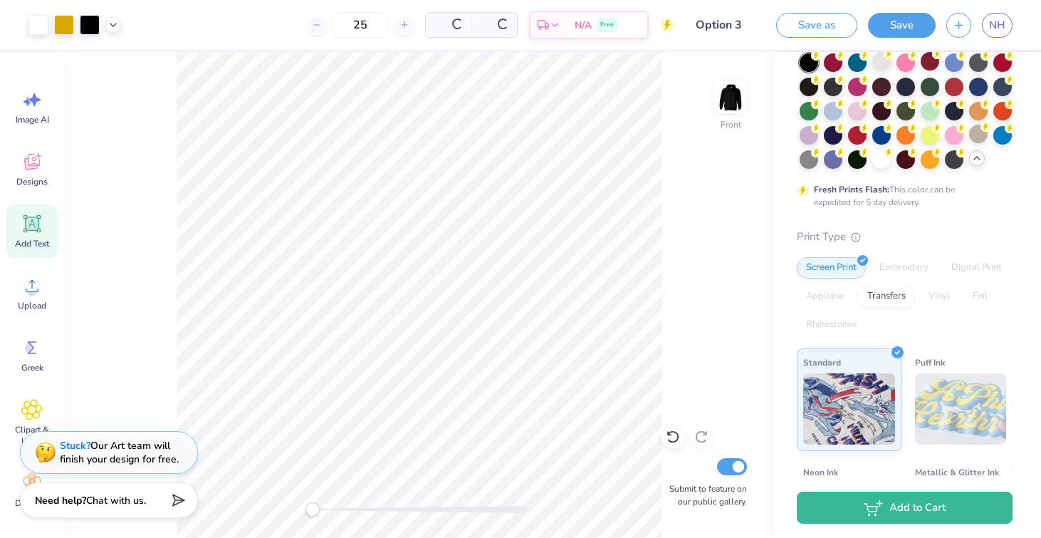
scroll to position [0, 0]
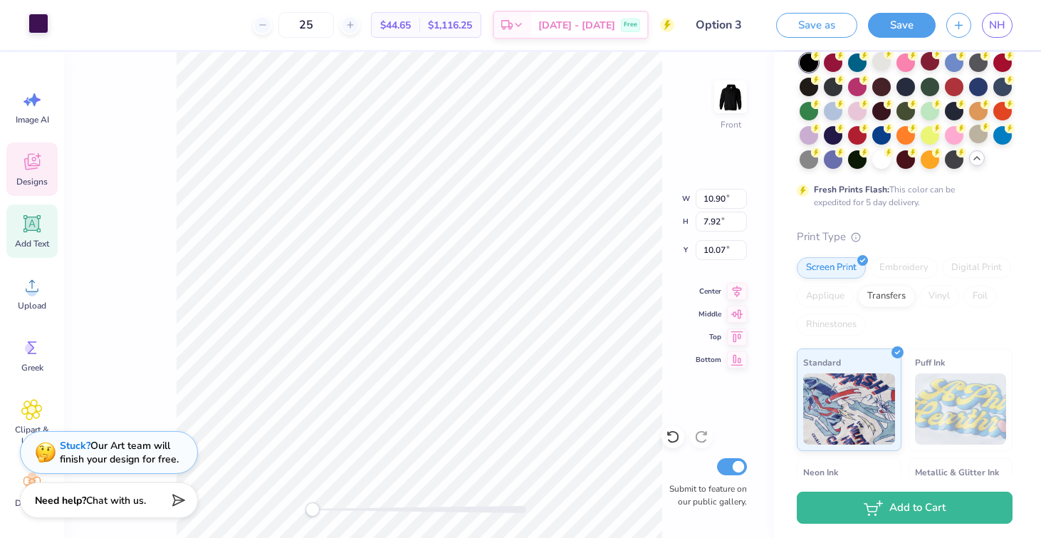
click at [38, 29] on div at bounding box center [38, 24] width 20 height 20
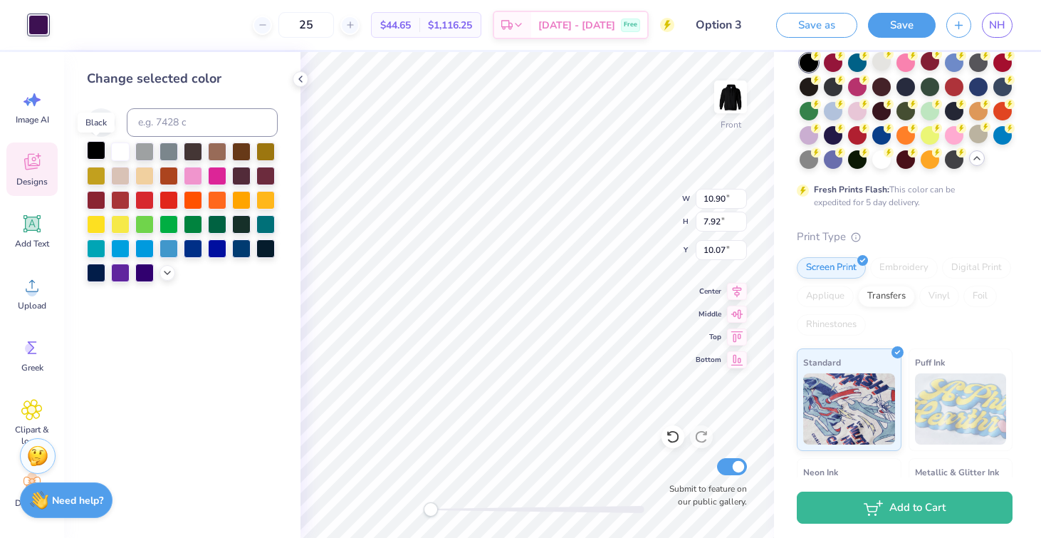
click at [100, 151] on div at bounding box center [96, 150] width 19 height 19
click at [307, 75] on div at bounding box center [301, 79] width 16 height 16
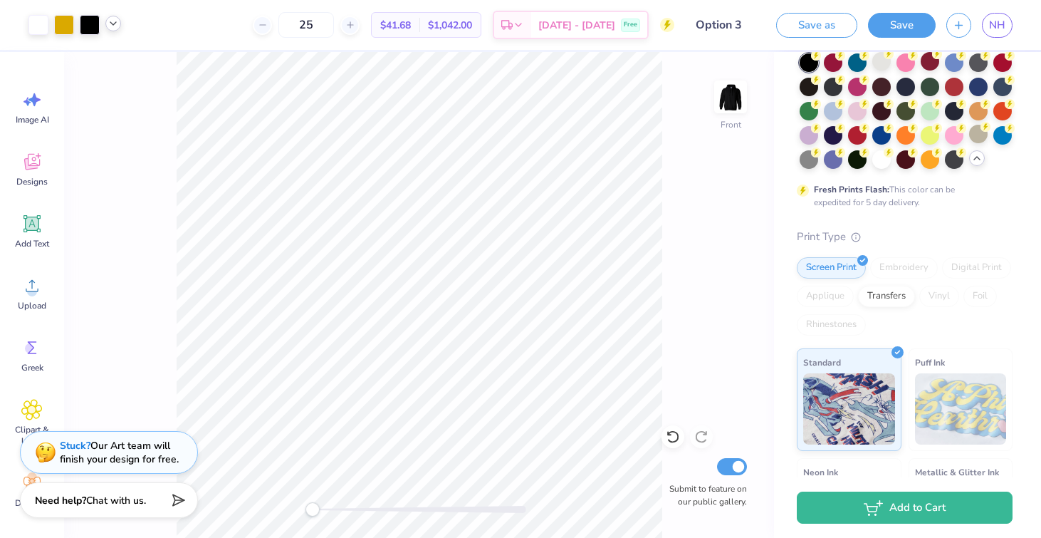
click at [116, 28] on icon at bounding box center [113, 23] width 11 height 11
click at [107, 59] on div at bounding box center [113, 61] width 20 height 20
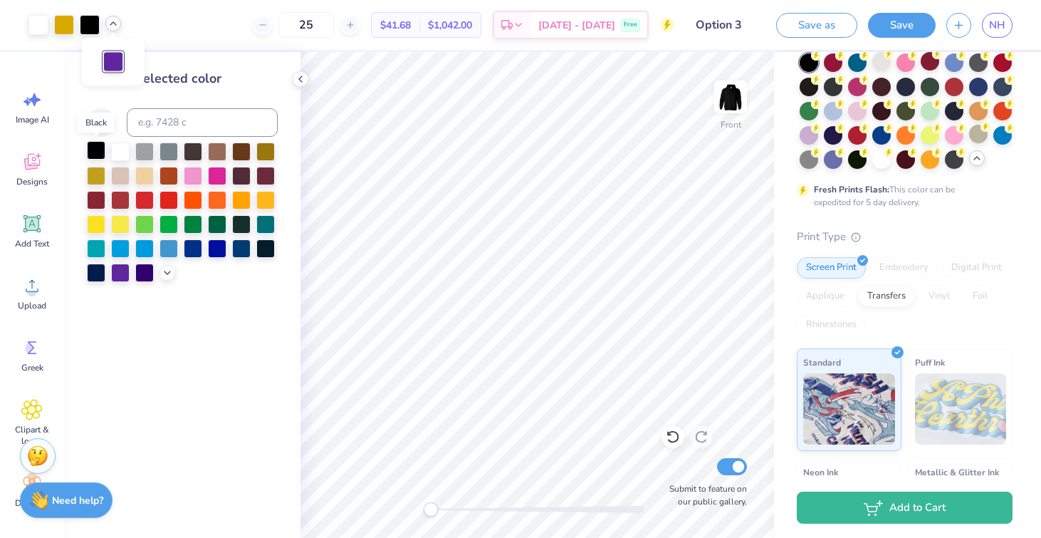
click at [94, 151] on div at bounding box center [96, 150] width 19 height 19
click at [307, 78] on div at bounding box center [301, 79] width 16 height 16
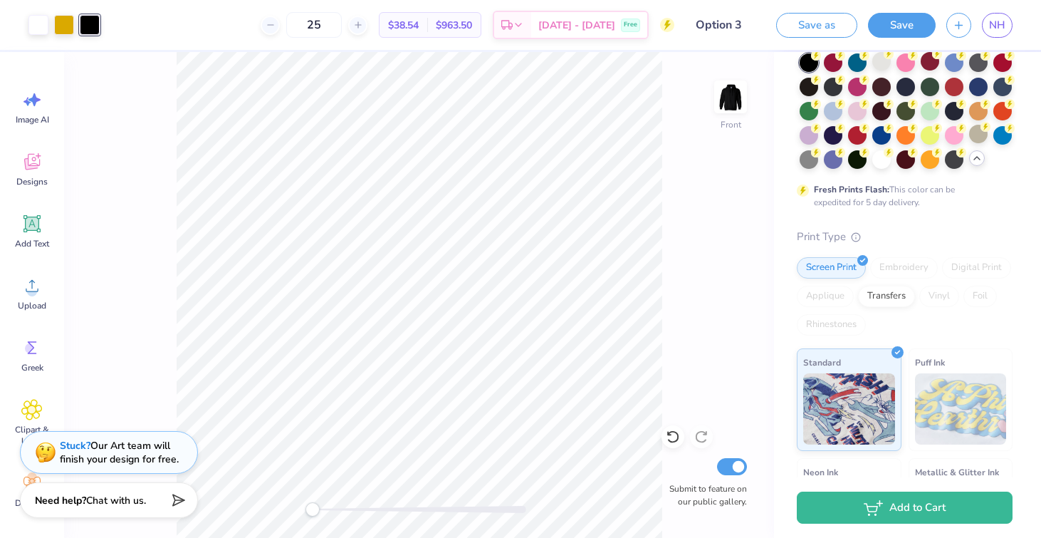
click at [103, 20] on div "Art colors 25 $38.54 Per Item $963.50 Total Est. Delivery Sep 21 - 24 Free Desi…" at bounding box center [520, 25] width 1041 height 50
click at [906, 16] on button "Save" at bounding box center [902, 23] width 68 height 25
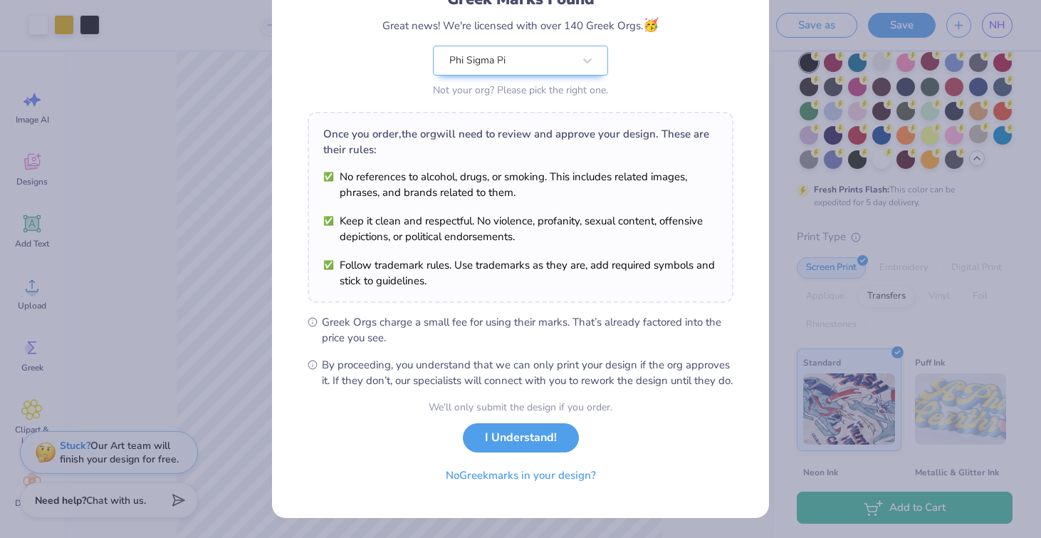
scroll to position [129, 0]
click at [496, 442] on button "I Understand!" at bounding box center [521, 433] width 116 height 29
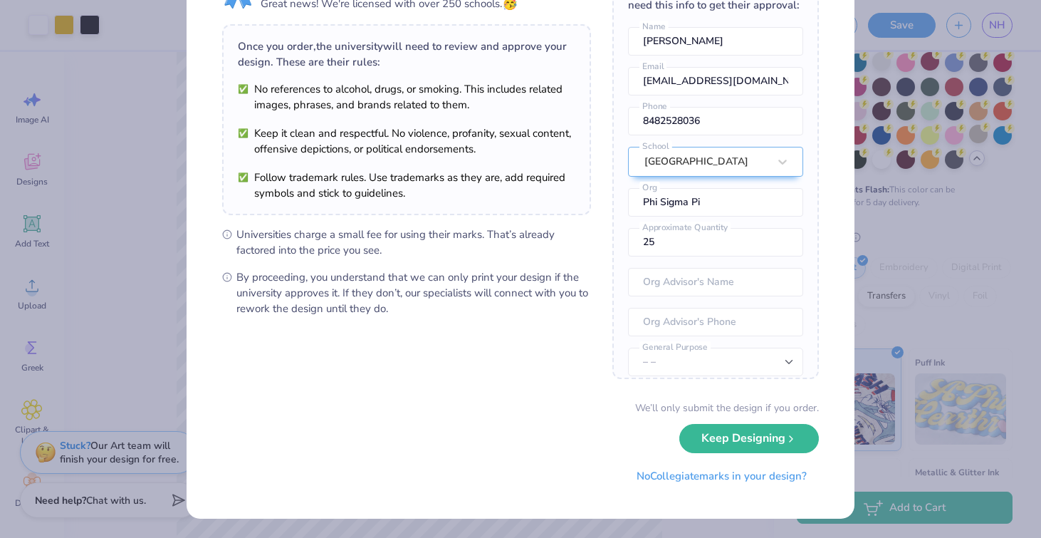
scroll to position [0, 0]
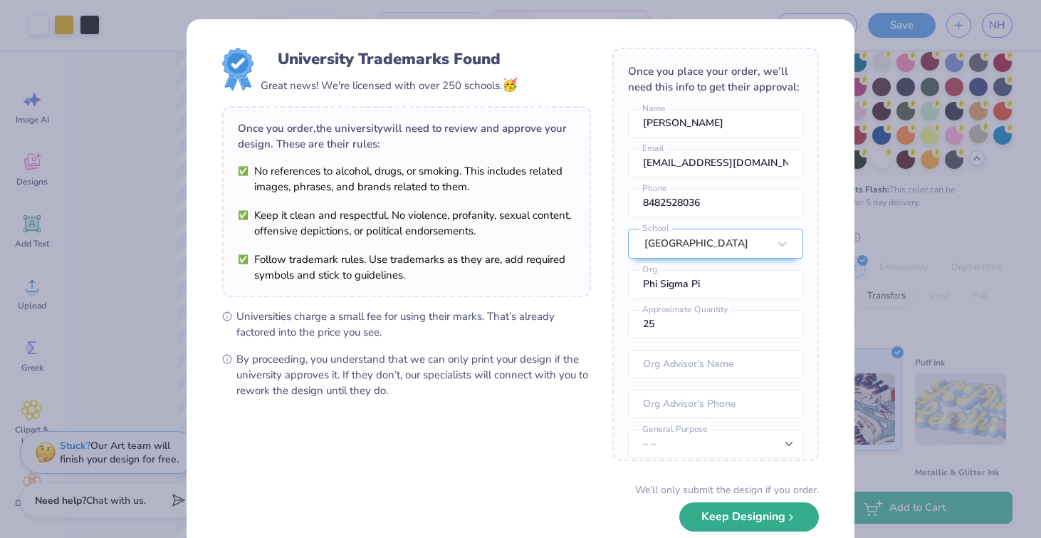
click at [740, 518] on button "Keep Designing" at bounding box center [749, 516] width 140 height 29
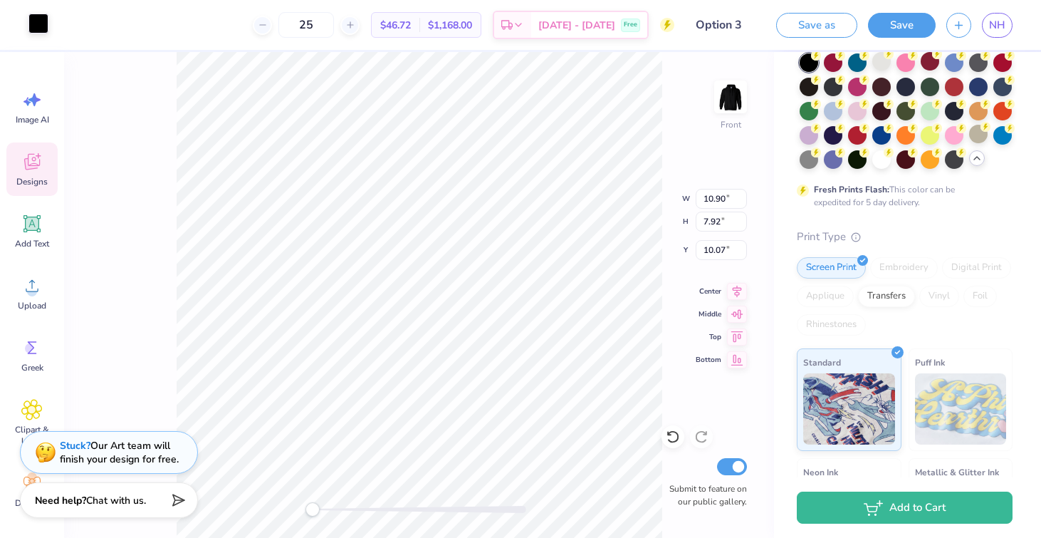
click at [42, 26] on div at bounding box center [38, 24] width 20 height 20
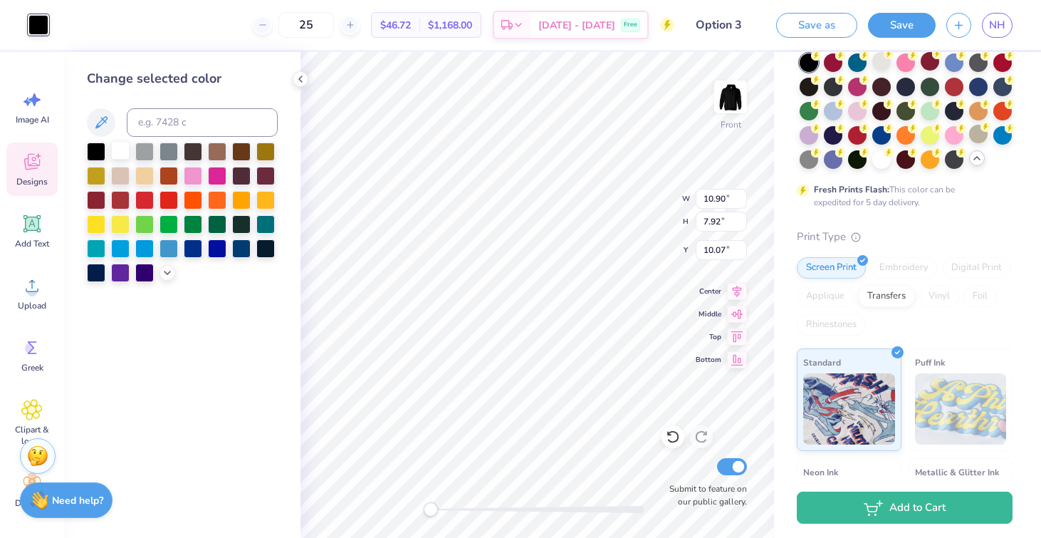
click at [115, 150] on div at bounding box center [120, 150] width 19 height 19
click at [298, 81] on icon at bounding box center [300, 78] width 11 height 11
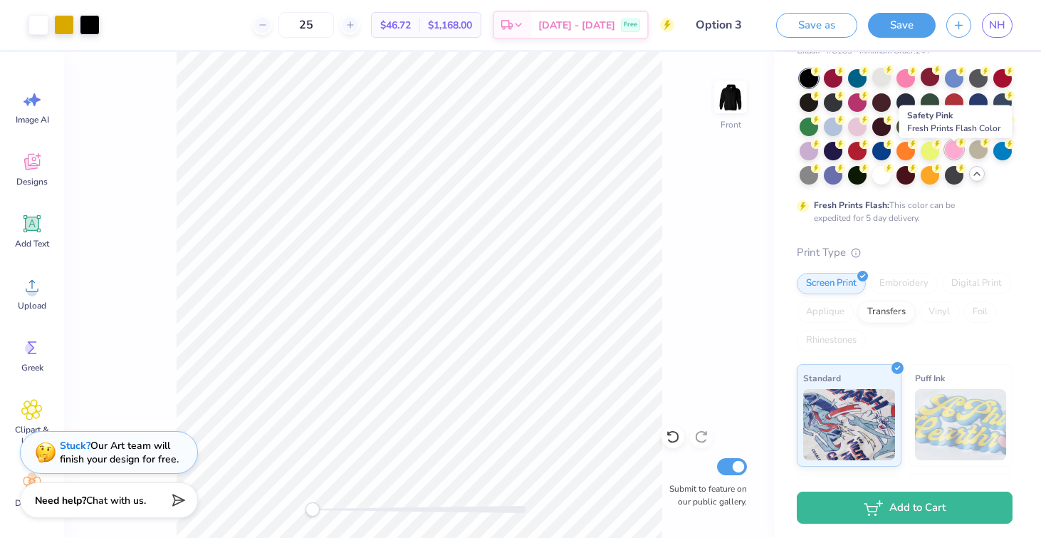
scroll to position [83, 0]
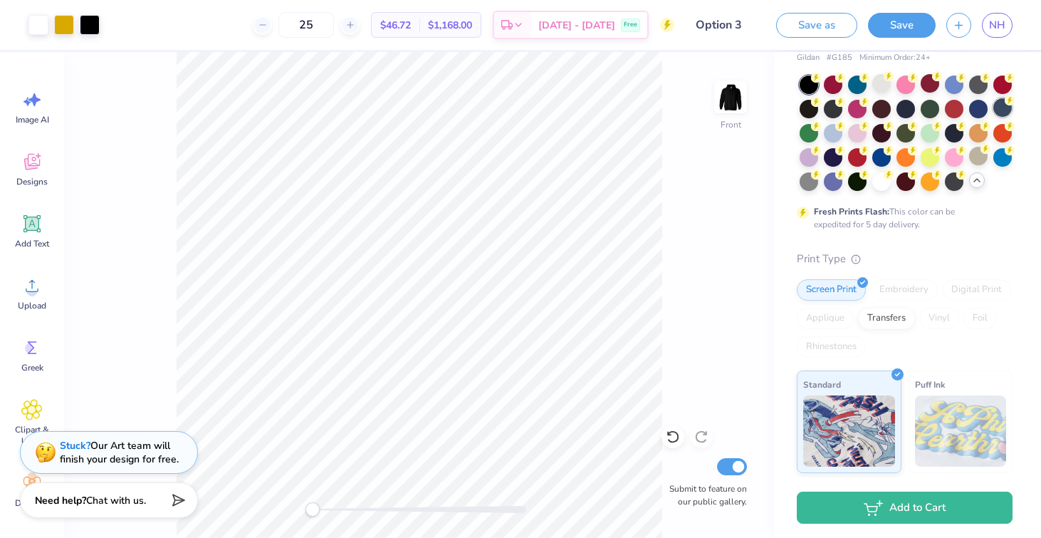
click at [995, 106] on div at bounding box center [1002, 107] width 19 height 19
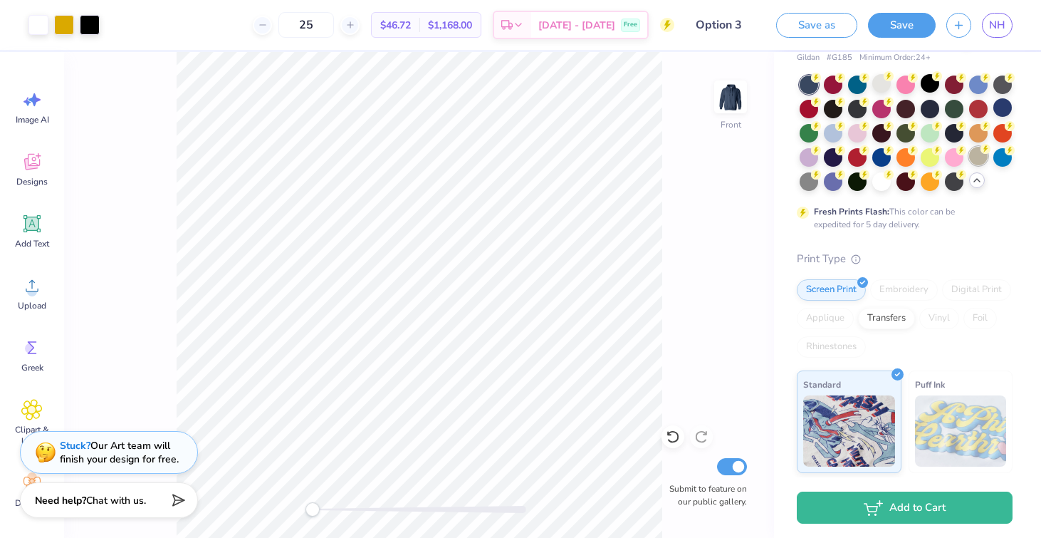
click at [977, 155] on div at bounding box center [978, 156] width 19 height 19
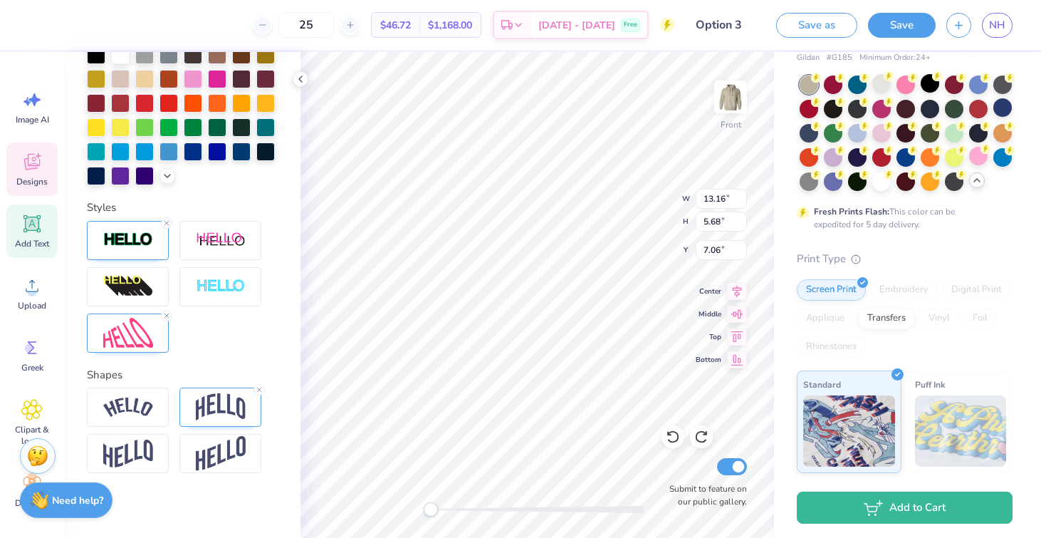
scroll to position [402, 0]
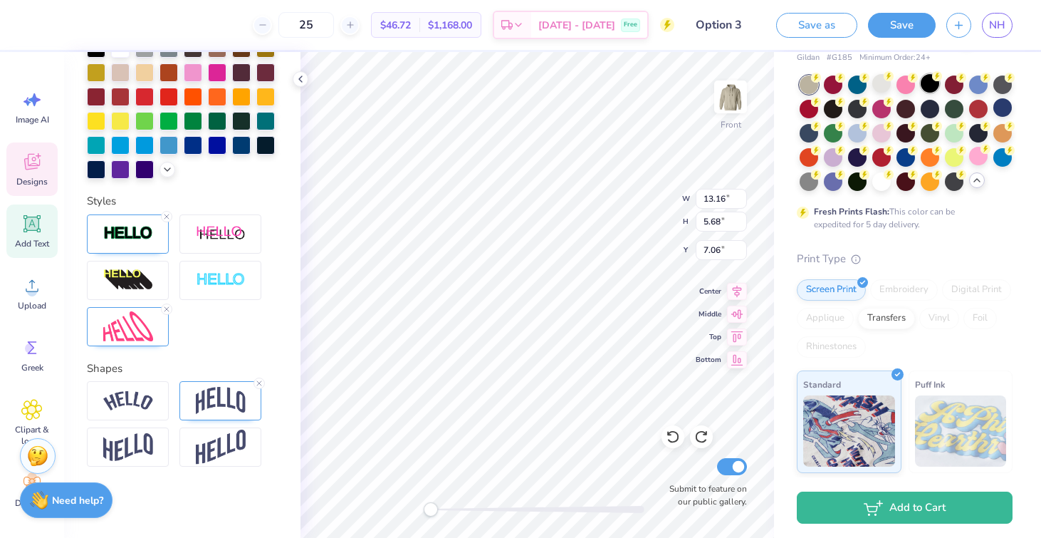
click at [931, 85] on div at bounding box center [930, 83] width 19 height 19
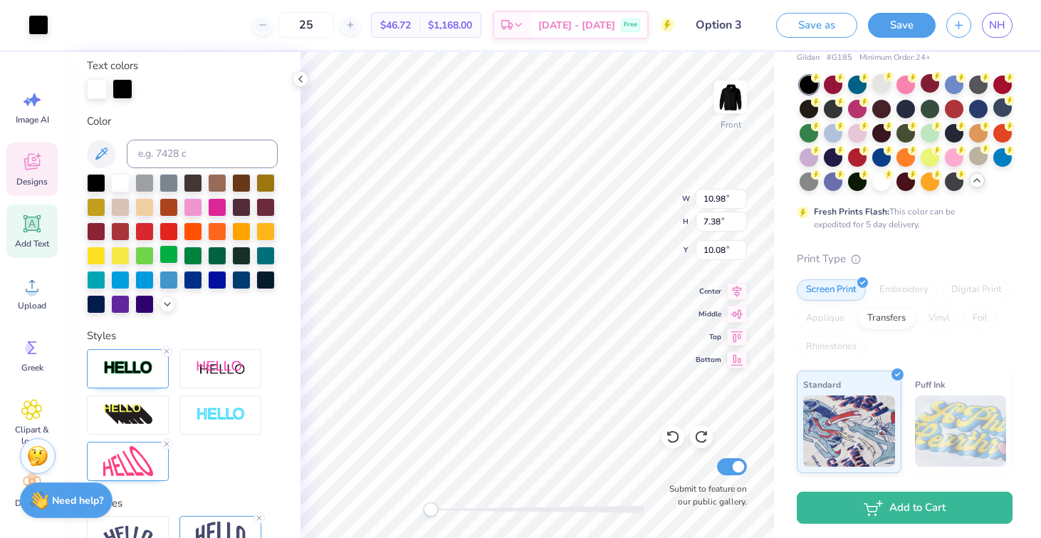
scroll to position [256, 0]
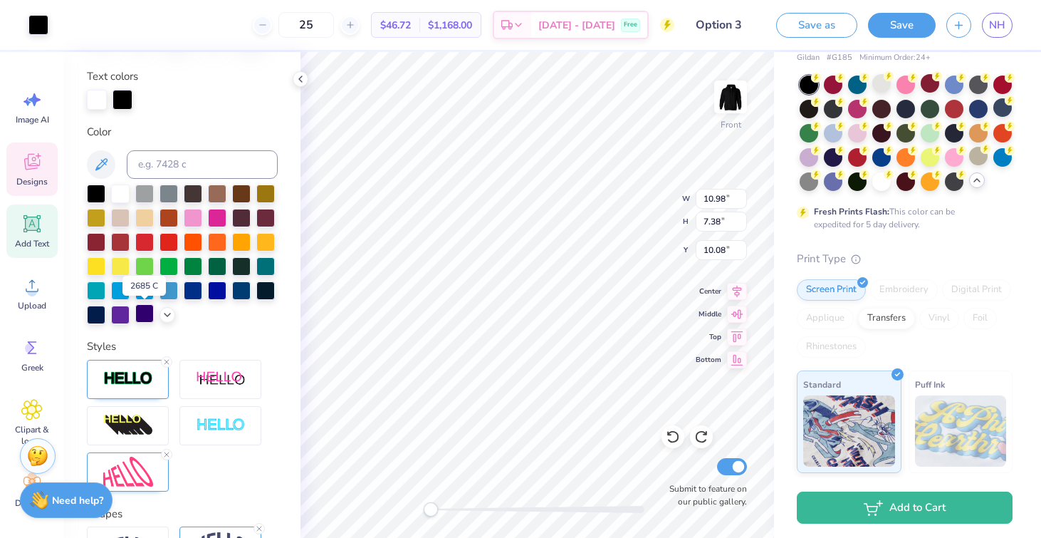
click at [150, 314] on div at bounding box center [144, 313] width 19 height 19
click at [119, 197] on div at bounding box center [120, 192] width 19 height 19
click at [38, 21] on div at bounding box center [38, 24] width 20 height 20
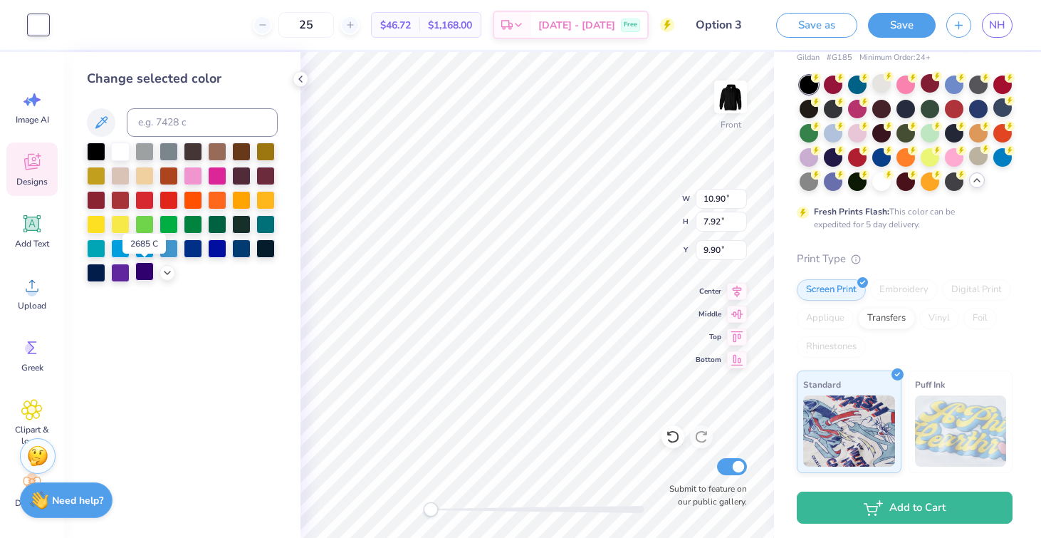
click at [142, 270] on div at bounding box center [144, 271] width 19 height 19
click at [152, 197] on div at bounding box center [144, 198] width 19 height 19
click at [140, 194] on div at bounding box center [144, 198] width 19 height 19
click at [301, 80] on icon at bounding box center [300, 78] width 11 height 11
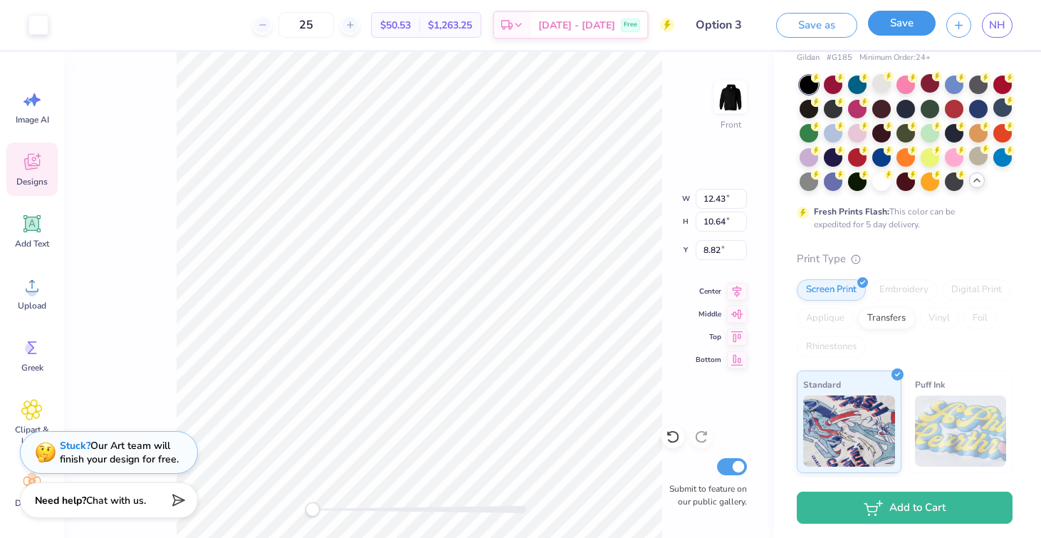
click at [905, 21] on button "Save" at bounding box center [902, 23] width 68 height 25
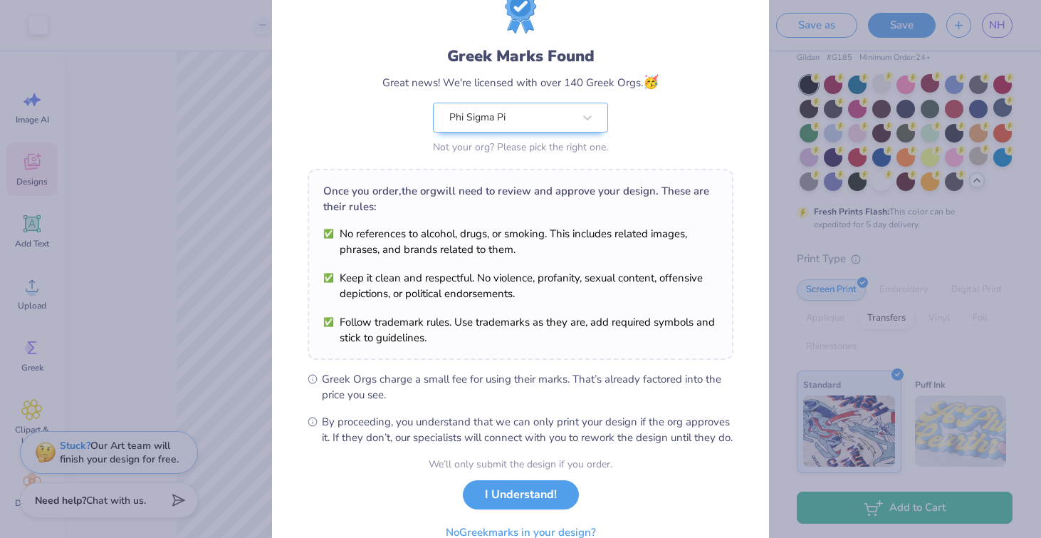
scroll to position [129, 0]
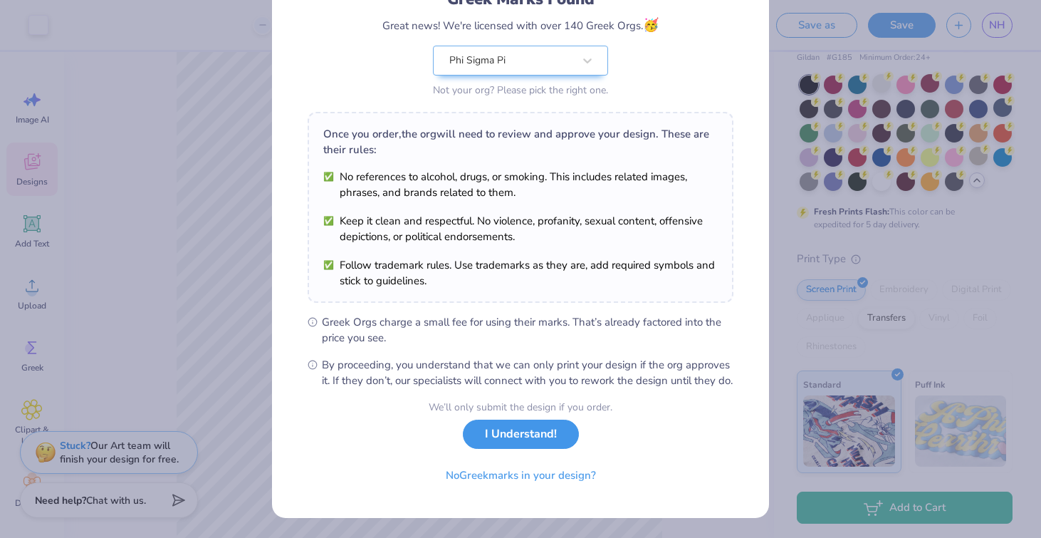
click at [486, 434] on button "I Understand!" at bounding box center [521, 433] width 116 height 29
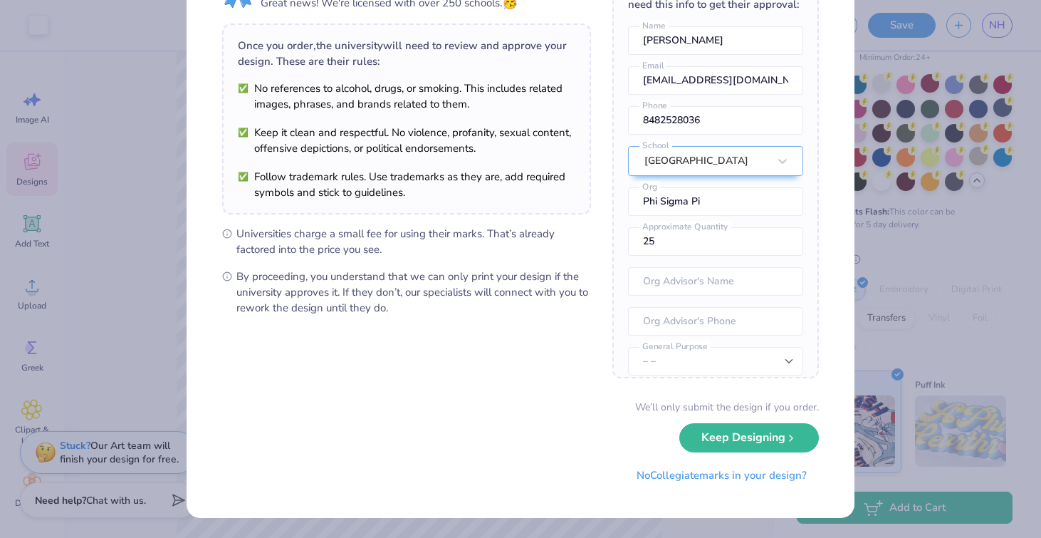
scroll to position [0, 0]
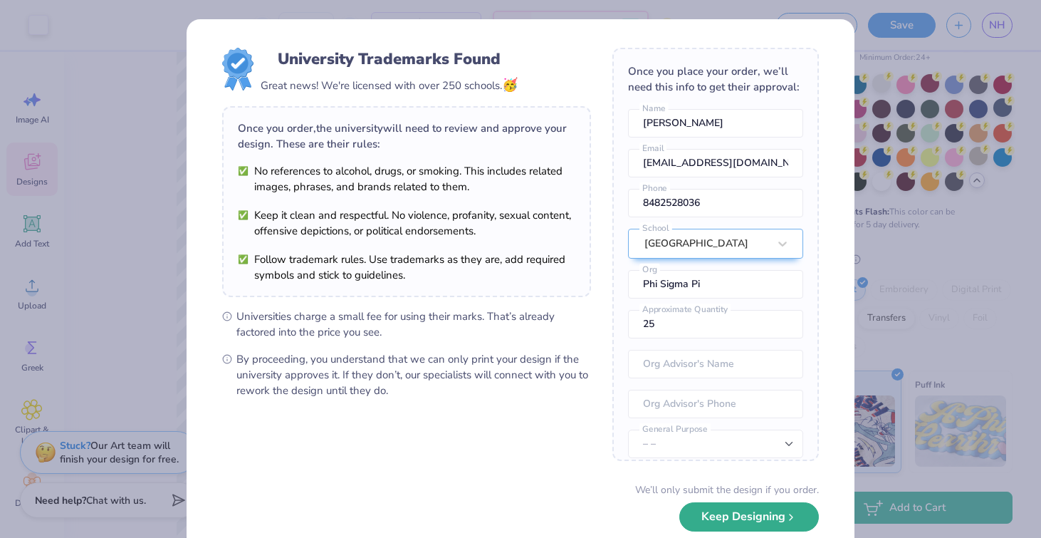
click at [713, 518] on button "Keep Designing" at bounding box center [749, 516] width 140 height 29
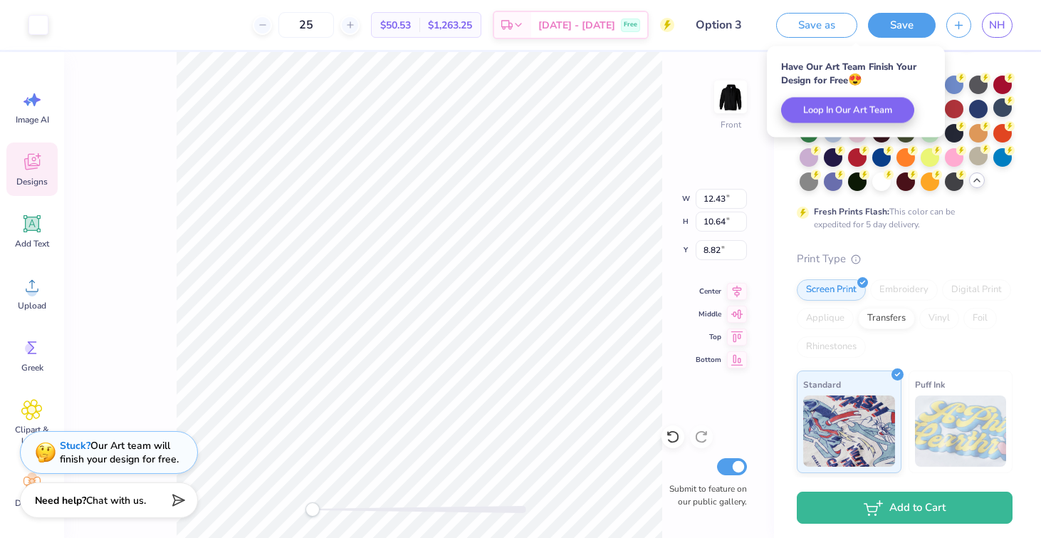
type input "10.90"
type input "7.92"
type input "9.90"
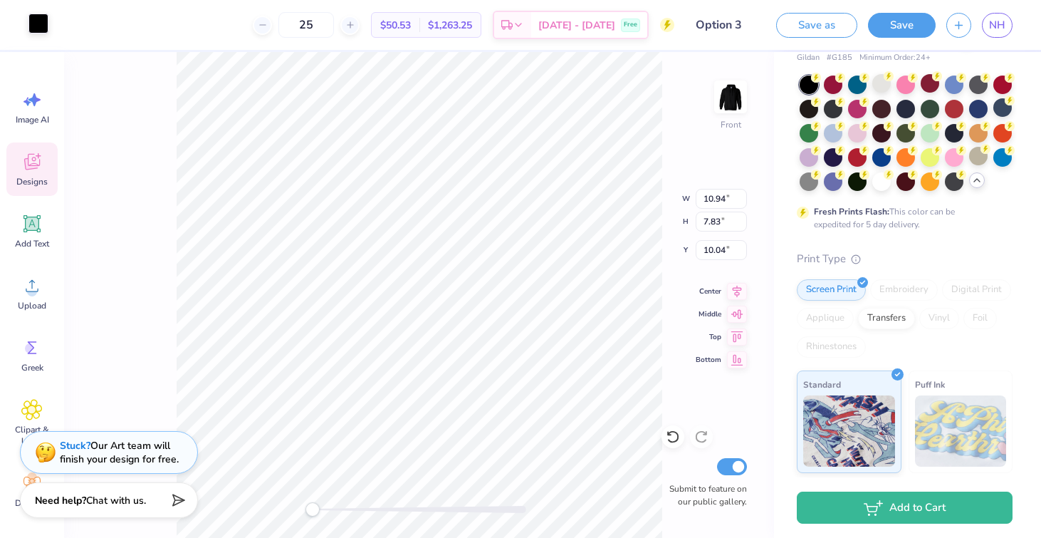
click at [42, 31] on div at bounding box center [38, 24] width 20 height 20
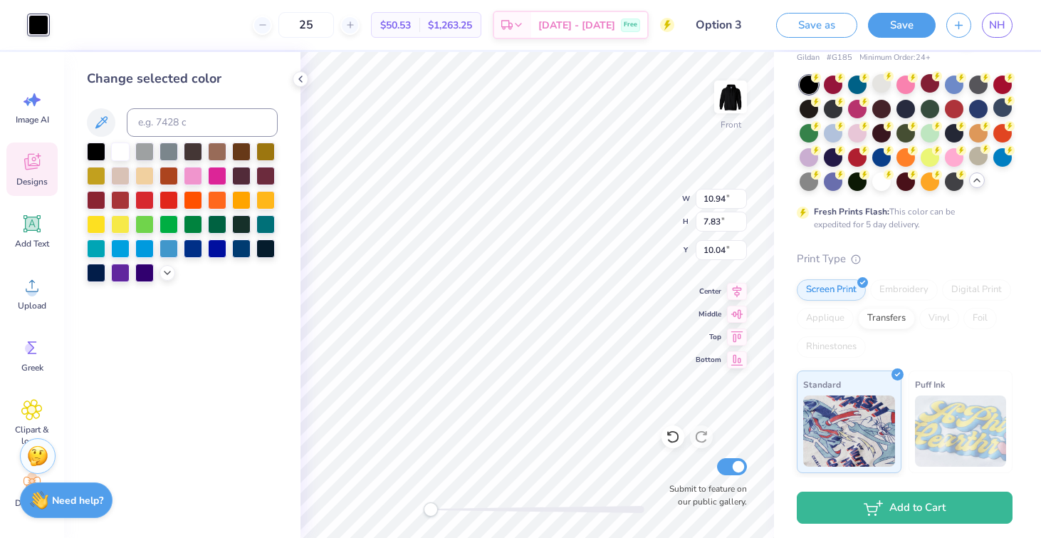
click at [295, 80] on icon at bounding box center [300, 78] width 11 height 11
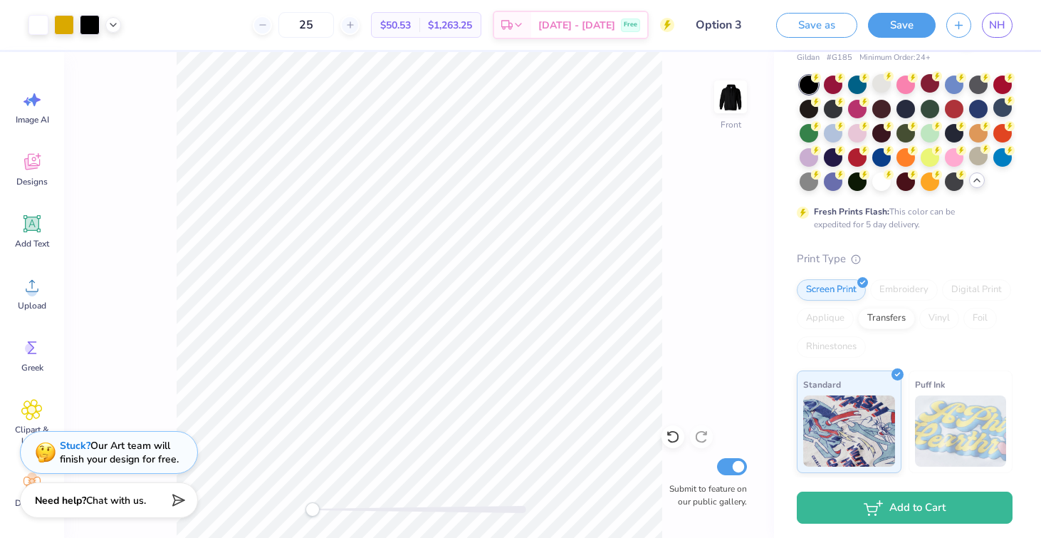
click at [64, 78] on div at bounding box center [64, 69] width 0 height 34
click at [113, 27] on icon at bounding box center [113, 23] width 11 height 11
click at [115, 65] on div at bounding box center [113, 60] width 20 height 20
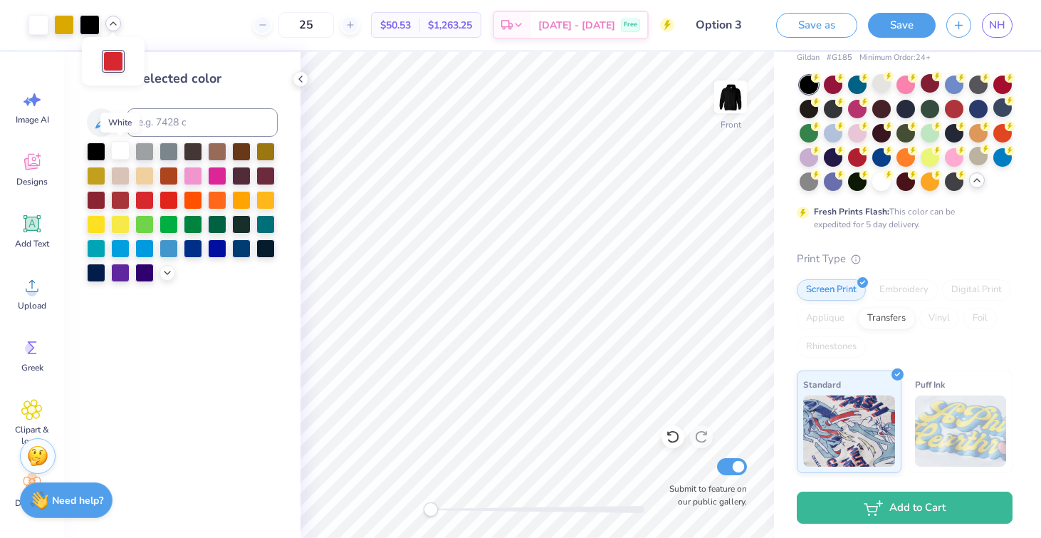
click at [122, 155] on div at bounding box center [120, 150] width 19 height 19
click at [298, 83] on icon at bounding box center [300, 78] width 11 height 11
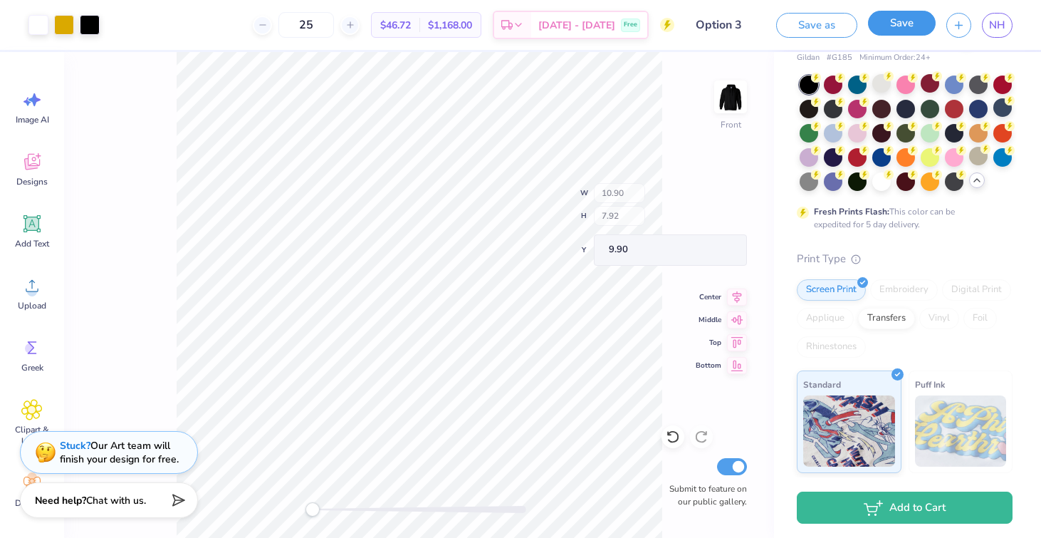
click at [923, 23] on button "Save" at bounding box center [902, 23] width 68 height 25
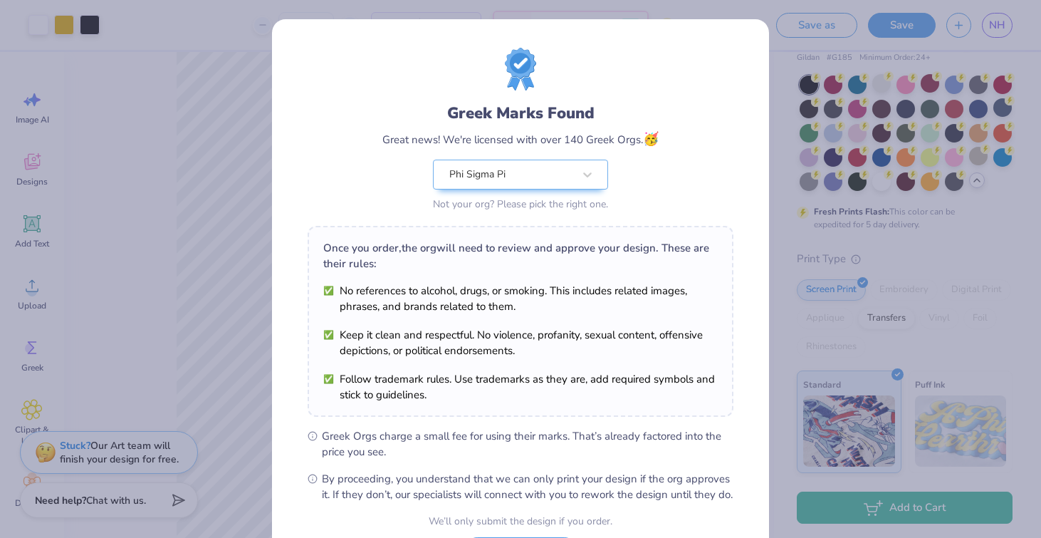
scroll to position [129, 0]
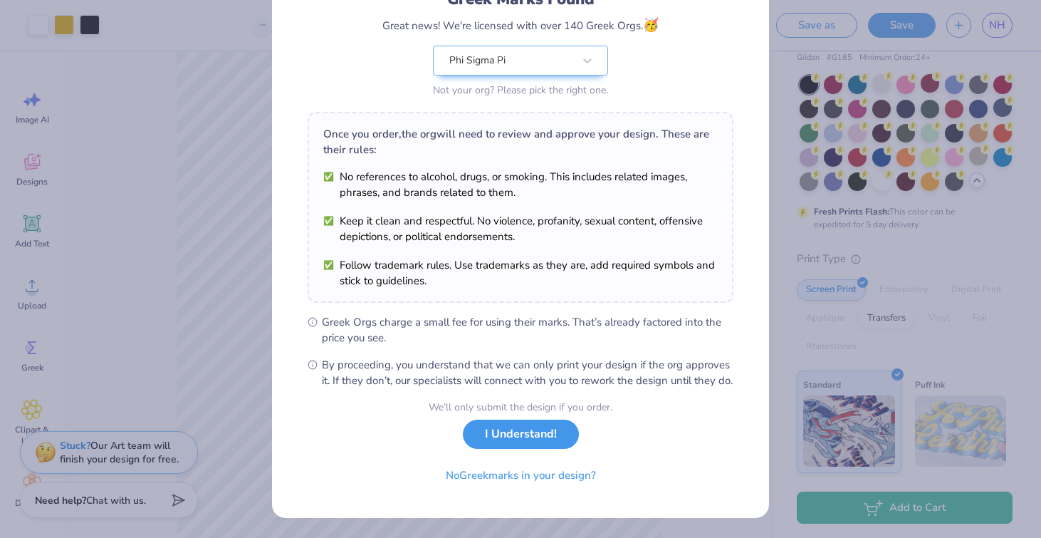
click at [504, 431] on button "I Understand!" at bounding box center [521, 433] width 116 height 29
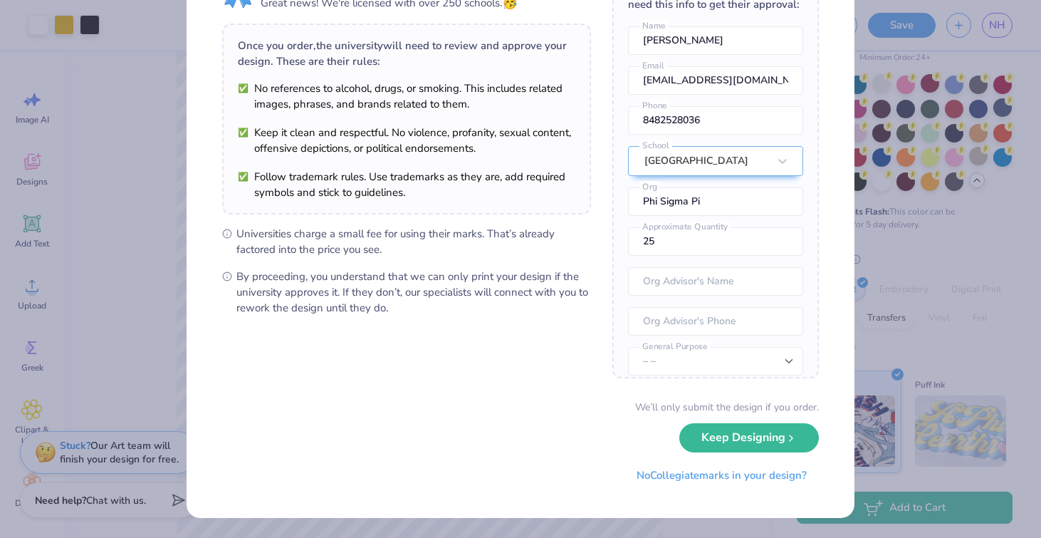
scroll to position [0, 0]
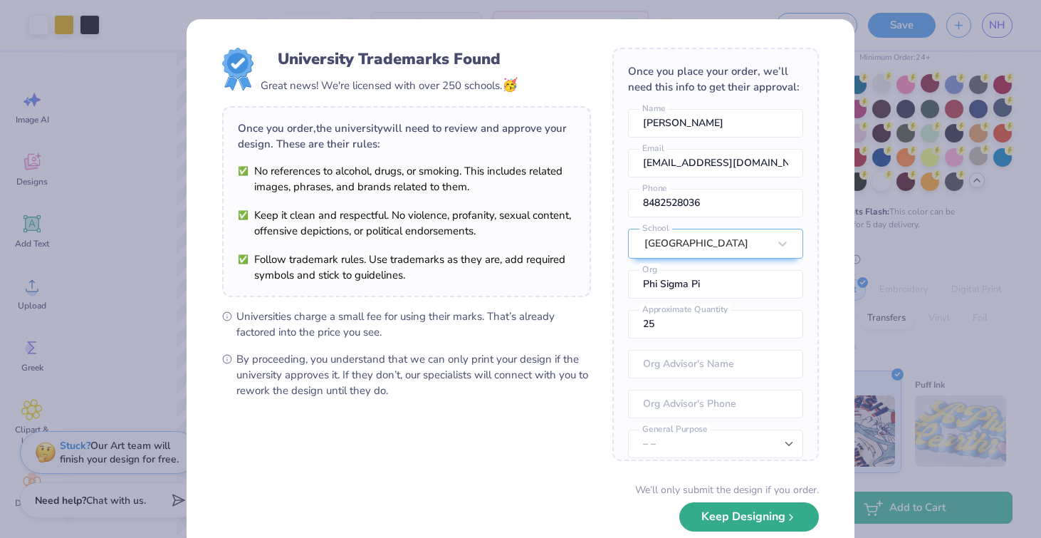
click at [743, 520] on button "Keep Designing" at bounding box center [749, 516] width 140 height 29
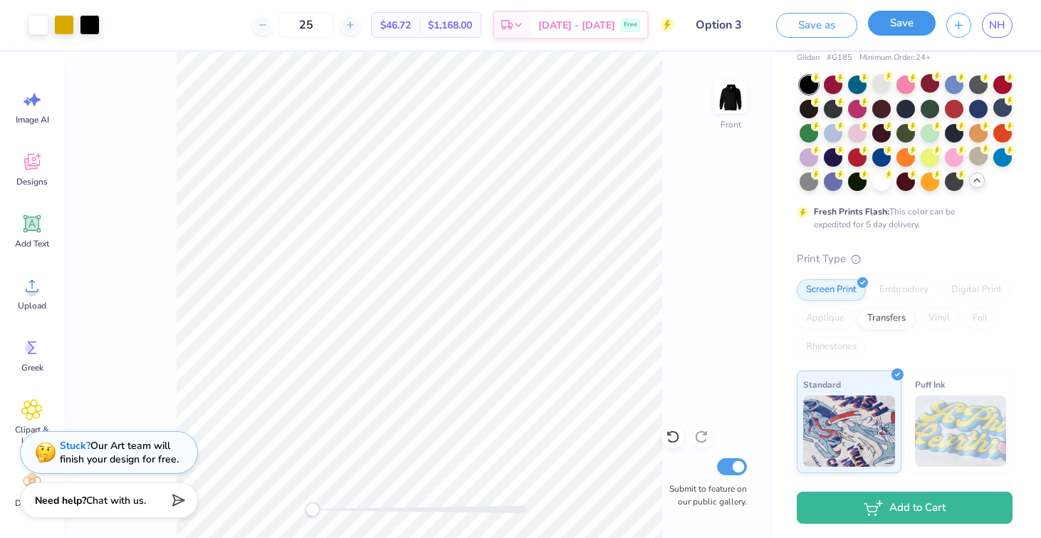
click at [904, 21] on button "Save" at bounding box center [902, 23] width 68 height 25
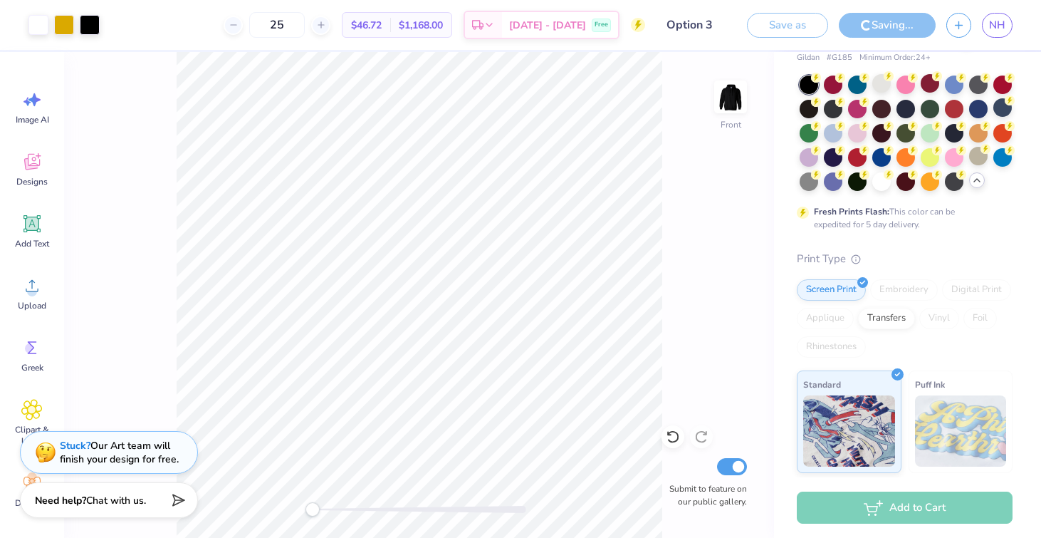
click at [996, 21] on span "NH" at bounding box center [997, 25] width 16 height 16
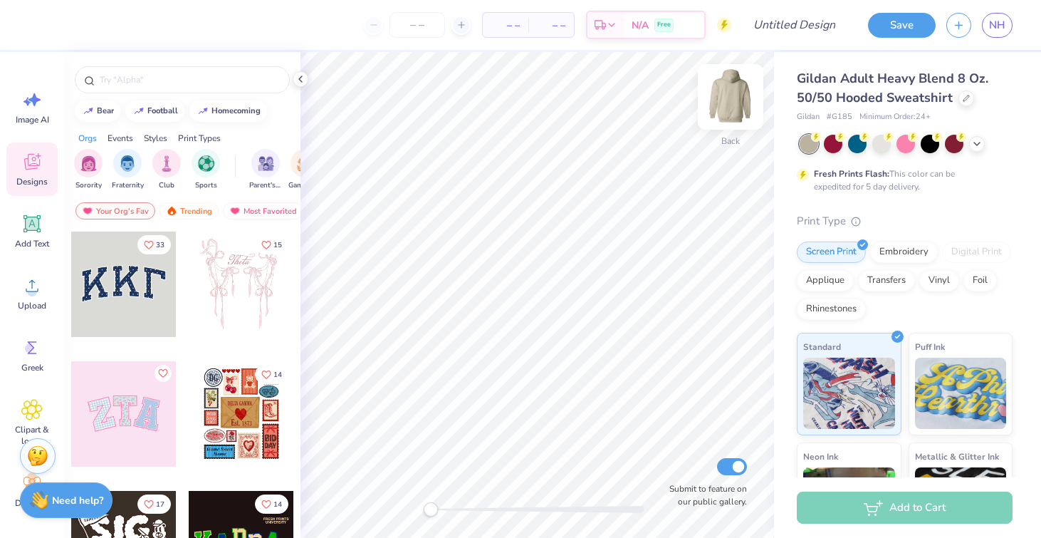
click at [728, 93] on img at bounding box center [730, 96] width 57 height 57
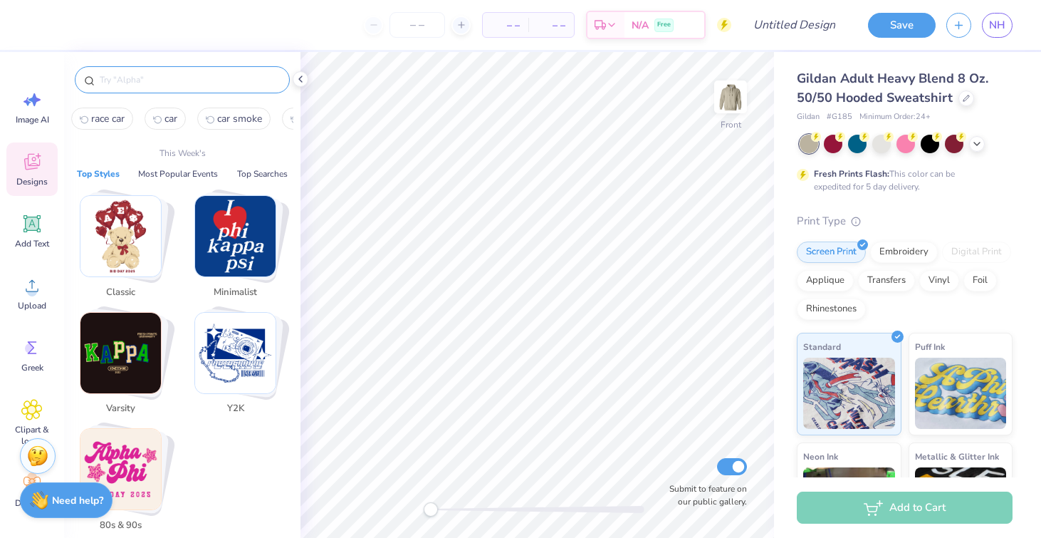
click at [155, 74] on input "text" at bounding box center [189, 80] width 182 height 14
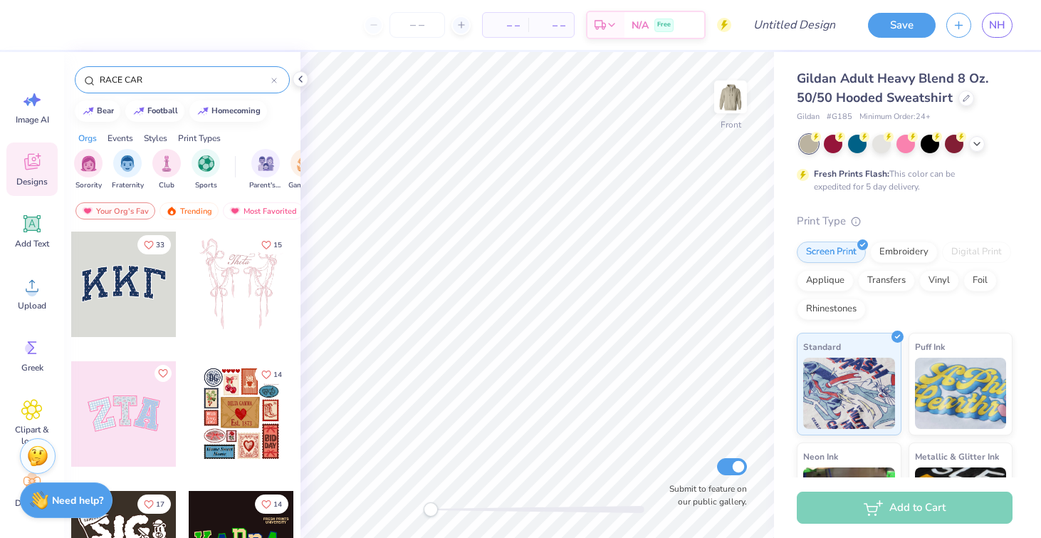
type input "RACE CAR"
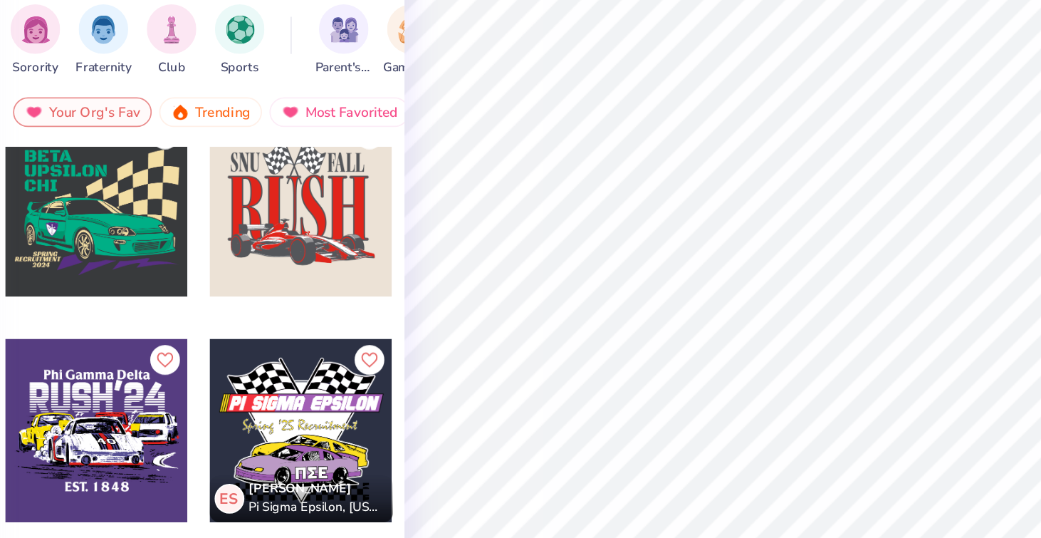
scroll to position [669, 0]
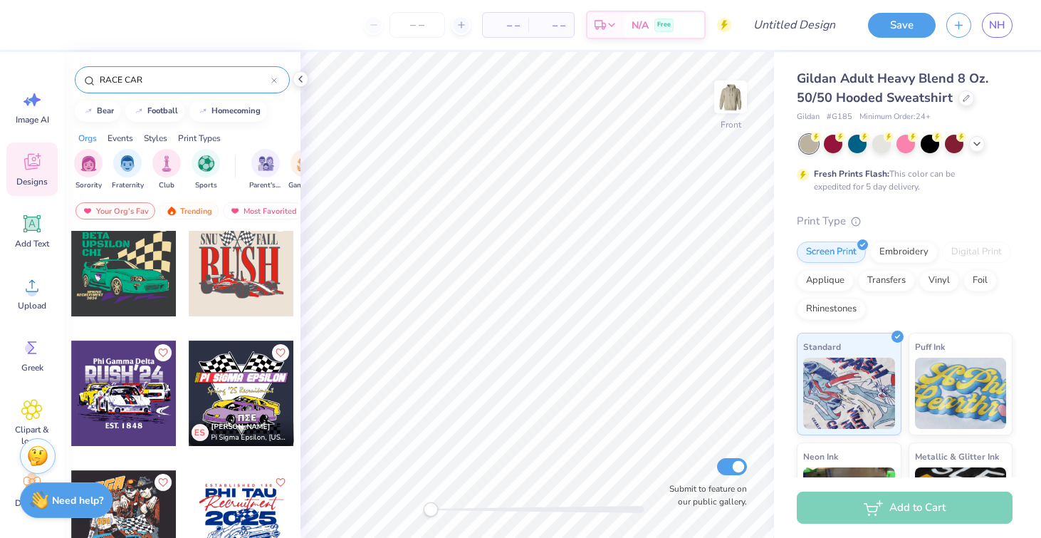
click at [266, 253] on div at bounding box center [241, 263] width 105 height 105
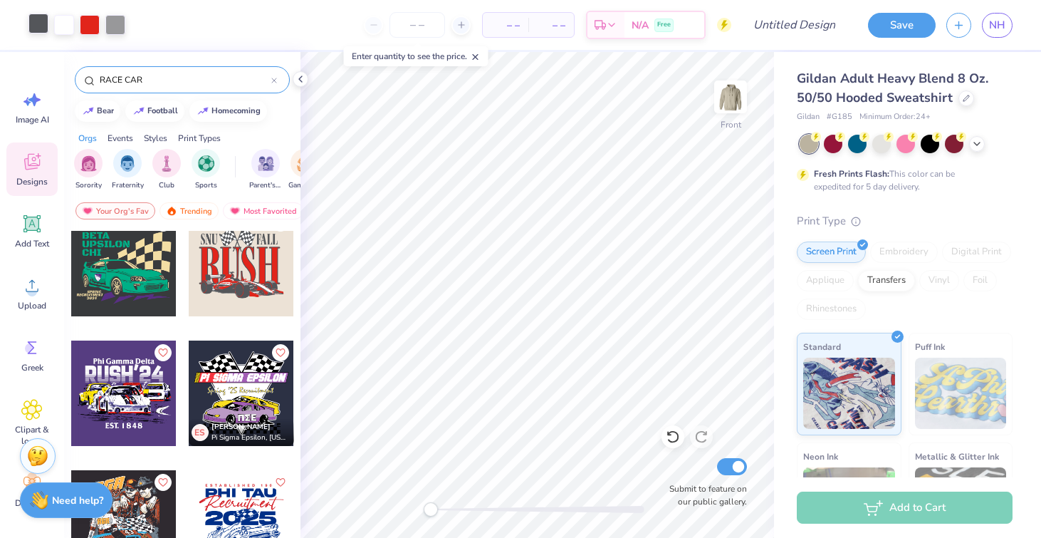
click at [38, 23] on div at bounding box center [38, 24] width 20 height 20
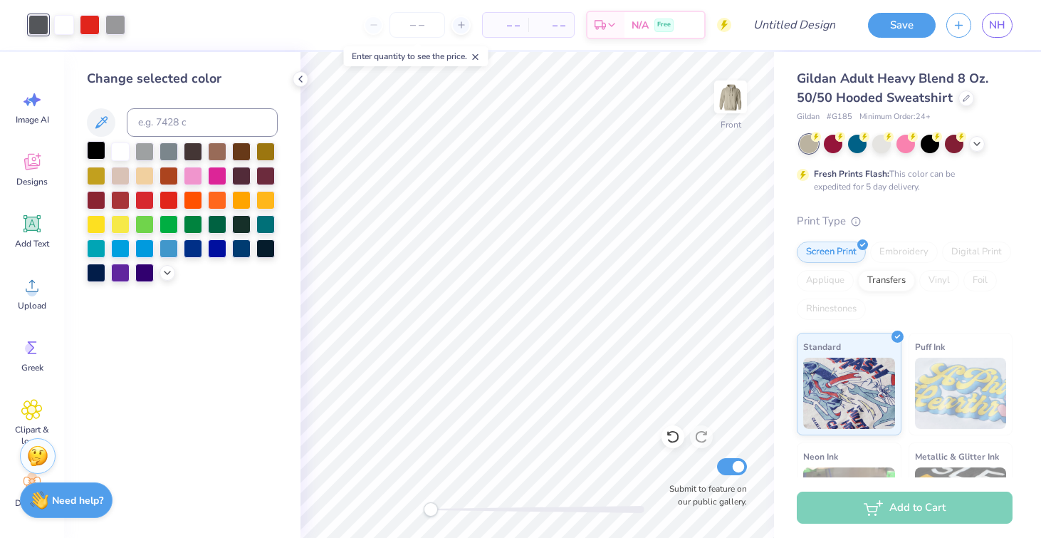
click at [98, 148] on div at bounding box center [96, 150] width 19 height 19
click at [116, 22] on div at bounding box center [115, 24] width 20 height 20
click at [93, 152] on div at bounding box center [96, 150] width 19 height 19
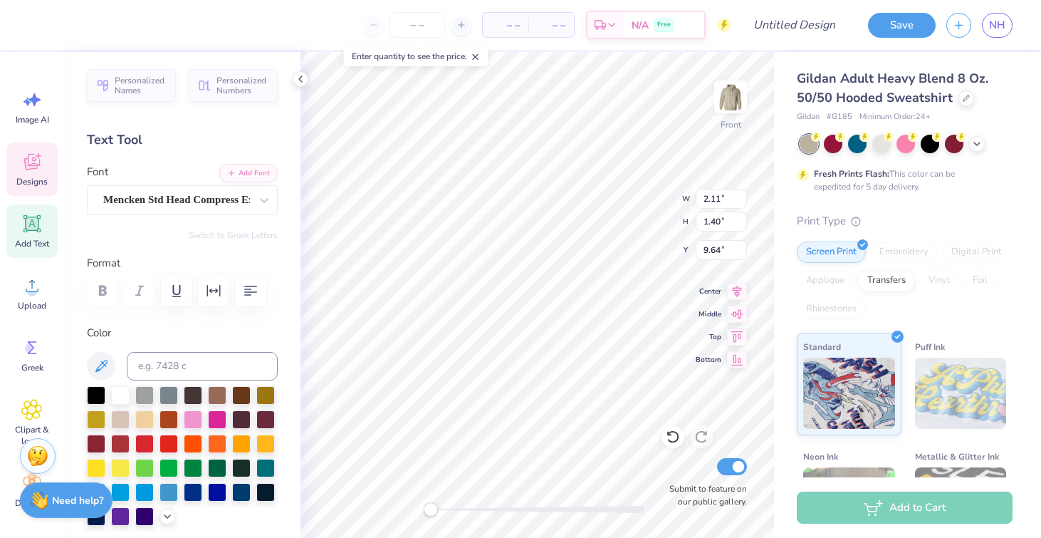
type input "2.85"
type input "2.95"
type input "8.99"
click at [99, 392] on div at bounding box center [96, 393] width 19 height 19
type input "2.04"
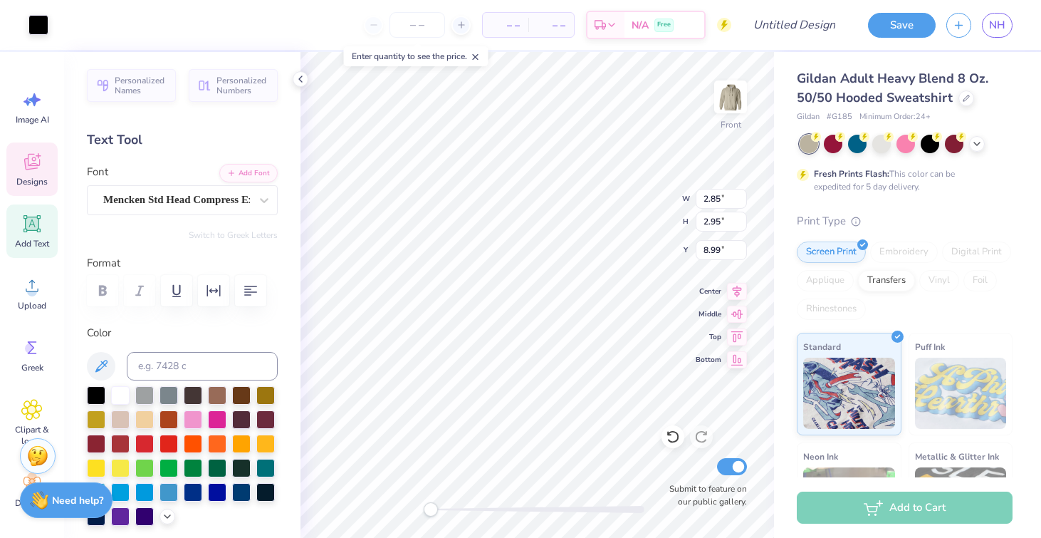
type input "2.18"
click at [92, 393] on div at bounding box center [96, 393] width 19 height 19
click at [38, 16] on div at bounding box center [38, 24] width 20 height 20
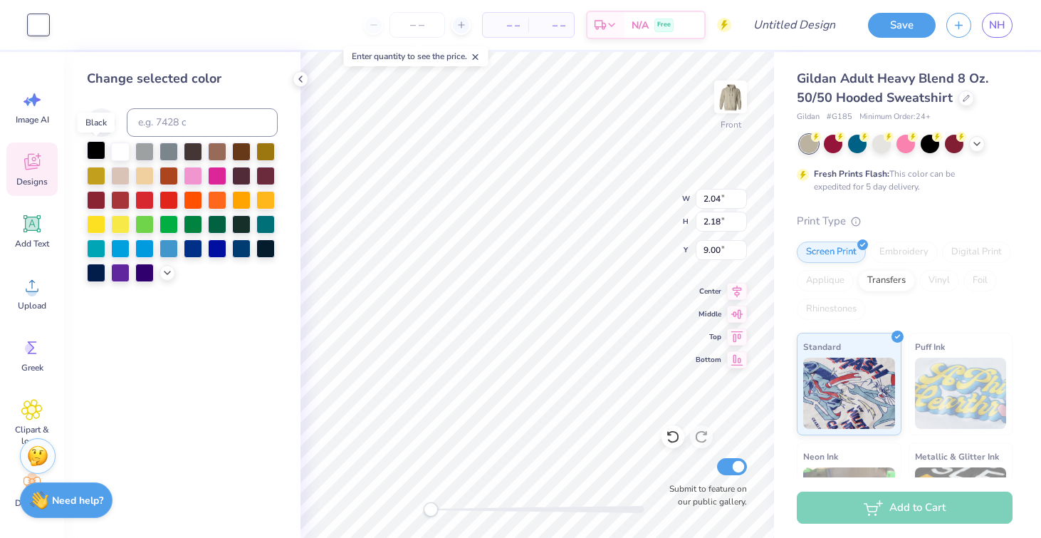
click at [98, 152] on div at bounding box center [96, 150] width 19 height 19
type input "9.03"
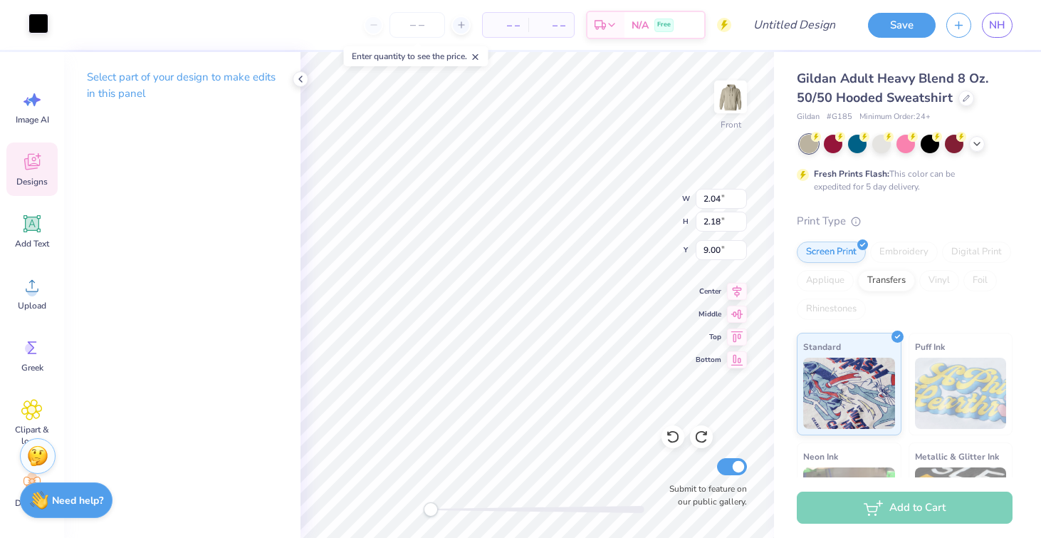
click at [36, 23] on div at bounding box center [38, 24] width 20 height 20
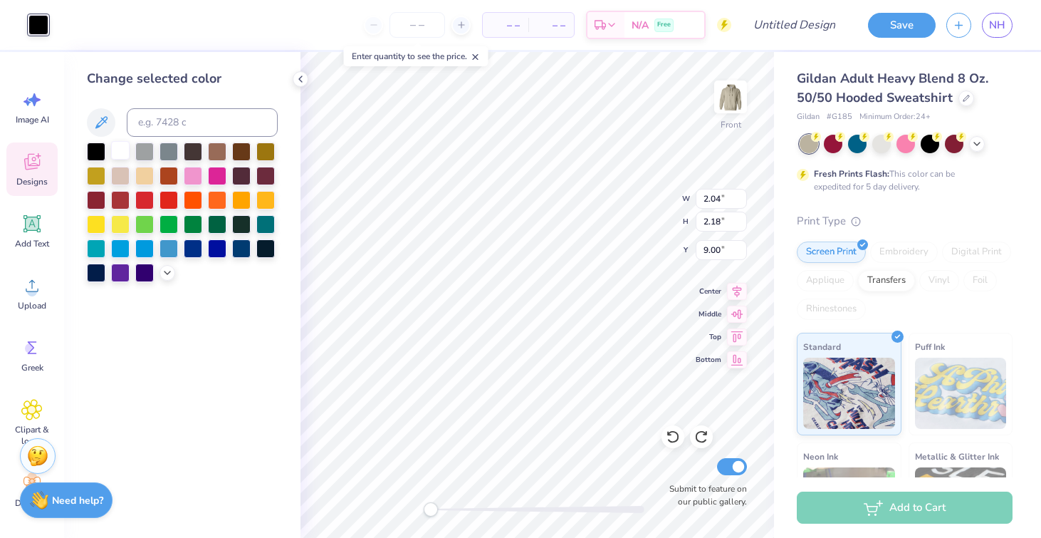
click at [119, 145] on div at bounding box center [120, 150] width 19 height 19
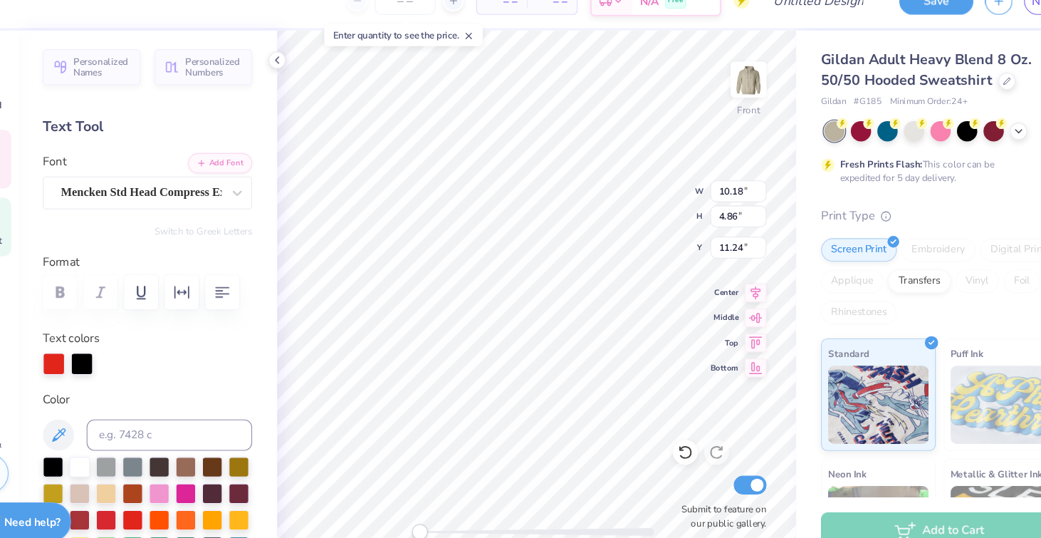
type input "2.04"
type input "2.18"
type input "9.00"
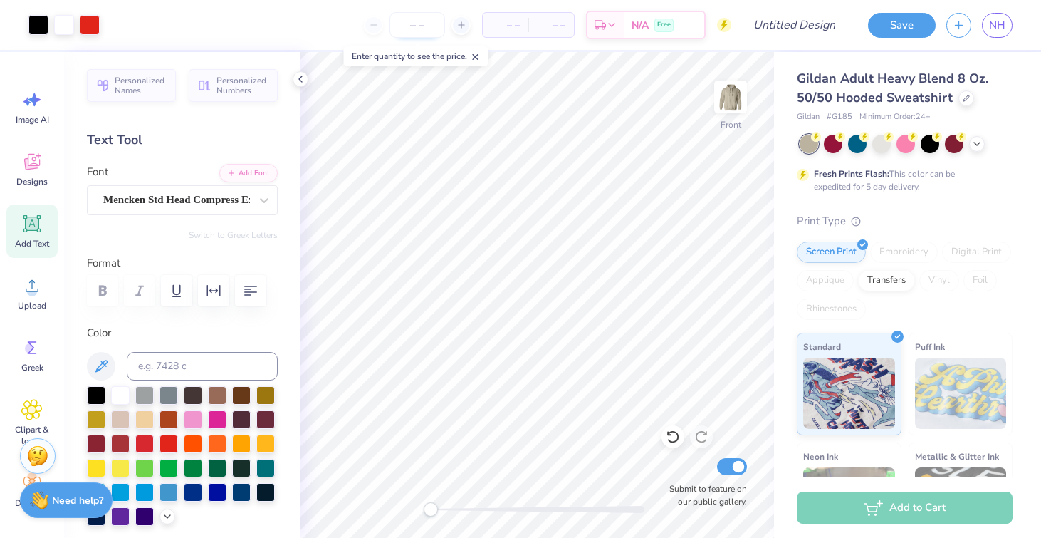
click at [422, 29] on input "number" at bounding box center [417, 25] width 56 height 26
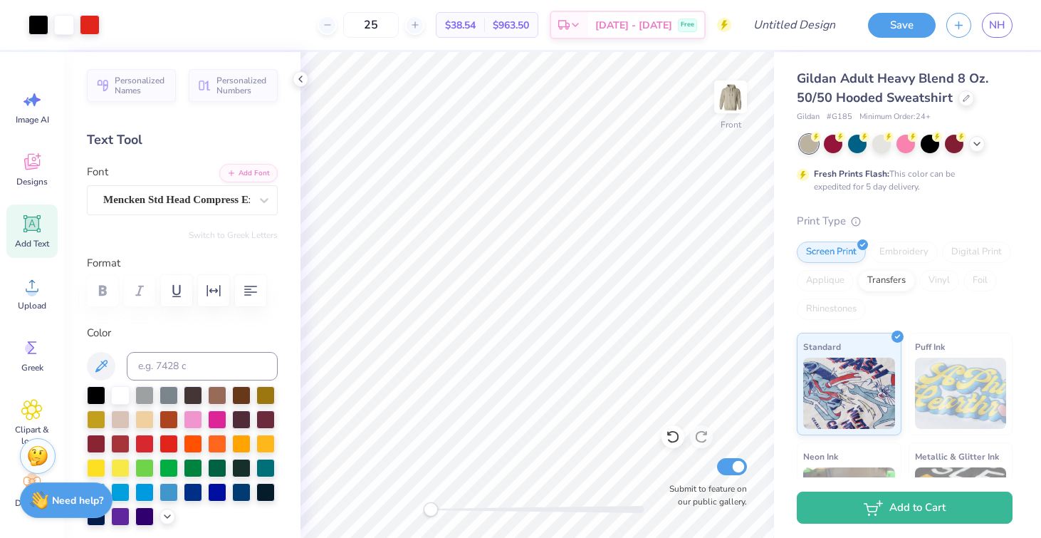
type input "25"
click at [641, 202] on div "Front W 10.40 10.40 " H 3.33 3.33 " Y 14.45 14.45 " Center Middle Top Bottom Su…" at bounding box center [536, 295] width 473 height 486
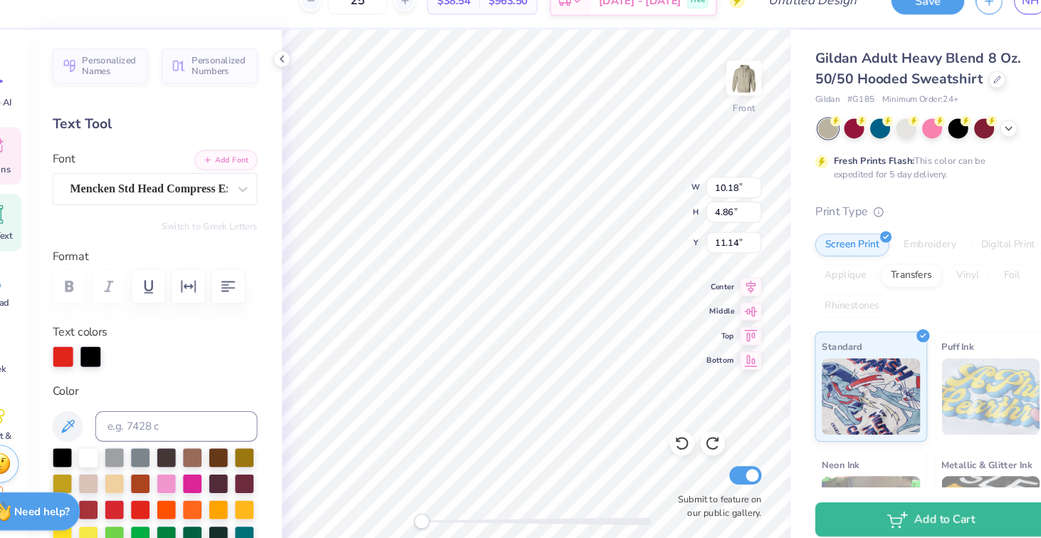
type textarea "p"
type textarea "PHI SIGMA PI"
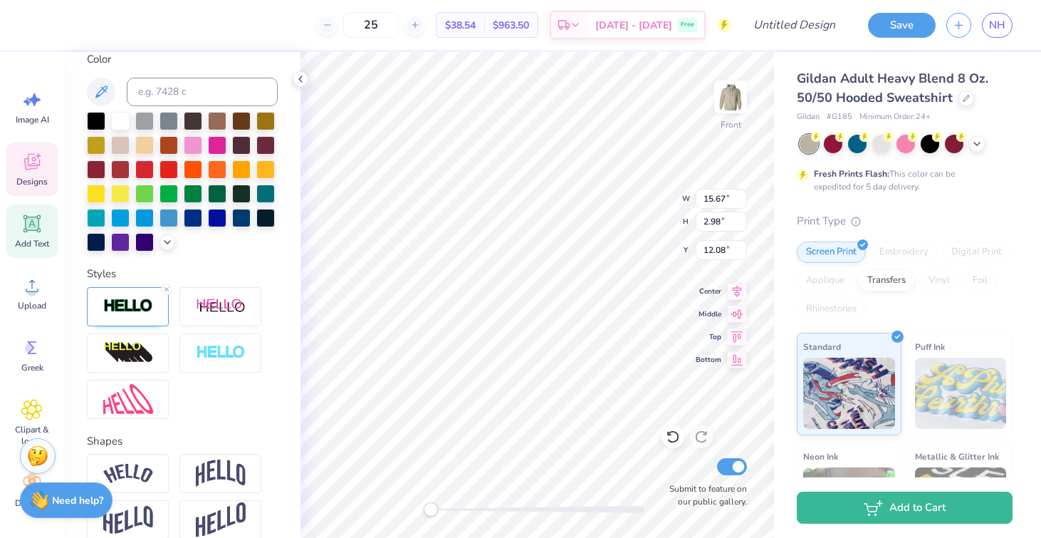
scroll to position [402, 0]
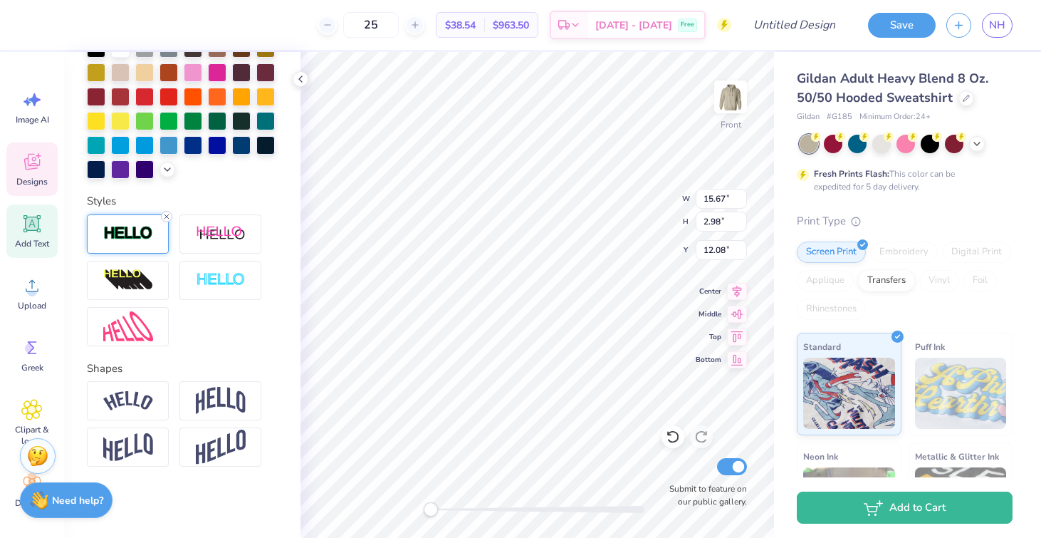
click at [166, 213] on icon at bounding box center [166, 216] width 9 height 9
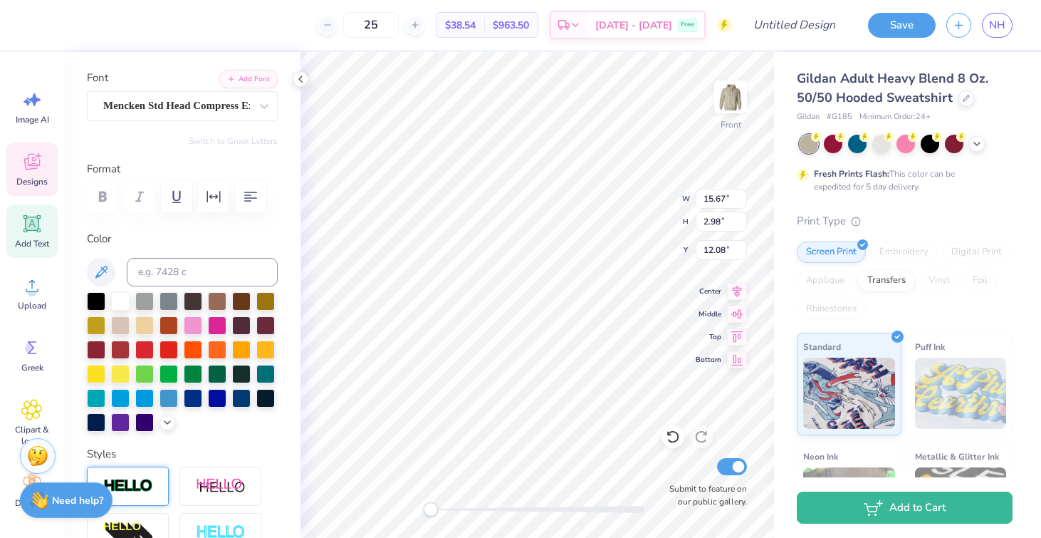
scroll to position [47, 0]
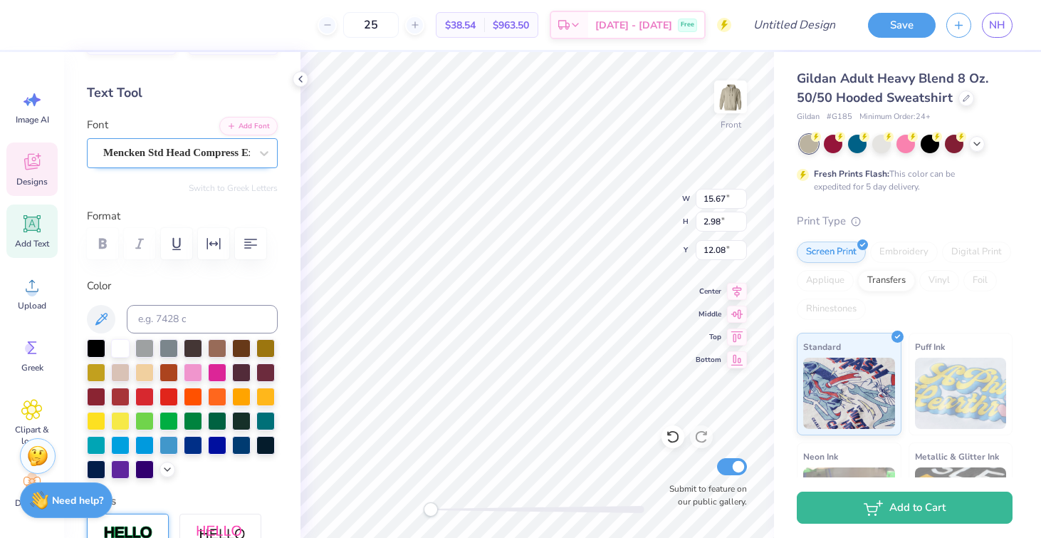
click at [169, 153] on div "Mencken Std Head Compress ExtraBold" at bounding box center [177, 153] width 150 height 22
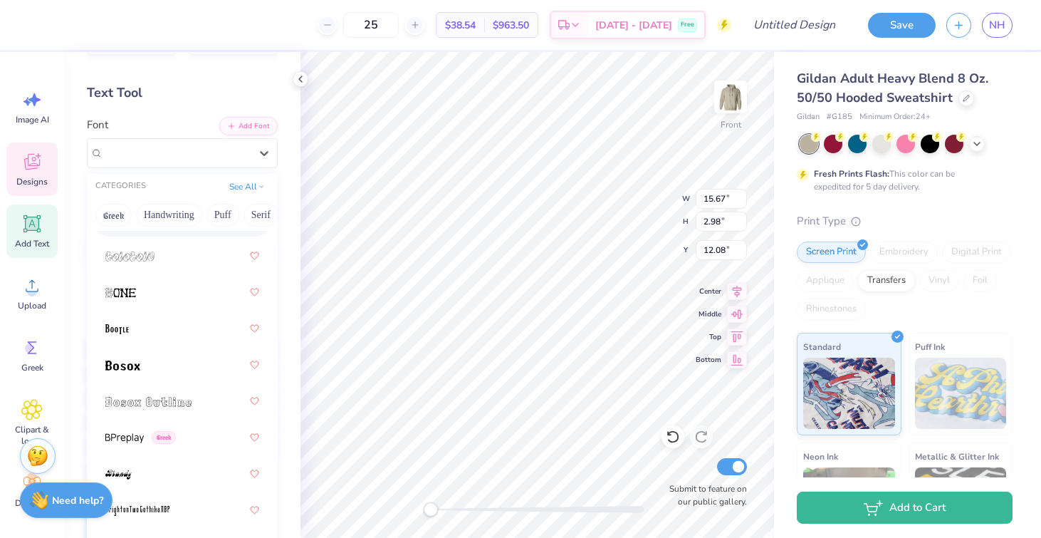
scroll to position [1349, 0]
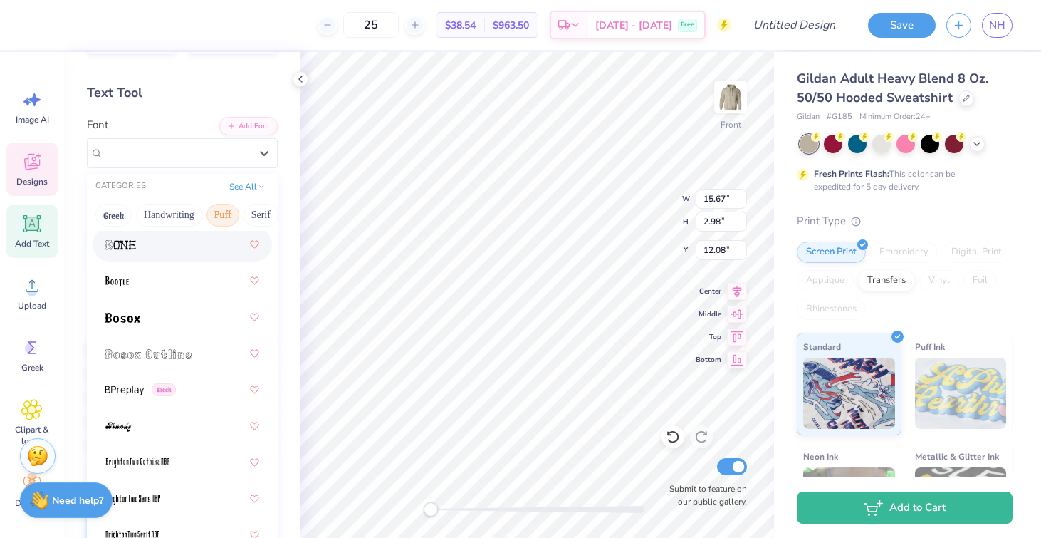
click at [226, 209] on button "Puff" at bounding box center [222, 215] width 33 height 23
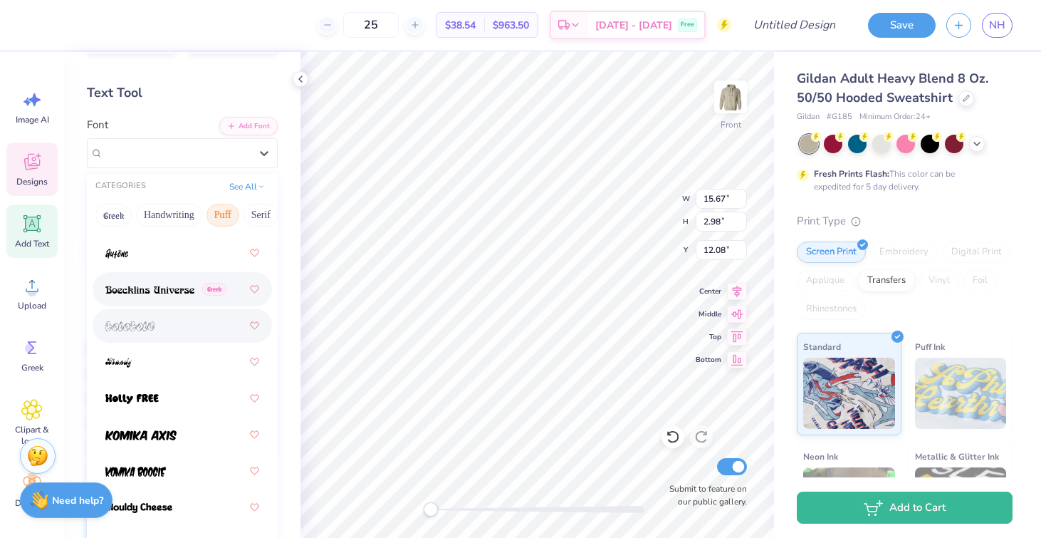
scroll to position [92, 0]
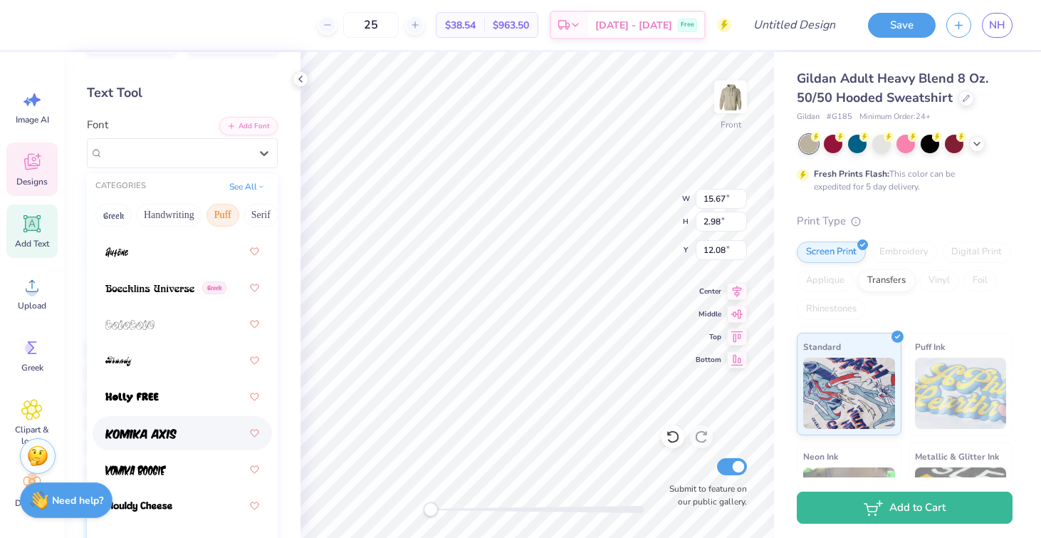
click at [177, 425] on div at bounding box center [182, 433] width 154 height 26
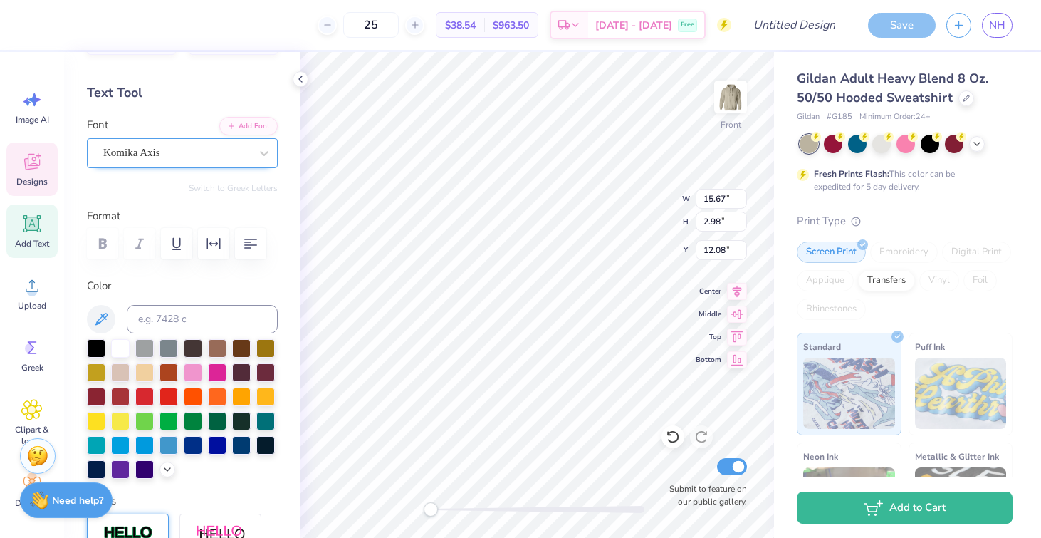
click at [175, 150] on div "Komika Axis" at bounding box center [177, 153] width 150 height 22
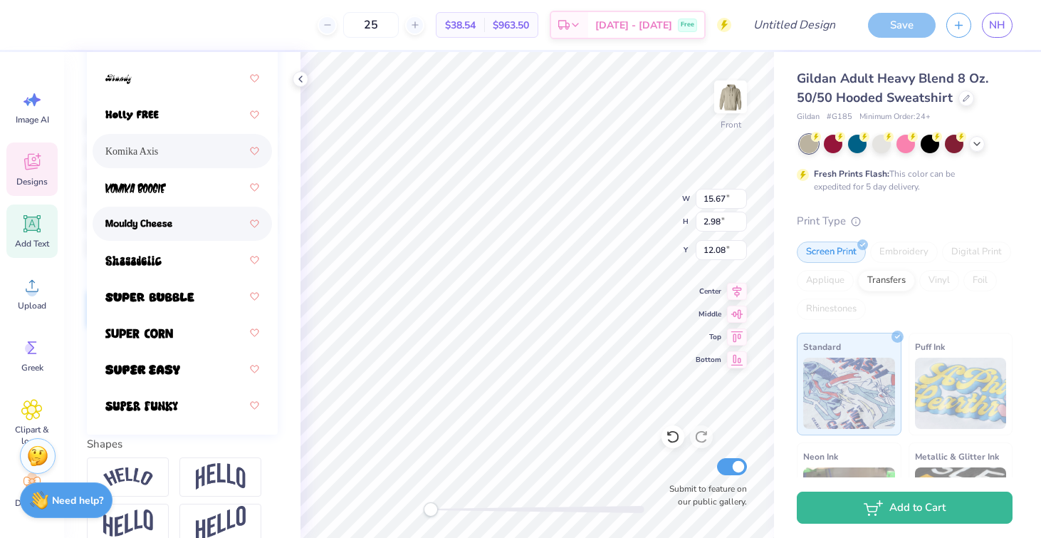
scroll to position [272, 0]
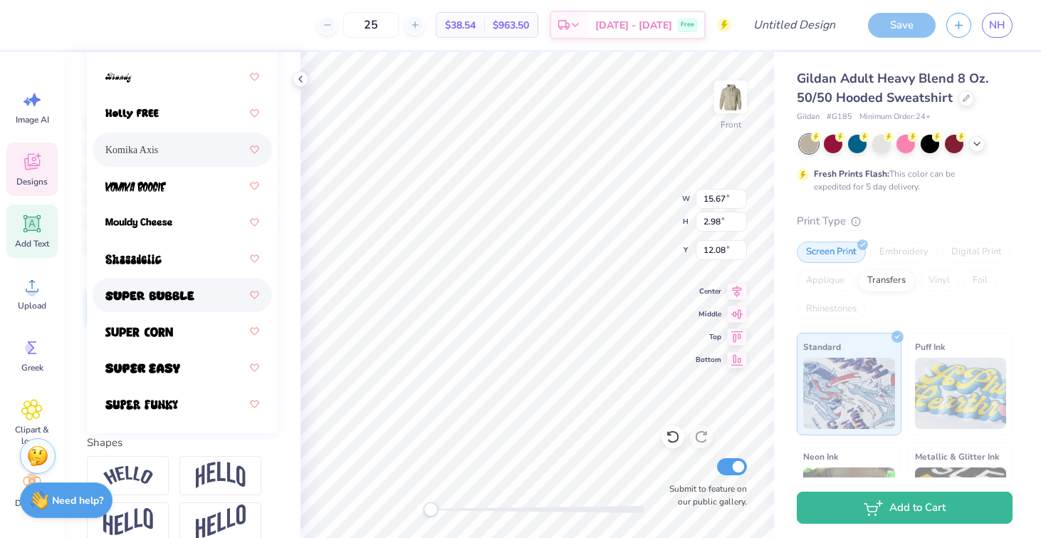
click at [184, 292] on img at bounding box center [149, 295] width 89 height 10
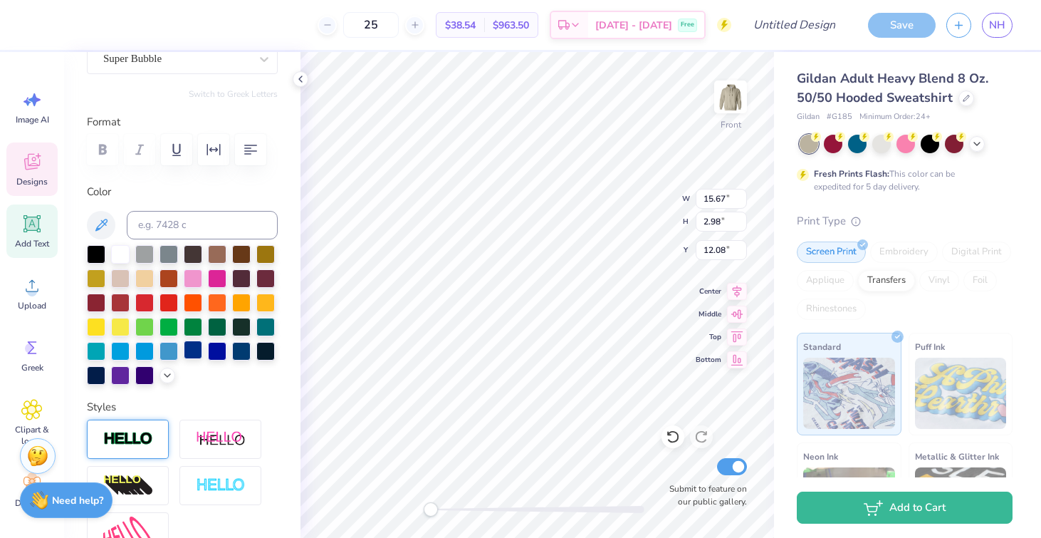
scroll to position [69, 0]
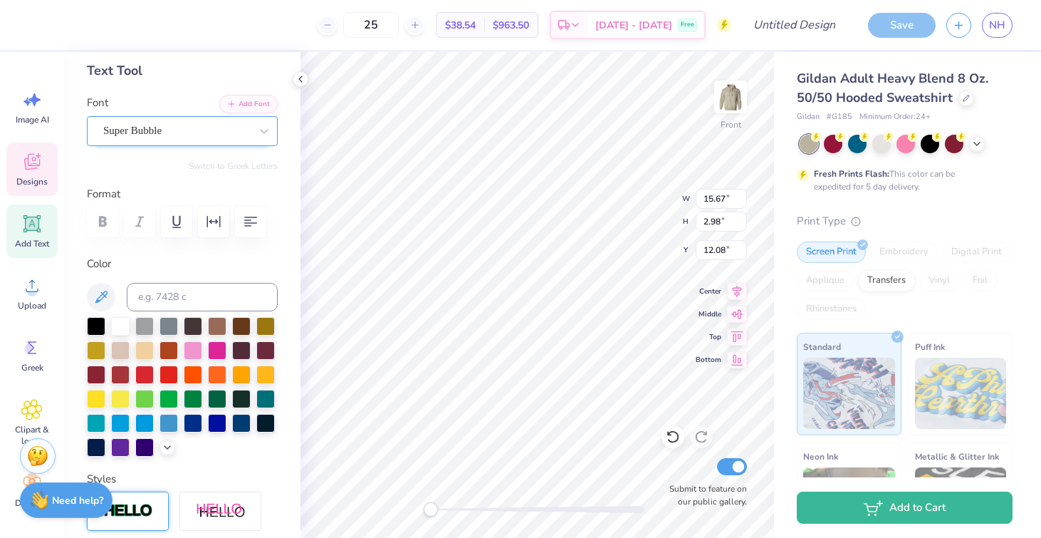
click at [203, 125] on div "Super Bubble" at bounding box center [177, 131] width 150 height 22
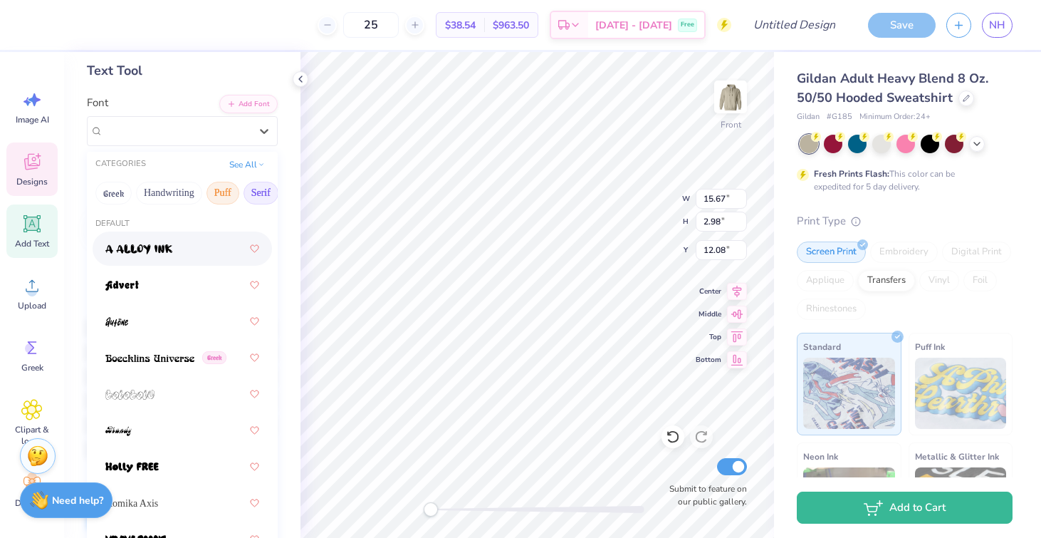
click at [257, 196] on button "Serif" at bounding box center [261, 193] width 35 height 23
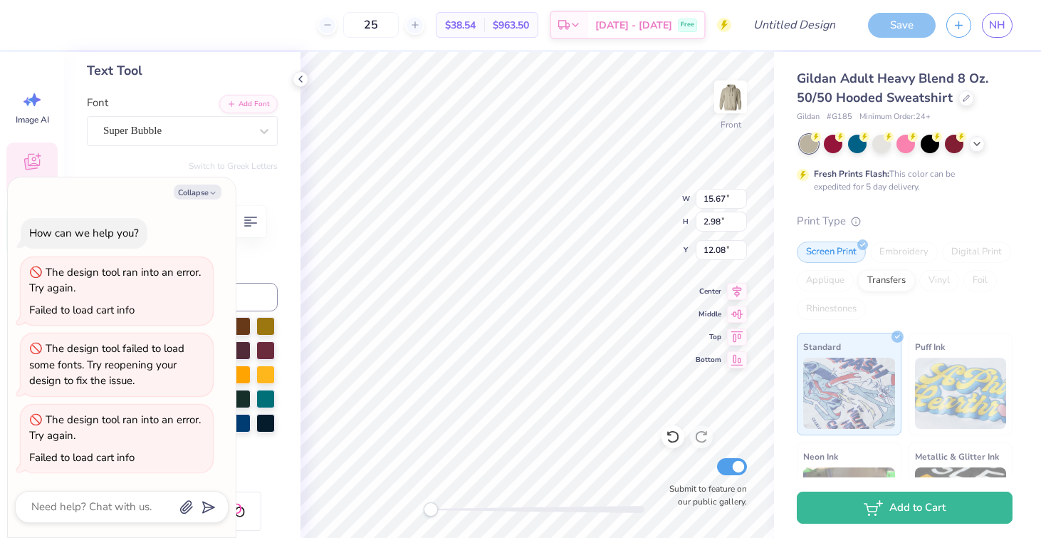
scroll to position [0, 2]
type textarea "x"
click at [211, 132] on div "Super Bubble" at bounding box center [177, 131] width 150 height 22
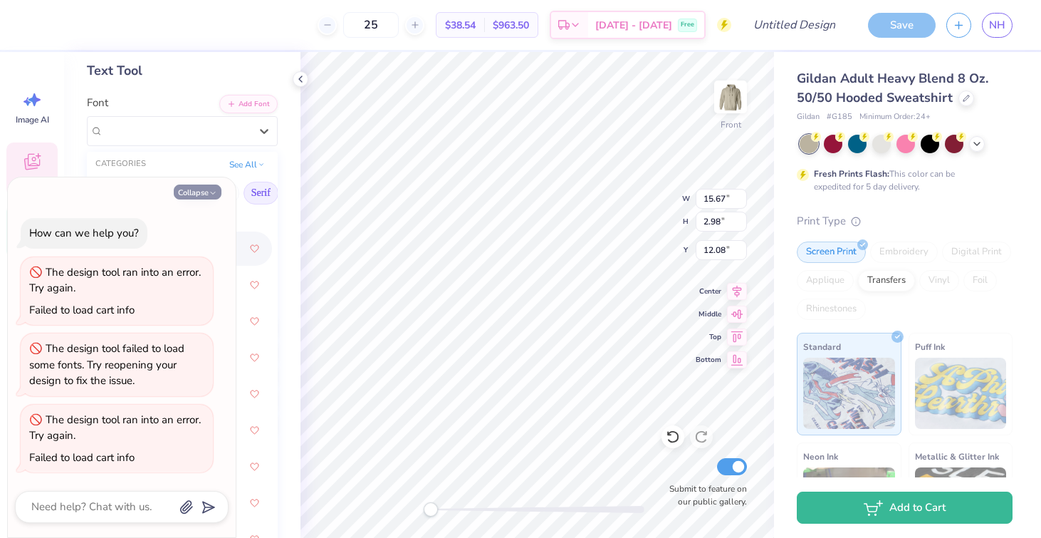
click at [202, 191] on button "Collapse" at bounding box center [198, 191] width 48 height 15
type input "1.78"
type input "12.15"
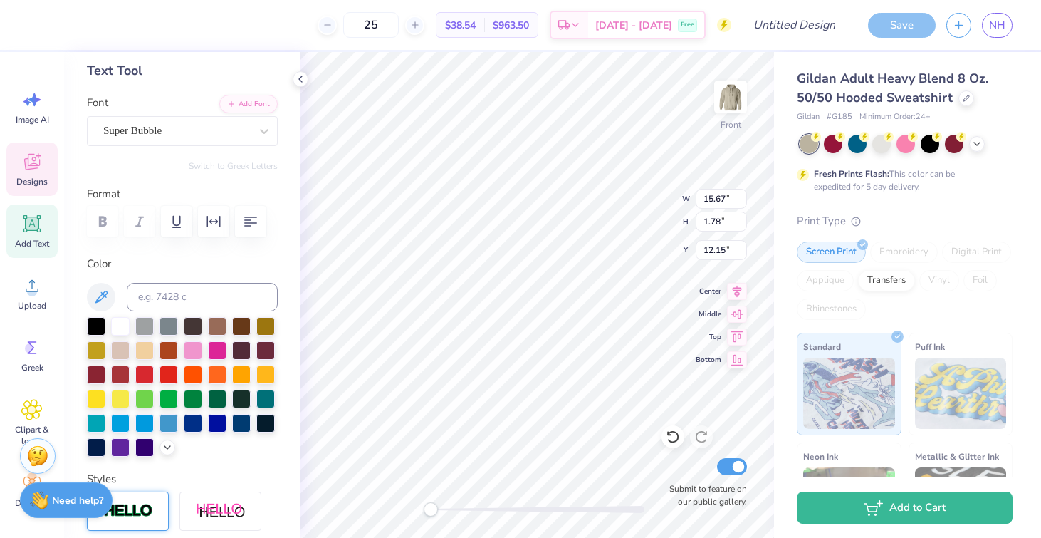
type textarea "x"
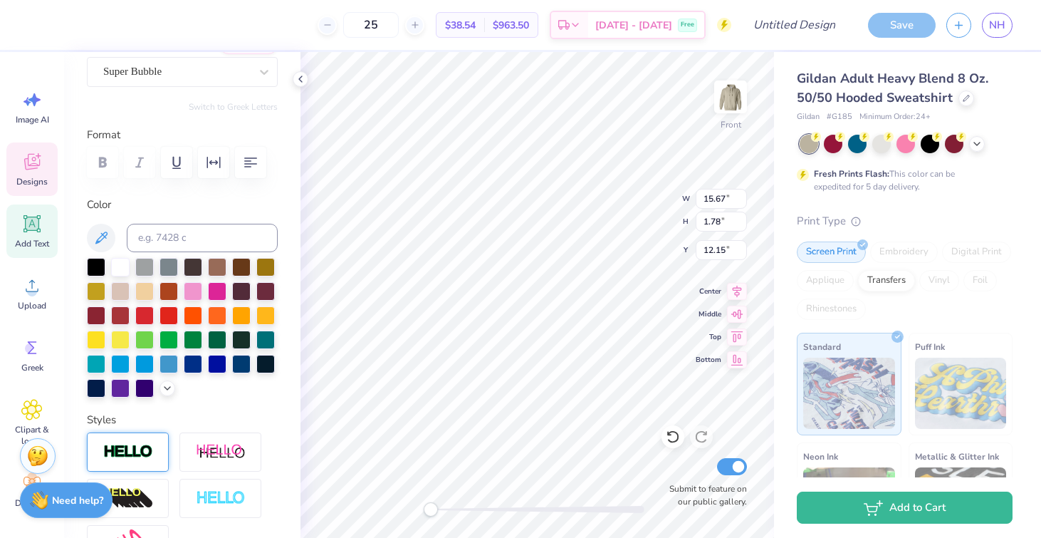
scroll to position [0, 0]
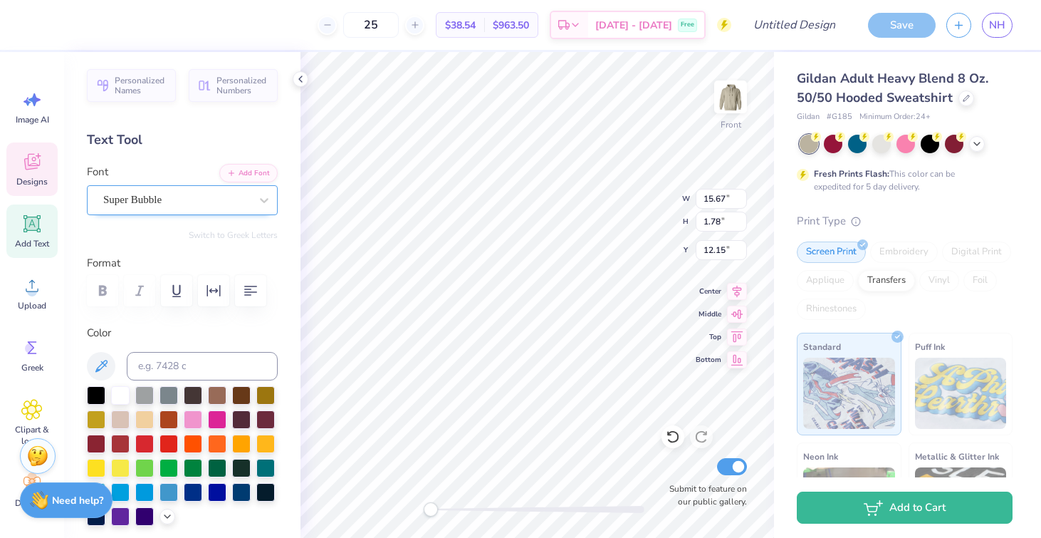
click at [191, 203] on div "Super Bubble" at bounding box center [177, 200] width 150 height 22
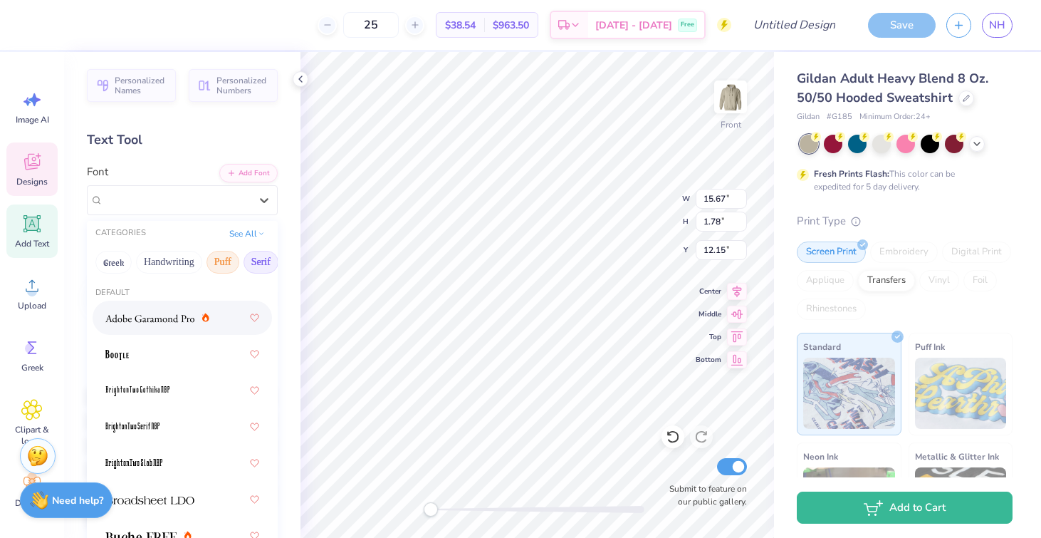
click at [214, 261] on button "Puff" at bounding box center [222, 262] width 33 height 23
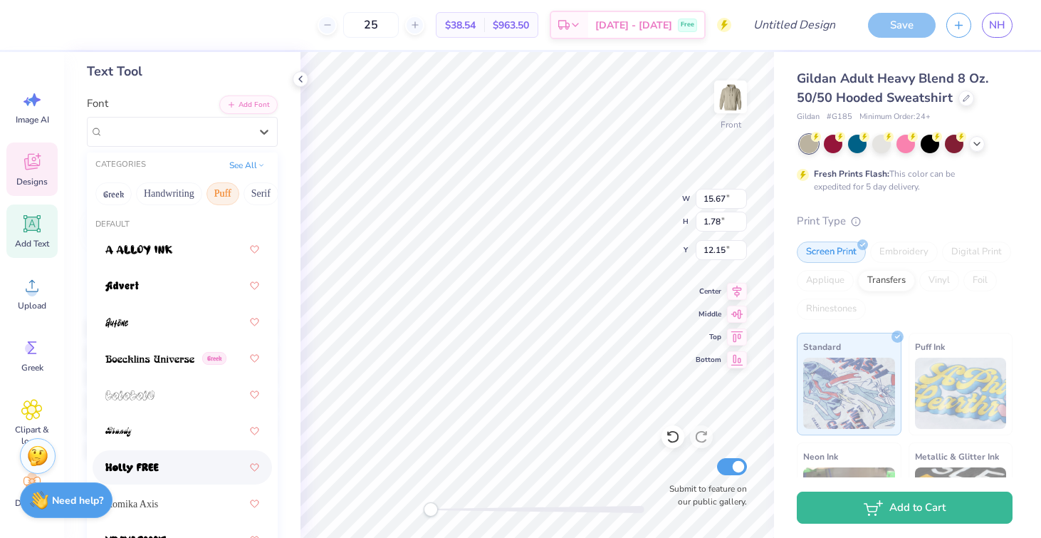
scroll to position [53, 0]
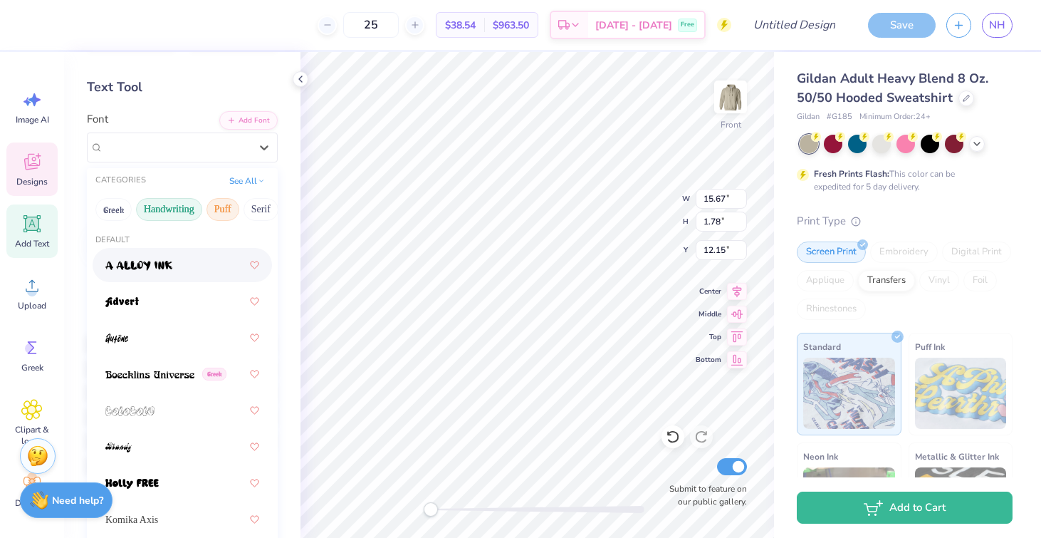
click at [172, 209] on button "Handwriting" at bounding box center [169, 209] width 66 height 23
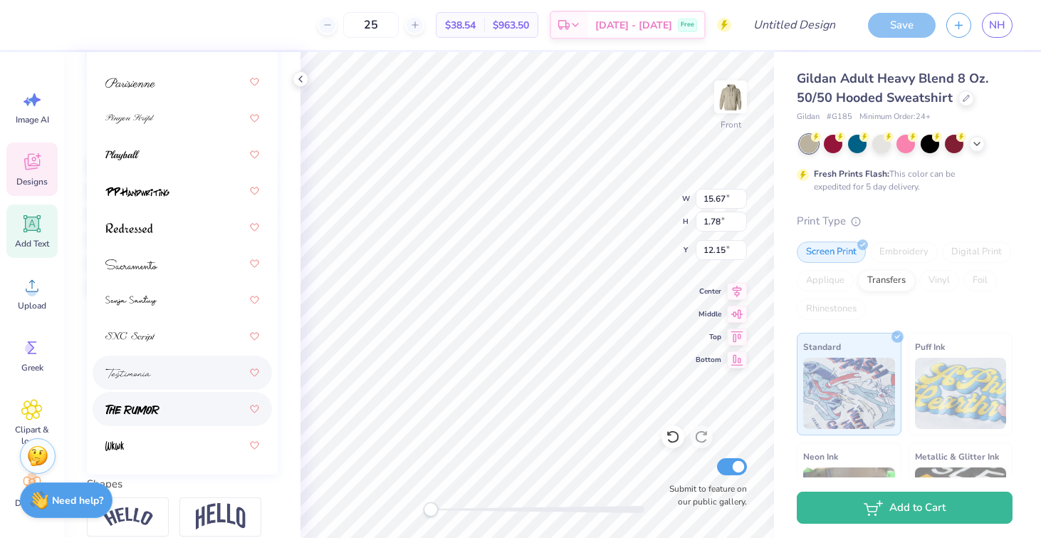
scroll to position [240, 0]
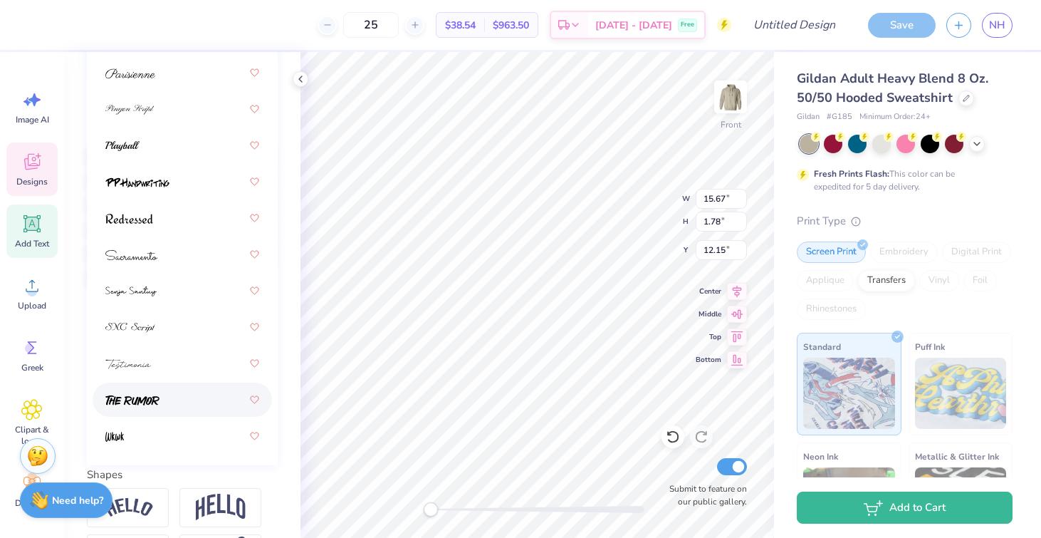
click at [147, 402] on img at bounding box center [132, 400] width 54 height 10
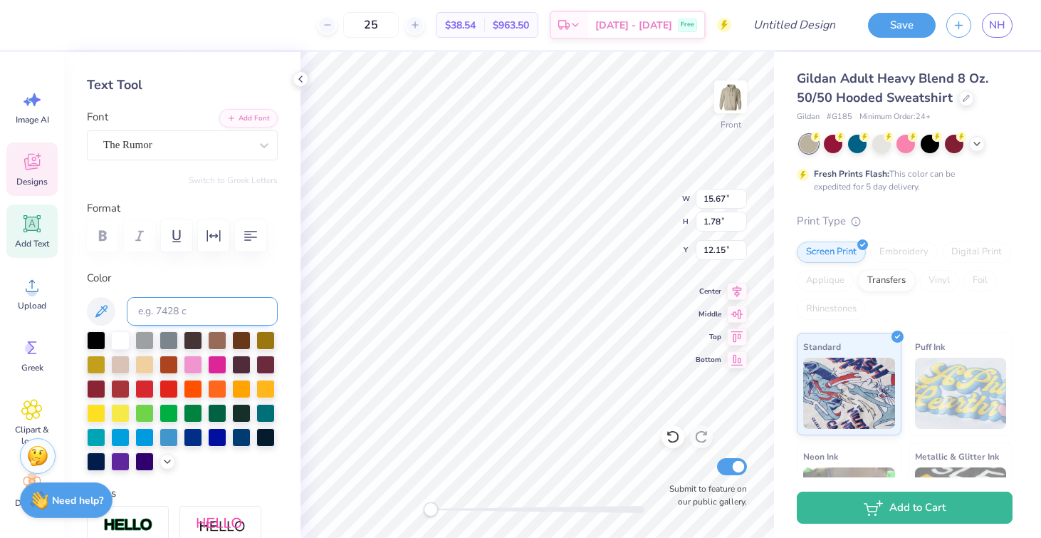
scroll to position [0, 0]
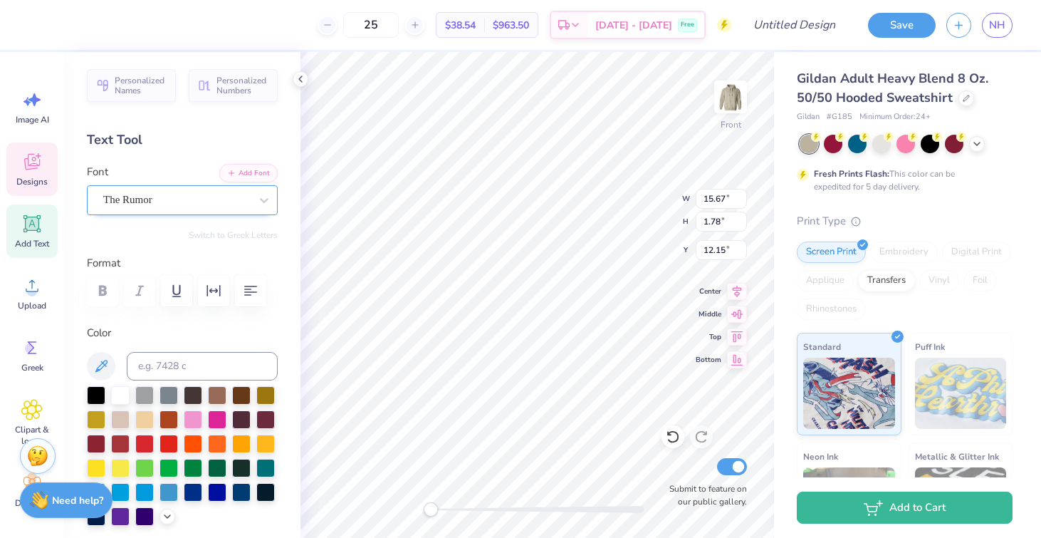
click at [138, 195] on div "The Rumor" at bounding box center [177, 200] width 150 height 22
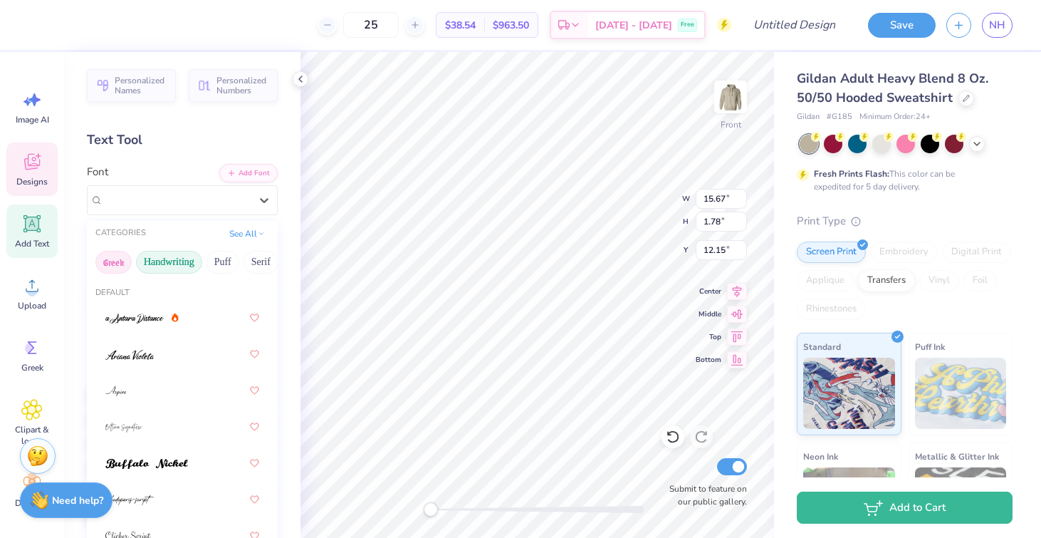
click at [120, 263] on button "Greek" at bounding box center [113, 262] width 36 height 23
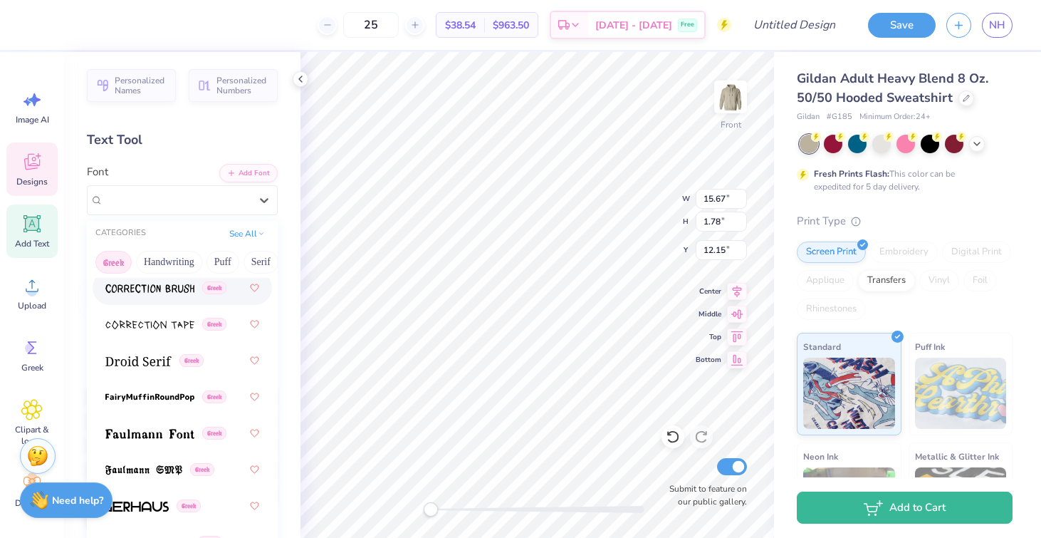
scroll to position [548, 0]
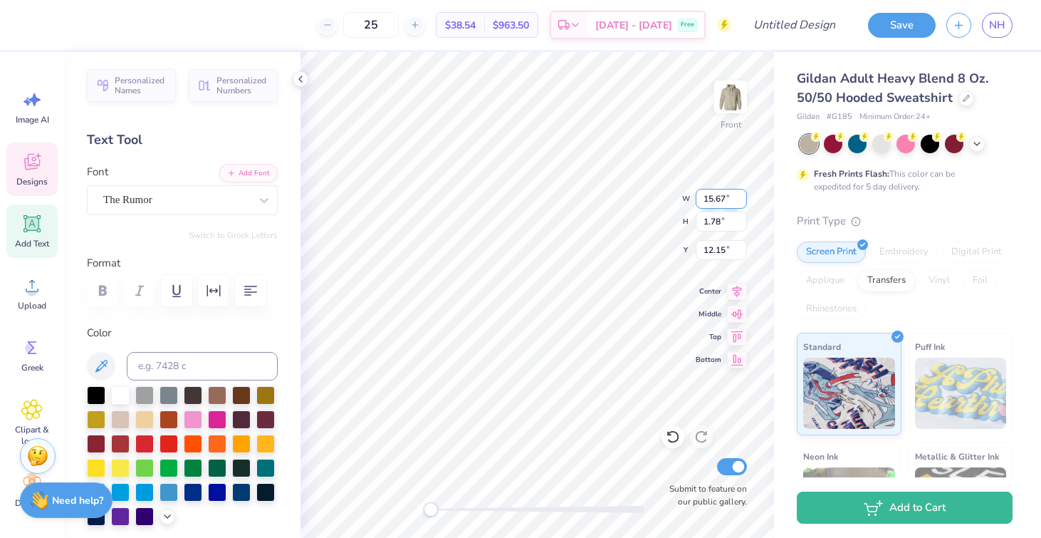
type input "11.73"
type input "1.95"
type input "12.07"
type input "2.04"
type input "2.18"
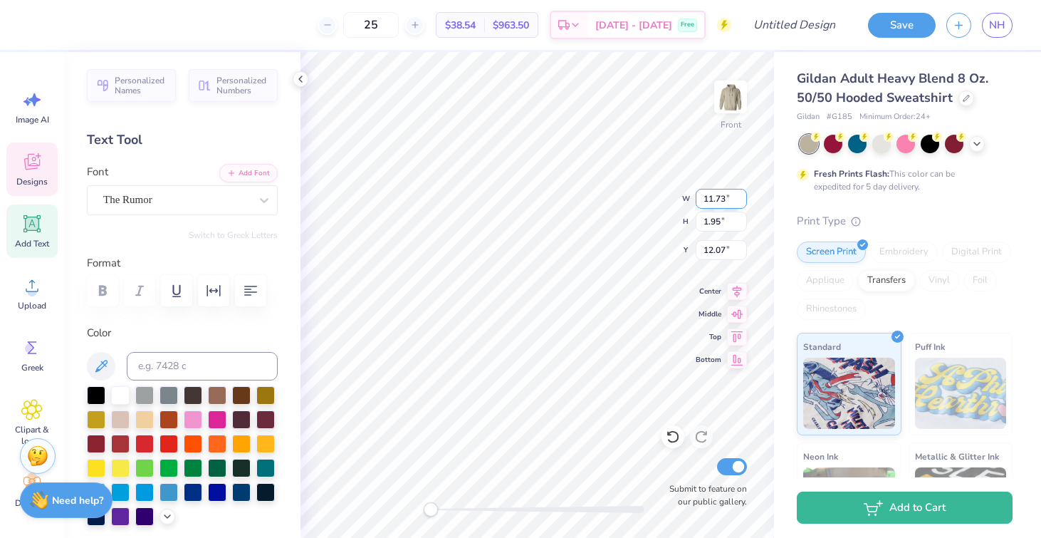
type input "9.00"
type input "11.73"
type input "1.95"
type input "12.07"
type input "2.85"
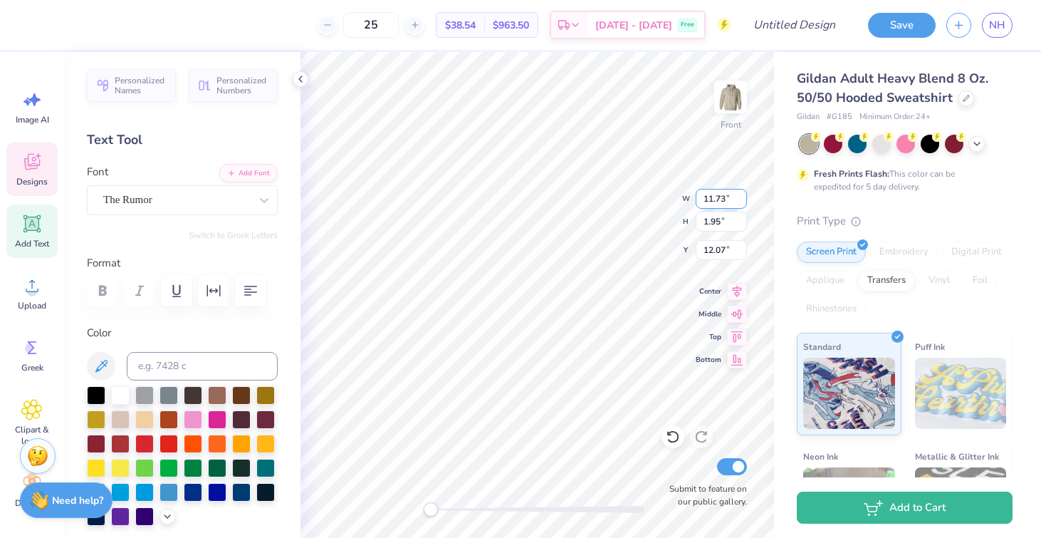
type input "2.95"
type input "8.96"
type input "9.00"
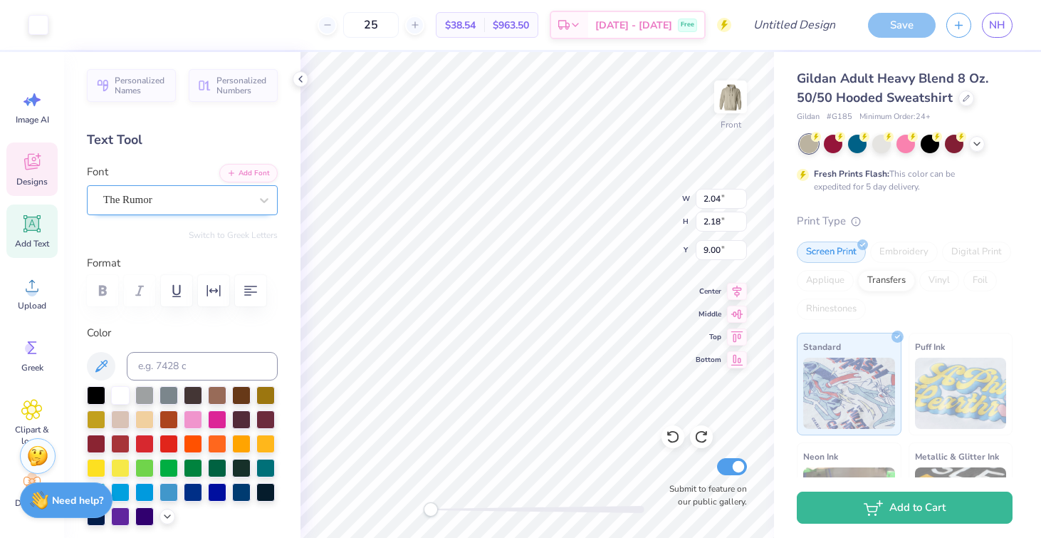
click at [237, 204] on div "The Rumor" at bounding box center [177, 200] width 150 height 22
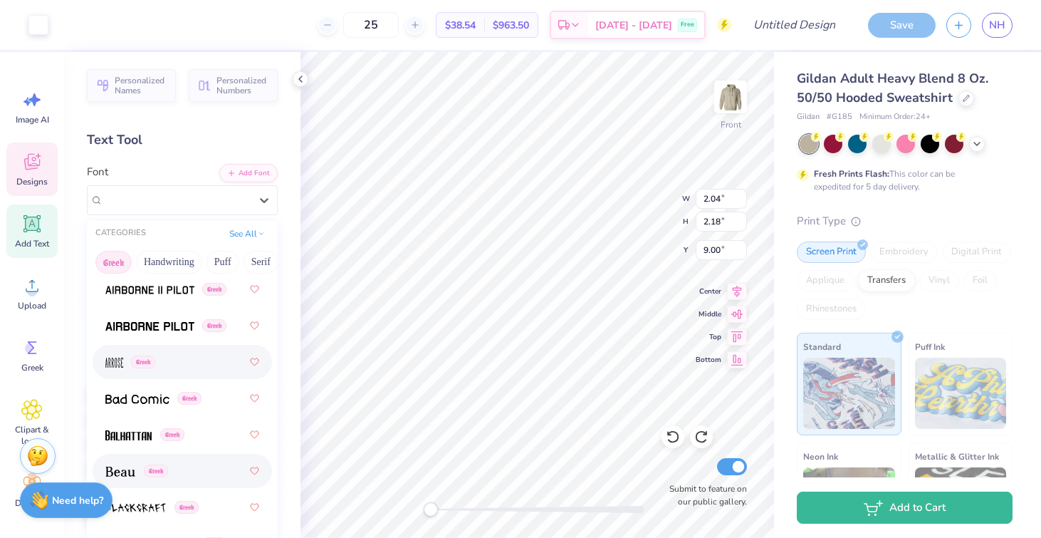
scroll to position [110, 0]
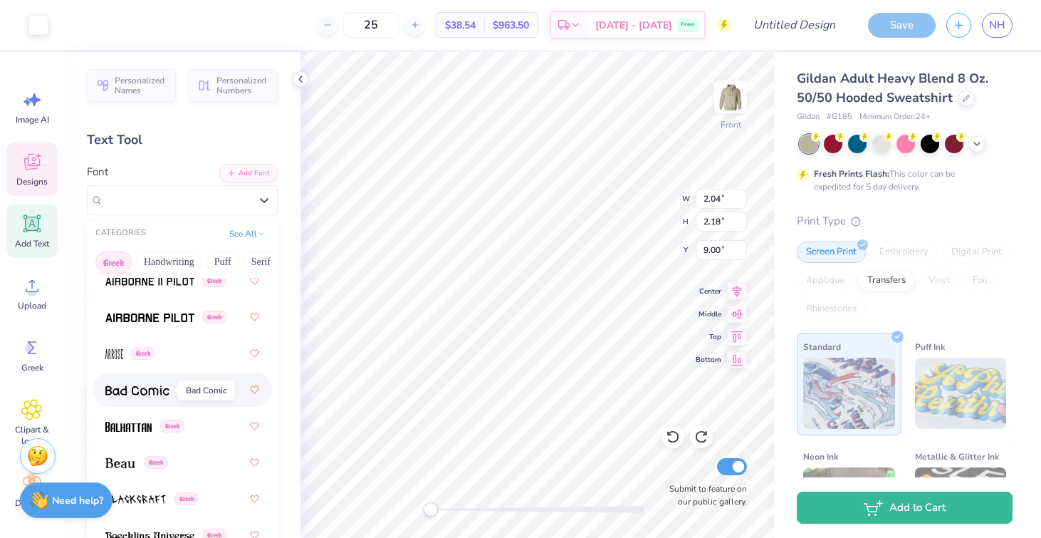
click at [161, 392] on img at bounding box center [137, 390] width 64 height 10
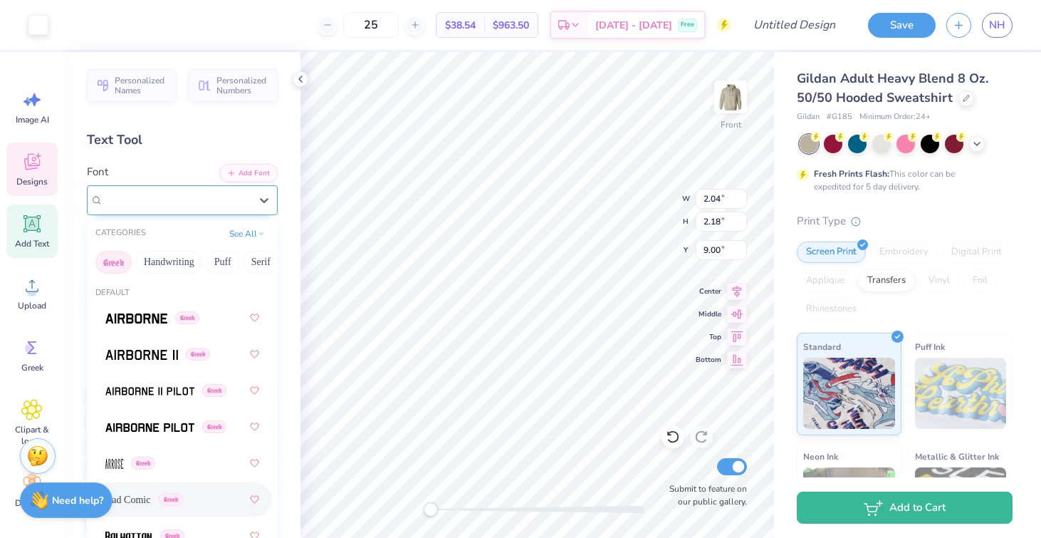
click at [184, 208] on div at bounding box center [176, 199] width 147 height 19
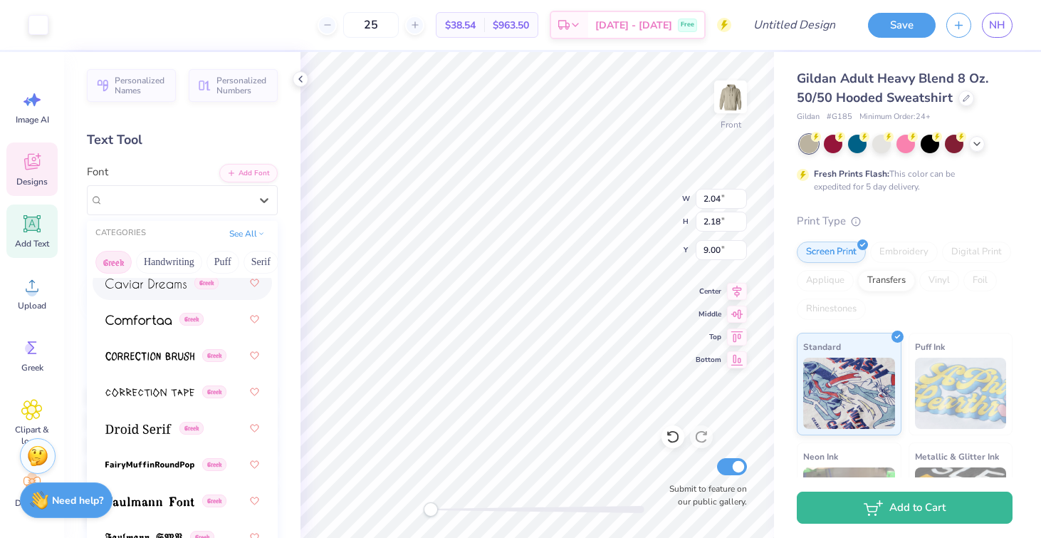
scroll to position [535, 0]
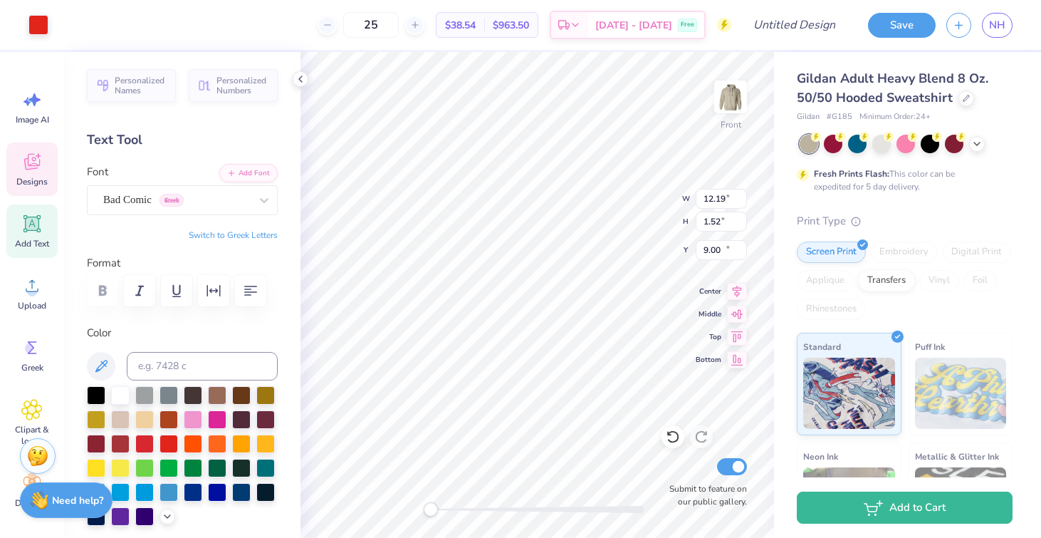
type input "12.19"
type input "1.52"
type input "12.13"
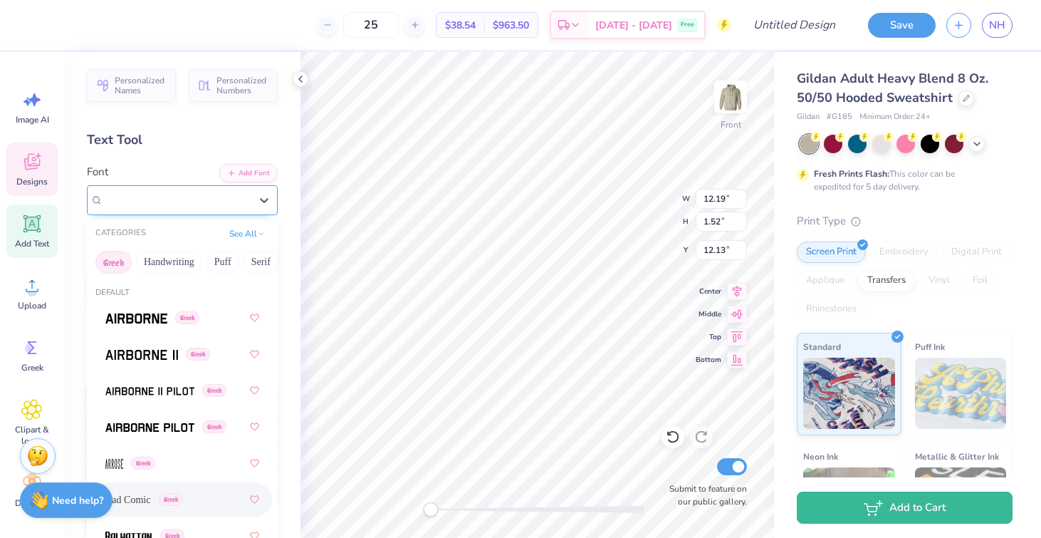
click at [165, 199] on div "Bad Comic Greek" at bounding box center [177, 200] width 150 height 22
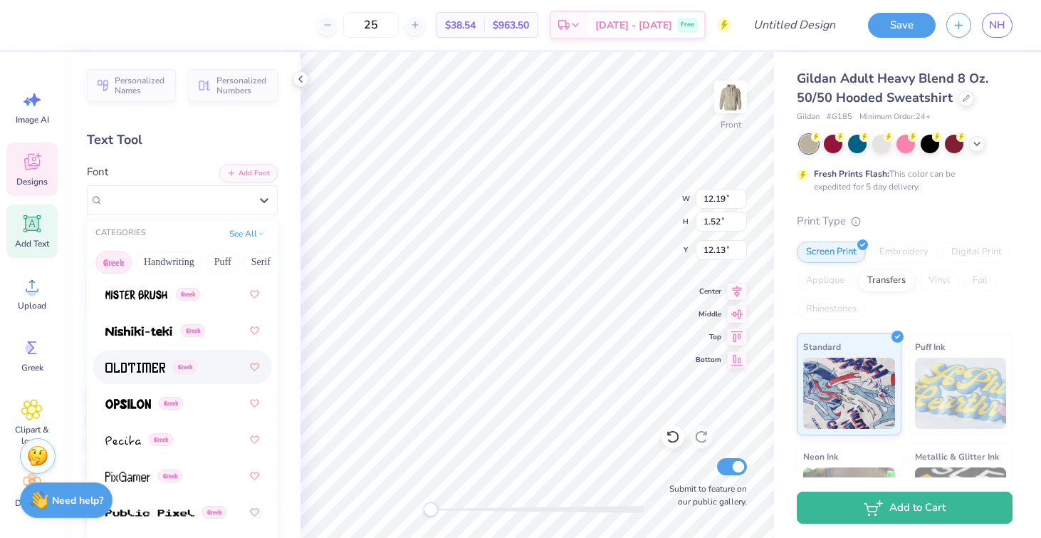
scroll to position [1043, 0]
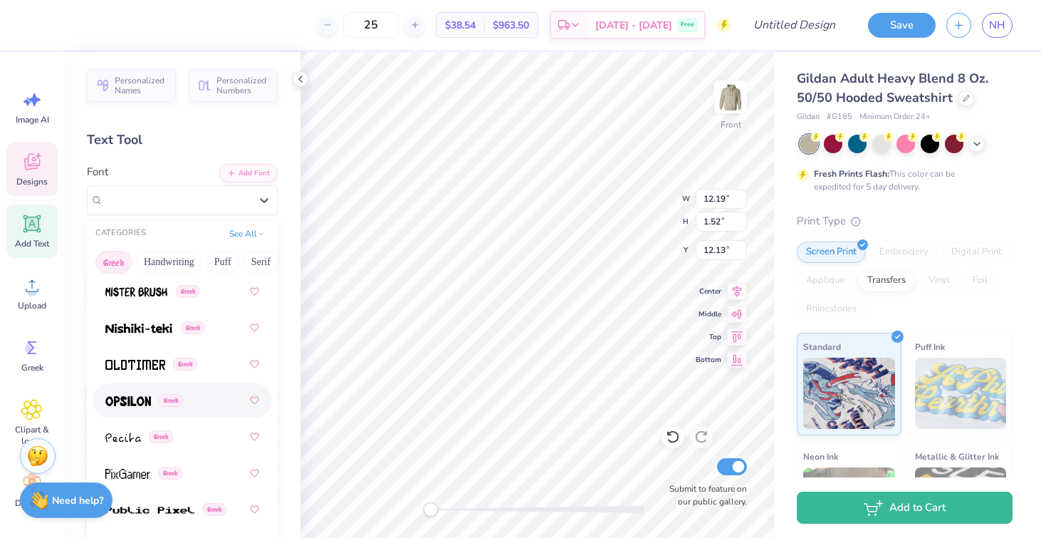
click at [193, 393] on div "Greek" at bounding box center [182, 400] width 154 height 26
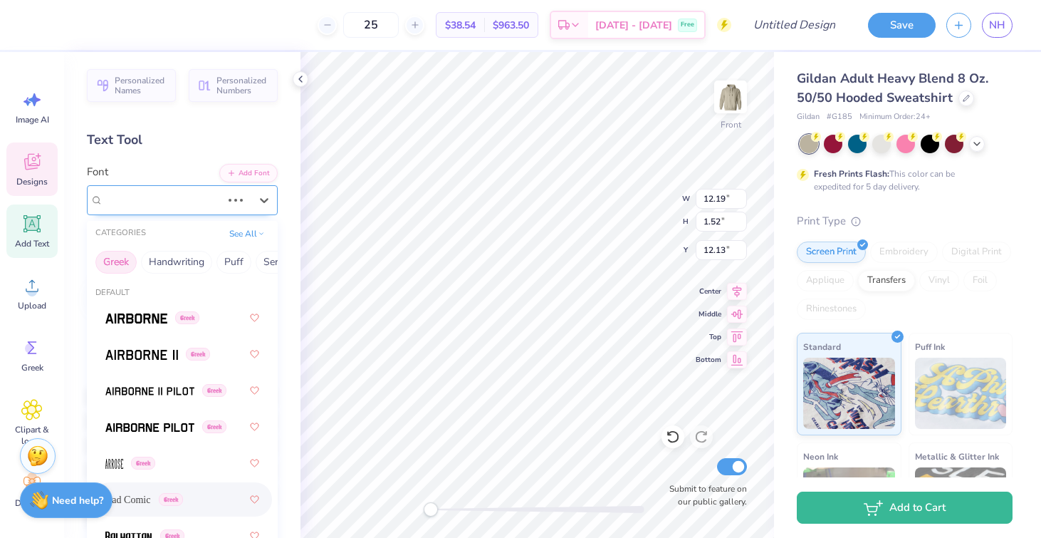
click at [204, 199] on div "Bad Comic Greek" at bounding box center [162, 200] width 121 height 22
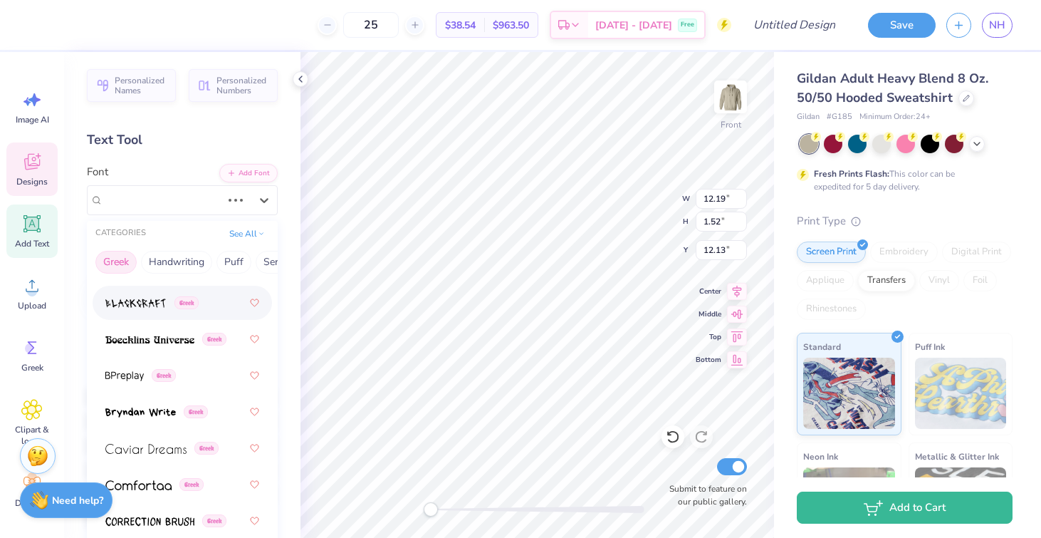
scroll to position [307, 0]
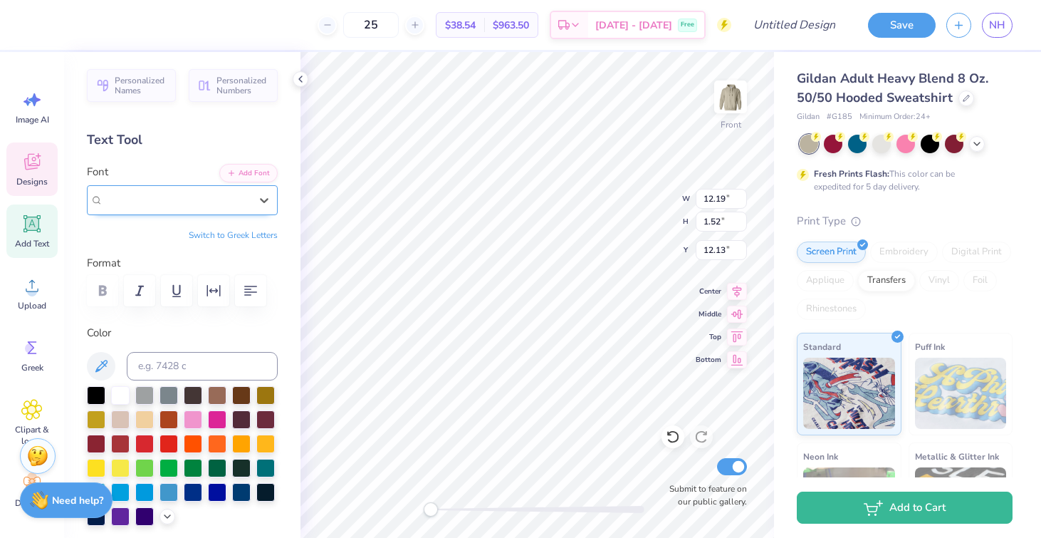
click at [226, 205] on div "Opsilon Greek" at bounding box center [176, 200] width 147 height 16
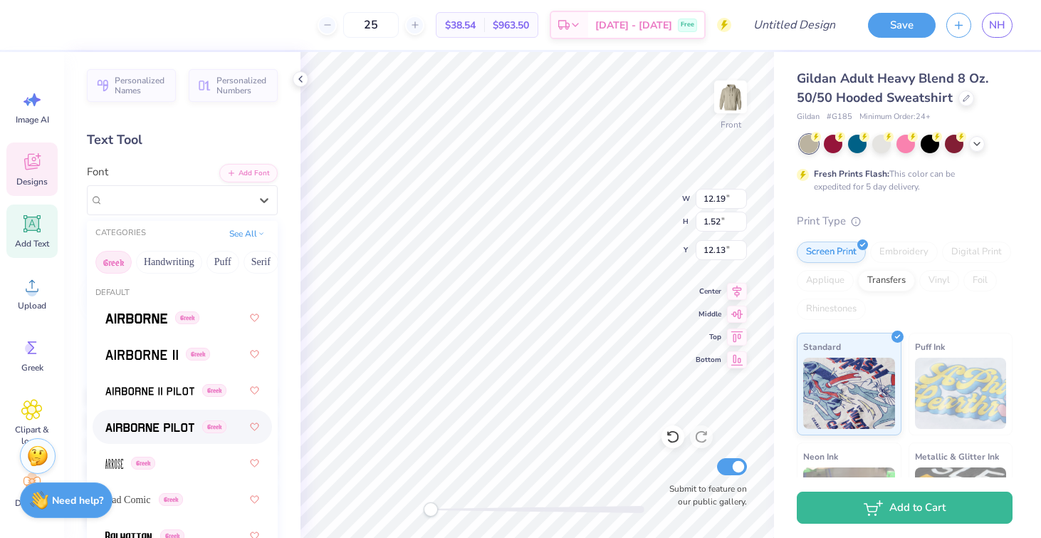
scroll to position [1, 0]
click at [178, 254] on button "Handwriting" at bounding box center [169, 260] width 66 height 23
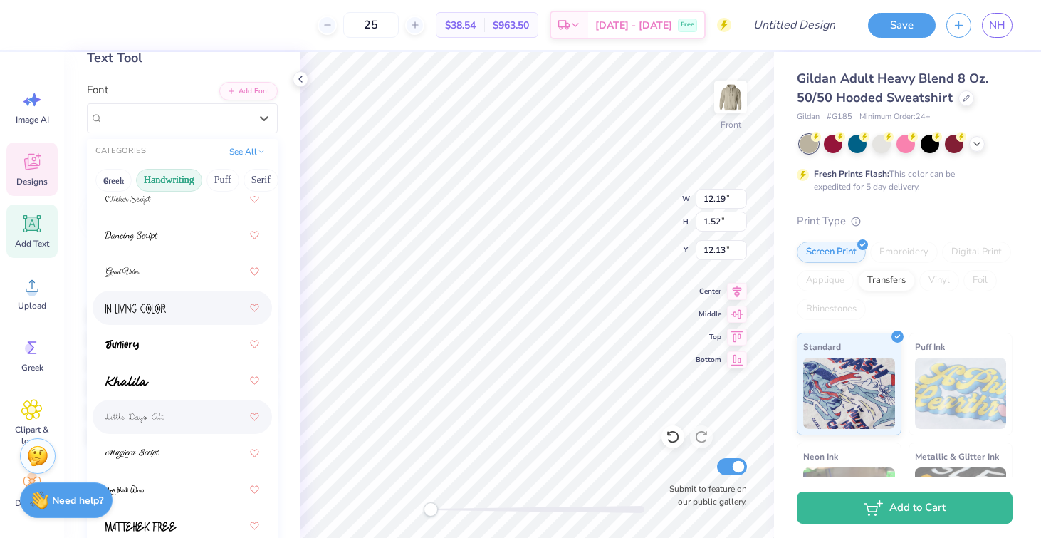
scroll to position [256, 0]
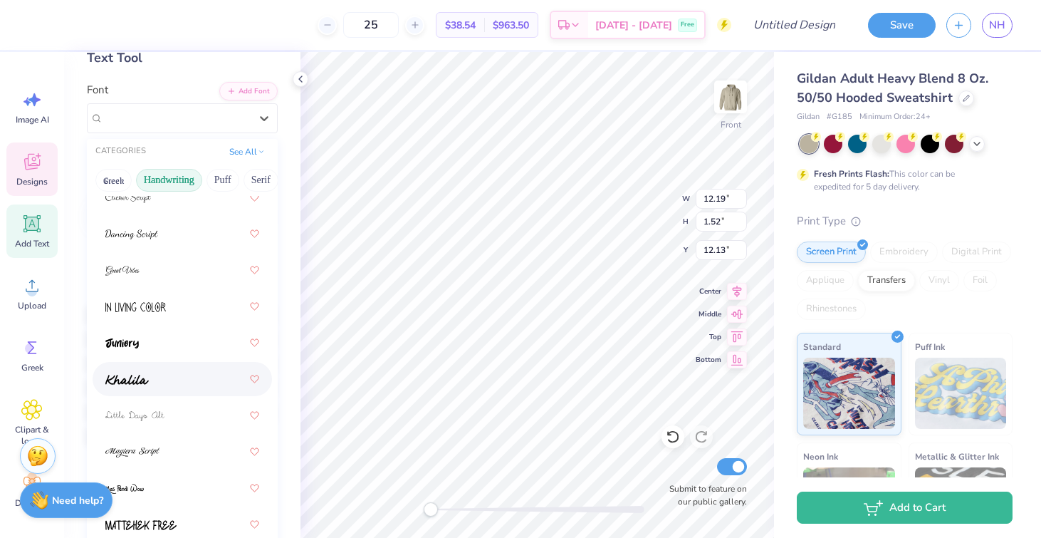
click at [199, 370] on div at bounding box center [182, 379] width 154 height 26
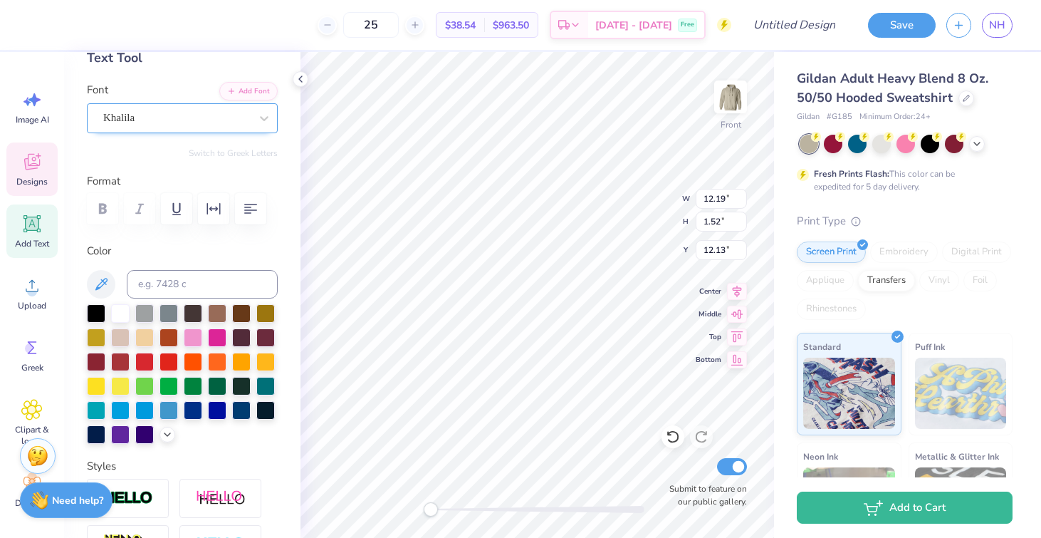
click at [194, 118] on div "Khalila" at bounding box center [177, 118] width 150 height 22
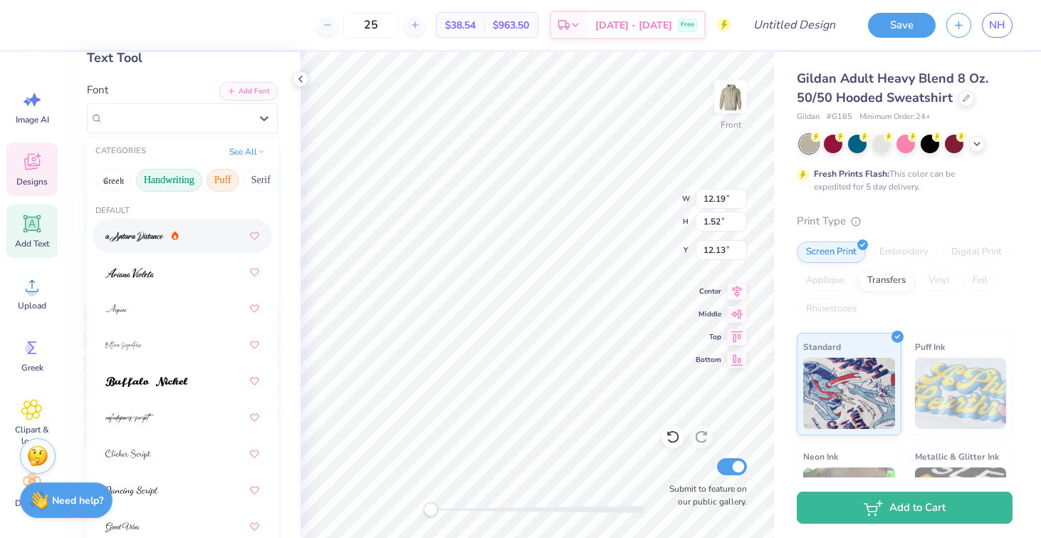
click at [214, 186] on button "Puff" at bounding box center [222, 180] width 33 height 23
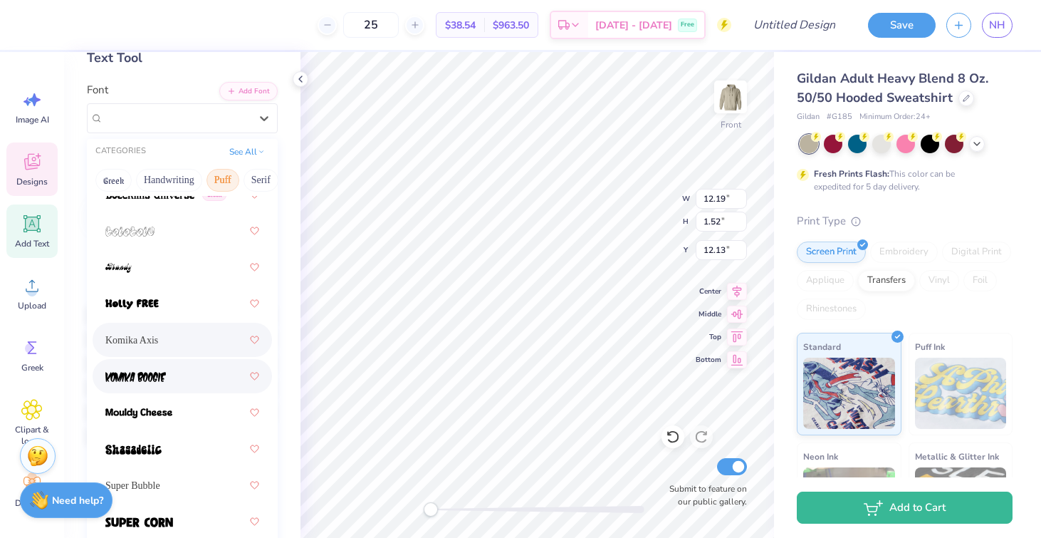
scroll to position [99, 0]
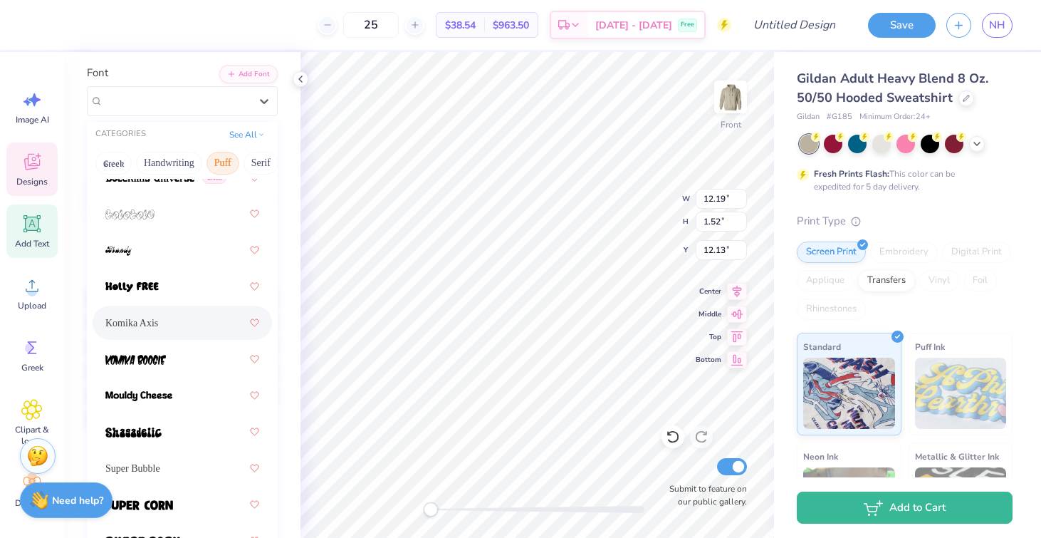
click at [158, 333] on div "Komika Axis" at bounding box center [182, 323] width 154 height 26
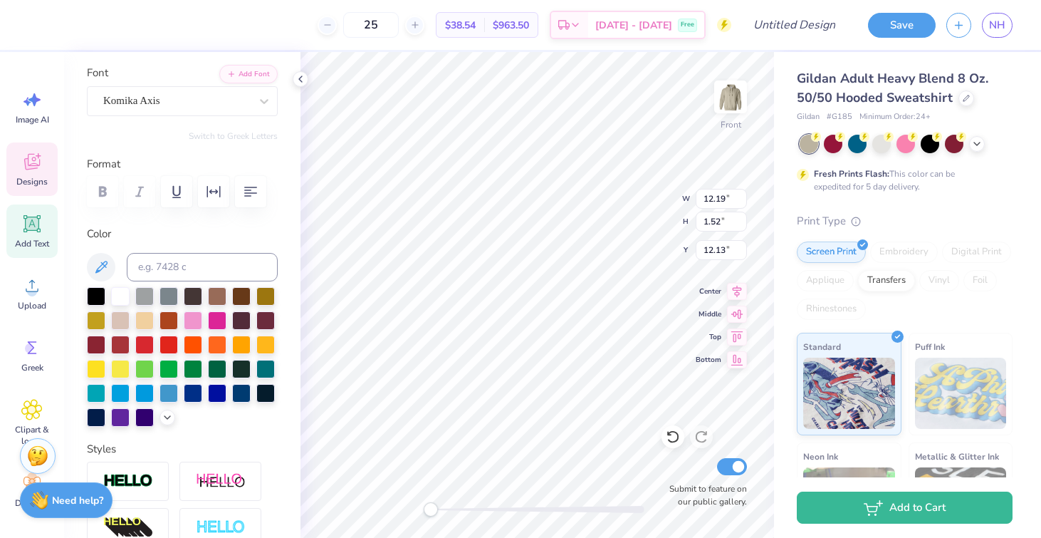
click at [620, 221] on div "Front W 12.19 12.19 " H 1.52 1.52 " Y 12.13 12.13 " Center Middle Top Bottom Su…" at bounding box center [536, 295] width 473 height 486
click at [239, 179] on button "button" at bounding box center [250, 191] width 31 height 31
click at [248, 197] on icon "button" at bounding box center [250, 191] width 17 height 17
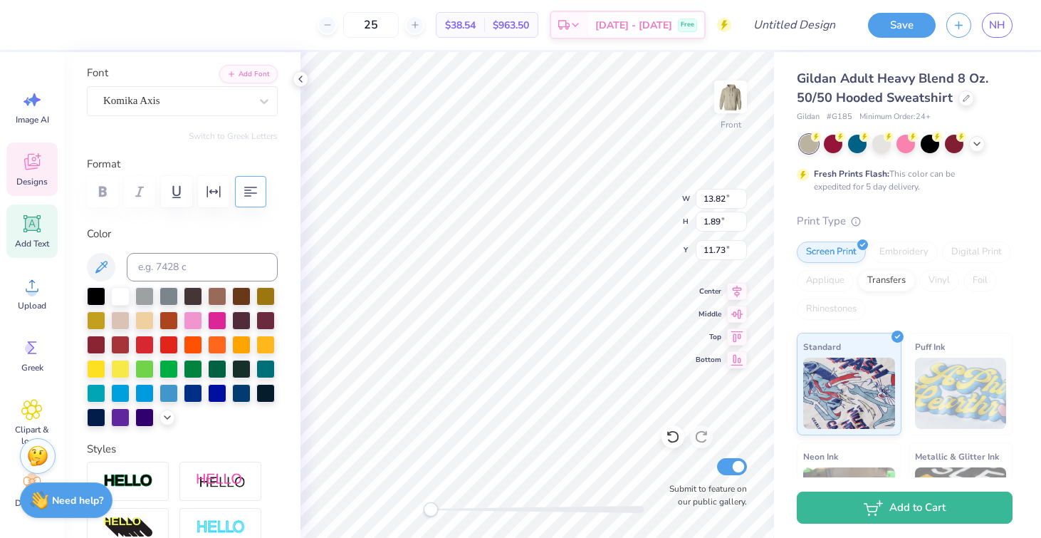
type textarea "PHI SIGMA PI"
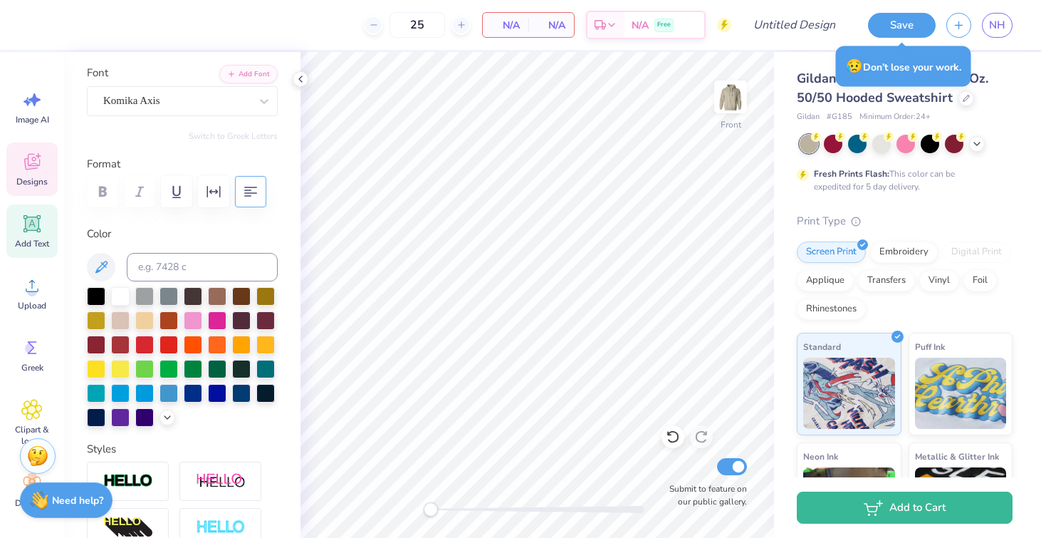
click at [43, 177] on span "Designs" at bounding box center [31, 181] width 31 height 11
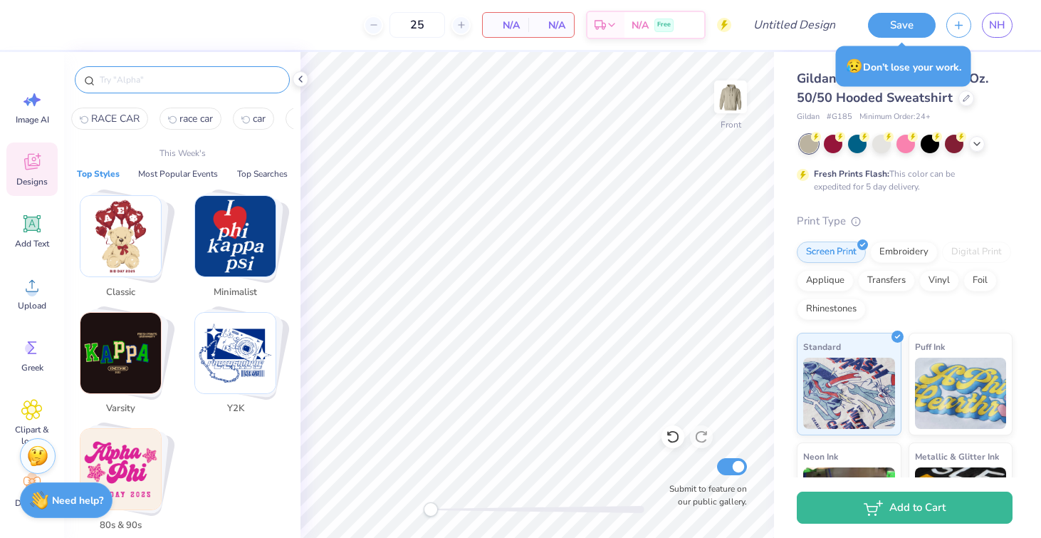
click at [137, 78] on input "text" at bounding box center [189, 80] width 182 height 14
type input "c"
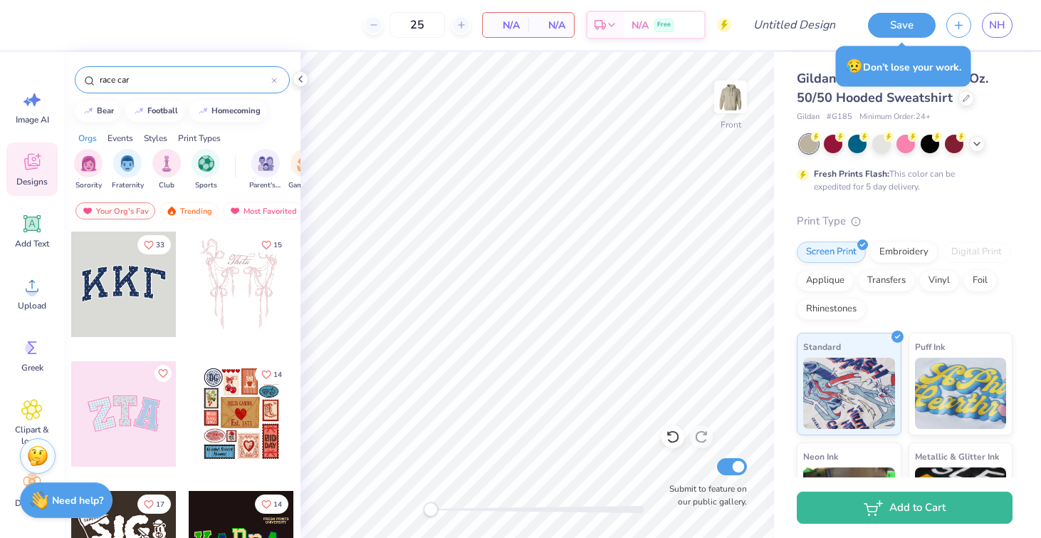
type input "race car"
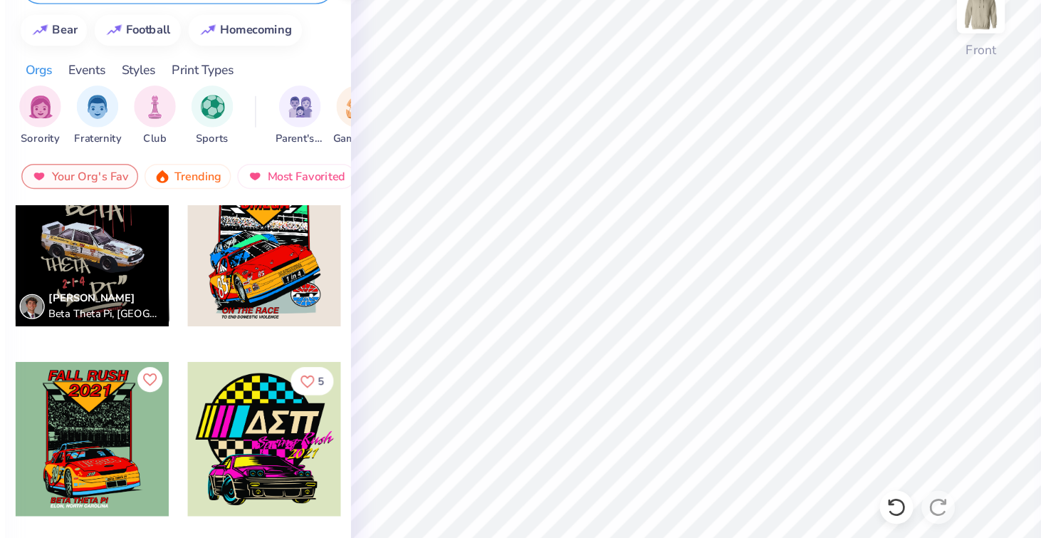
scroll to position [413, 0]
click at [244, 276] on div at bounding box center [241, 259] width 105 height 105
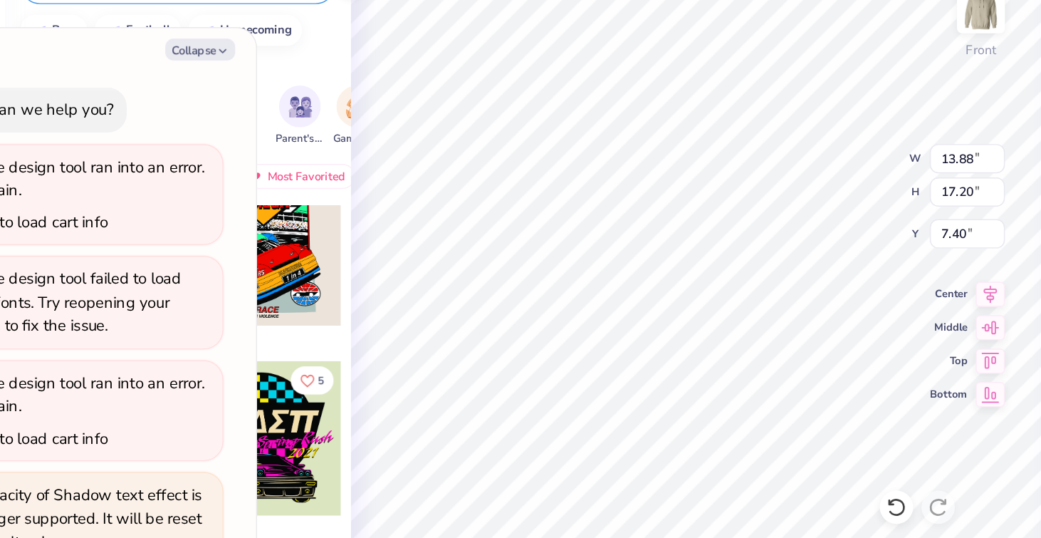
scroll to position [3, 0]
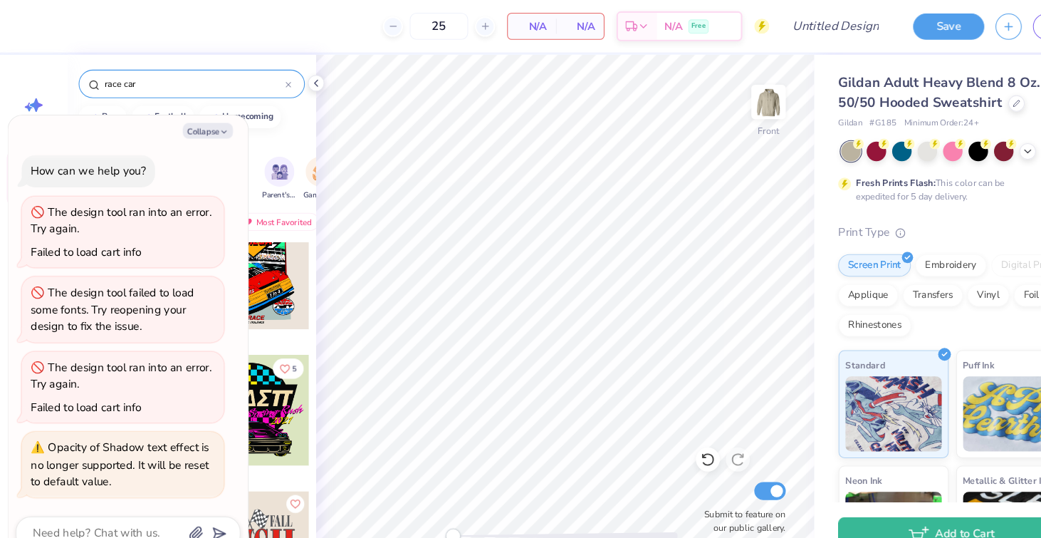
click at [185, 146] on div "How can we help you? The design tool ran into an error. Try again. Failed to lo…" at bounding box center [122, 310] width 214 height 348
click at [187, 127] on button "Collapse" at bounding box center [198, 124] width 48 height 15
type textarea "x"
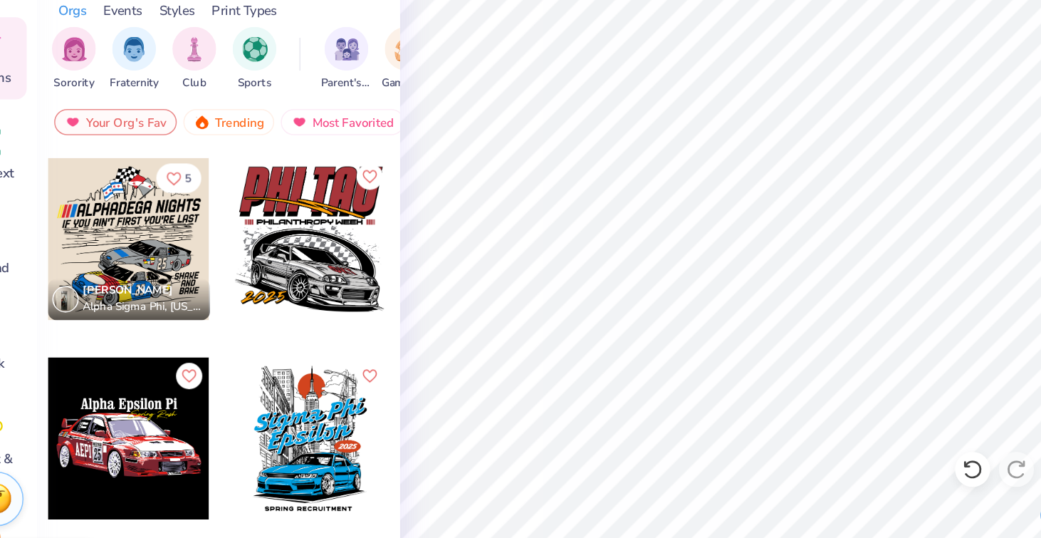
scroll to position [1138, 0]
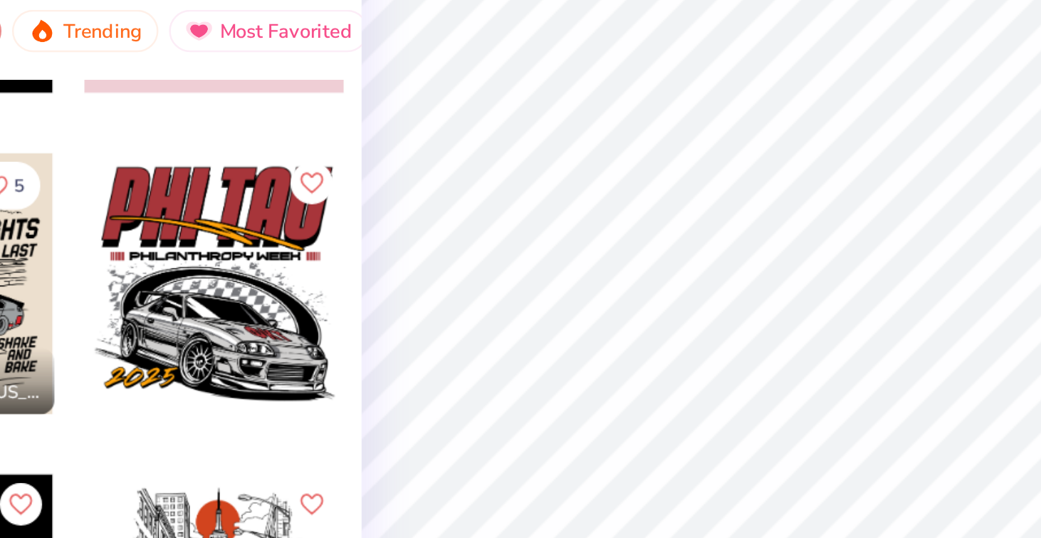
click at [245, 325] on div at bounding box center [241, 312] width 105 height 105
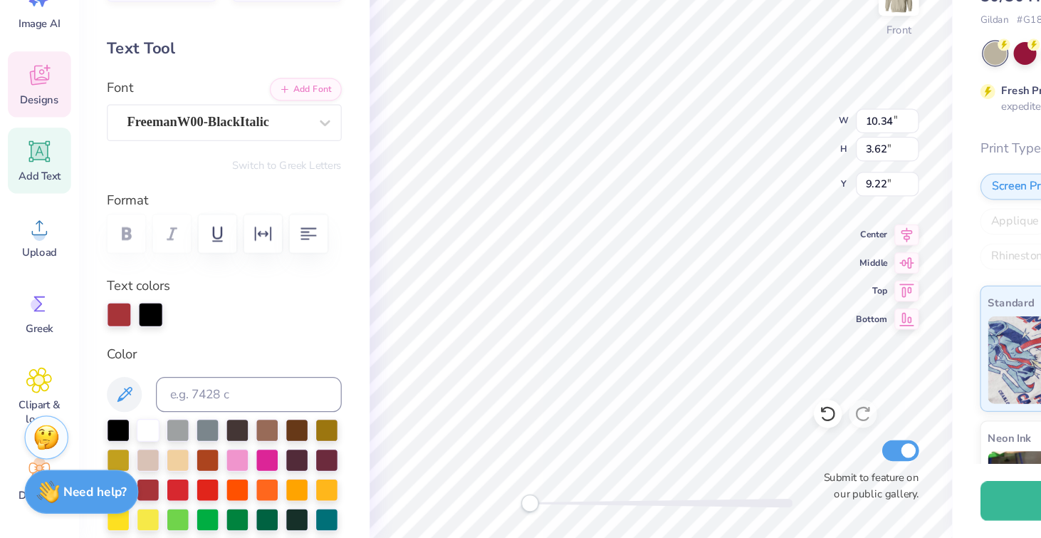
scroll to position [0, 0]
type textarea "P"
type textarea "PHI SIGMA PI"
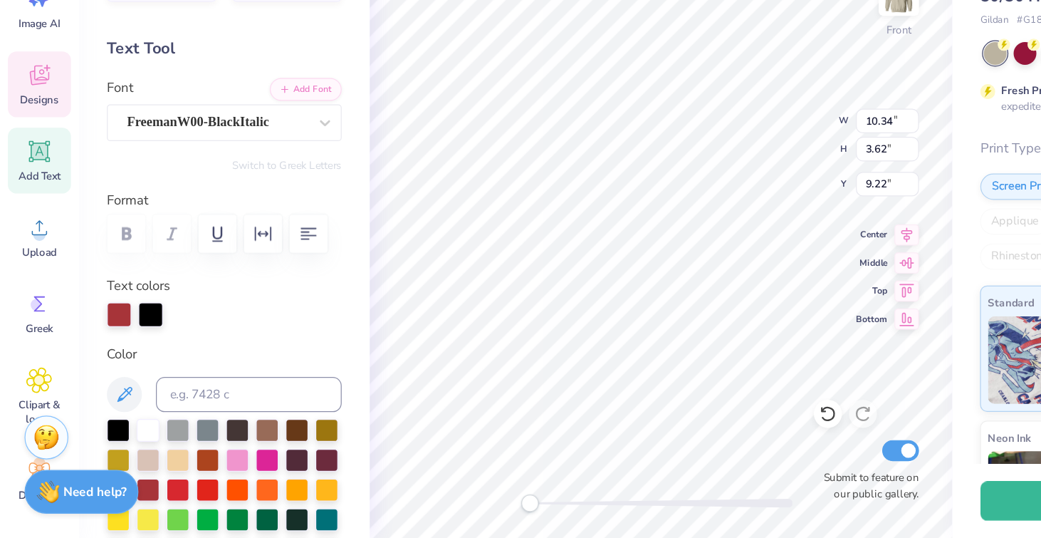
type input "15.67"
type input "3.34"
type input "9.36"
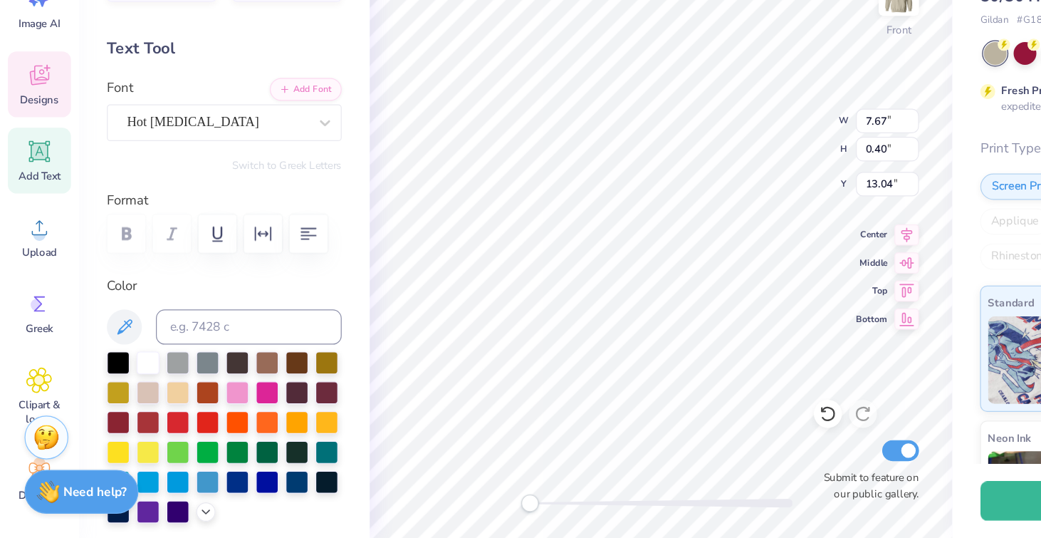
click at [46, 167] on div "Designs" at bounding box center [31, 168] width 51 height 53
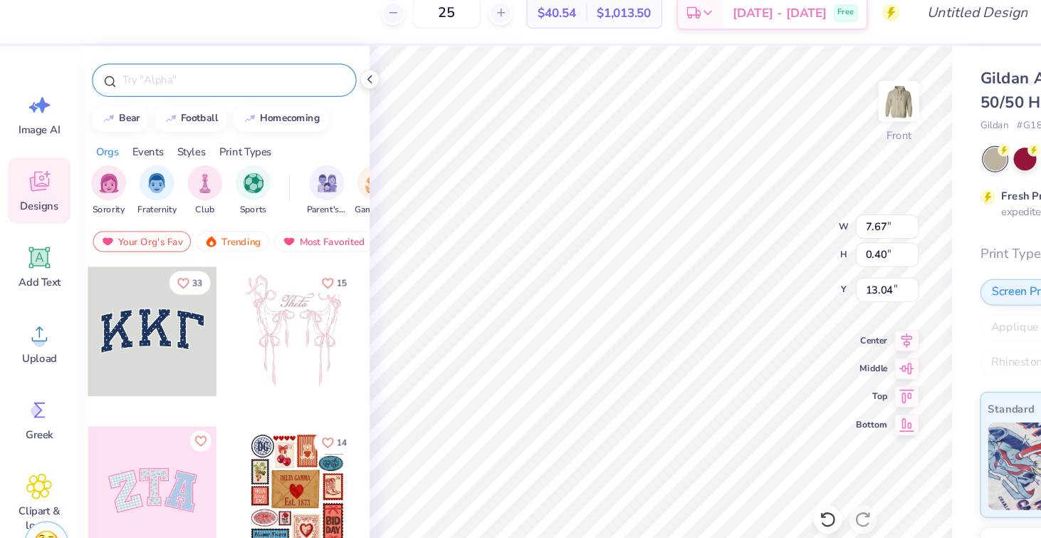
click at [161, 80] on input "text" at bounding box center [189, 80] width 182 height 14
type input "RACE CAR"
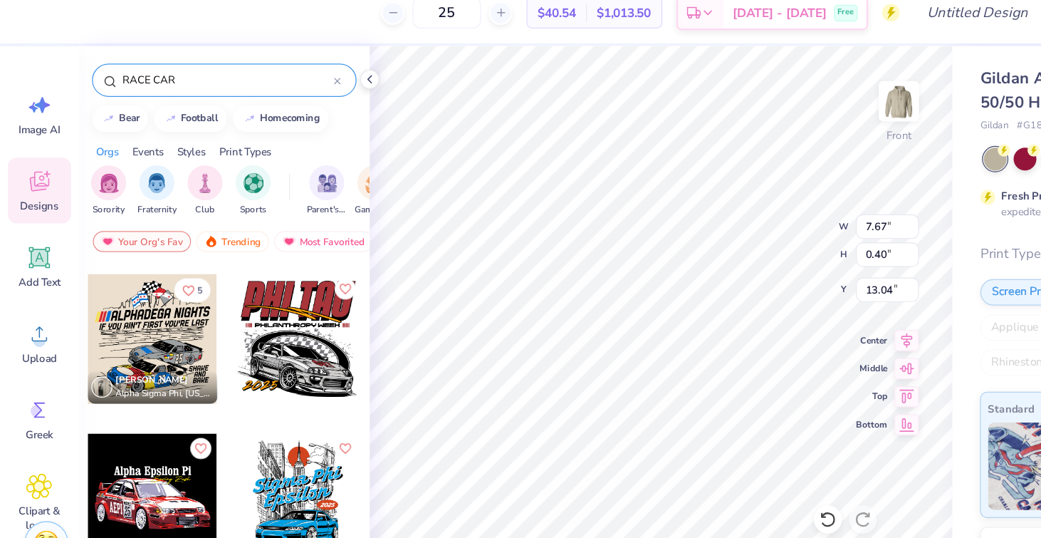
scroll to position [1166, 0]
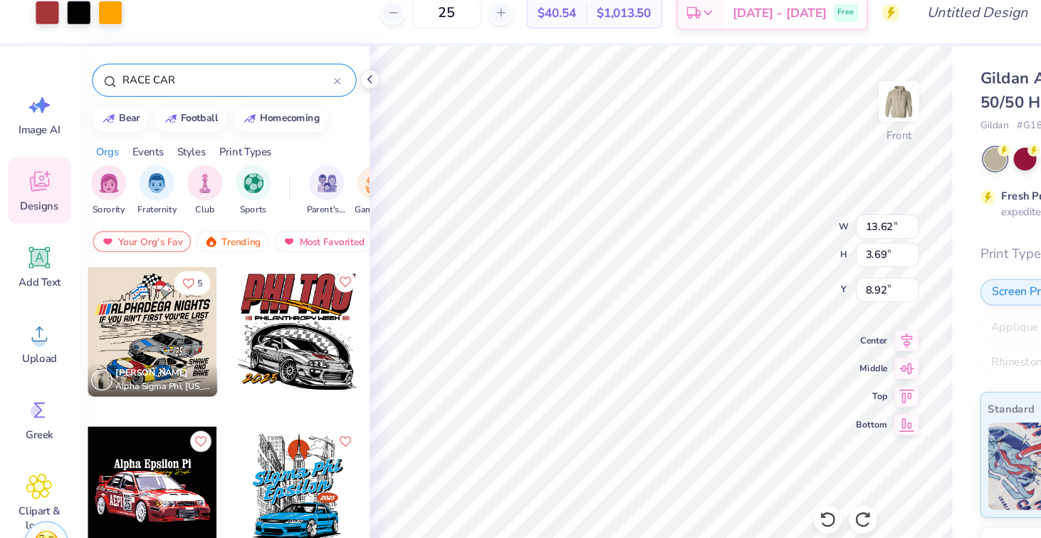
type input "9.31"
type input "3.40"
type input "9.60"
type input "15.67"
type input "3.64"
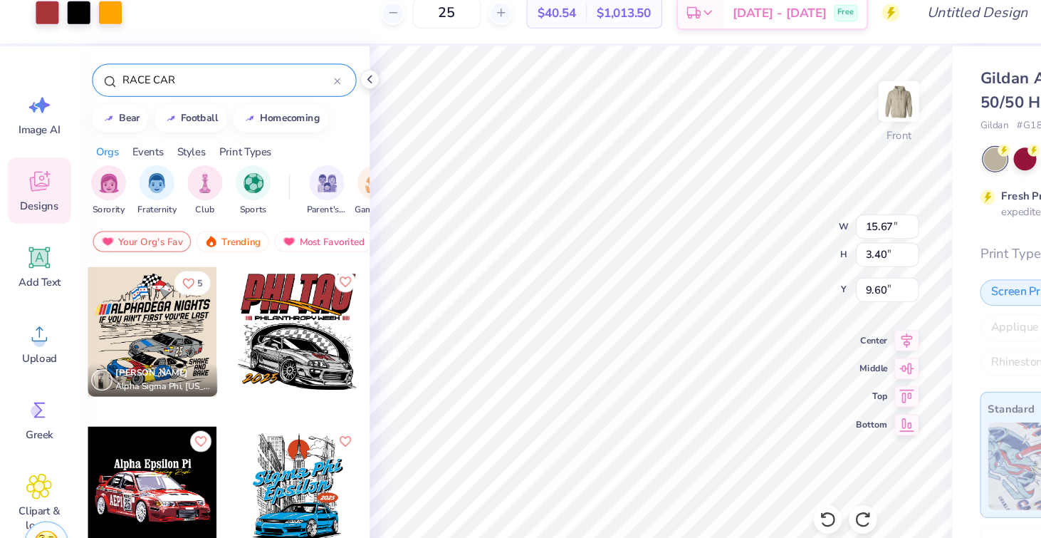
type input "9.36"
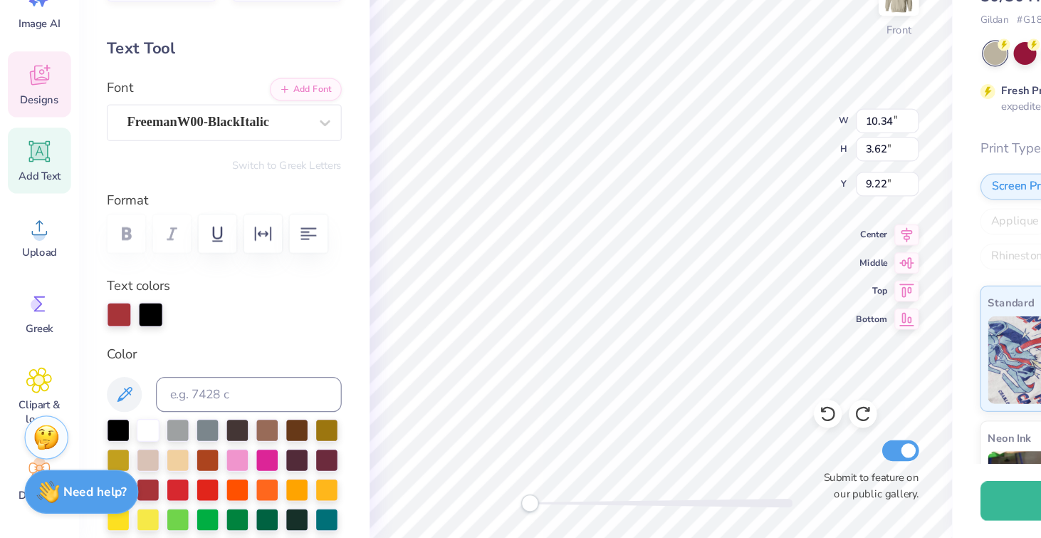
scroll to position [0, 0]
type textarea "PHI SIGMA PI"
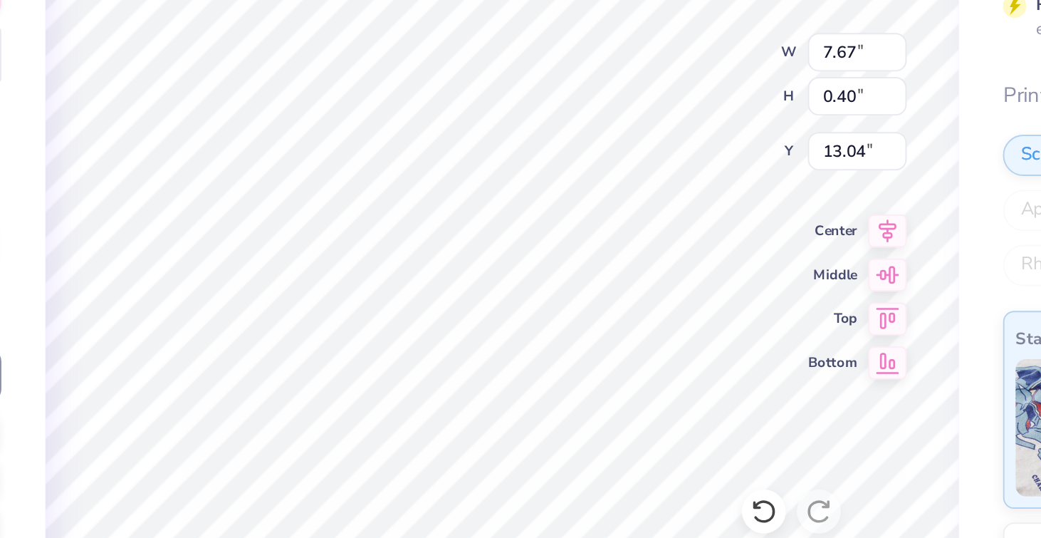
type textarea "D"
type textarea "ESTABLISHED 1916"
type input "3.39"
type input "0.97"
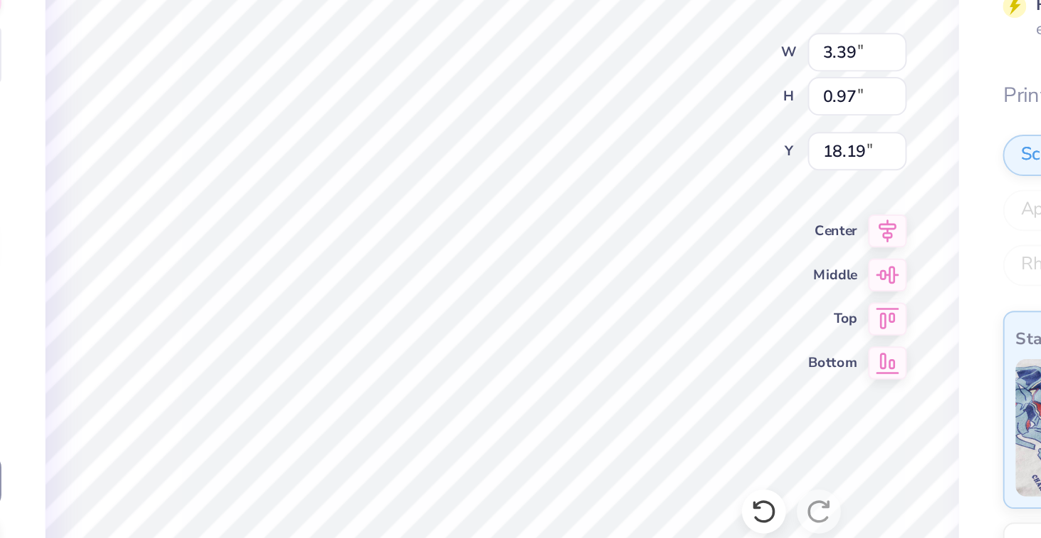
type input "18.19"
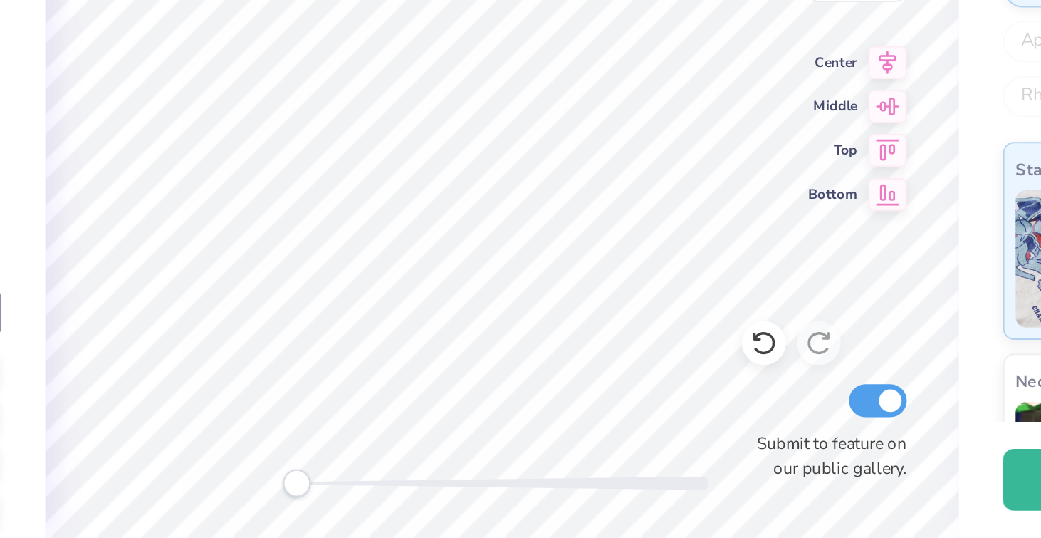
scroll to position [1, 1]
type textarea "DELTA CHI"
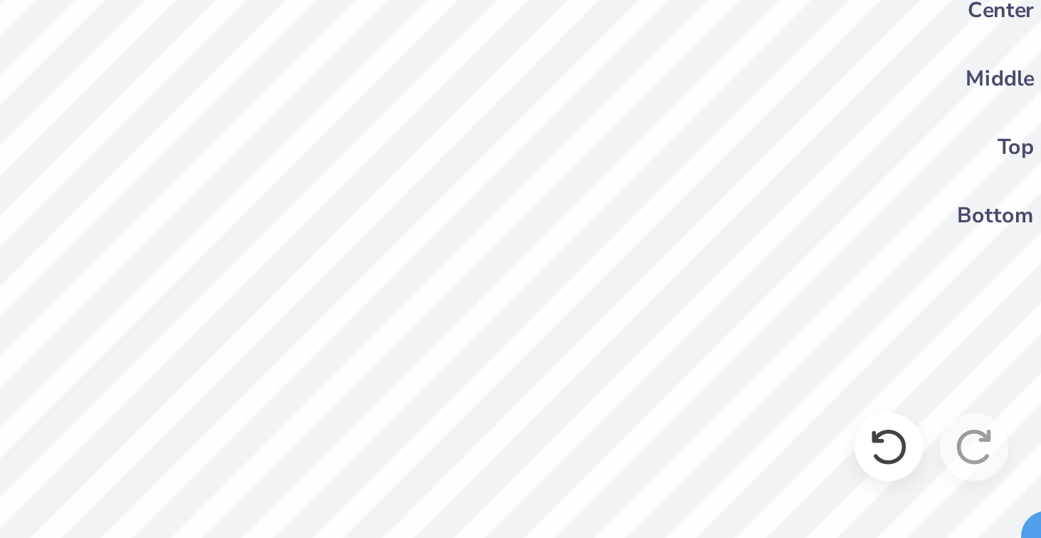
type textarea "PSP"
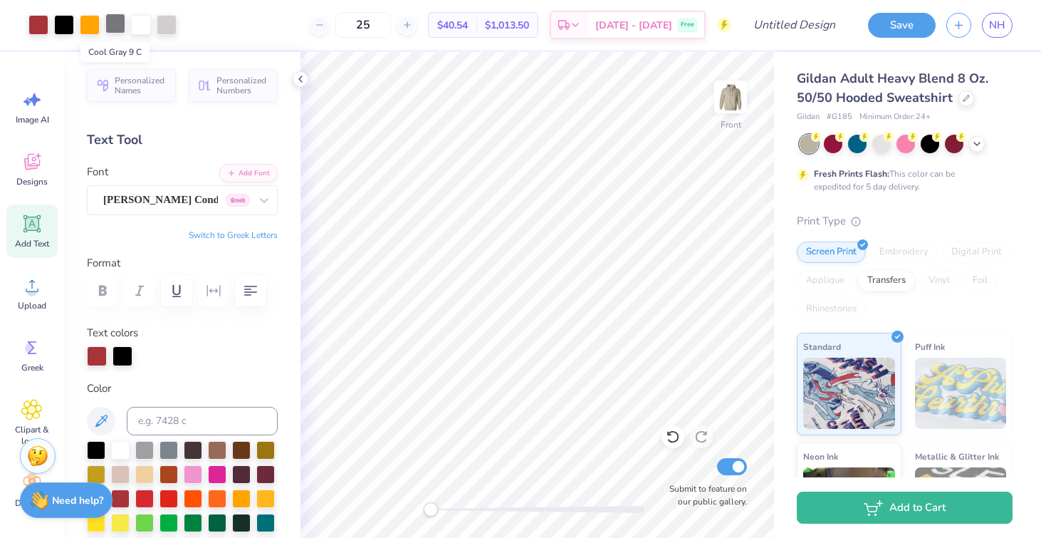
click at [117, 23] on div at bounding box center [115, 24] width 20 height 20
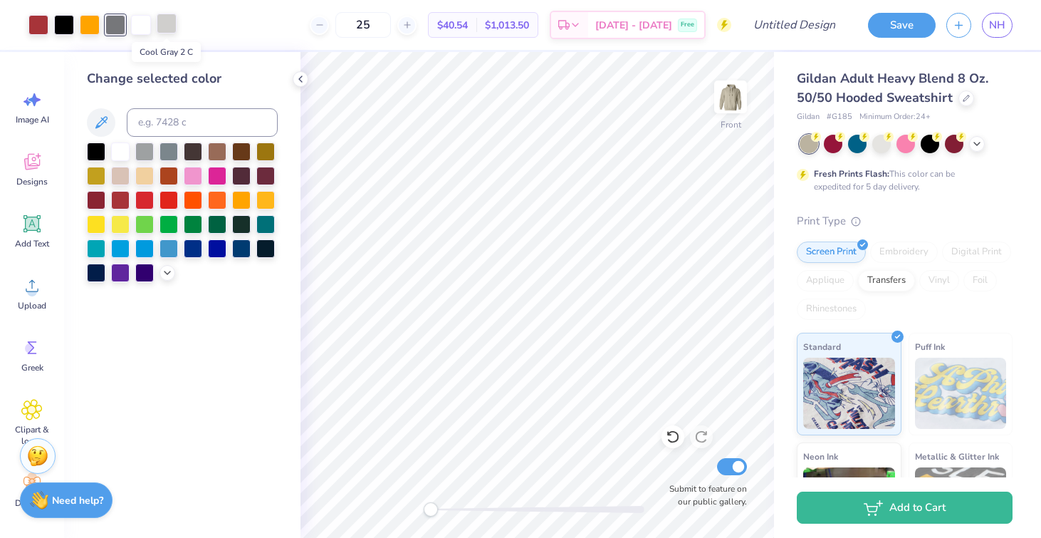
click at [168, 23] on div at bounding box center [167, 24] width 20 height 20
click at [120, 145] on div at bounding box center [120, 150] width 19 height 19
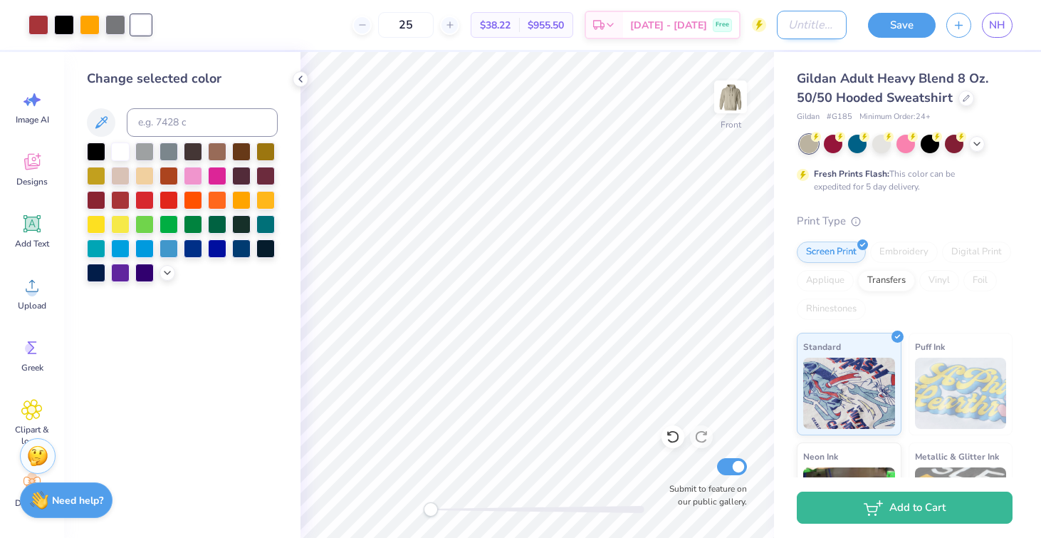
click at [807, 15] on input "Design Title" at bounding box center [812, 25] width 70 height 28
type input "o"
type input "Option 5"
click at [906, 29] on button "Save" at bounding box center [902, 23] width 68 height 25
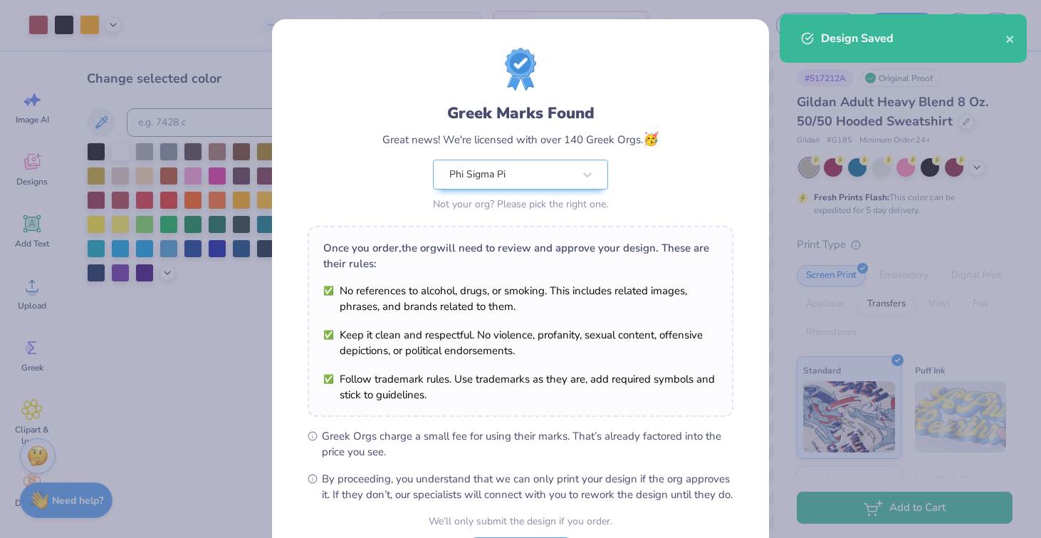
scroll to position [129, 0]
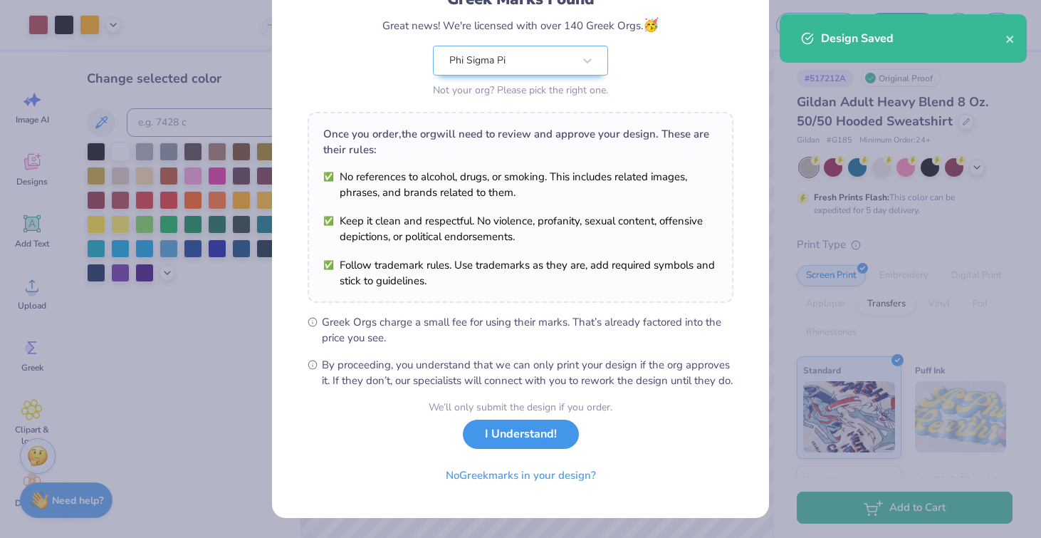
click at [497, 439] on button "I Understand!" at bounding box center [521, 433] width 116 height 29
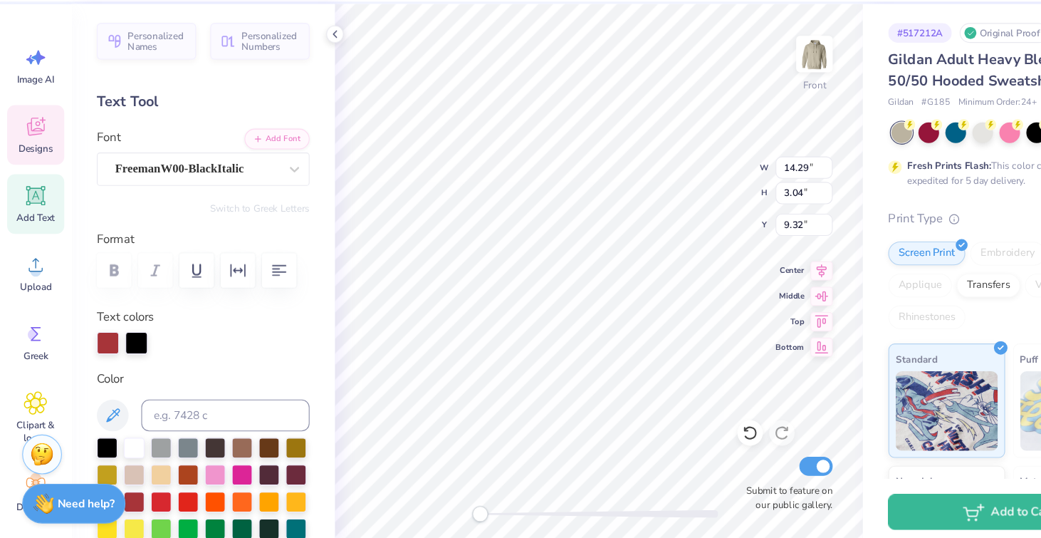
type input "5.39"
type input "1.29"
type input "18.23"
click at [94, 357] on div at bounding box center [97, 355] width 20 height 20
click at [102, 421] on icon at bounding box center [101, 420] width 17 height 17
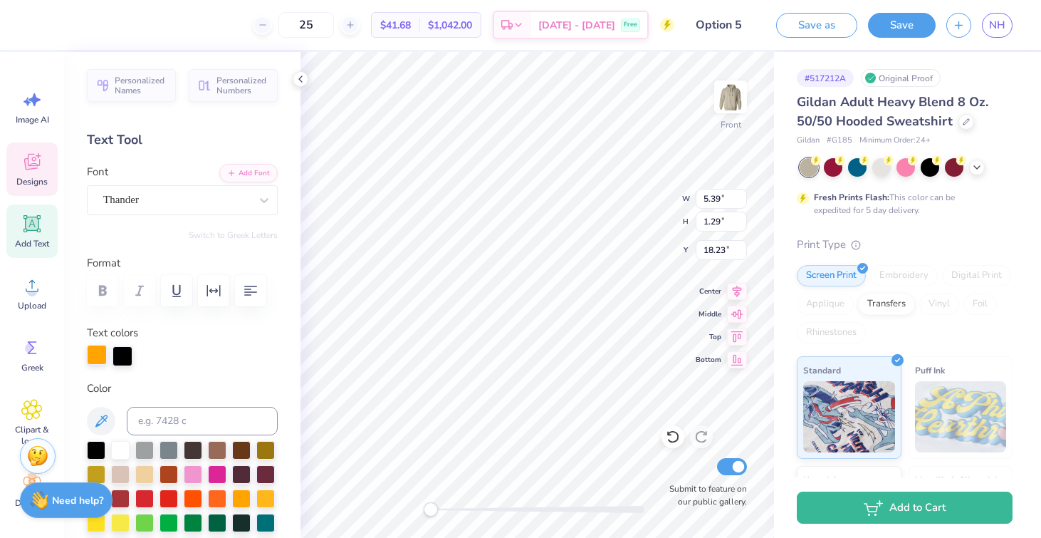
click at [93, 354] on div at bounding box center [97, 355] width 20 height 20
click at [98, 412] on button at bounding box center [101, 421] width 28 height 28
click at [99, 360] on div at bounding box center [97, 355] width 20 height 20
click at [101, 424] on icon at bounding box center [101, 420] width 17 height 17
click at [113, 451] on div at bounding box center [120, 448] width 19 height 19
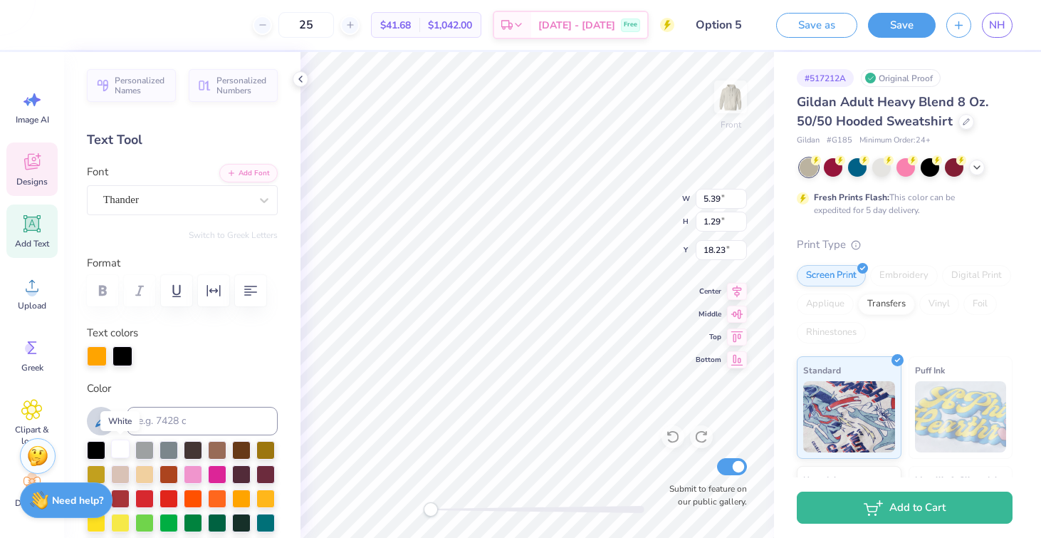
click at [120, 448] on div at bounding box center [120, 448] width 19 height 19
click at [101, 424] on icon at bounding box center [101, 420] width 17 height 17
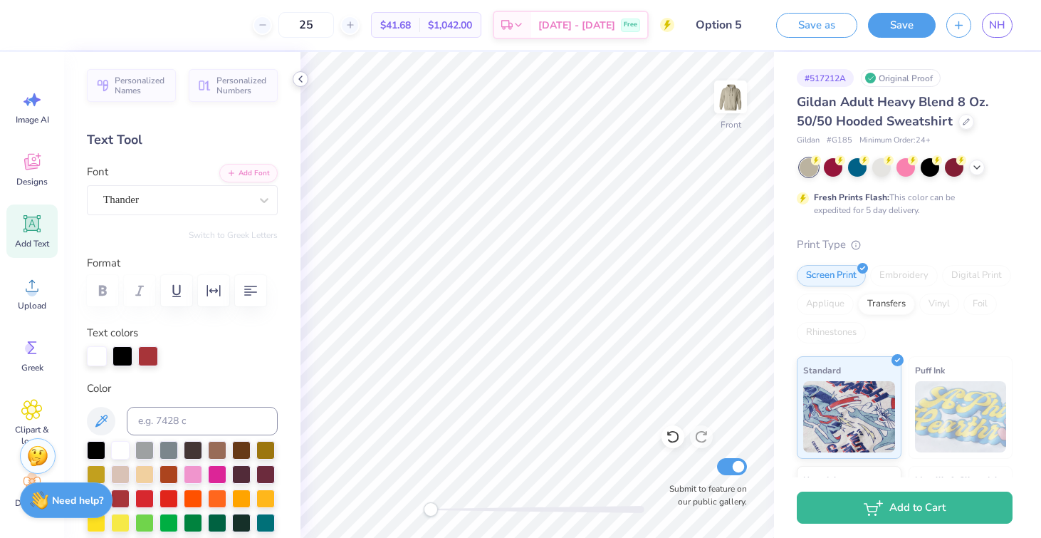
click at [298, 80] on icon at bounding box center [300, 78] width 11 height 11
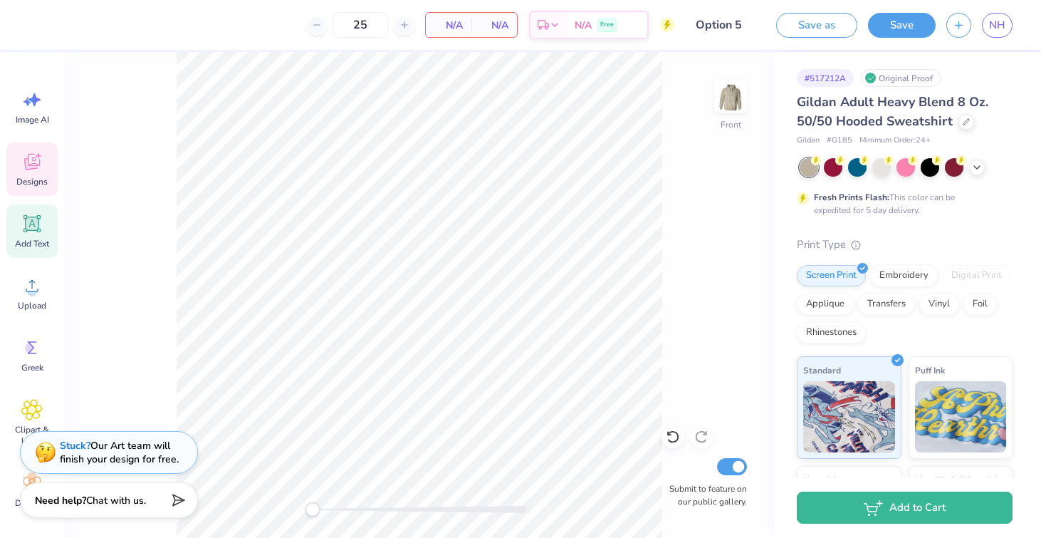
click at [28, 157] on icon at bounding box center [32, 162] width 16 height 16
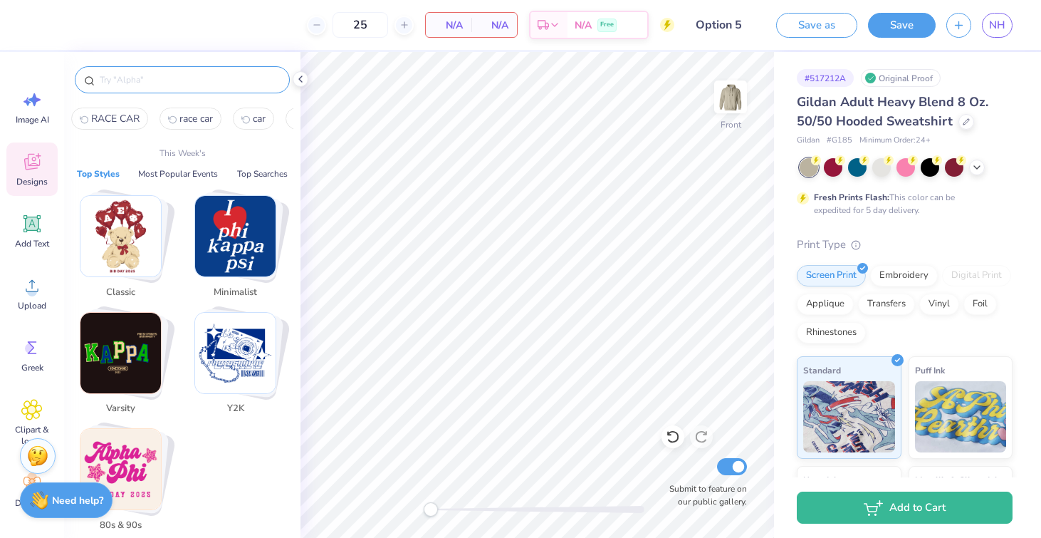
click at [180, 80] on input "text" at bounding box center [189, 80] width 182 height 14
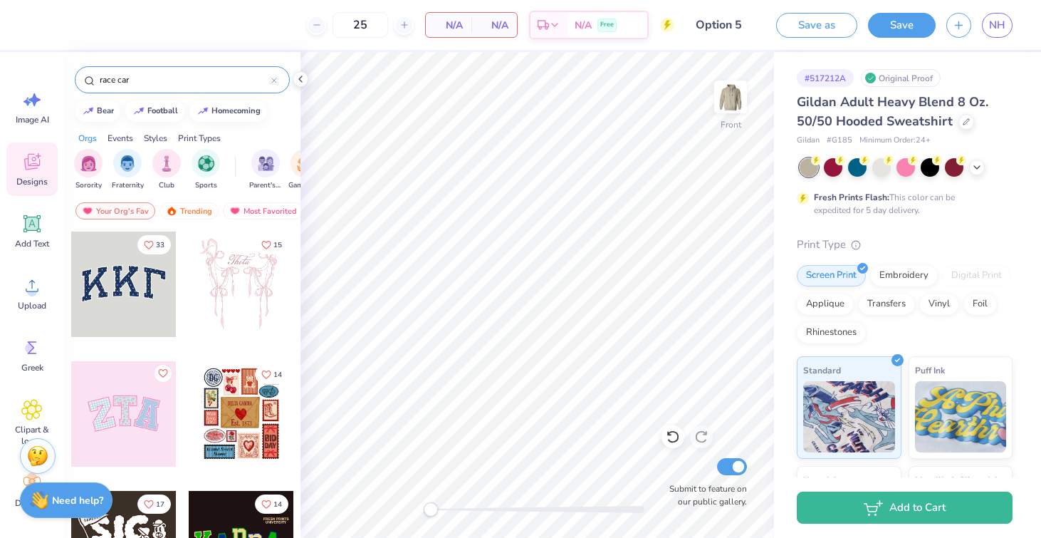
type input "race car"
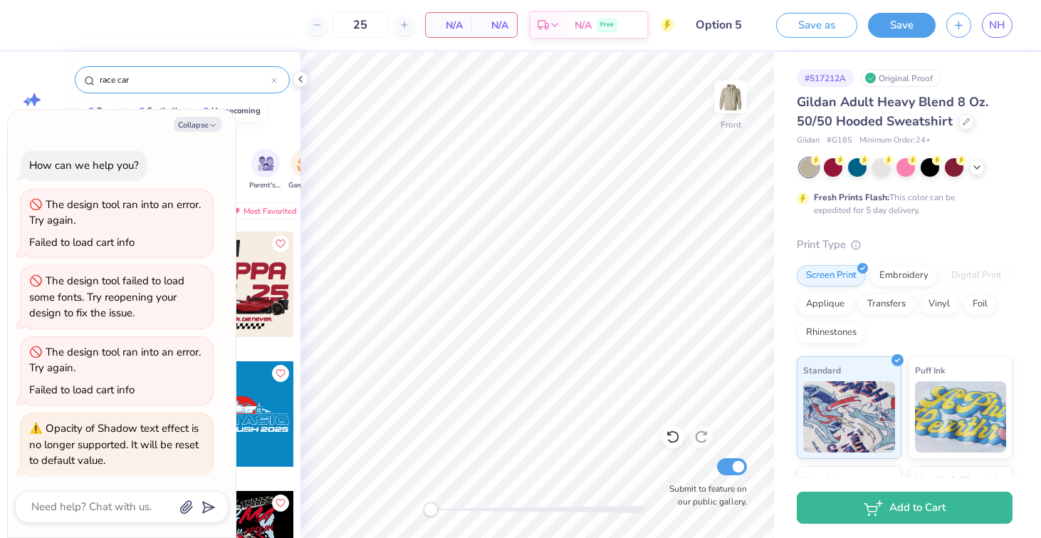
scroll to position [80, 0]
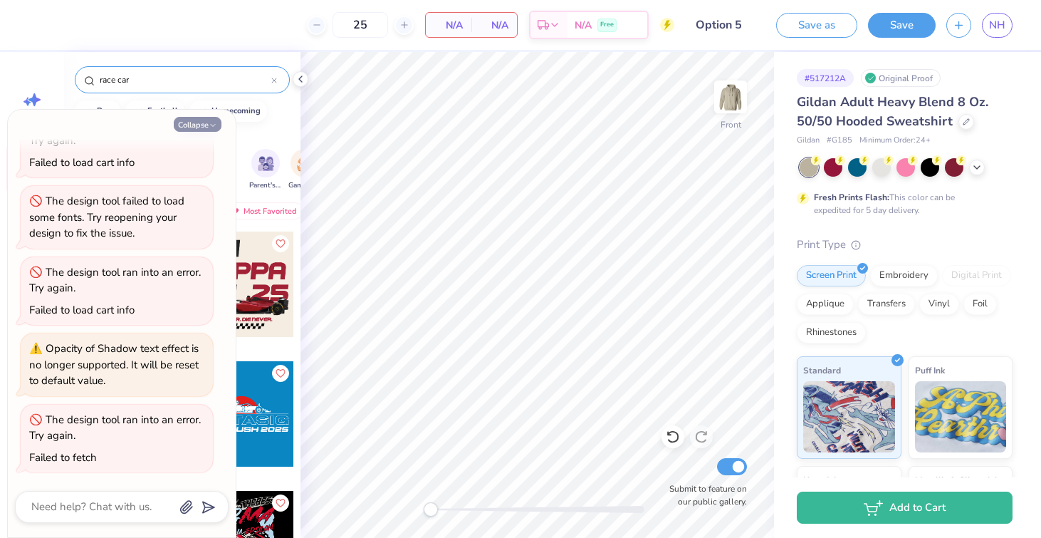
click at [202, 122] on button "Collapse" at bounding box center [198, 124] width 48 height 15
type textarea "x"
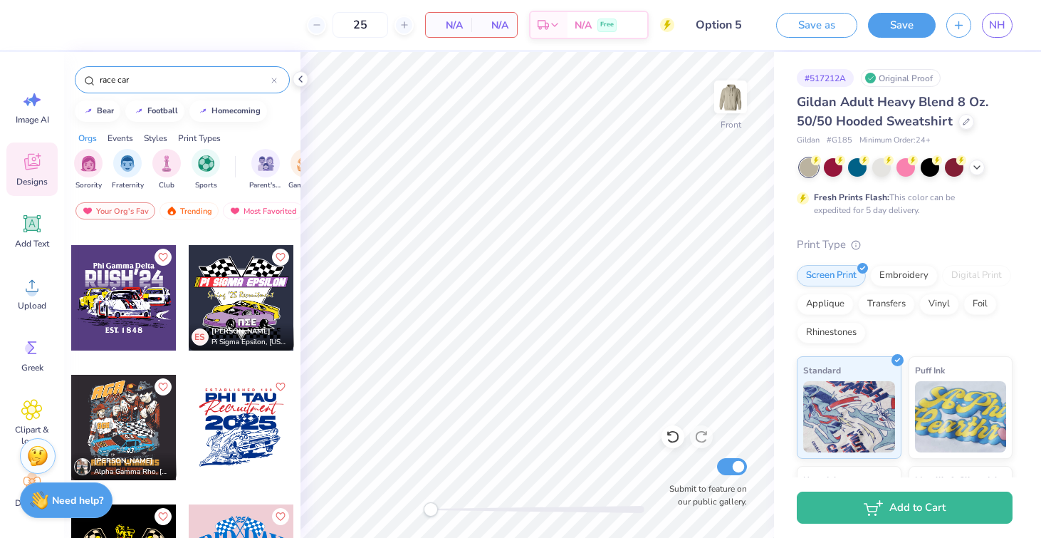
scroll to position [763, 0]
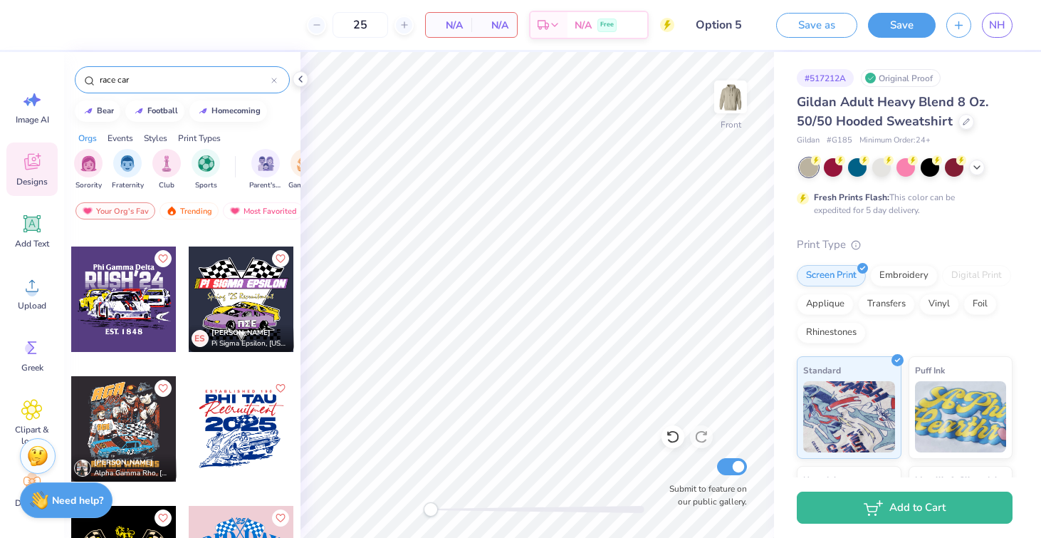
click at [125, 303] on div at bounding box center [123, 298] width 105 height 105
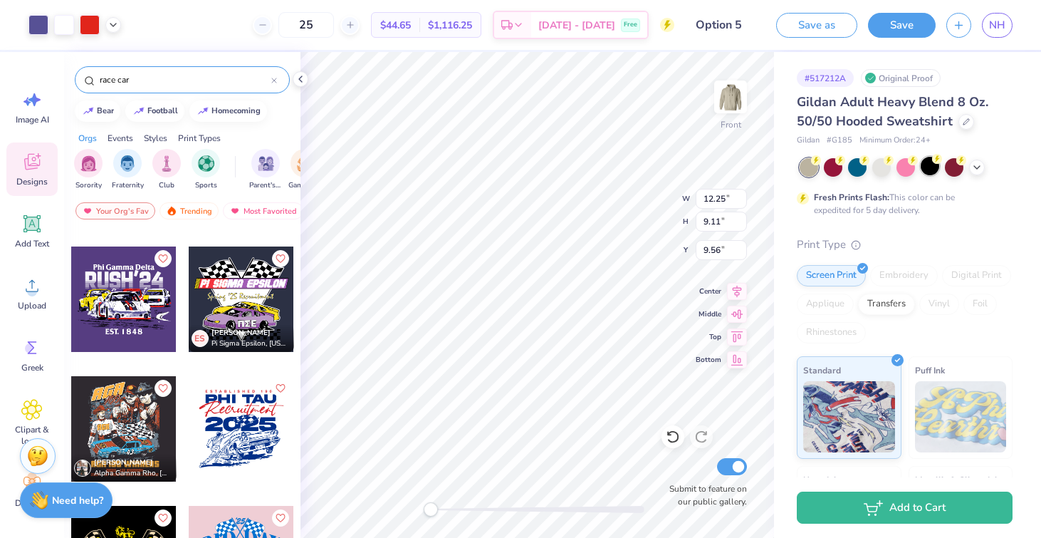
click at [930, 166] on div at bounding box center [930, 166] width 19 height 19
type input "9.92"
click at [975, 167] on icon at bounding box center [976, 165] width 11 height 11
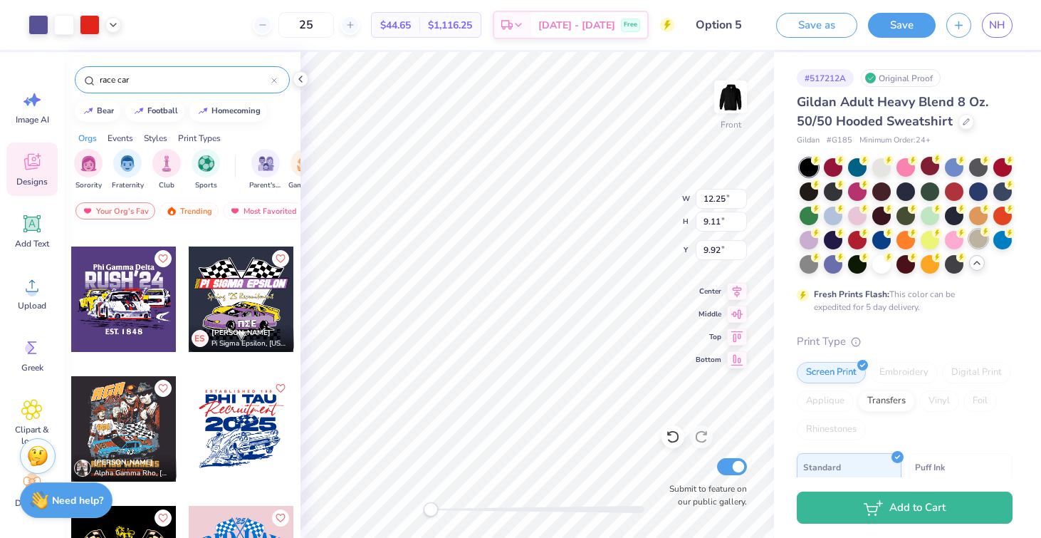
click at [978, 236] on div at bounding box center [978, 238] width 19 height 19
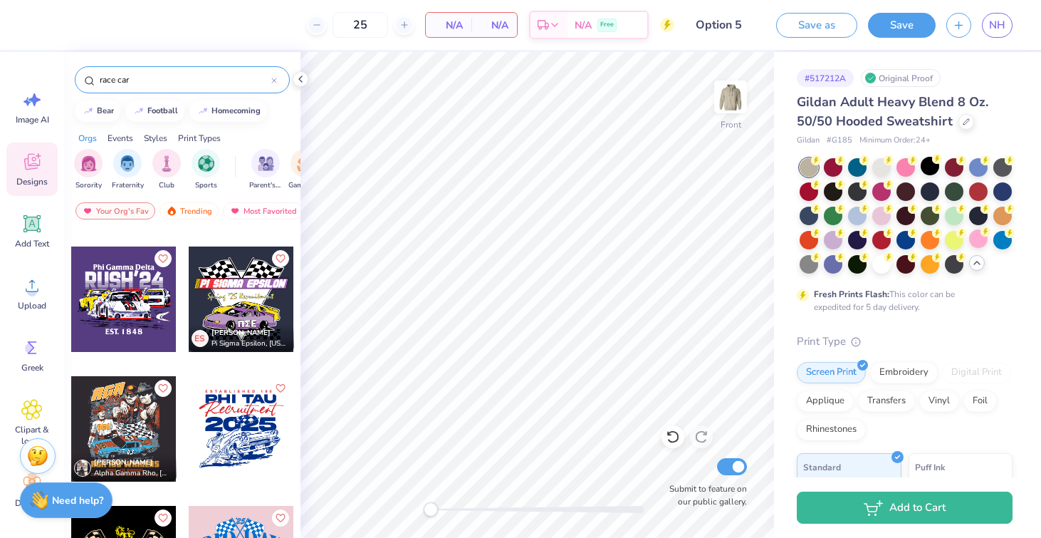
scroll to position [807, 0]
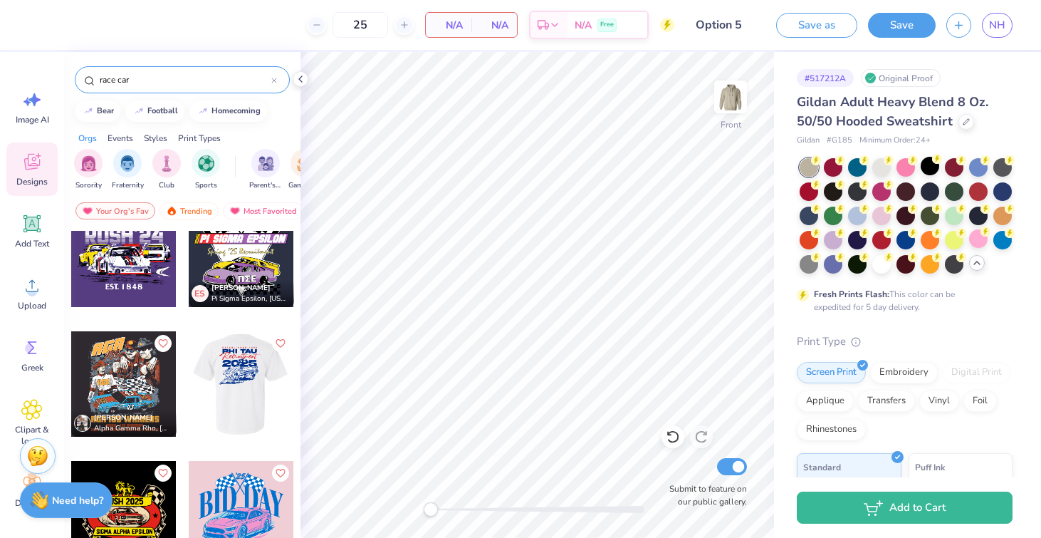
click at [229, 366] on div at bounding box center [240, 383] width 105 height 105
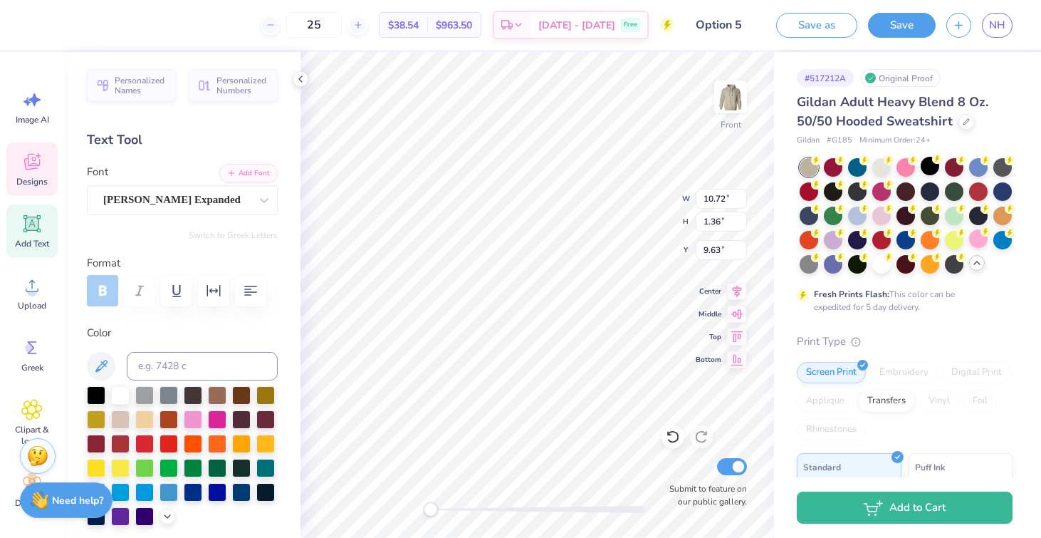
scroll to position [0, 0]
type textarea "phi sigma"
type textarea "delta chi"
type input "10.78"
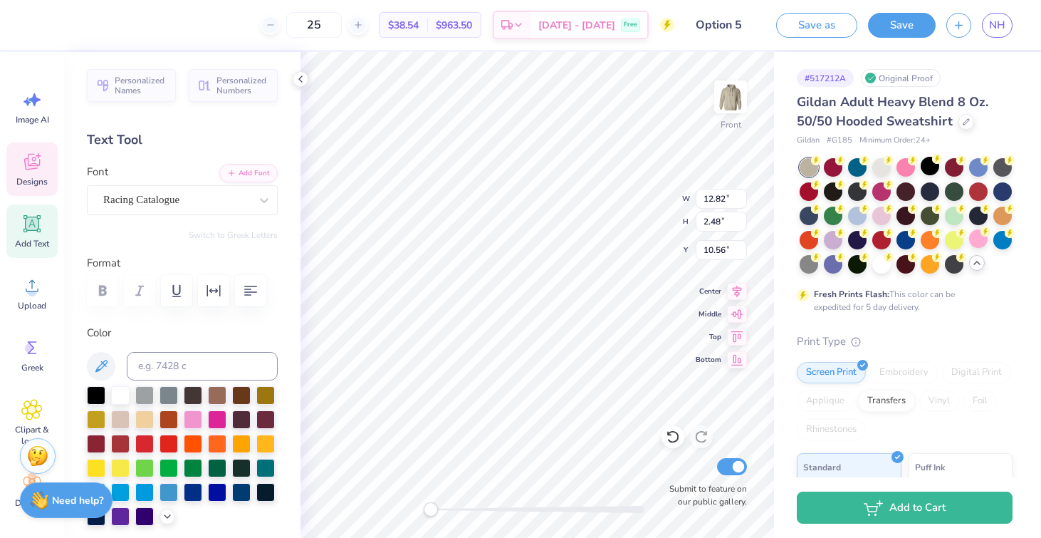
type input "2.19"
type input "13.04"
type input "14.59"
type input "1.39"
type input "9.67"
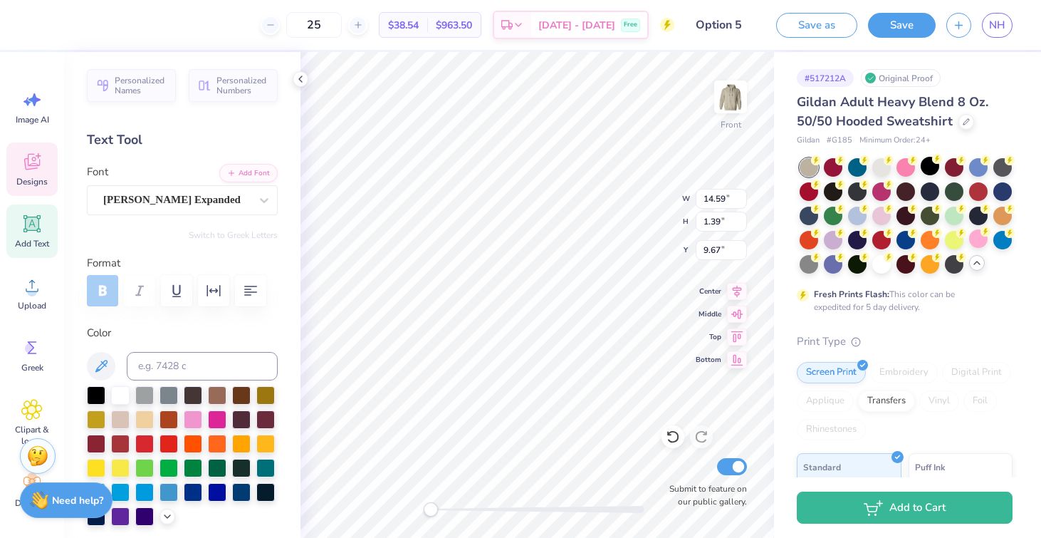
type input "10.78"
type input "2.19"
type input "13.04"
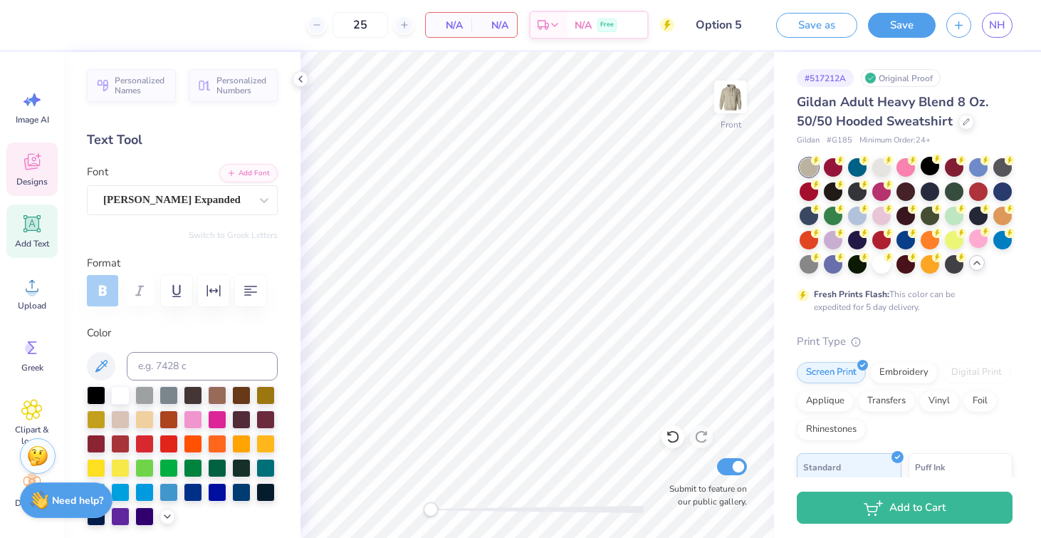
click at [25, 153] on icon at bounding box center [31, 161] width 21 height 21
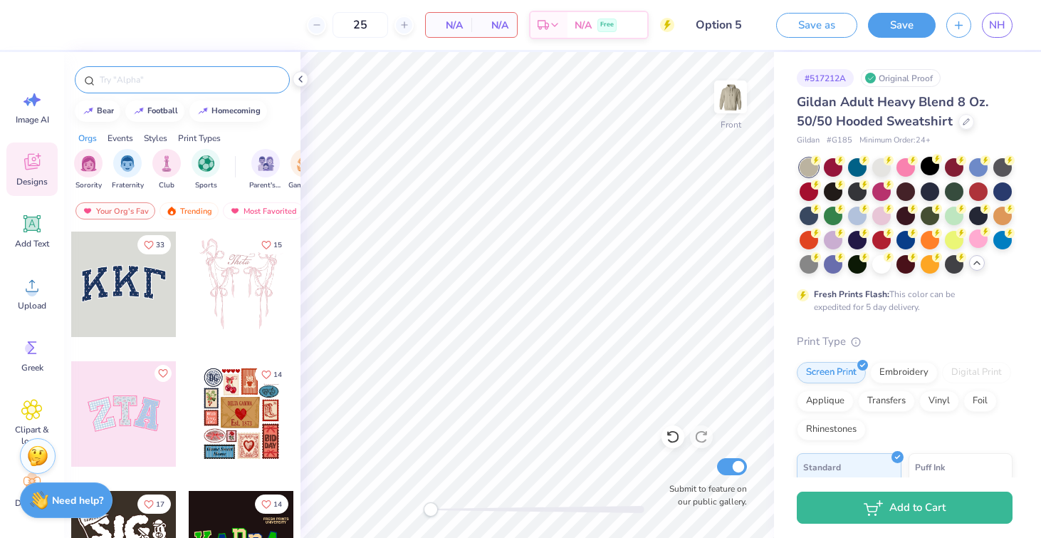
click at [150, 82] on input "text" at bounding box center [189, 80] width 182 height 14
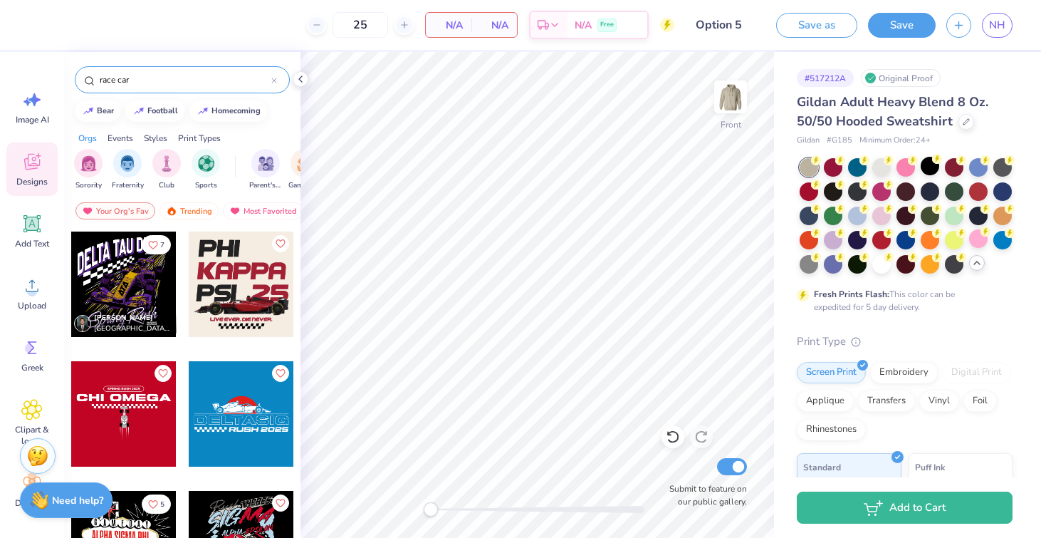
click at [248, 277] on div at bounding box center [241, 283] width 105 height 105
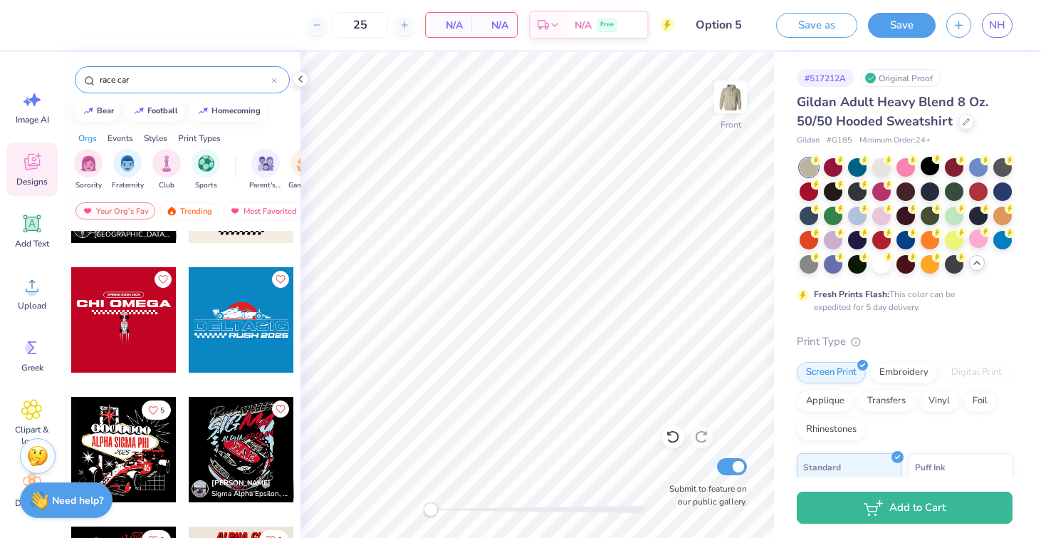
scroll to position [0, 0]
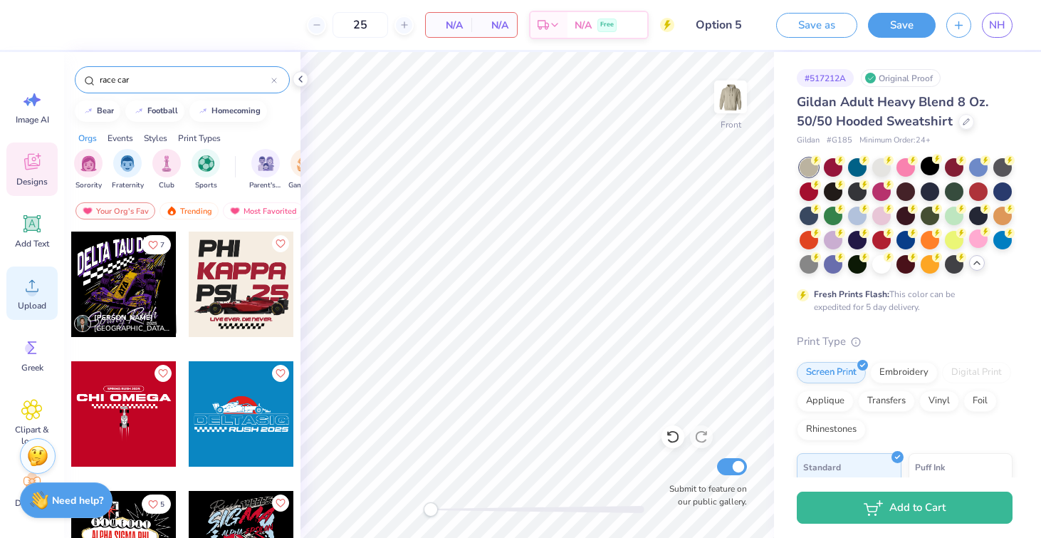
click at [29, 283] on icon at bounding box center [31, 285] width 21 height 21
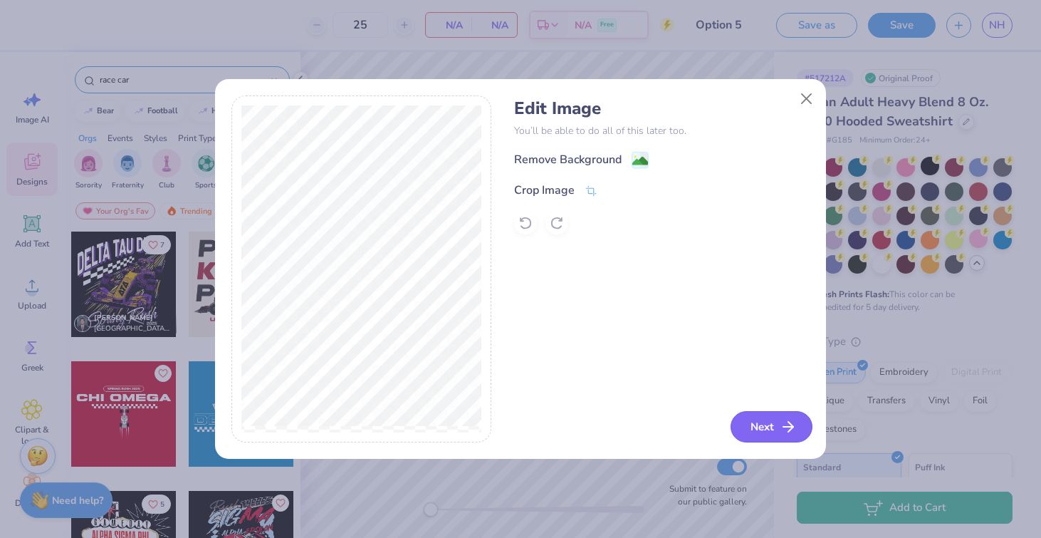
click at [765, 427] on button "Next" at bounding box center [772, 426] width 82 height 31
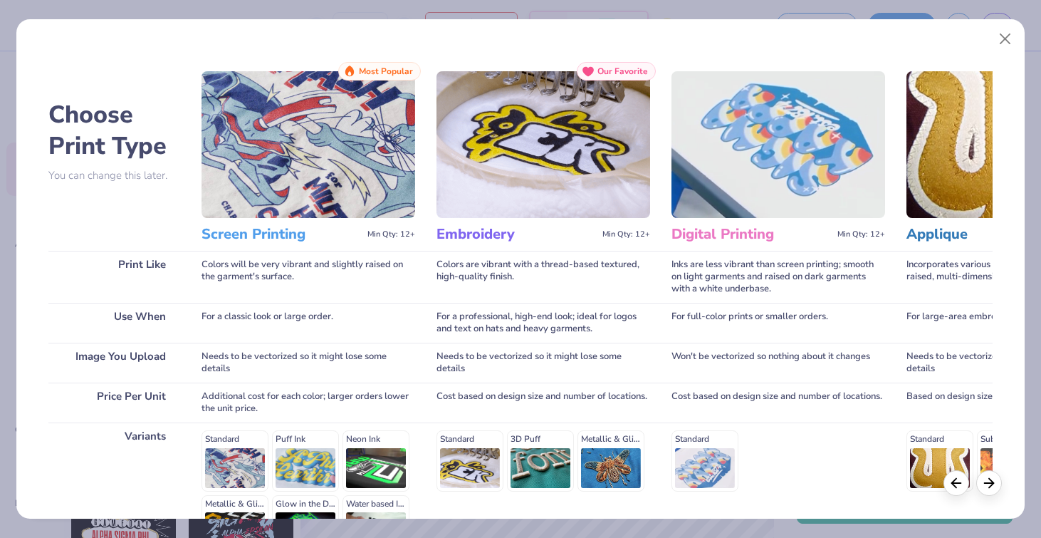
click at [330, 172] on img at bounding box center [308, 144] width 214 height 147
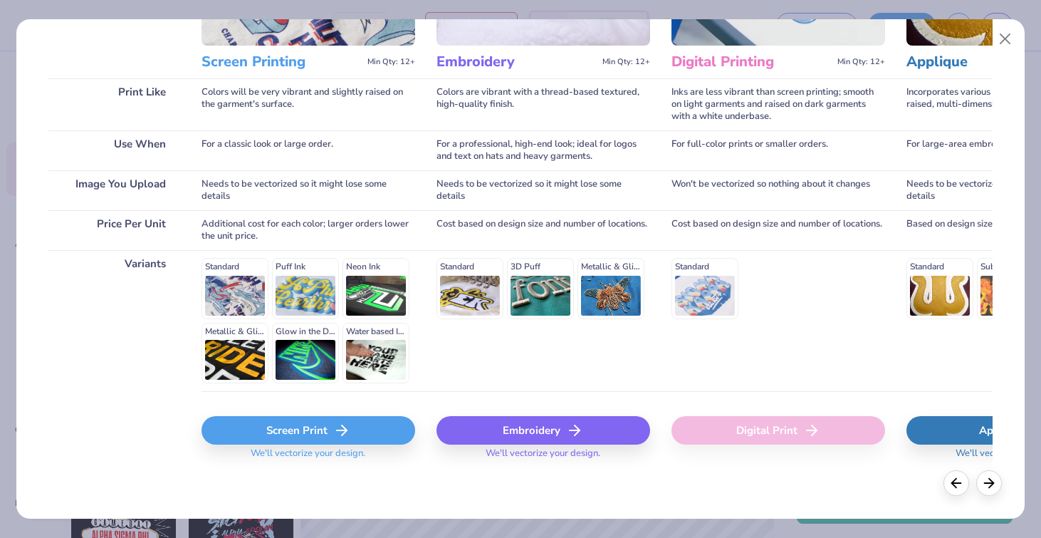
click at [234, 292] on div "Standard Puff Ink Neon Ink Metallic & Glitter Ink Glow in the Dark Ink Water ba…" at bounding box center [308, 320] width 214 height 125
click at [276, 422] on div "Screen Print" at bounding box center [308, 430] width 214 height 28
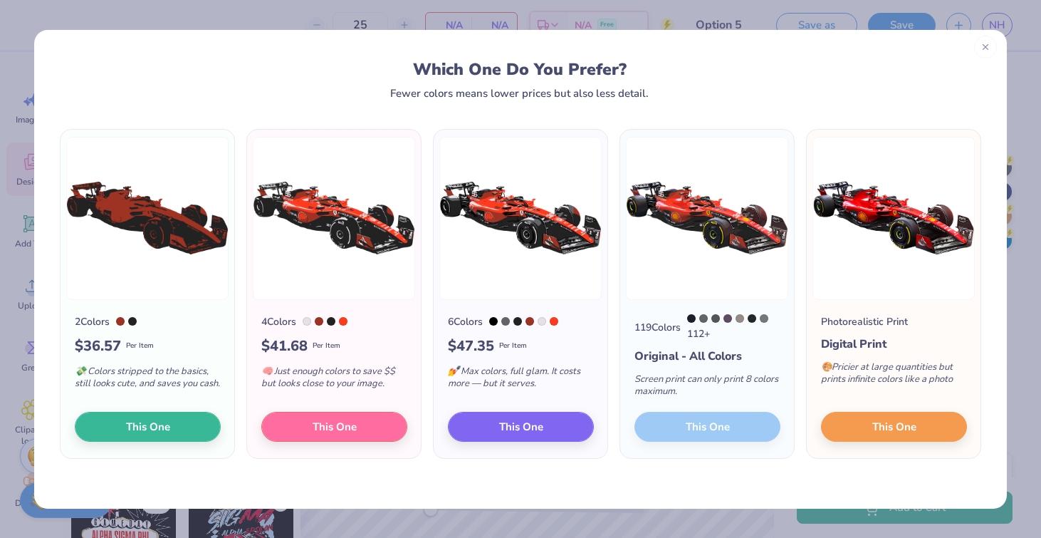
click at [984, 44] on icon at bounding box center [985, 47] width 10 height 10
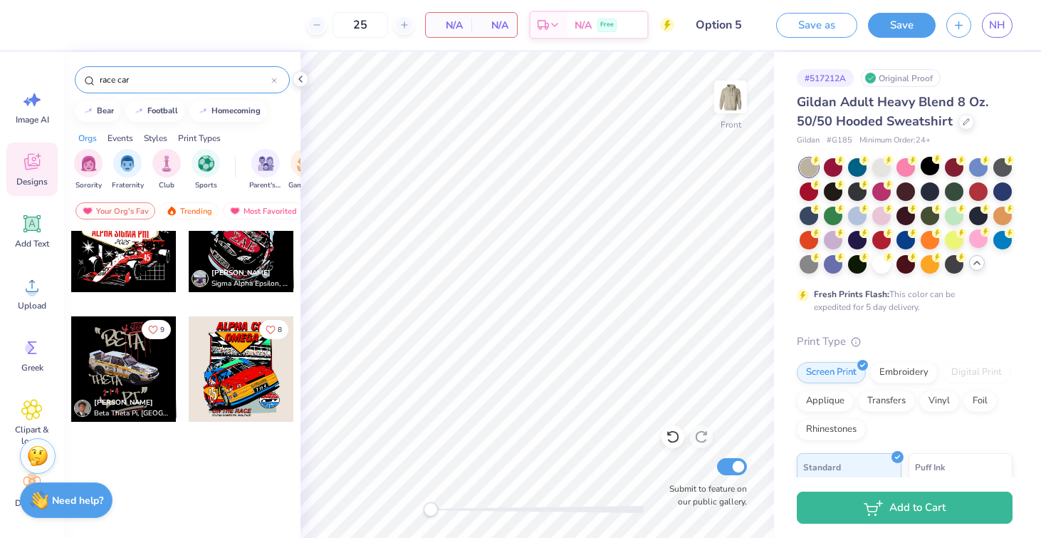
scroll to position [0, 0]
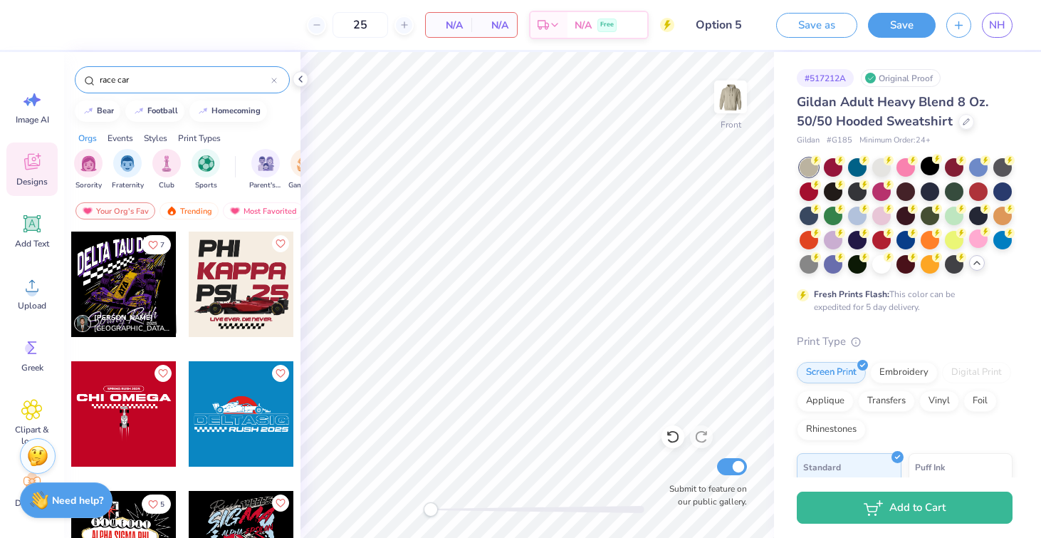
drag, startPoint x: 146, startPoint y: 81, endPoint x: 56, endPoint y: 80, distance: 90.4
click at [56, 80] on div "25 N/A Per Item N/A Total Est. Delivery N/A Free Design Title Option 5 Save as …" at bounding box center [520, 269] width 1041 height 538
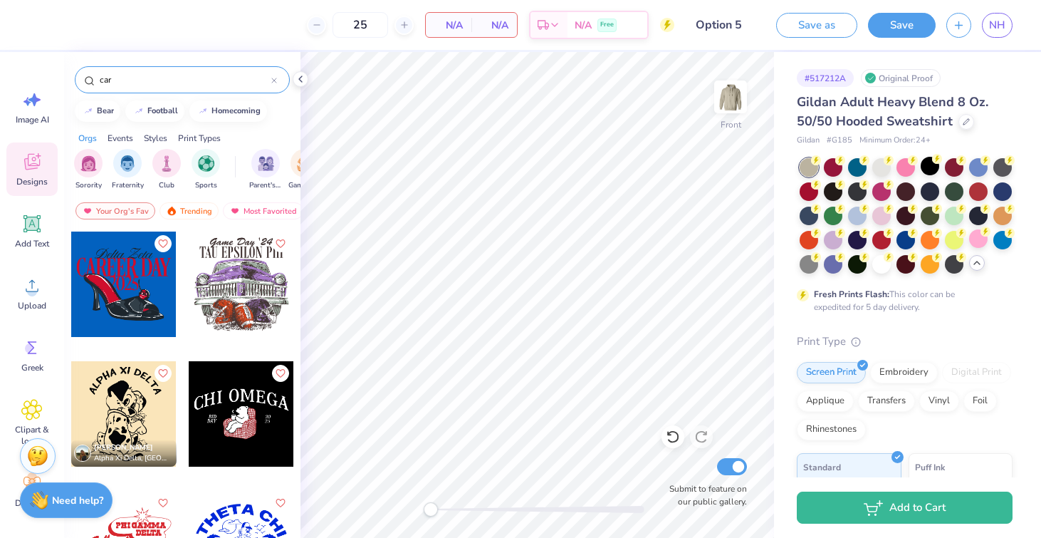
drag, startPoint x: 149, startPoint y: 84, endPoint x: 61, endPoint y: 84, distance: 87.6
click at [62, 84] on div "25 N/A Per Item N/A Total Est. Delivery N/A Free Design Title Option 5 Save as …" at bounding box center [520, 269] width 1041 height 538
type input "f1"
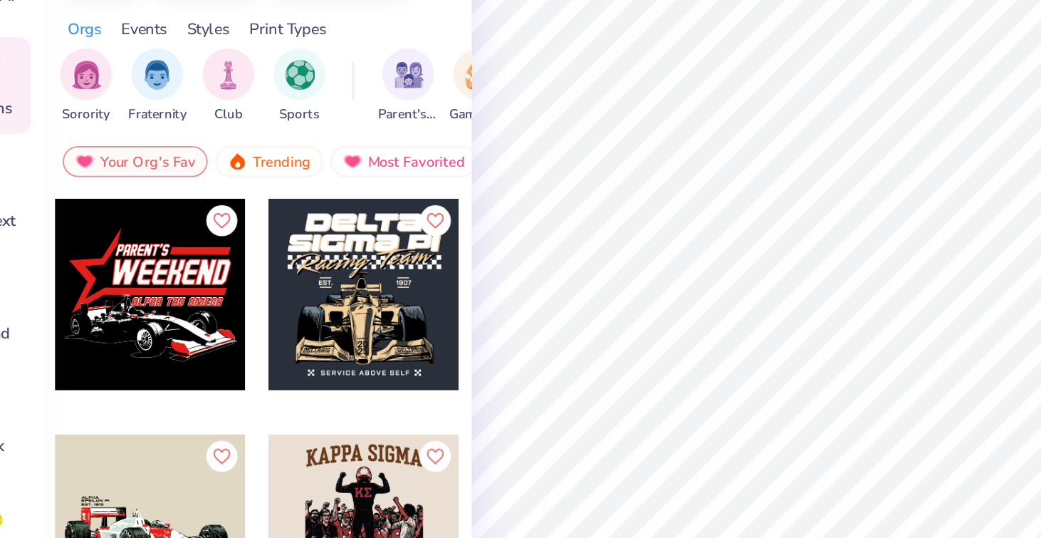
click at [140, 281] on div at bounding box center [123, 283] width 105 height 105
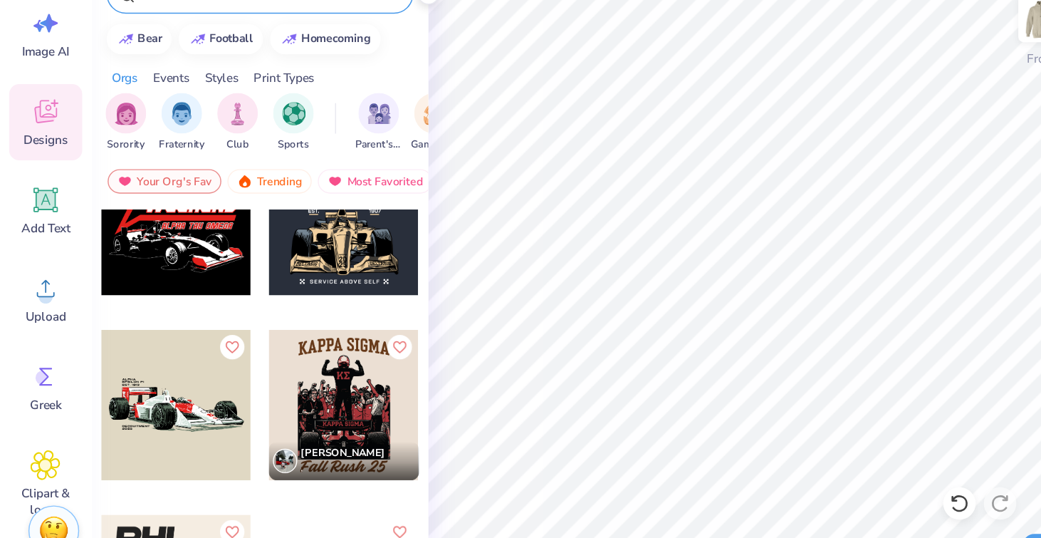
scroll to position [30, 0]
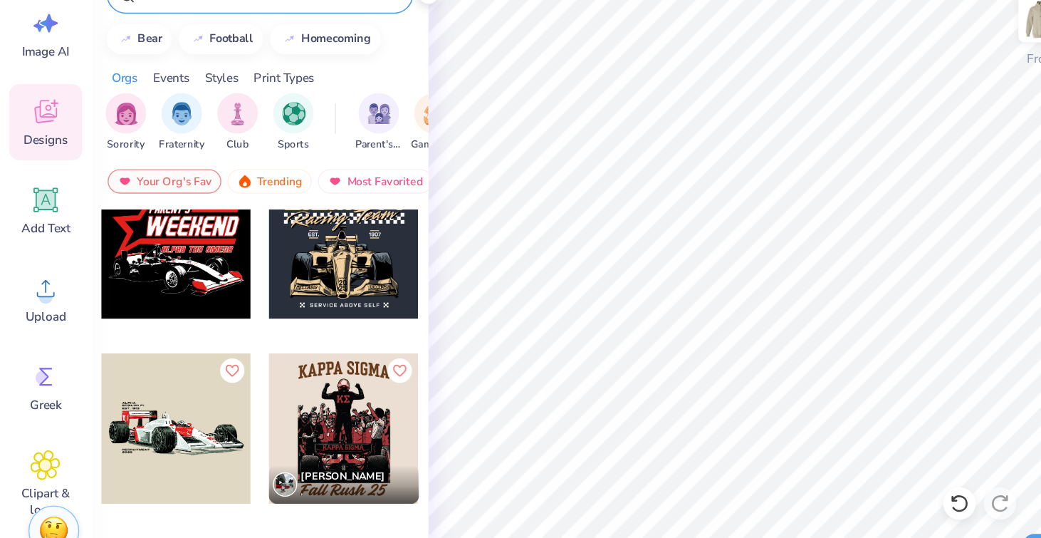
click at [244, 267] on div at bounding box center [241, 253] width 105 height 105
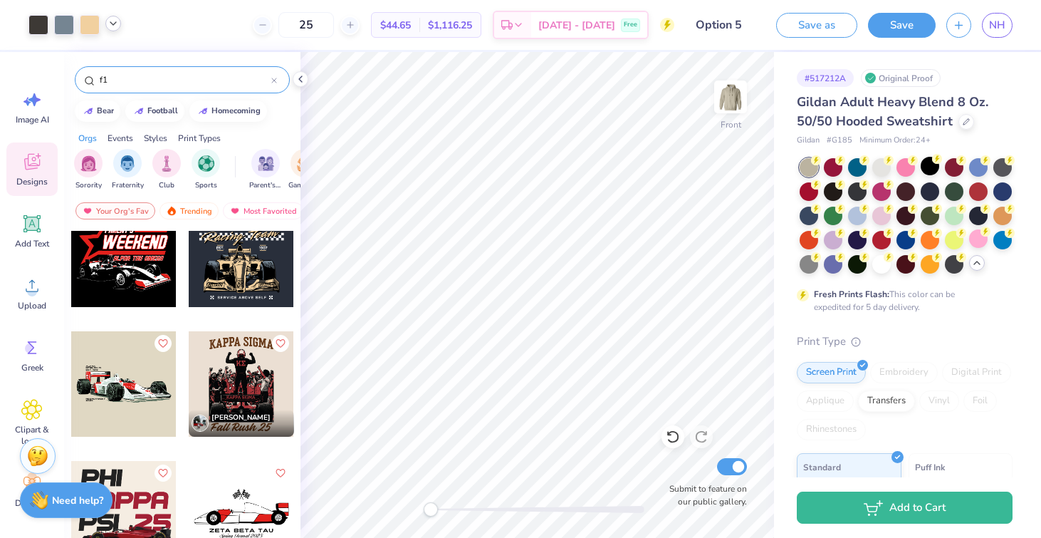
click at [115, 25] on icon at bounding box center [113, 23] width 11 height 11
click at [36, 21] on div at bounding box center [38, 24] width 20 height 20
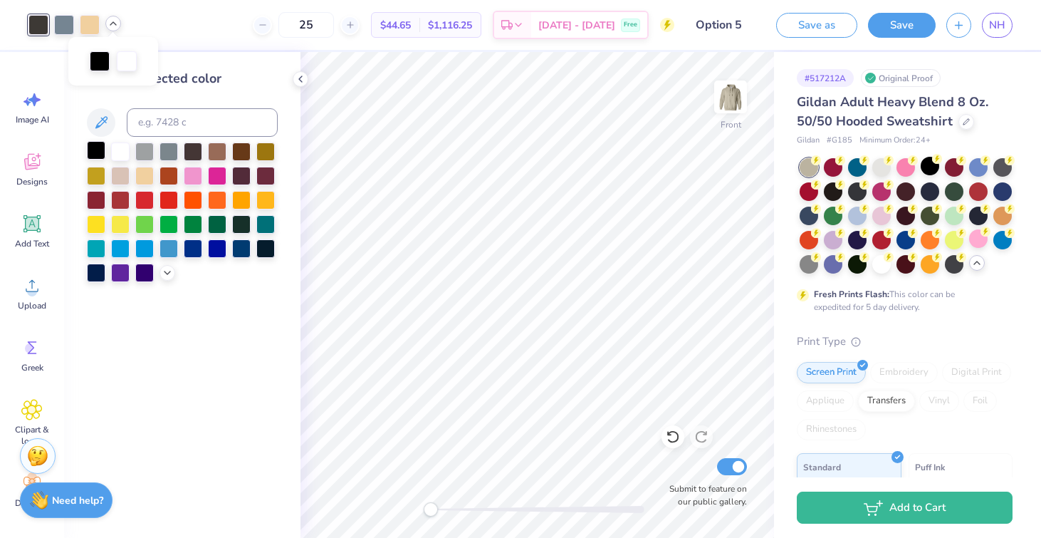
click at [97, 151] on div at bounding box center [96, 150] width 19 height 19
click at [303, 76] on icon at bounding box center [300, 78] width 11 height 11
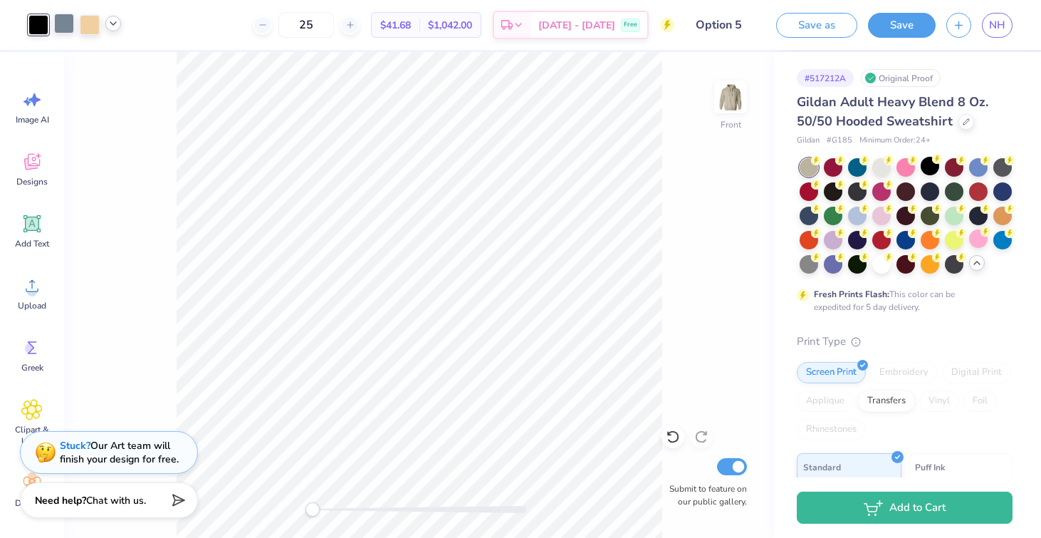
click at [63, 23] on div at bounding box center [64, 24] width 20 height 20
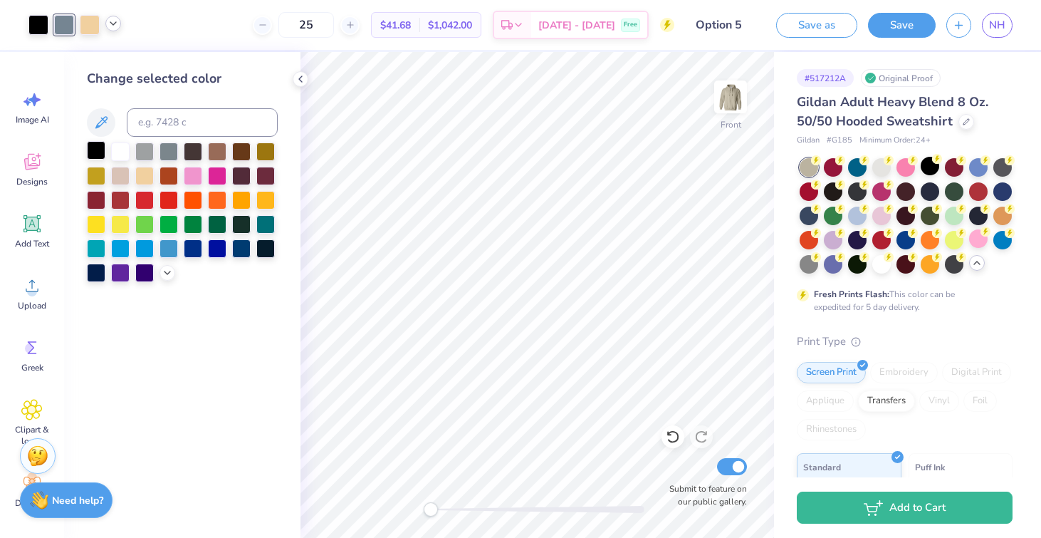
click at [101, 152] on div at bounding box center [96, 150] width 19 height 19
click at [299, 78] on icon at bounding box center [300, 78] width 11 height 11
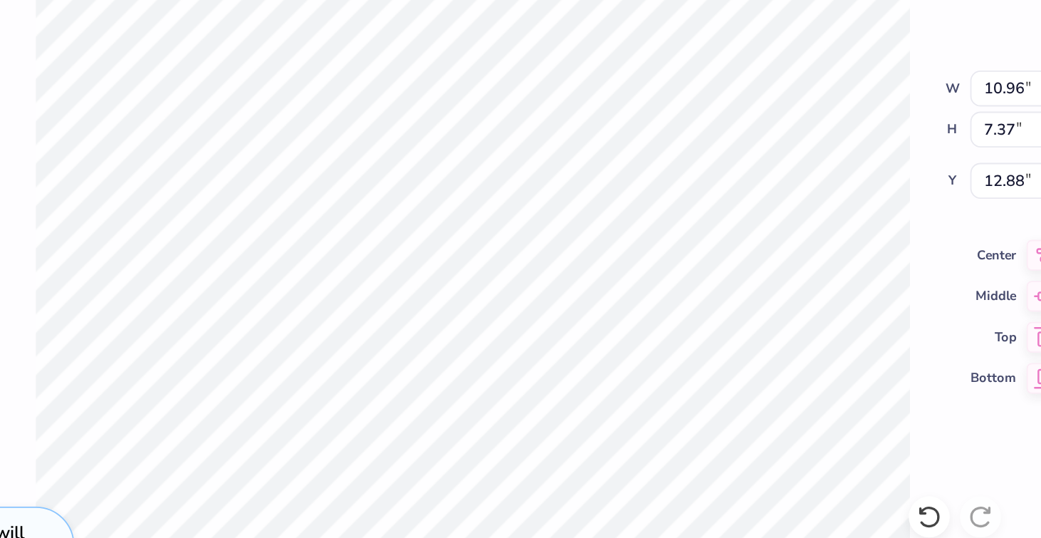
type input "10.96"
type input "7.37"
type input "12.88"
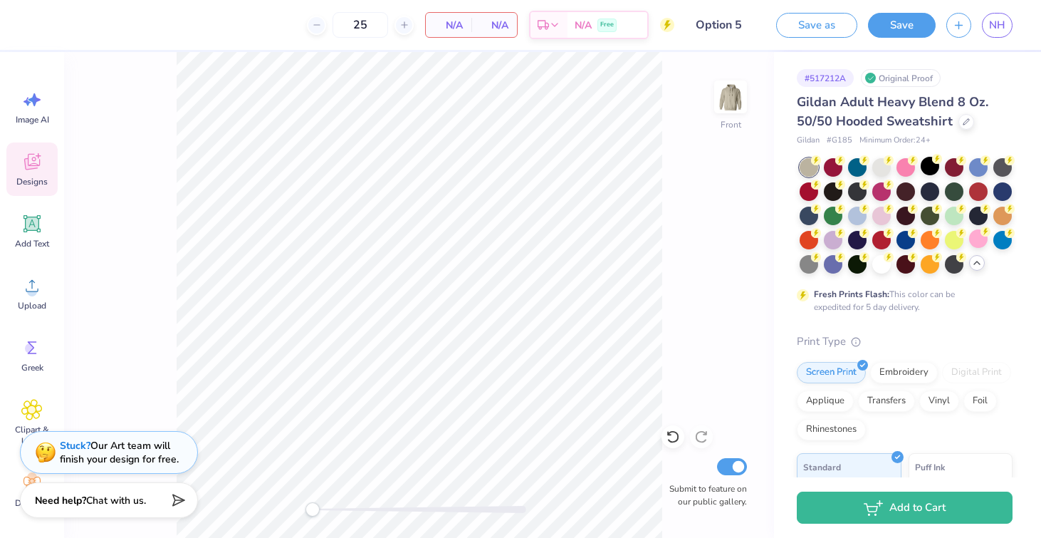
click at [22, 164] on icon at bounding box center [31, 161] width 21 height 21
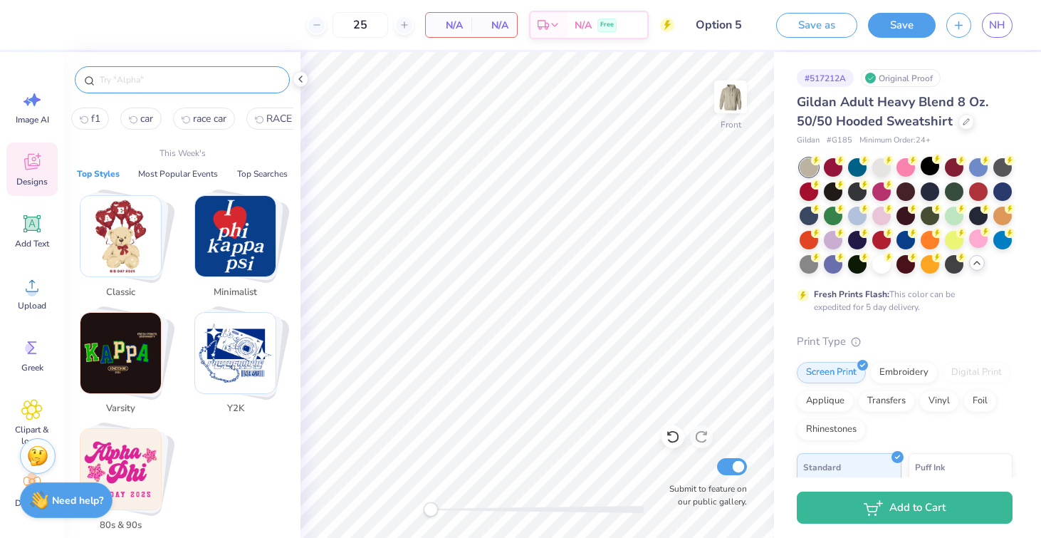
click at [208, 74] on input "text" at bounding box center [189, 80] width 182 height 14
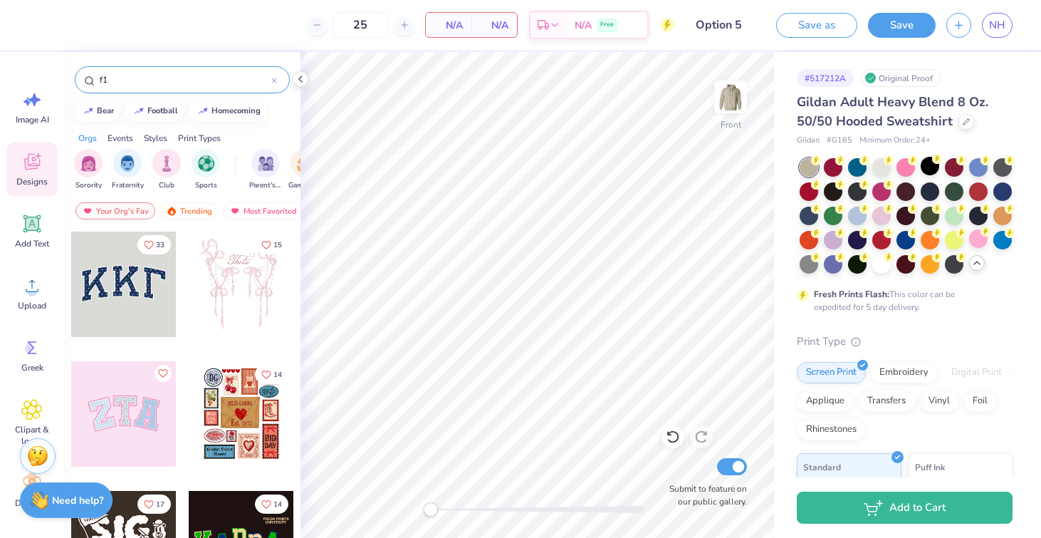
type input "f1"
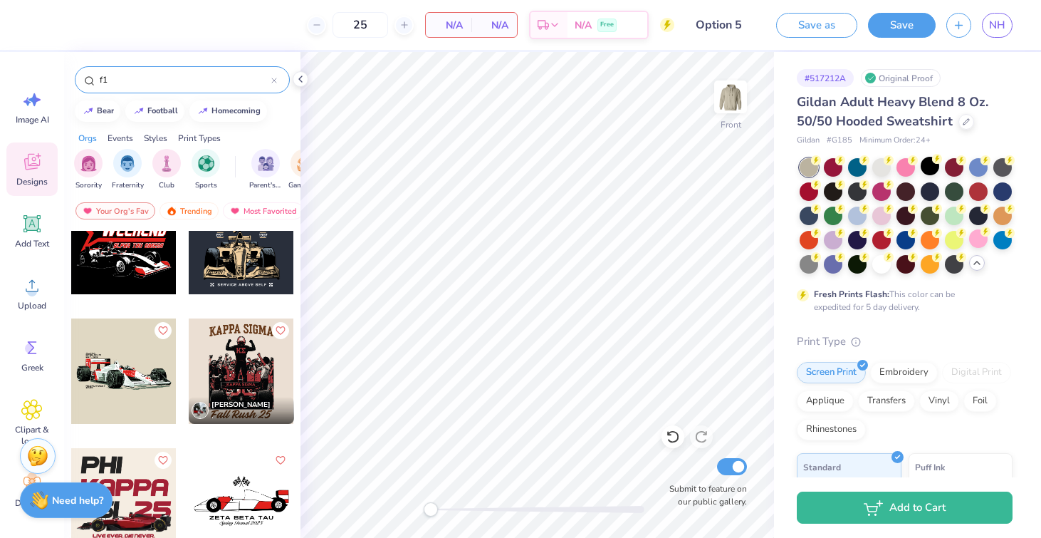
scroll to position [0, 0]
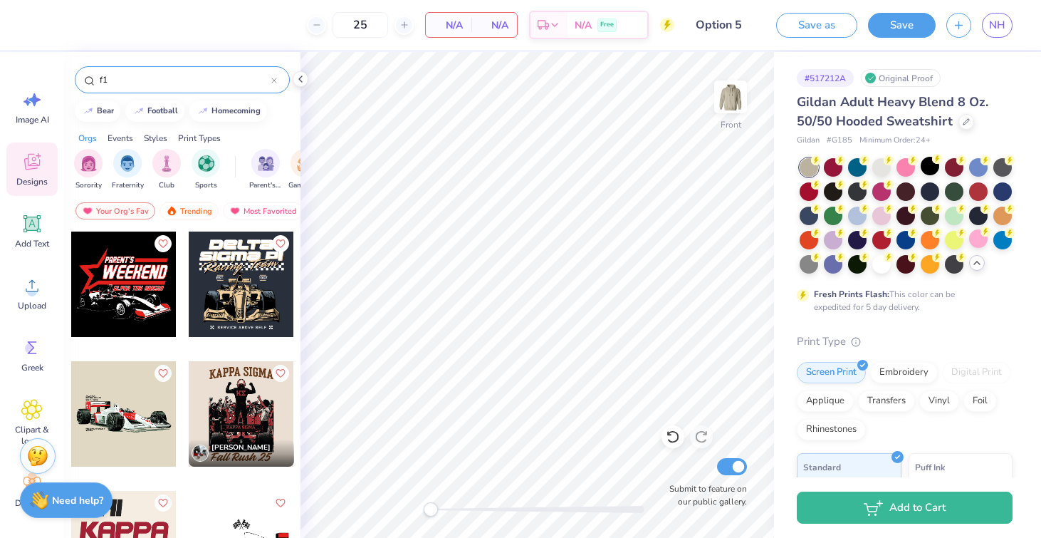
click at [236, 299] on div at bounding box center [241, 283] width 105 height 105
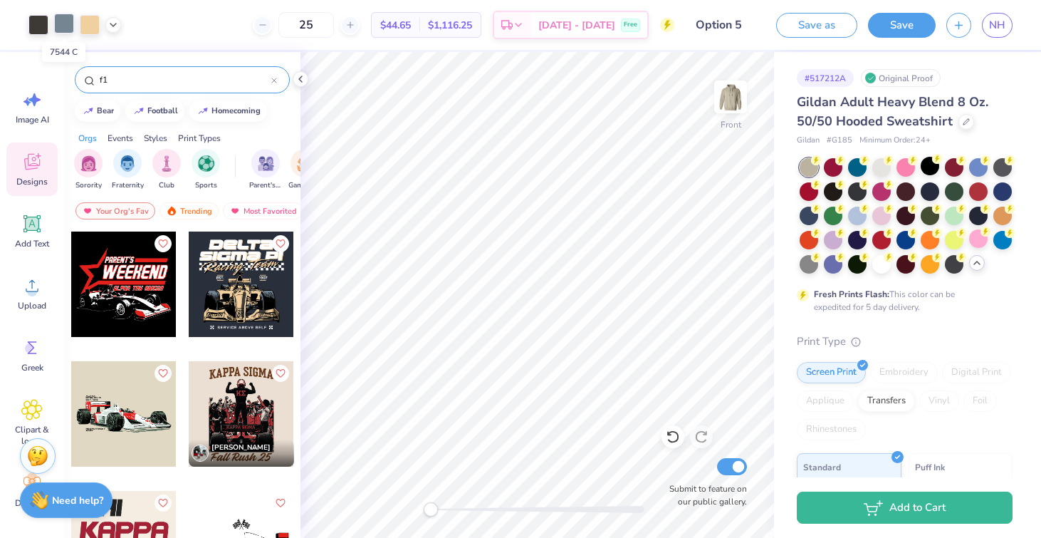
click at [63, 22] on div at bounding box center [64, 24] width 20 height 20
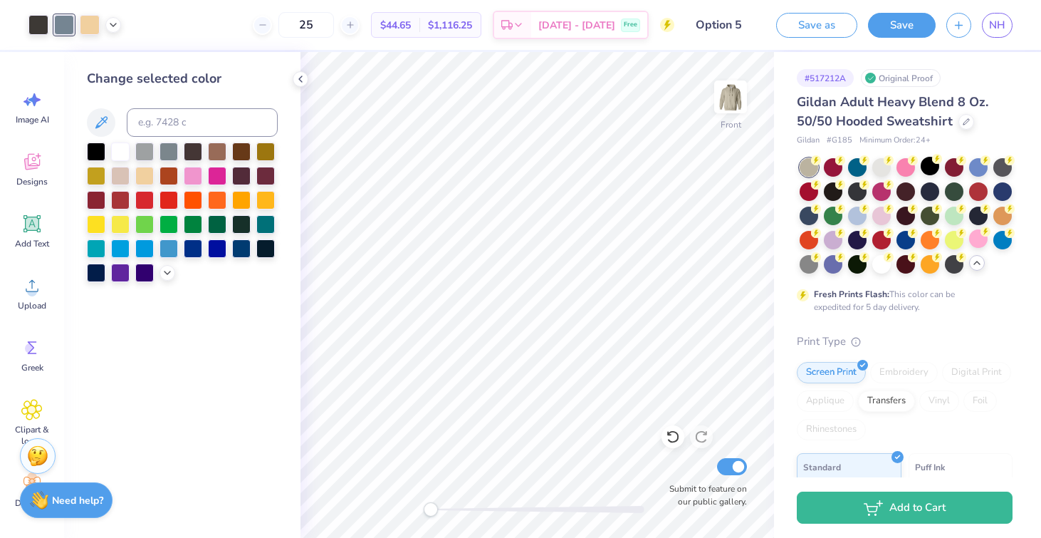
click at [118, 150] on div at bounding box center [120, 151] width 19 height 19
click at [305, 77] on icon at bounding box center [300, 78] width 11 height 11
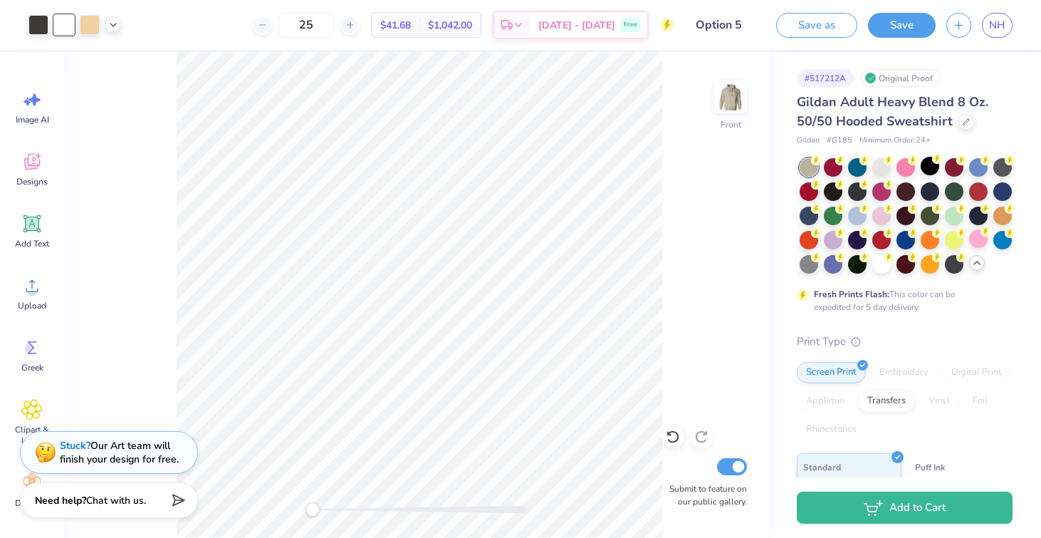
click at [174, 141] on div "Front Submit to feature on our public gallery." at bounding box center [419, 295] width 710 height 486
click at [93, 29] on div at bounding box center [90, 24] width 20 height 20
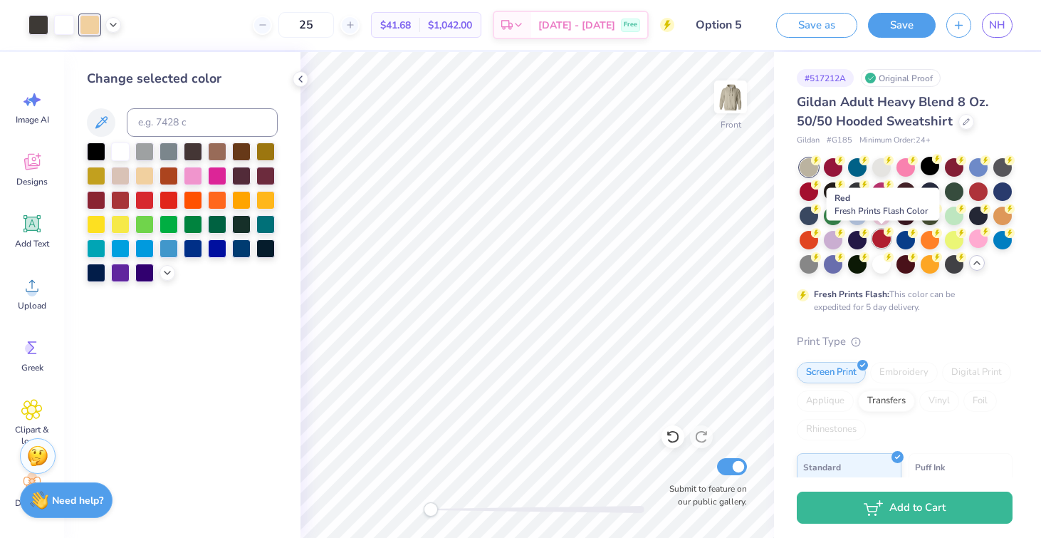
click at [881, 235] on div at bounding box center [881, 238] width 19 height 19
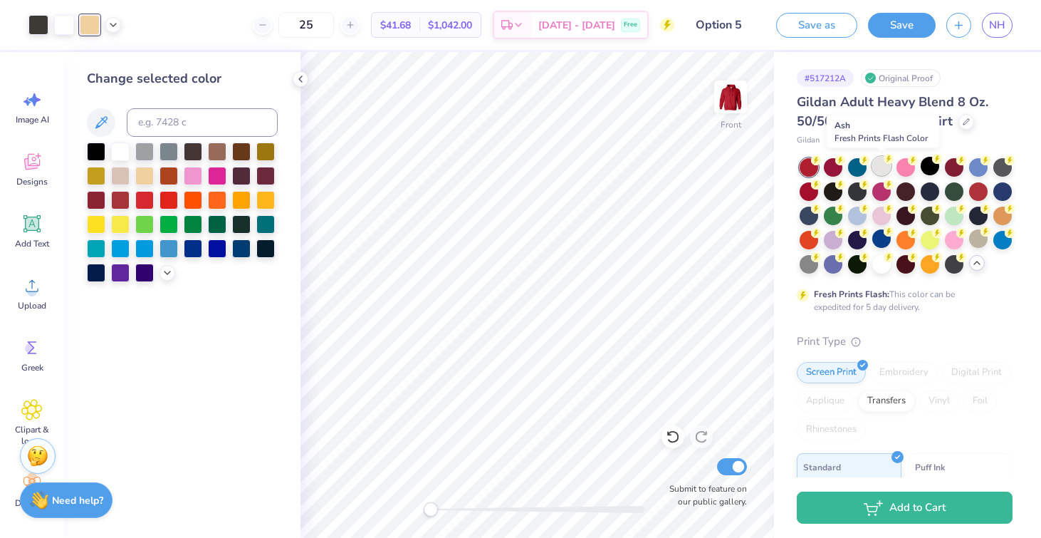
click at [882, 161] on div at bounding box center [881, 166] width 19 height 19
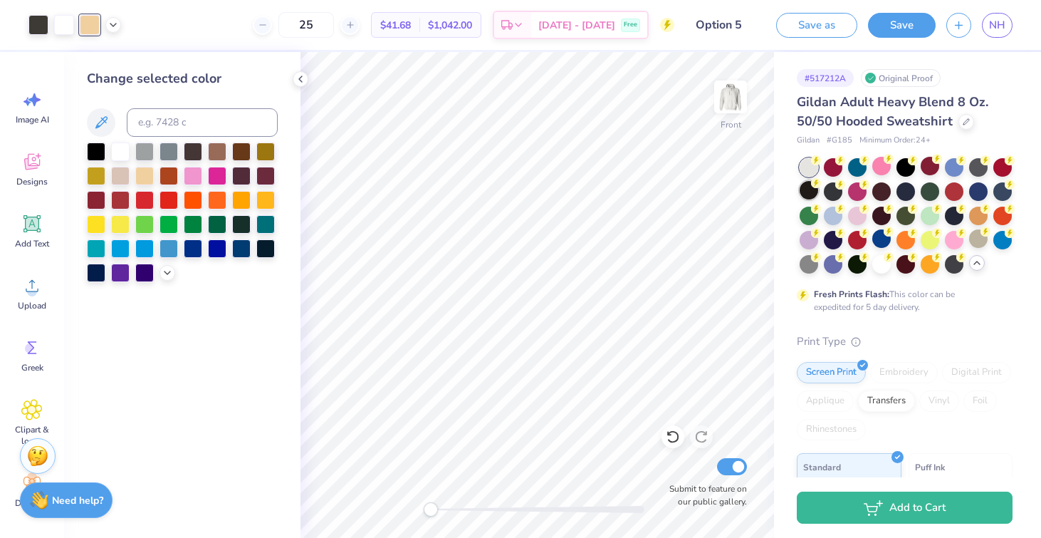
click at [812, 194] on div at bounding box center [809, 190] width 19 height 19
click at [982, 240] on div at bounding box center [978, 238] width 19 height 19
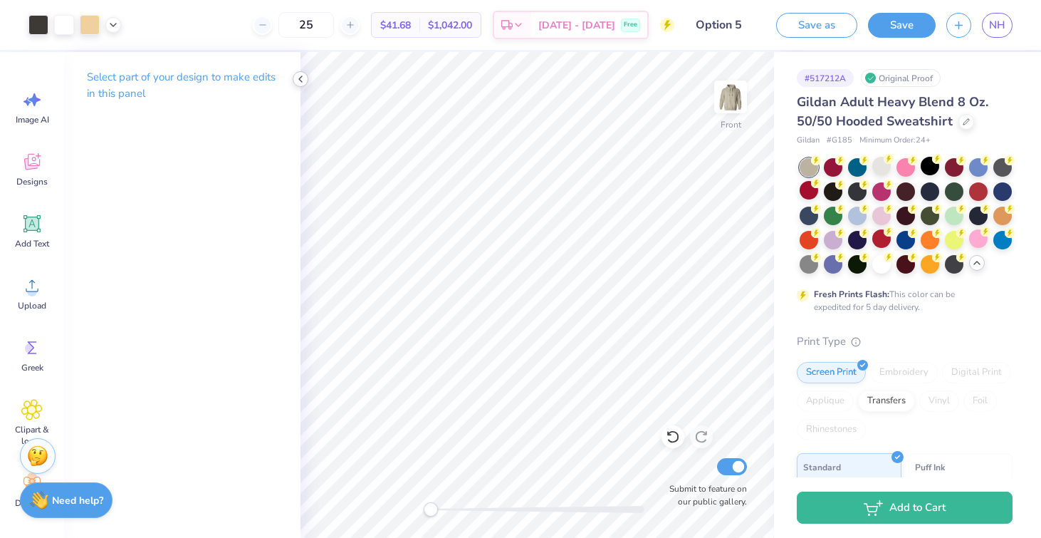
click at [300, 74] on icon at bounding box center [300, 78] width 11 height 11
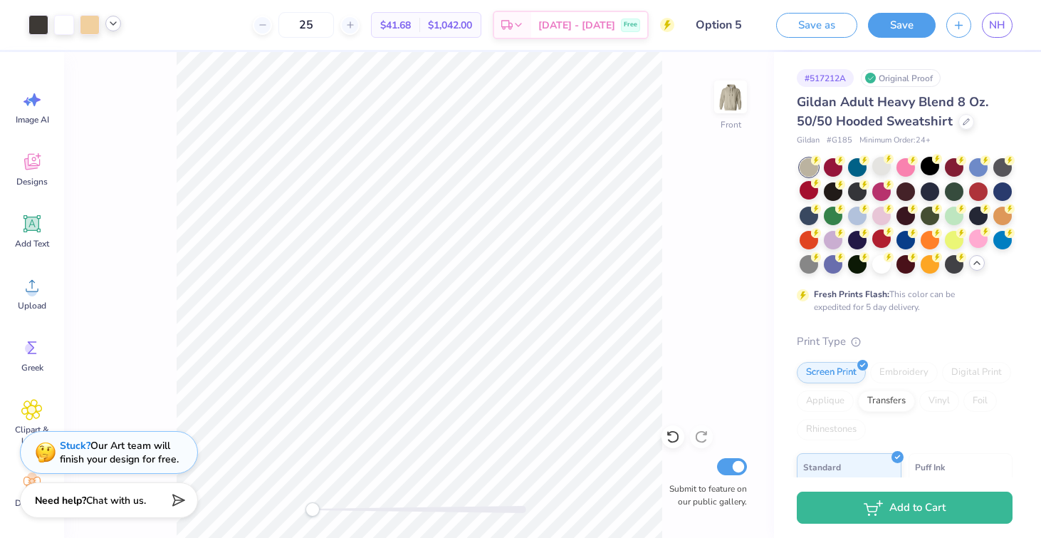
click at [112, 26] on icon at bounding box center [113, 23] width 11 height 11
click at [43, 20] on div at bounding box center [38, 24] width 20 height 20
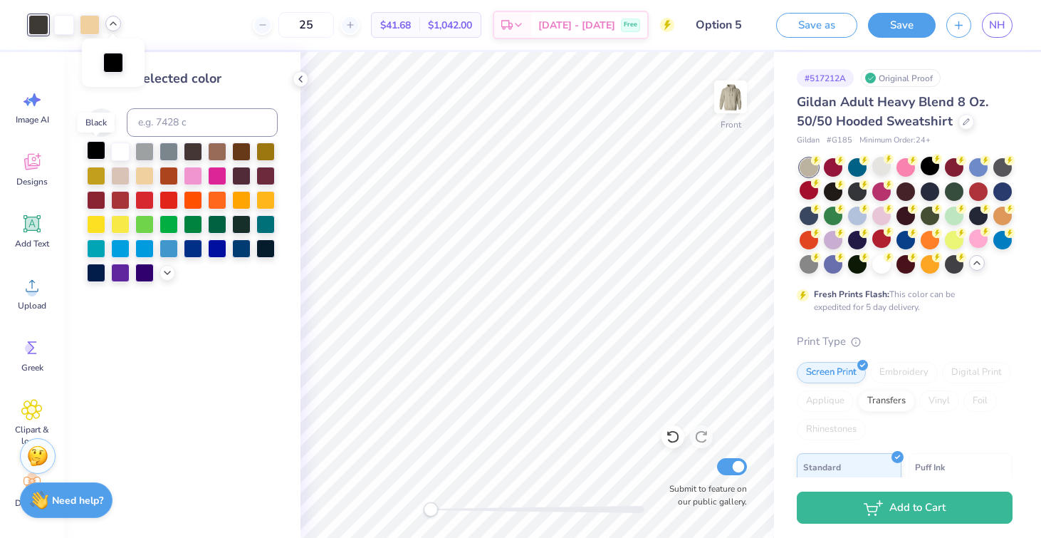
click at [103, 150] on div at bounding box center [96, 150] width 19 height 19
click at [299, 78] on polyline at bounding box center [300, 79] width 3 height 6
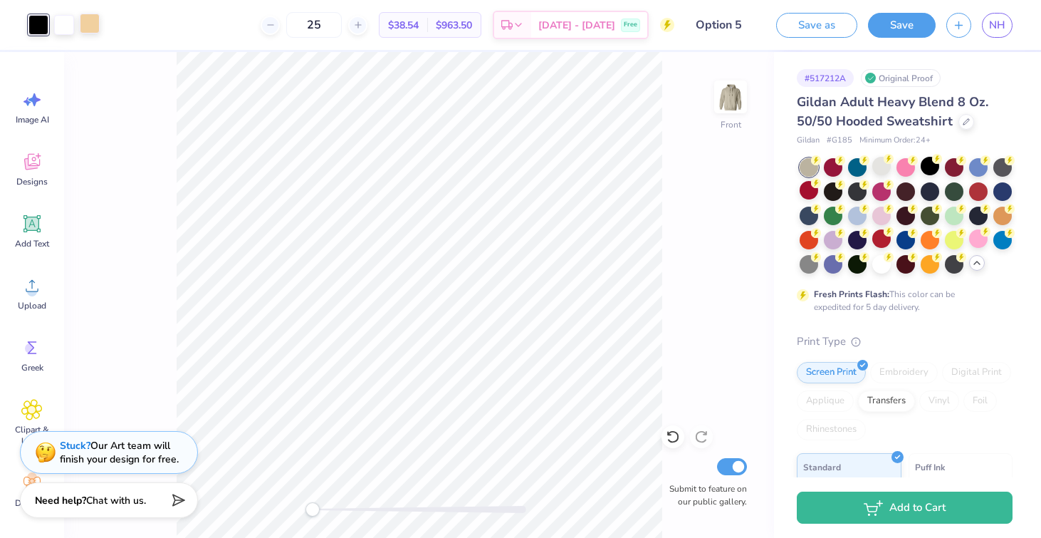
click at [89, 21] on div at bounding box center [90, 24] width 20 height 20
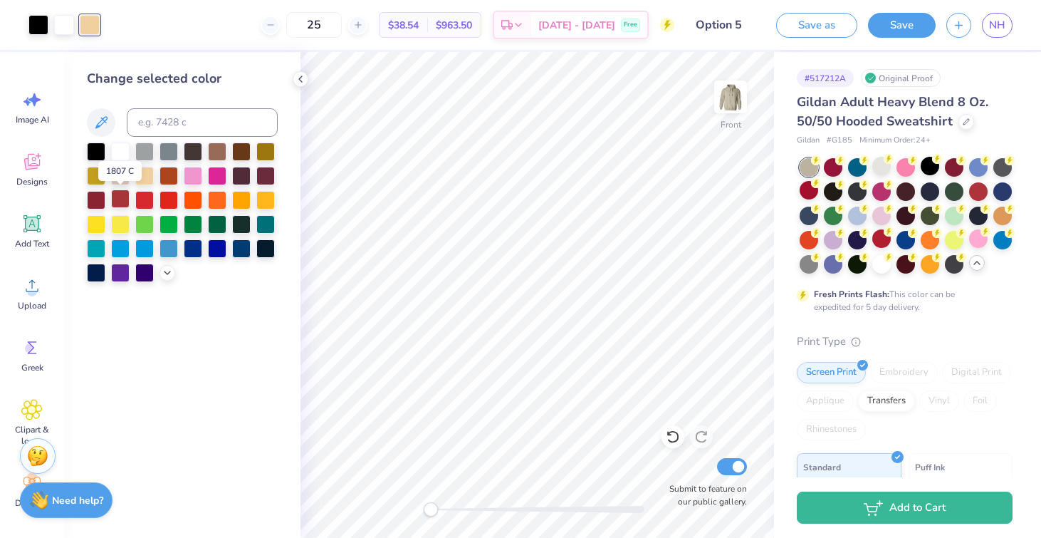
click at [123, 201] on div at bounding box center [120, 198] width 19 height 19
click at [148, 198] on div at bounding box center [144, 198] width 19 height 19
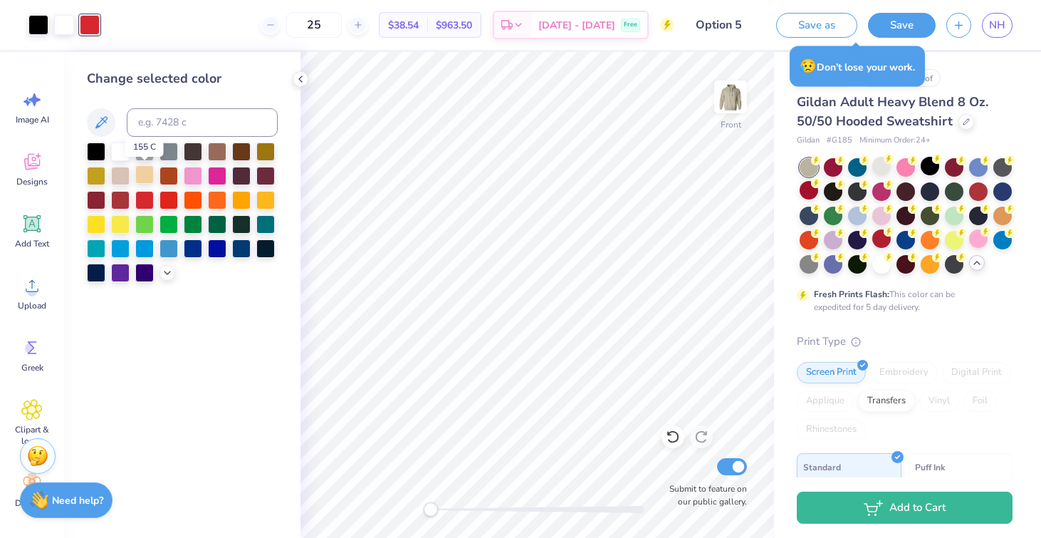
click at [143, 172] on div at bounding box center [144, 174] width 19 height 19
click at [121, 171] on div at bounding box center [120, 174] width 19 height 19
click at [140, 269] on div at bounding box center [144, 271] width 19 height 19
click at [260, 248] on div at bounding box center [265, 247] width 19 height 19
click at [119, 171] on div at bounding box center [120, 176] width 19 height 19
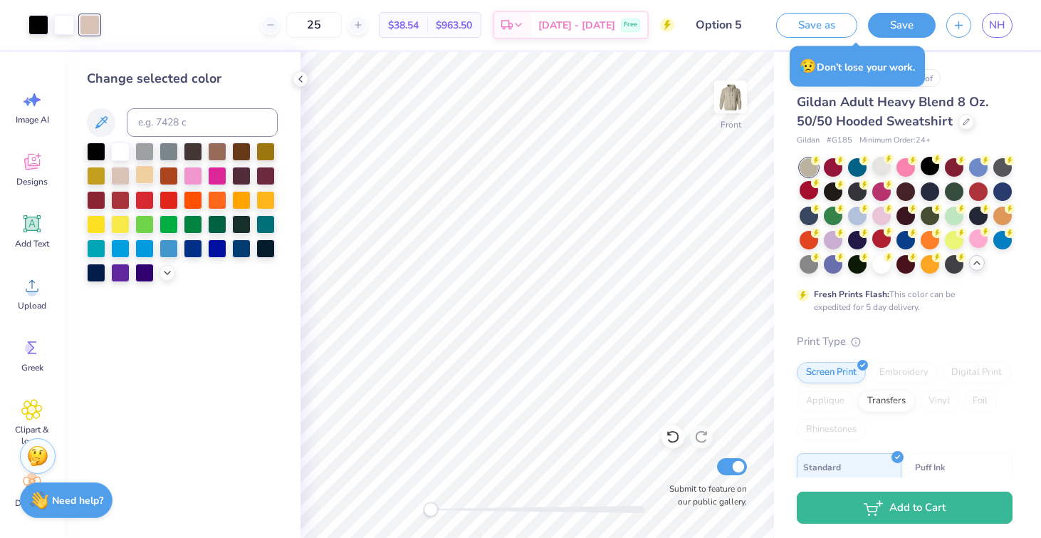
click at [152, 174] on div at bounding box center [144, 174] width 19 height 19
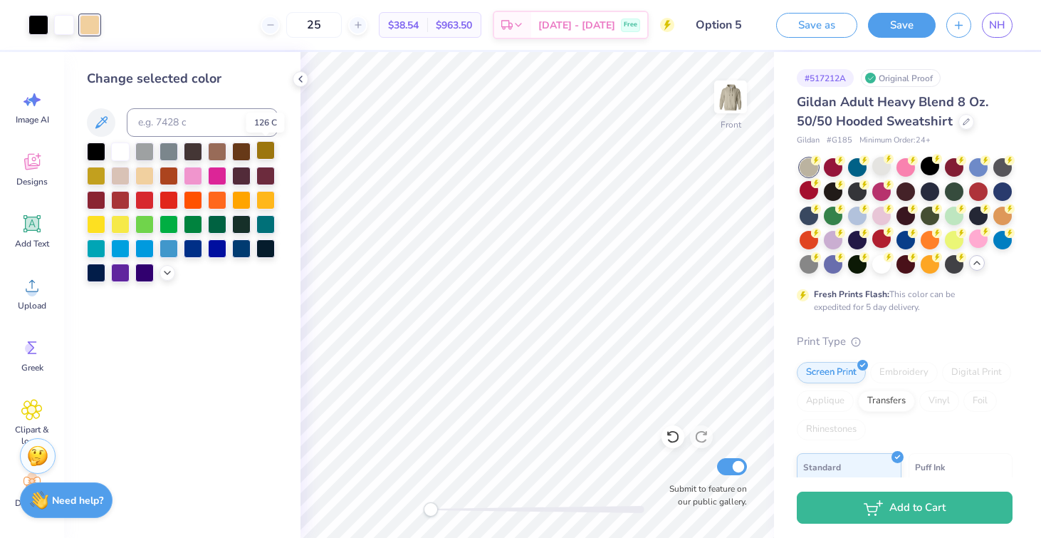
click at [264, 150] on div at bounding box center [265, 150] width 19 height 19
click at [247, 150] on div at bounding box center [241, 150] width 19 height 19
click at [142, 173] on div at bounding box center [144, 174] width 19 height 19
click at [125, 173] on div at bounding box center [120, 174] width 19 height 19
click at [148, 178] on div at bounding box center [144, 174] width 19 height 19
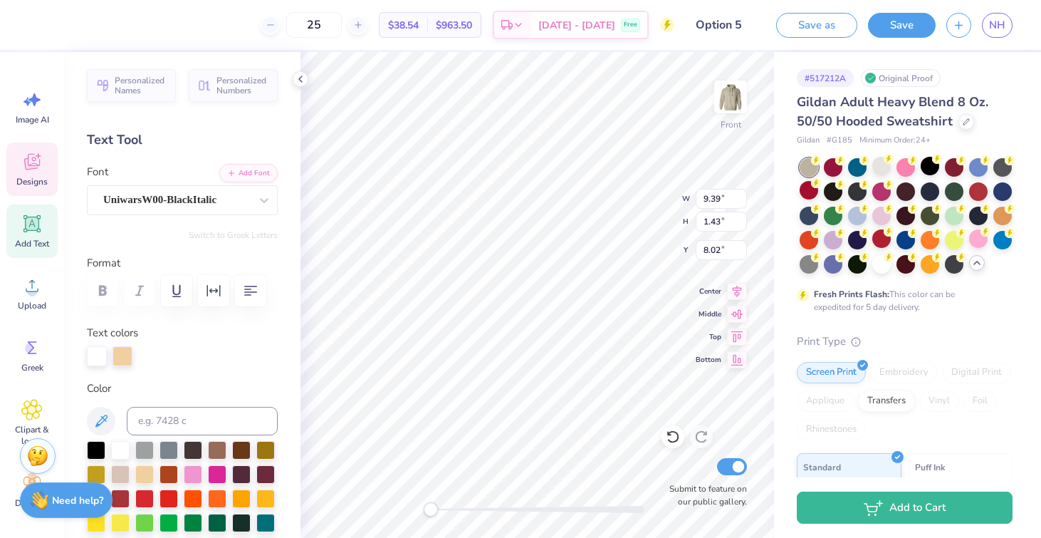
type textarea "p"
type textarea "phi"
type input "12.14"
type input "1.36"
type input "9.68"
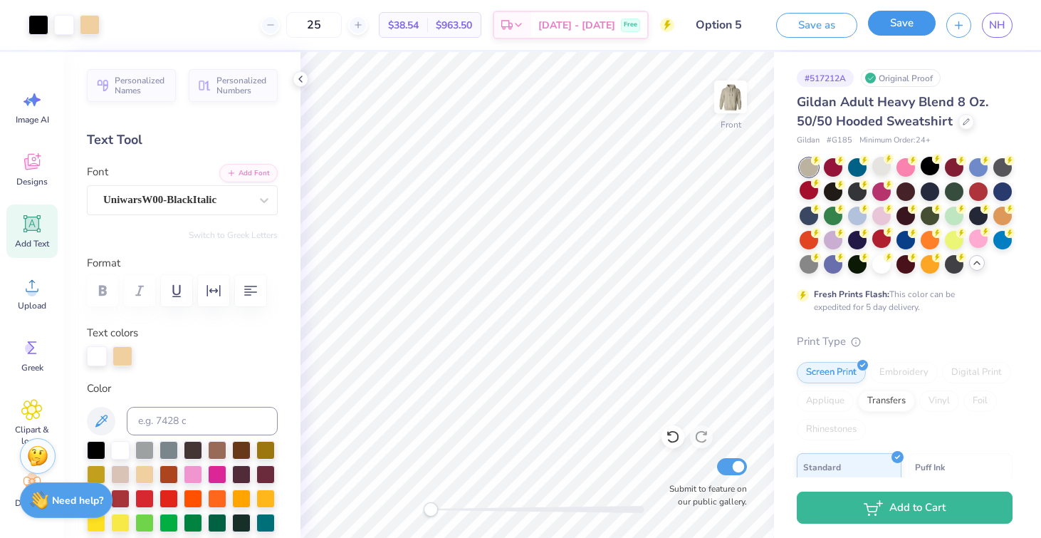
click at [909, 23] on button "Save" at bounding box center [902, 23] width 68 height 25
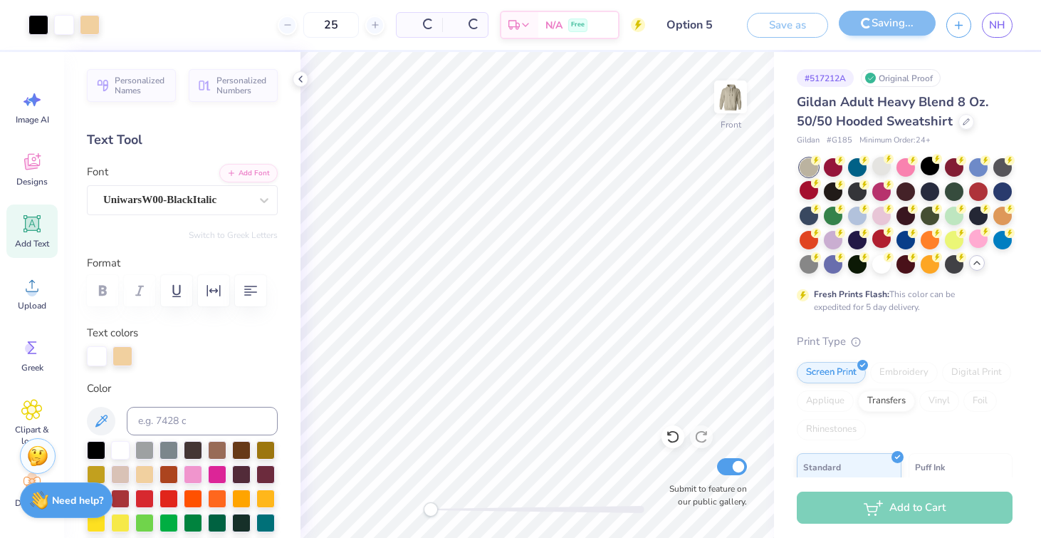
drag, startPoint x: 999, startPoint y: 21, endPoint x: 1001, endPoint y: 28, distance: 7.4
click at [999, 21] on span "NH" at bounding box center [997, 25] width 16 height 16
click at [1001, 28] on span "NH" at bounding box center [997, 25] width 16 height 16
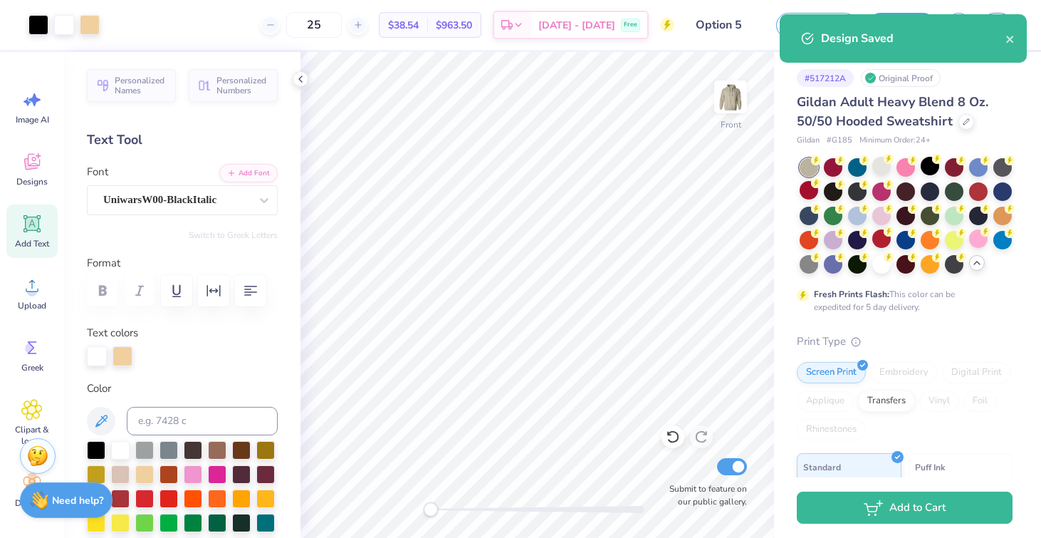
click at [1016, 41] on div "Design Saved" at bounding box center [903, 38] width 247 height 48
click at [1007, 41] on icon "close" at bounding box center [1009, 39] width 7 height 7
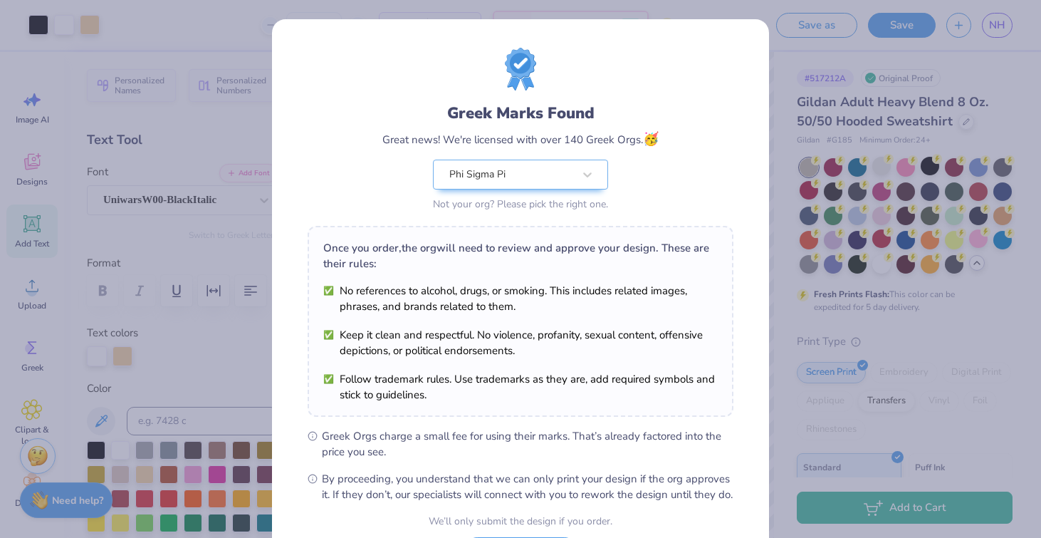
scroll to position [129, 0]
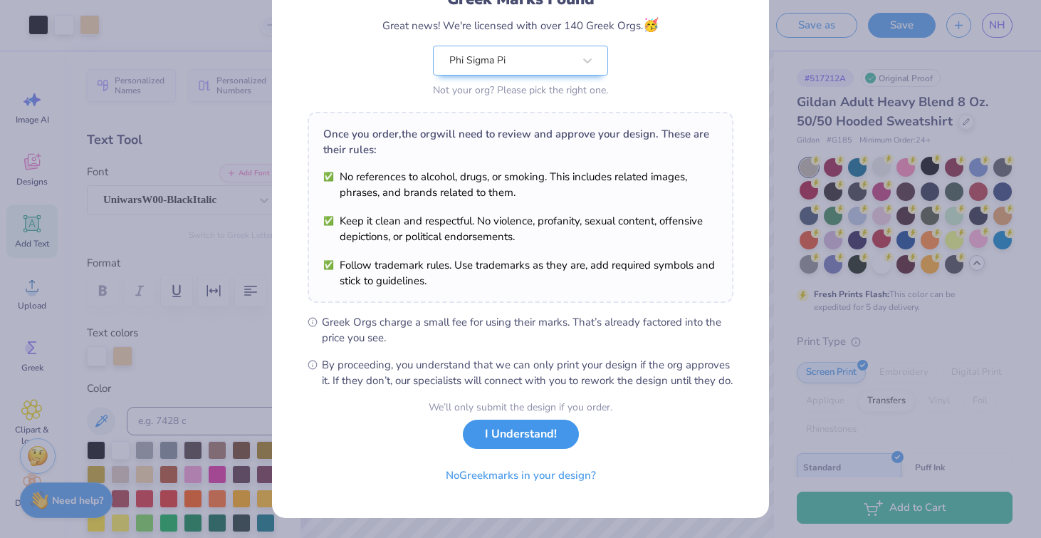
click at [534, 436] on button "I Understand!" at bounding box center [521, 433] width 116 height 29
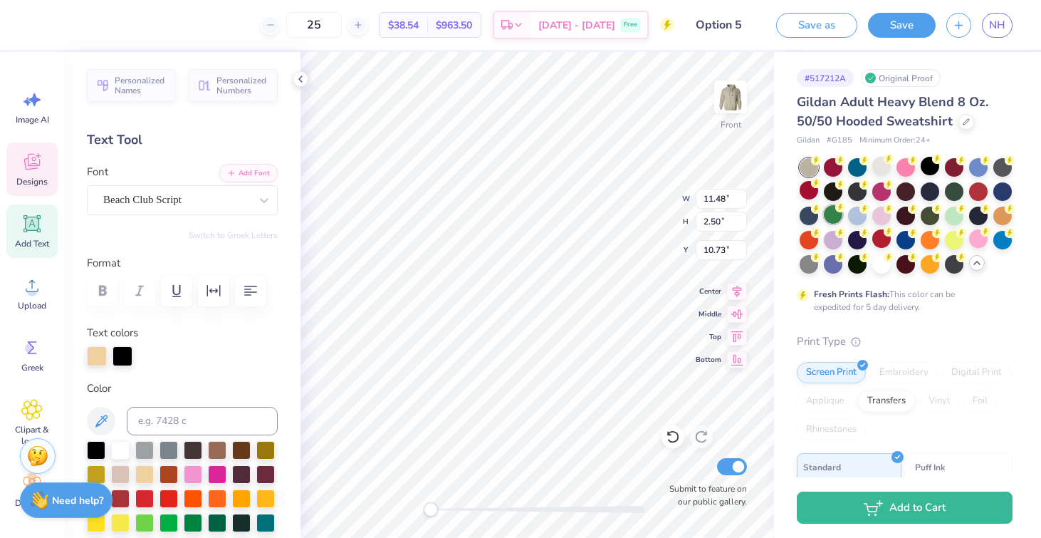
scroll to position [0, 0]
type textarea "d"
type textarea "Delta Chi"
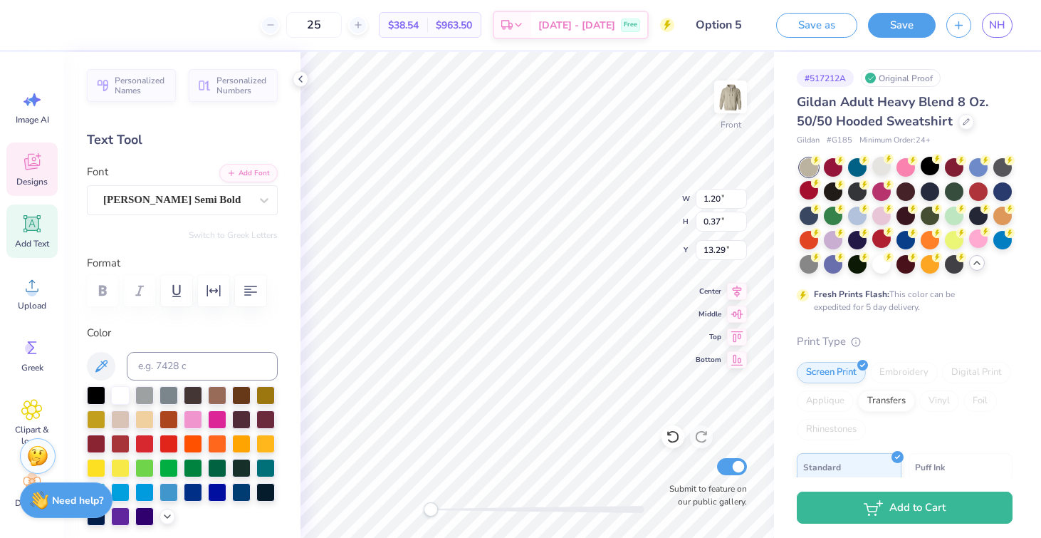
type textarea "1916"
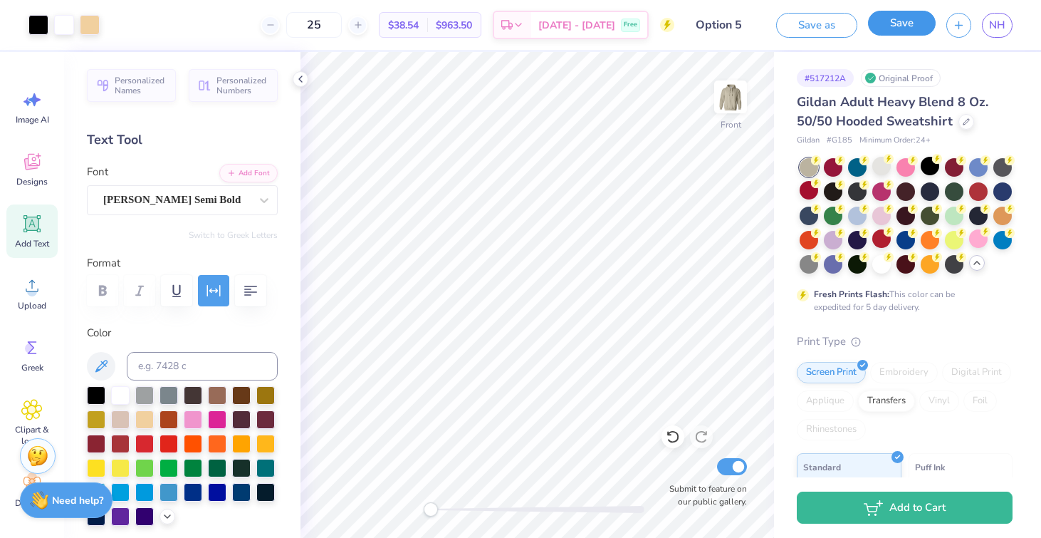
click at [912, 24] on button "Save" at bounding box center [902, 23] width 68 height 25
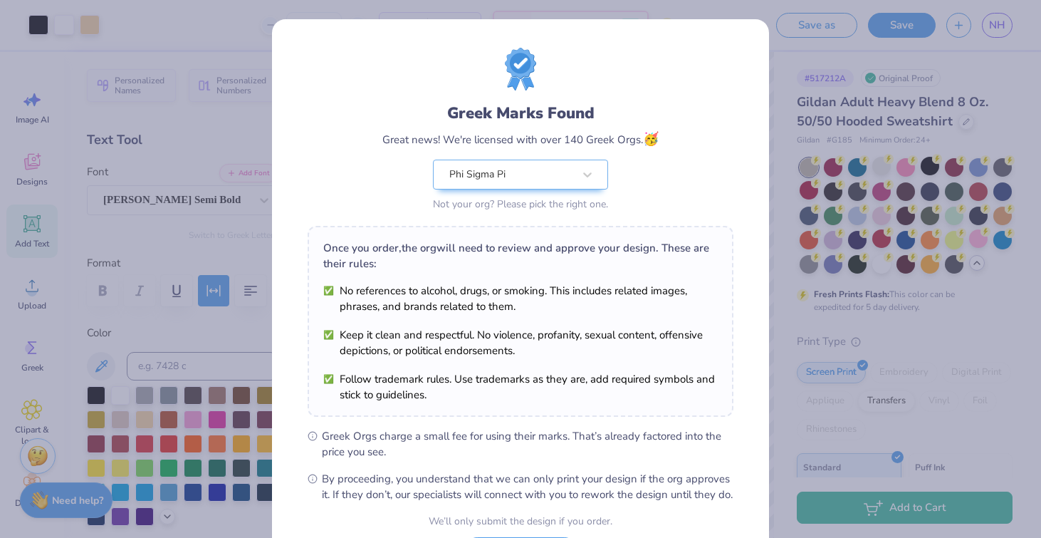
scroll to position [129, 0]
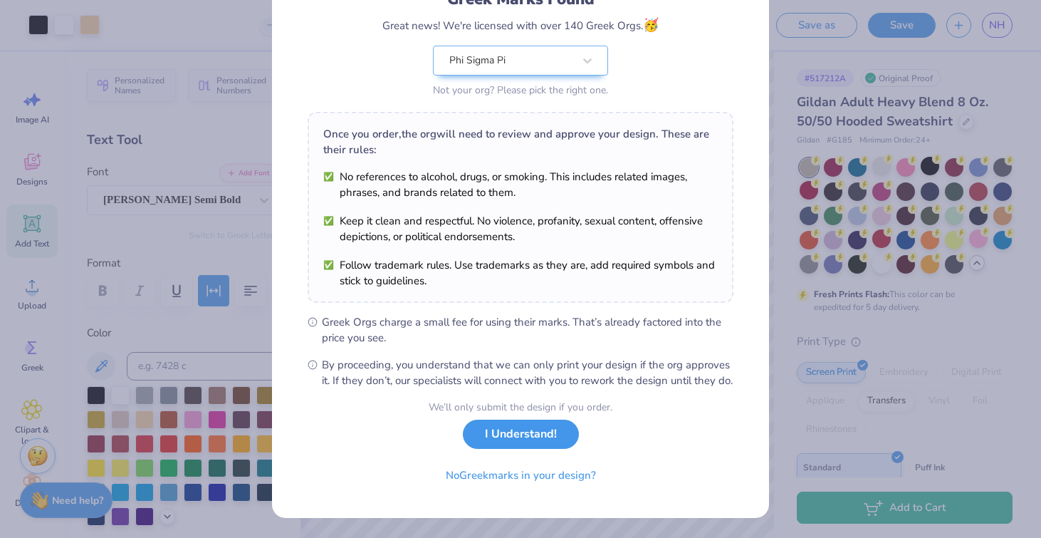
click at [497, 439] on button "I Understand!" at bounding box center [521, 433] width 116 height 29
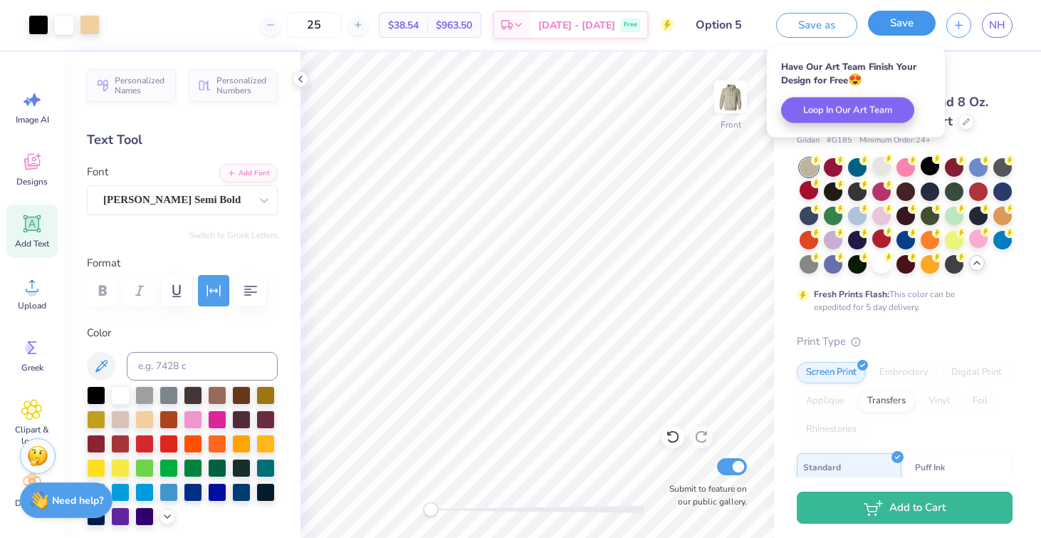
click at [918, 28] on button "Save" at bounding box center [902, 23] width 68 height 25
